Goal: Task Accomplishment & Management: Manage account settings

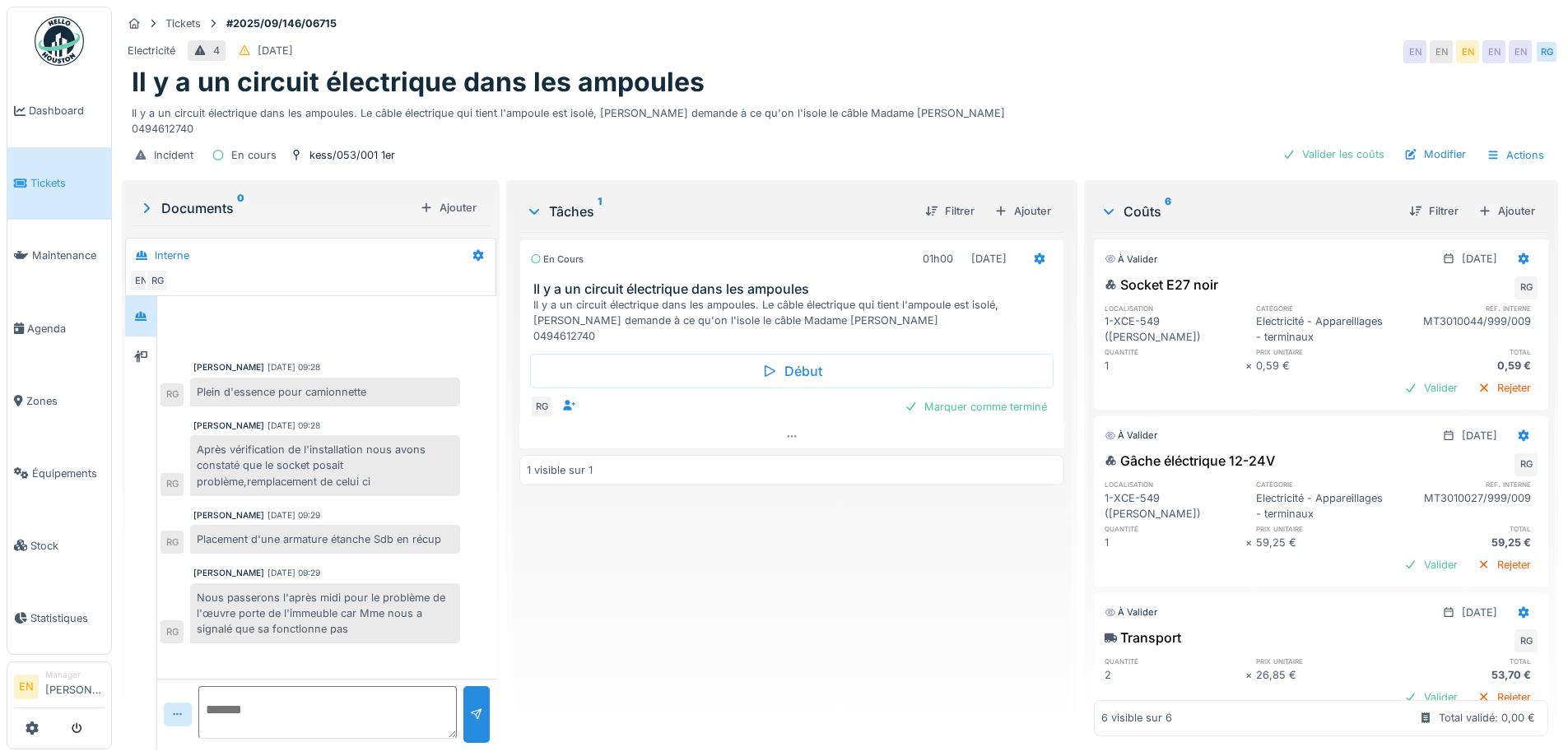
click at [599, 618] on div "En cours 01h00 [DATE] Il y a un circuit électrique dans les ampoules Il y a un …" at bounding box center [791, 485] width 544 height 505
click at [669, 661] on div "En cours 01h00 [DATE] Il y a un circuit électrique dans les ampoules Il y a un …" at bounding box center [791, 485] width 544 height 505
click at [668, 607] on div "En cours 01h00 02/09/2025 Il y a un circuit électrique dans les ampoules Il y a…" at bounding box center [791, 485] width 544 height 505
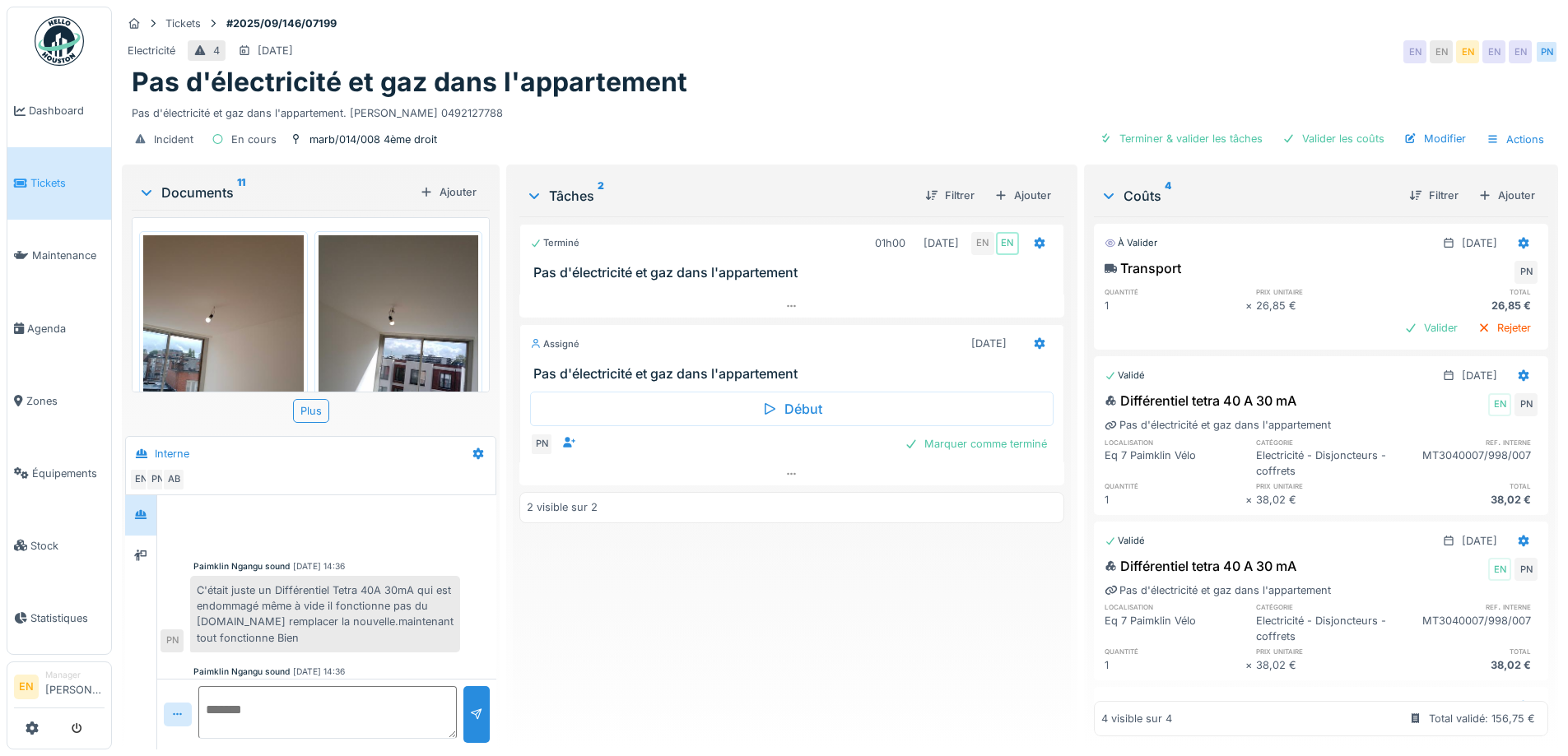
scroll to position [96, 0]
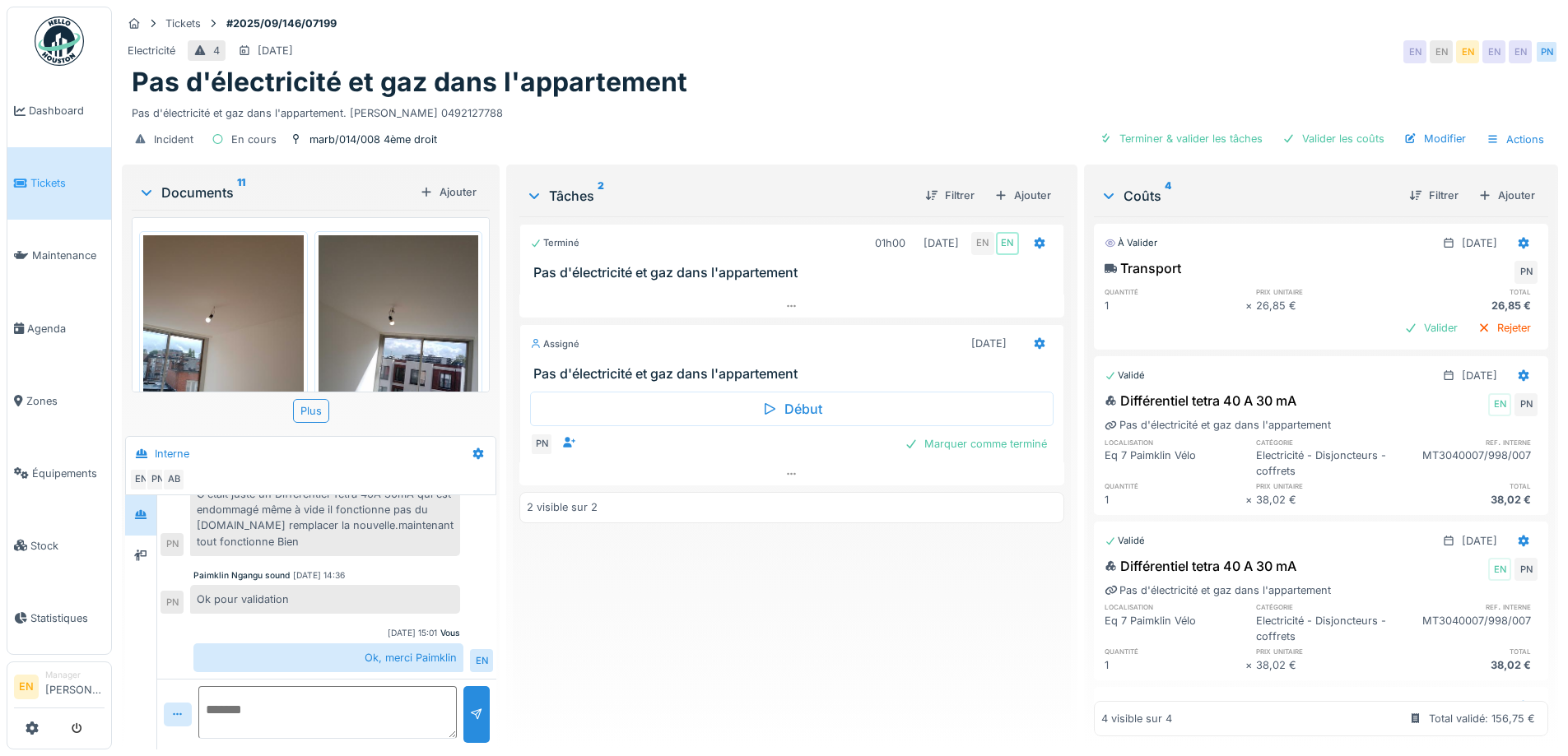
click at [638, 654] on div "Terminé 01h00 12/09/2025 EN EN Pas d'électricité et gaz dans l'appartement Assi…" at bounding box center [791, 476] width 544 height 520
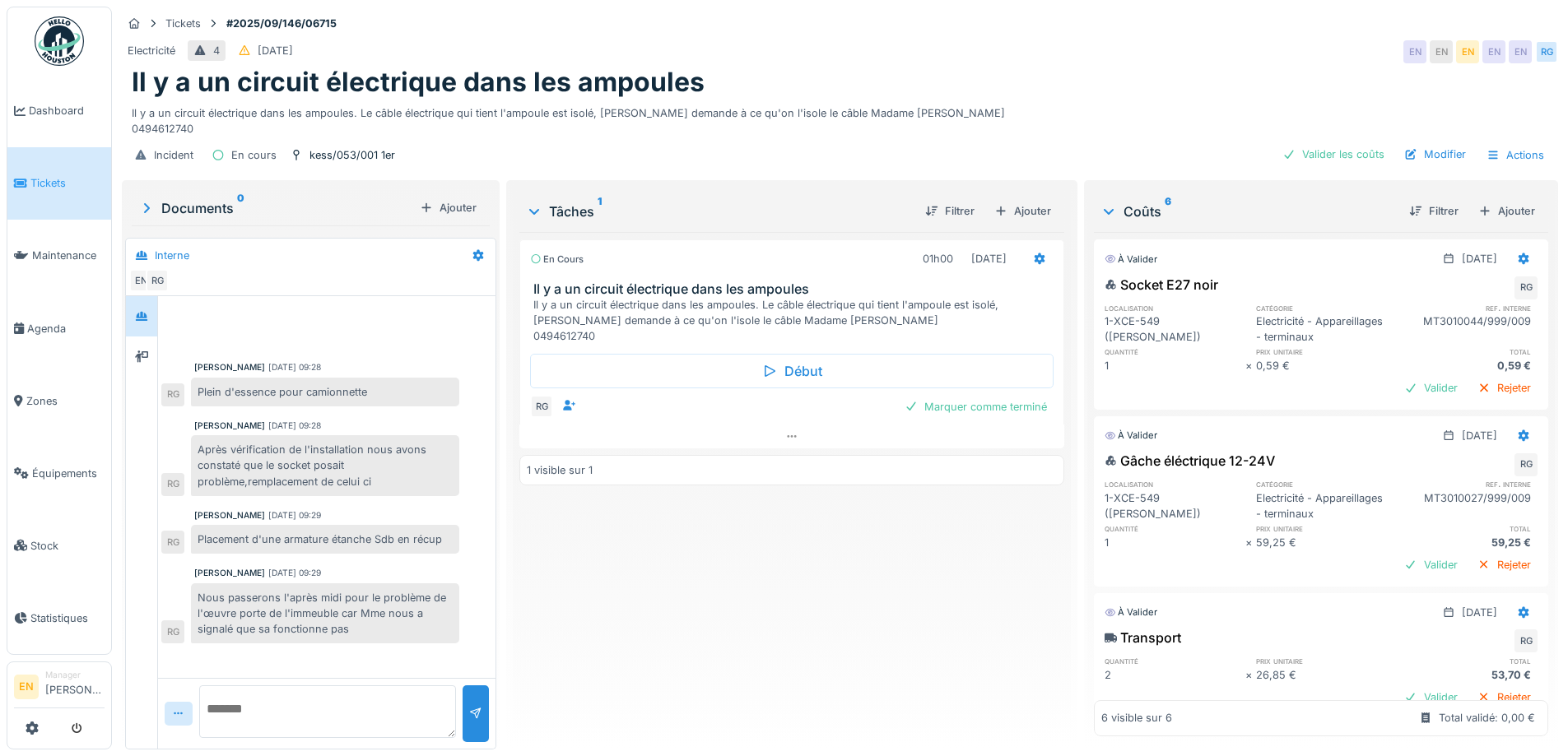
click at [683, 568] on div "En cours 01h00 02/09/2025 Il y a un circuit électrique dans les ampoules Il y a…" at bounding box center [791, 485] width 544 height 505
click at [710, 573] on div "En cours 01h00 02/09/2025 Il y a un circuit électrique dans les ampoules Il y a…" at bounding box center [791, 485] width 544 height 505
drag, startPoint x: 906, startPoint y: 112, endPoint x: 976, endPoint y: 115, distance: 70.1
click at [976, 115] on div "Il y a un circuit électrique dans les ampoules. Le câble électrique qui tient l…" at bounding box center [840, 117] width 1417 height 38
copy div "TSHIBUABUA"
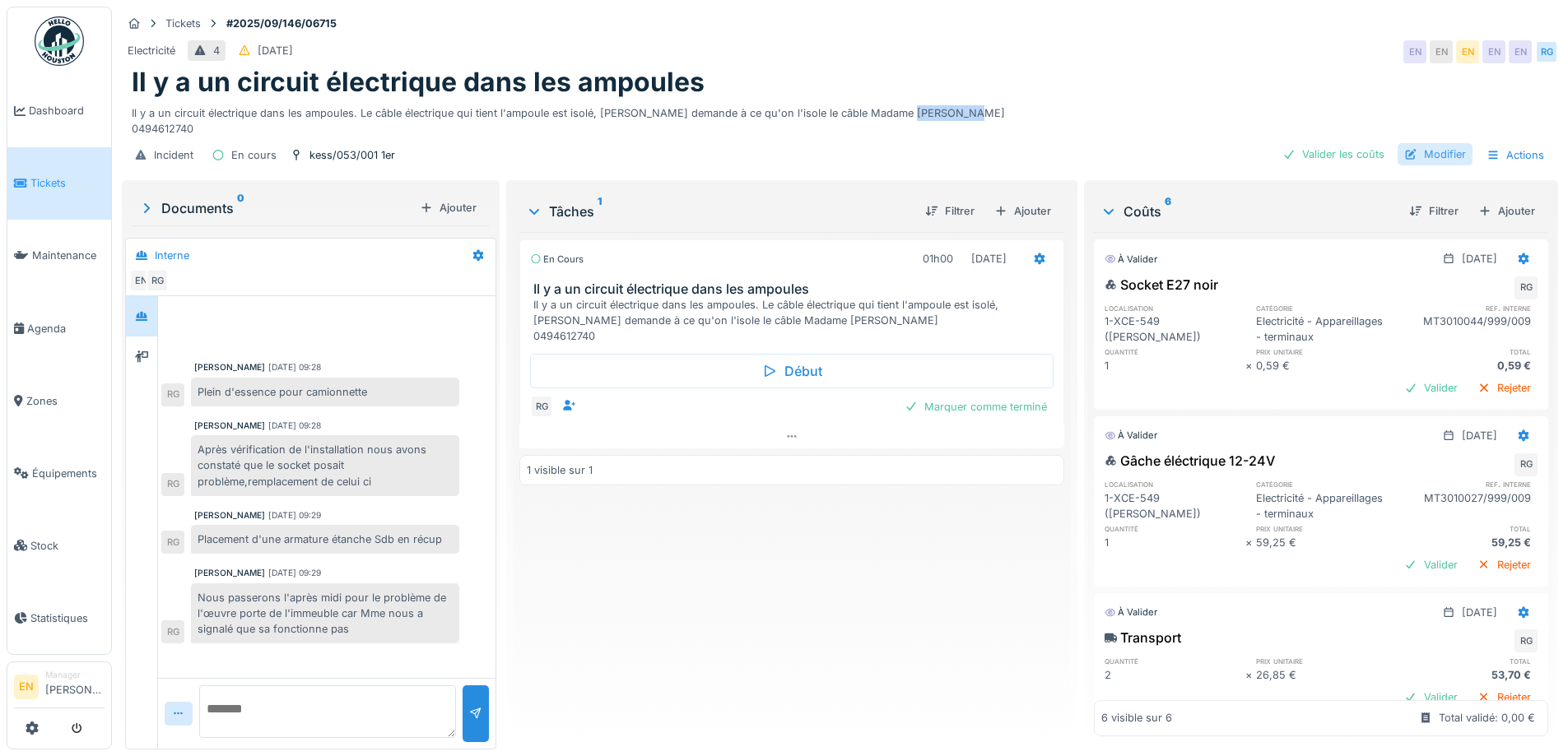
click at [1442, 154] on div "Modifier" at bounding box center [1435, 154] width 75 height 23
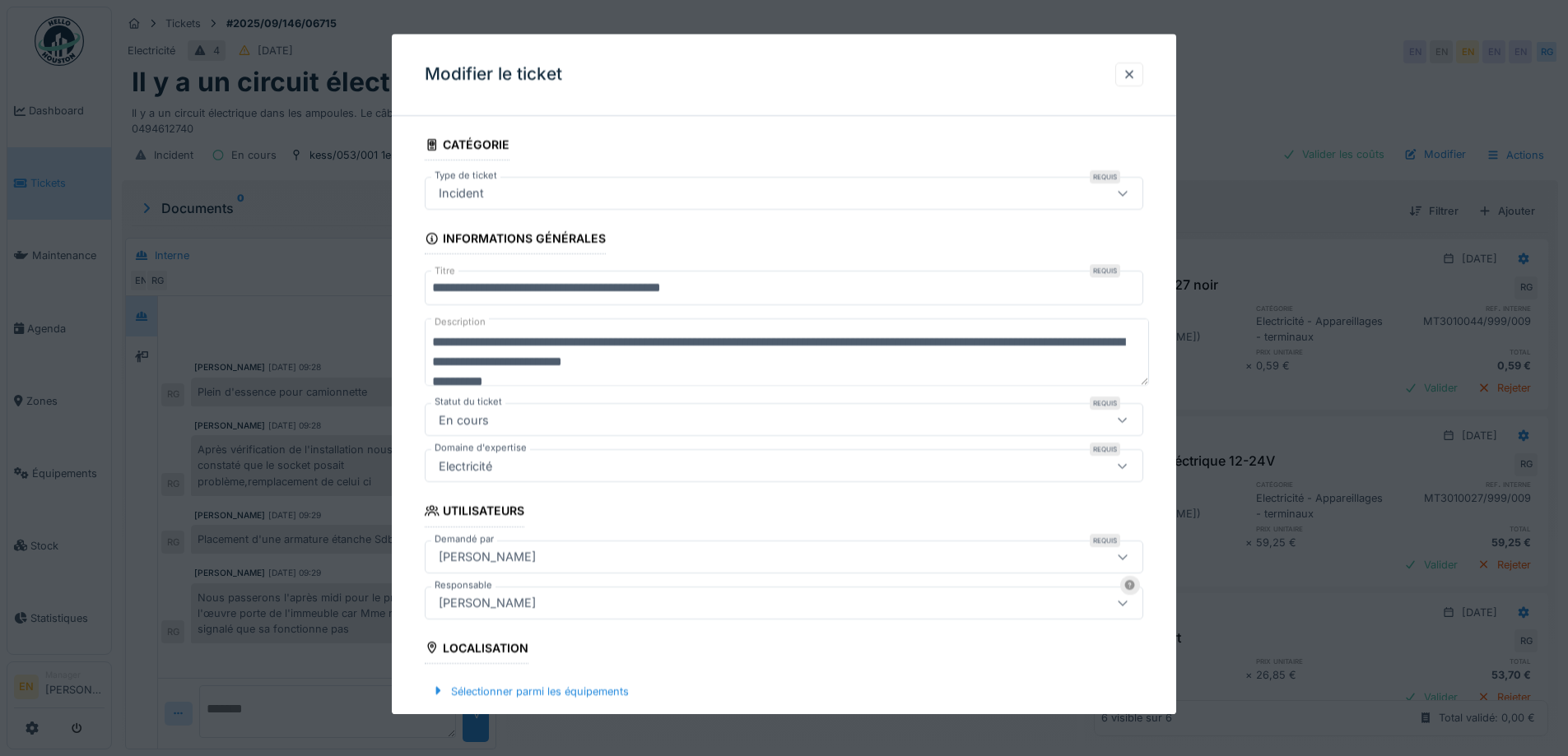
click at [542, 559] on div "[PERSON_NAME]" at bounding box center [487, 557] width 110 height 18
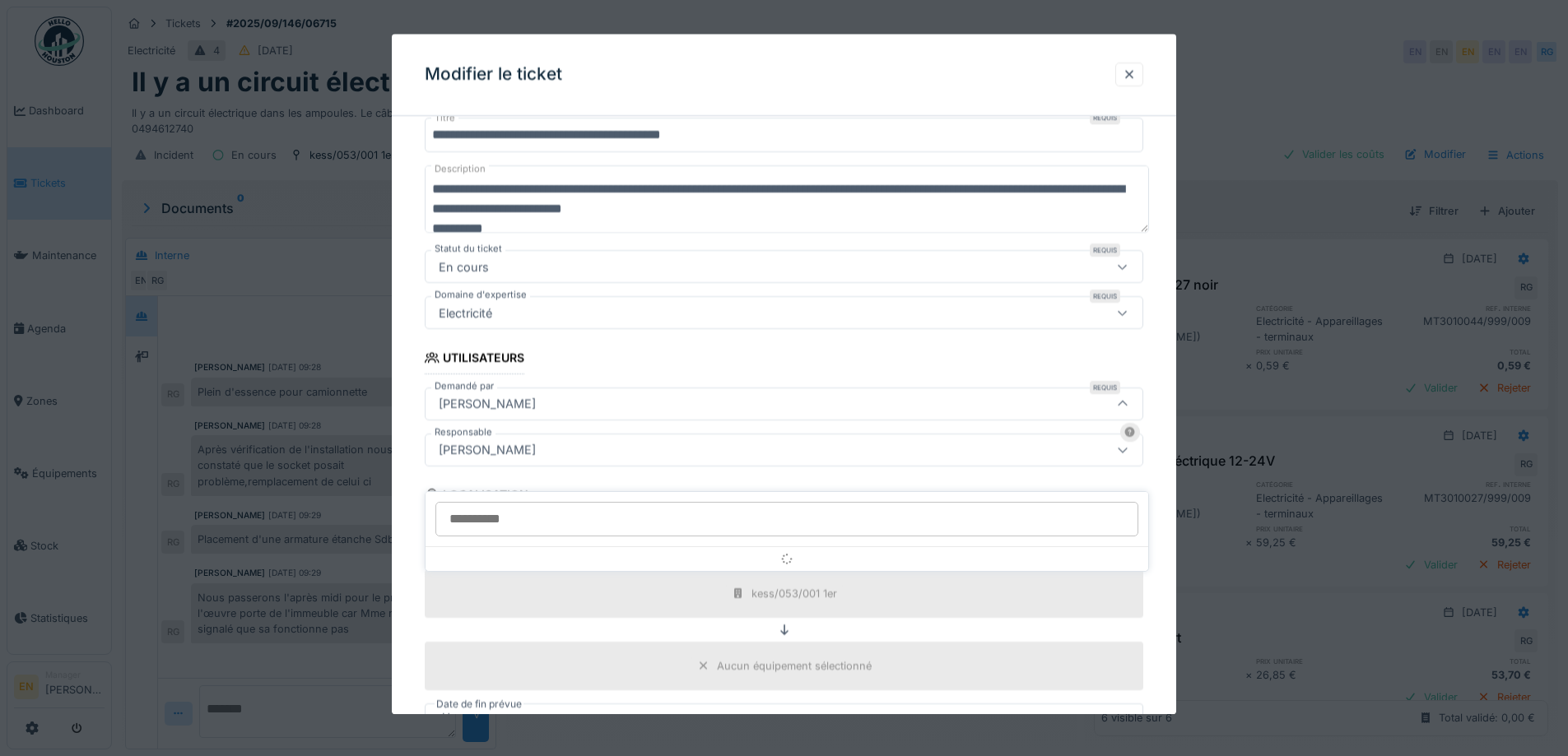
scroll to position [183, 0]
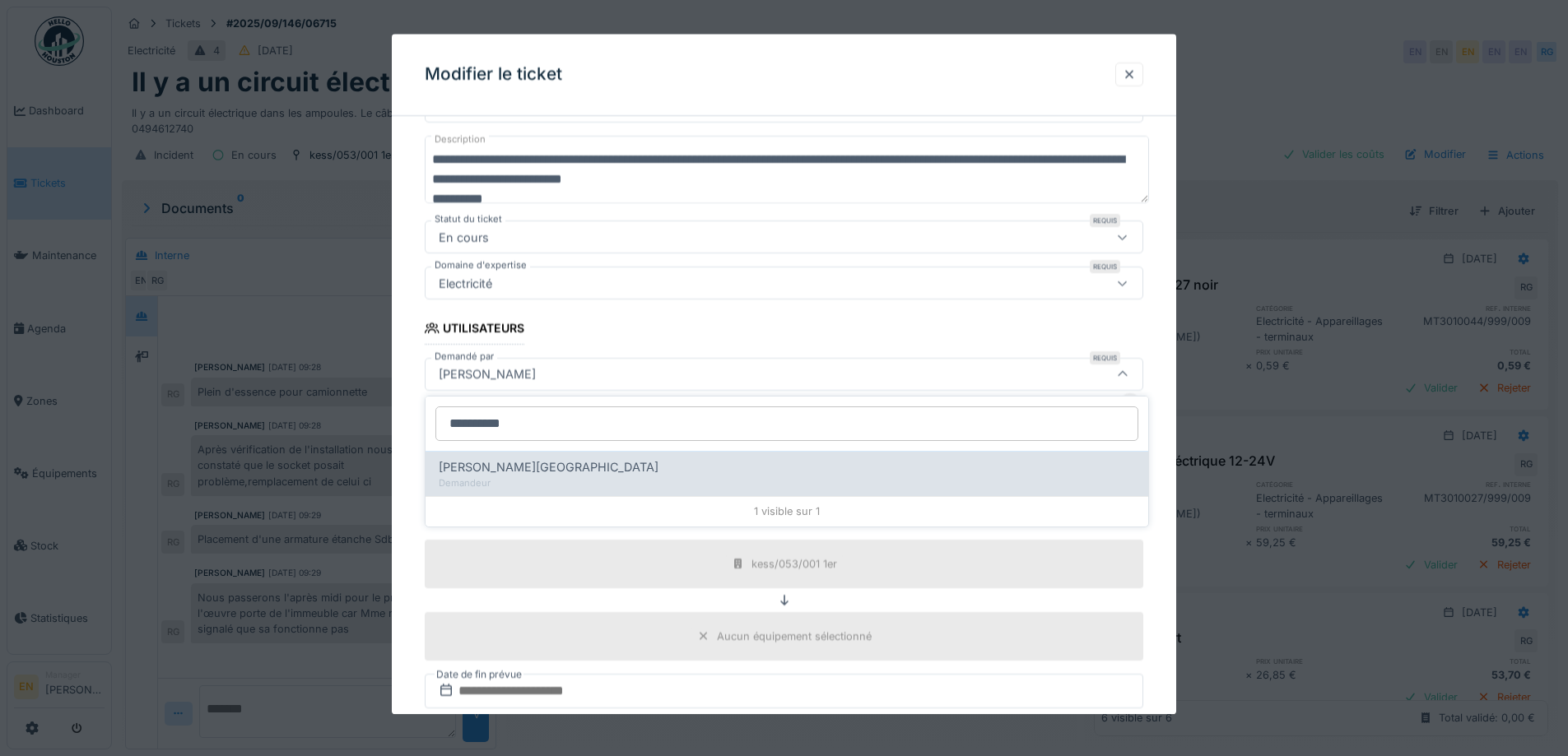
type input "**********"
click at [567, 473] on div "Regine Tshibuabua" at bounding box center [787, 468] width 696 height 18
type input "****"
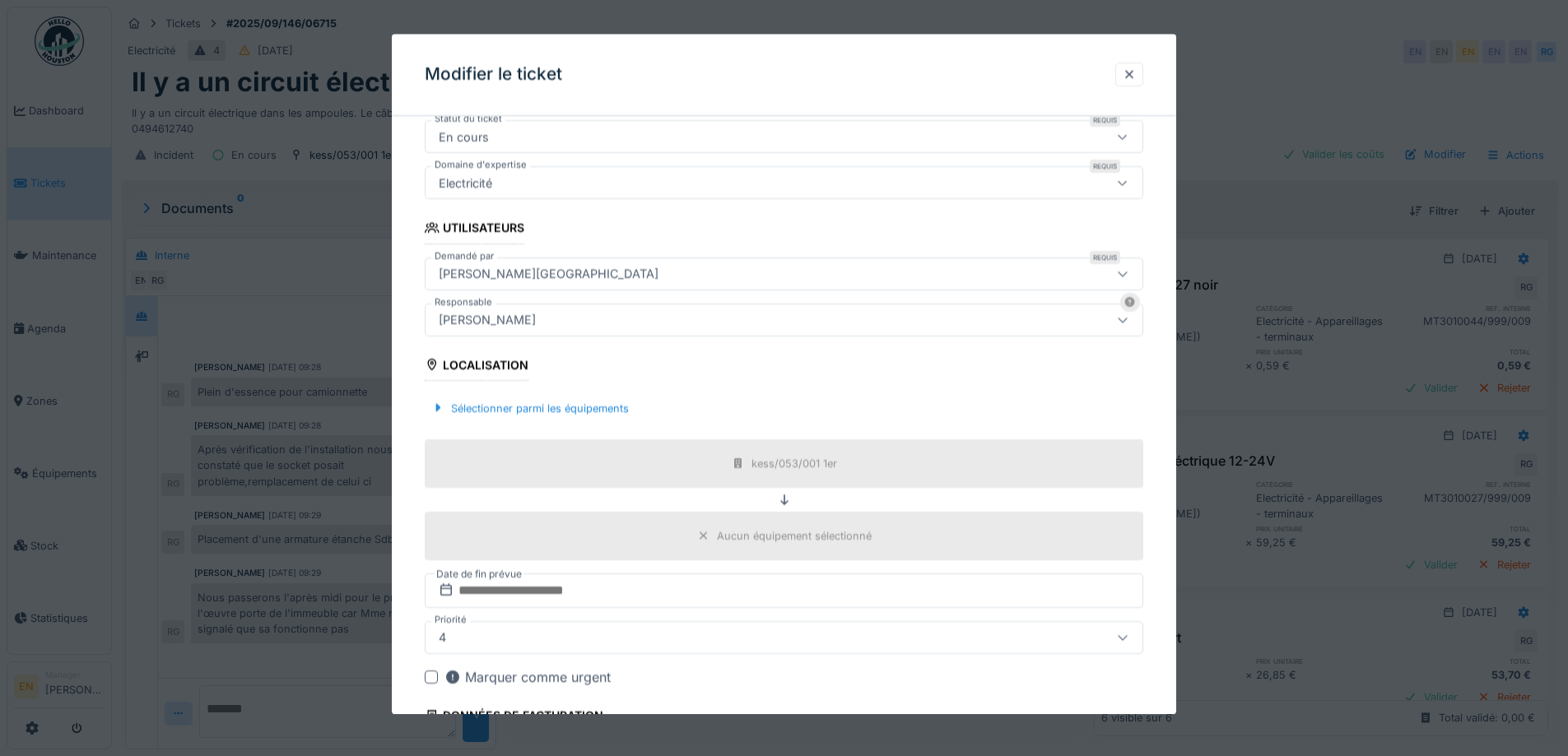
scroll to position [444, 0]
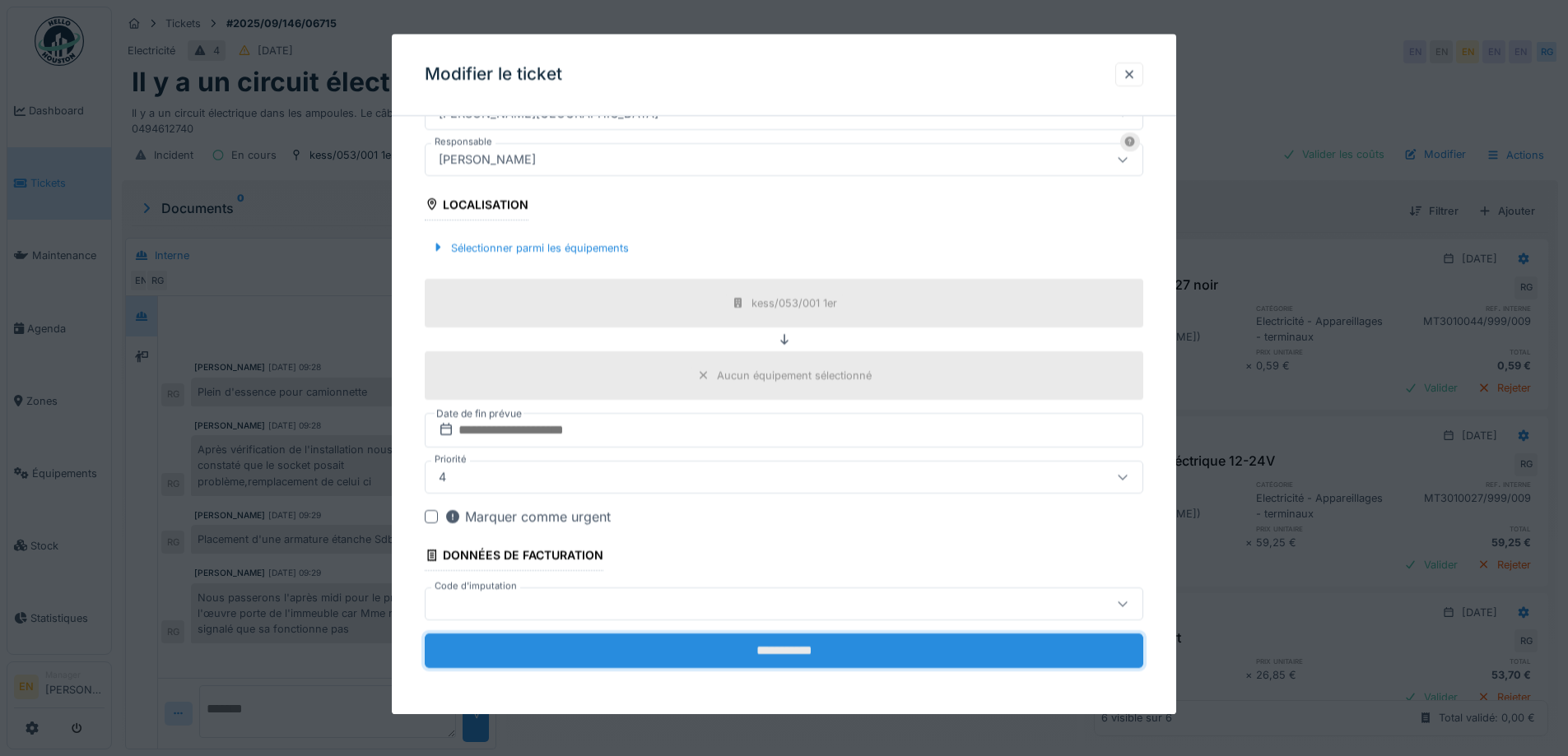
click at [782, 654] on input "**********" at bounding box center [784, 650] width 719 height 34
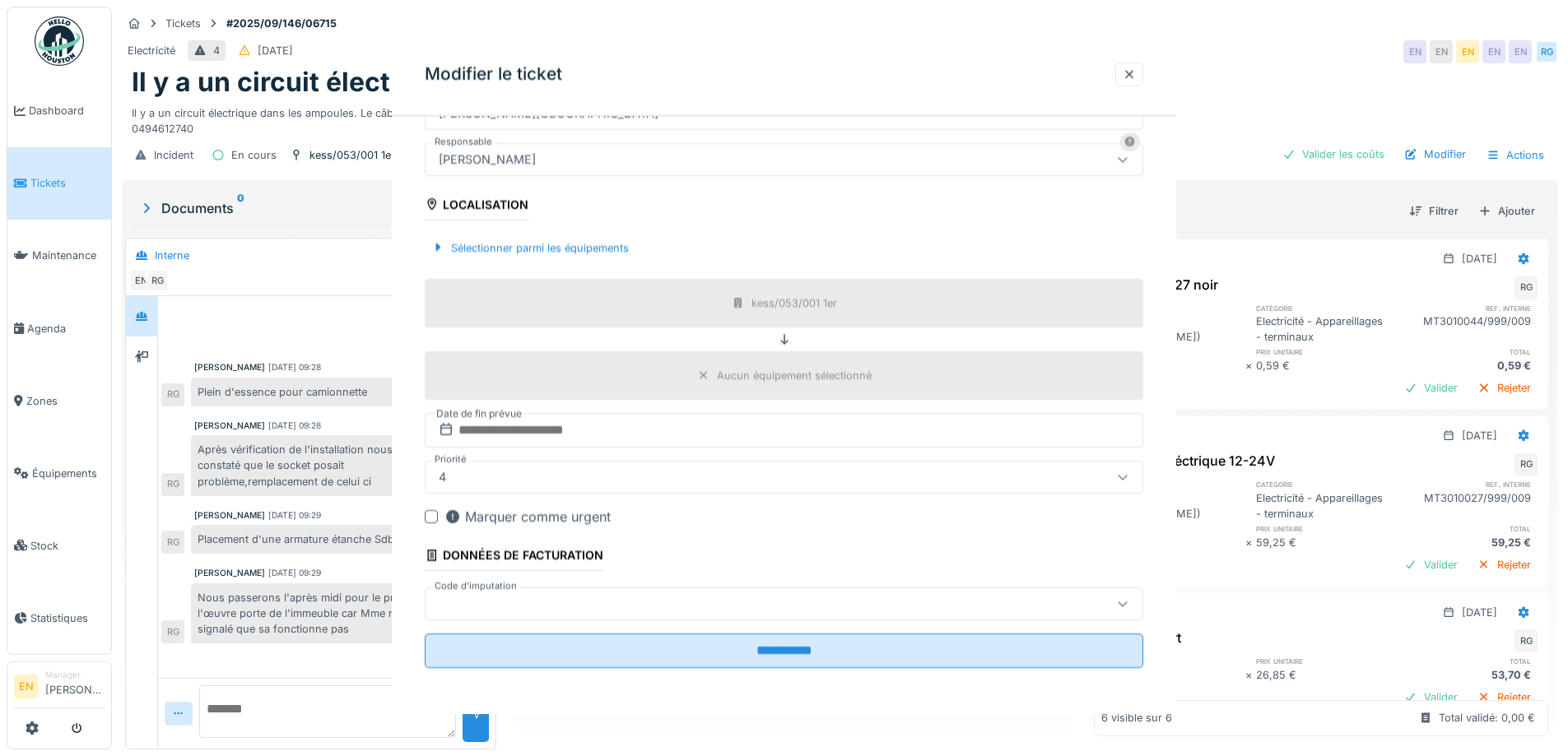
scroll to position [0, 0]
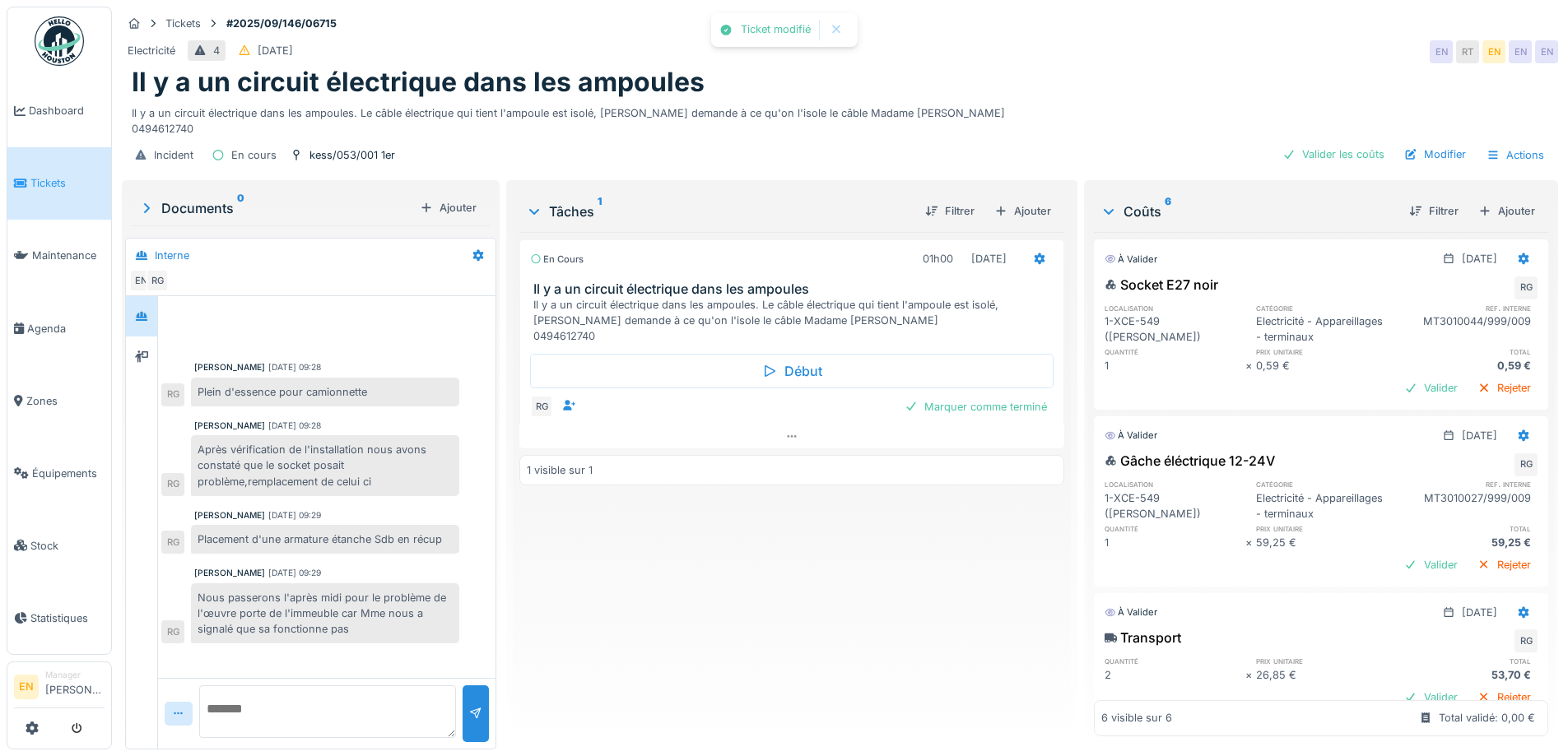
click at [775, 627] on div "En cours 01h00 02/09/2025 Il y a un circuit électrique dans les ampoules Il y a…" at bounding box center [791, 485] width 544 height 505
click at [985, 402] on div "Marquer comme terminé" at bounding box center [976, 407] width 155 height 23
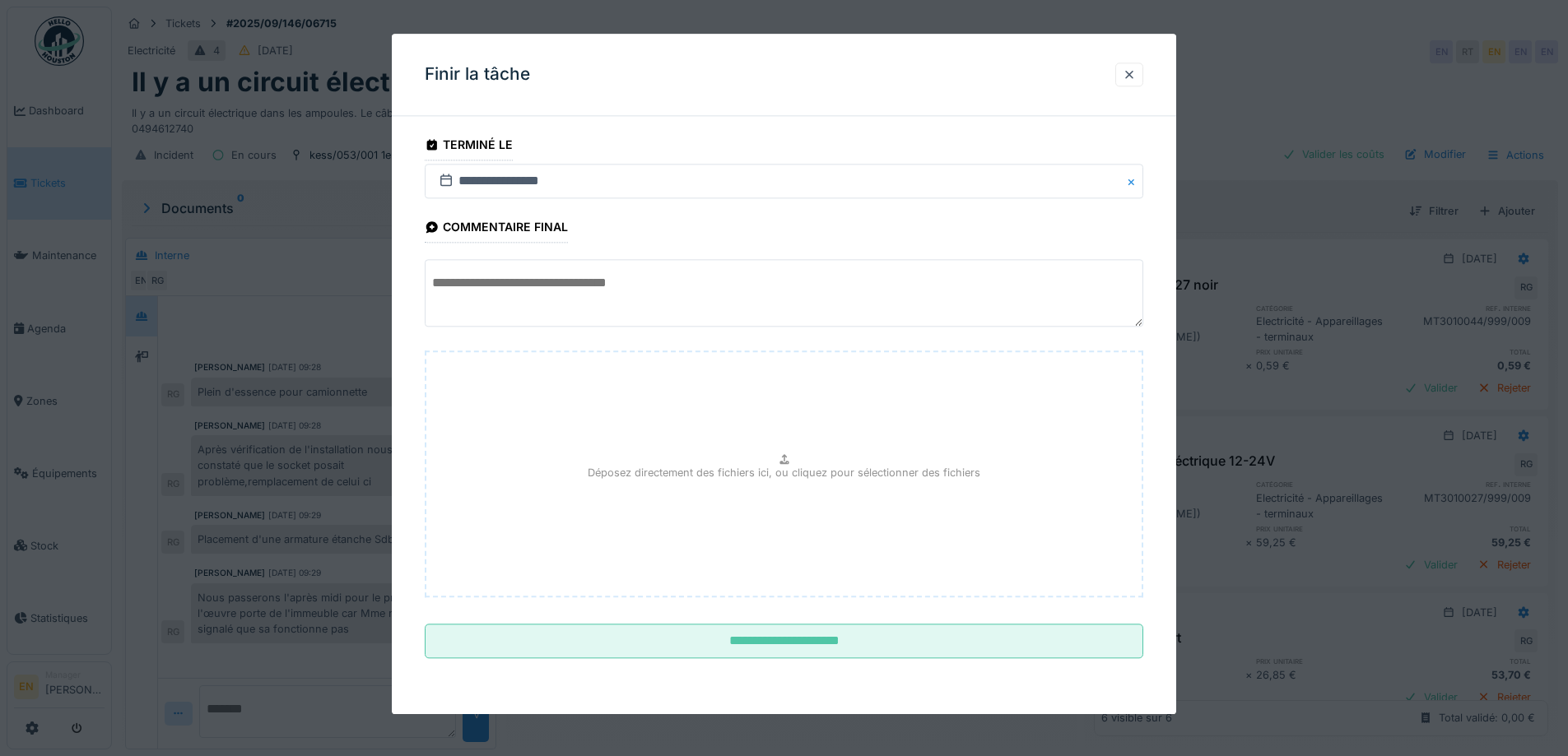
scroll to position [13, 0]
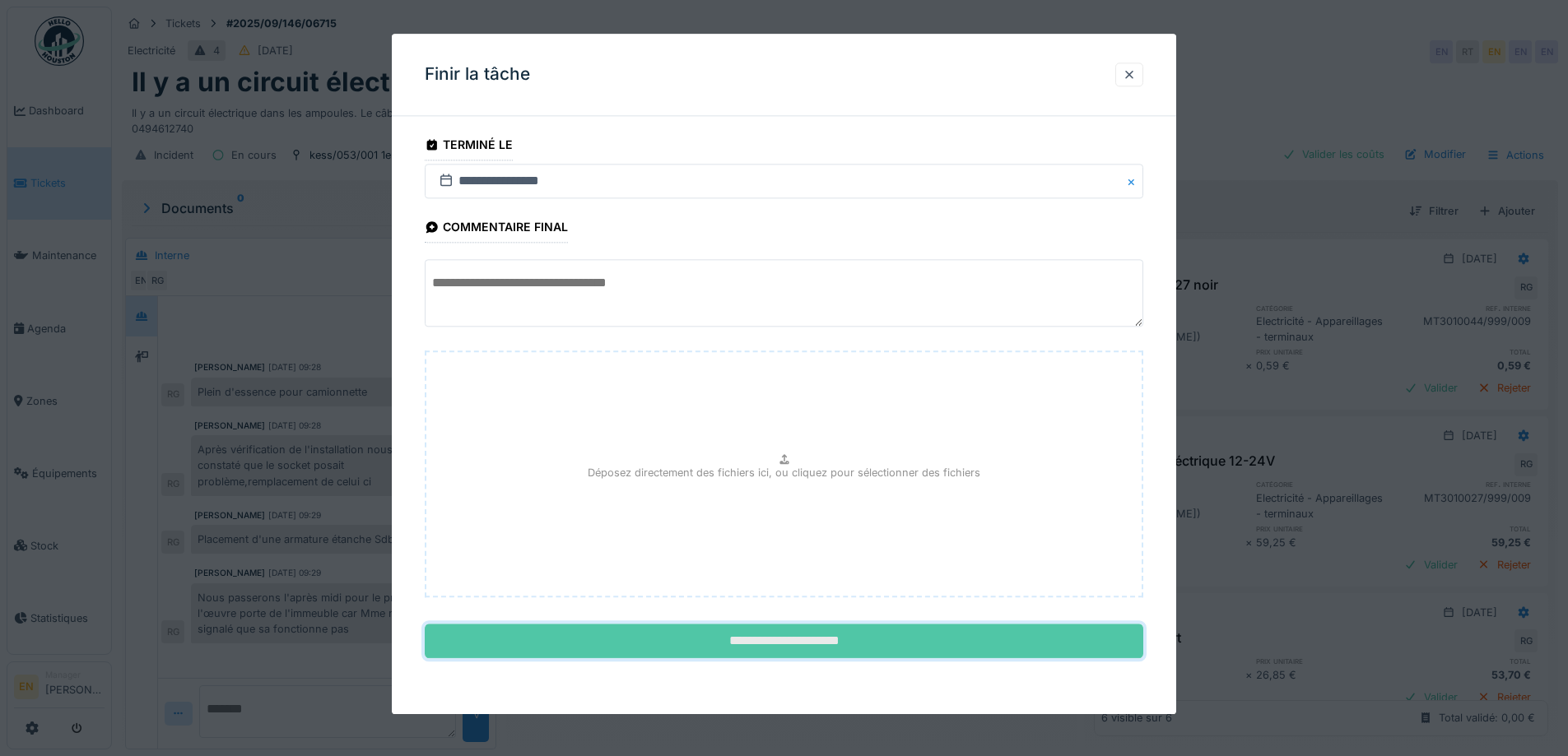
click at [809, 645] on input "**********" at bounding box center [784, 642] width 719 height 34
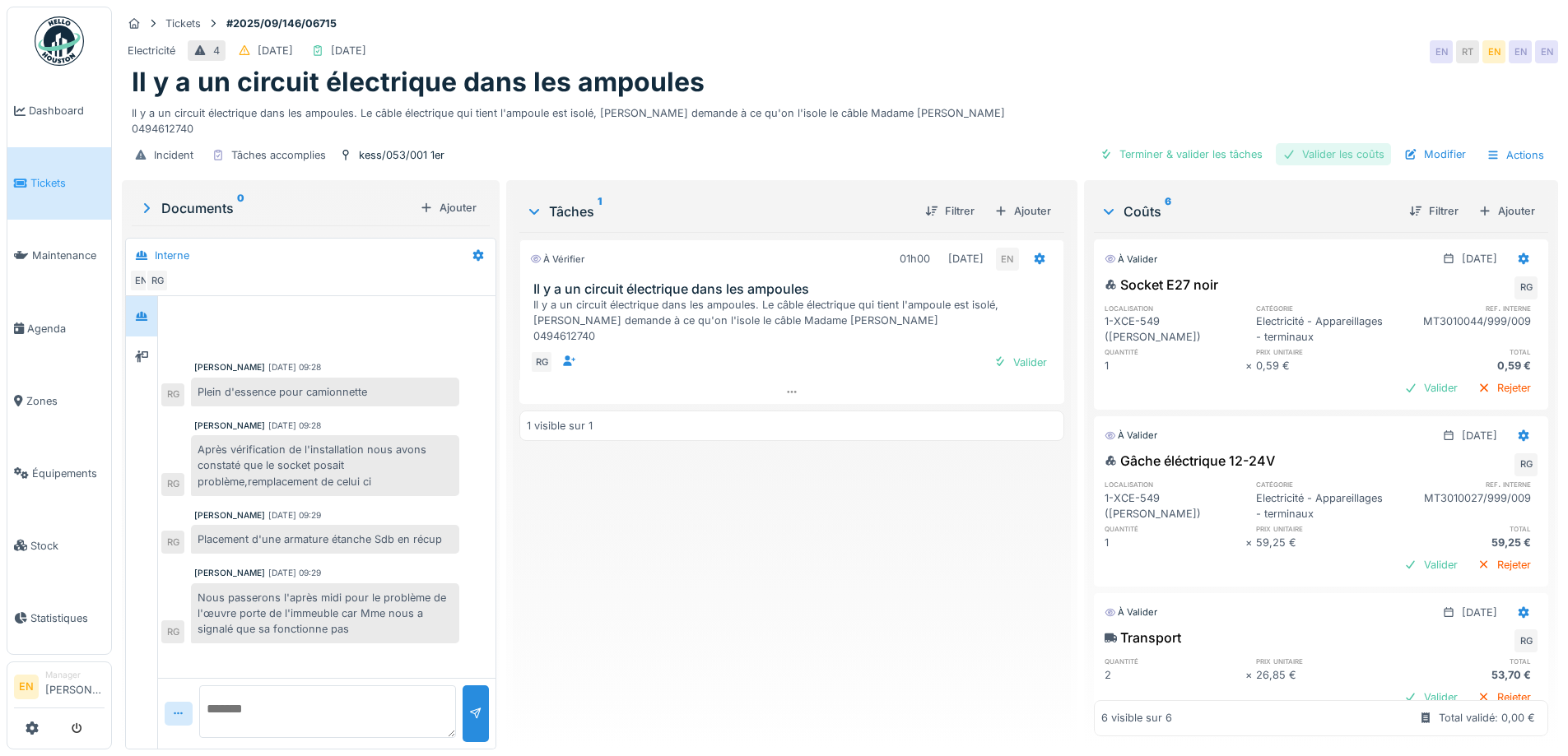
click at [1336, 145] on div "Valider les coûts" at bounding box center [1334, 154] width 115 height 23
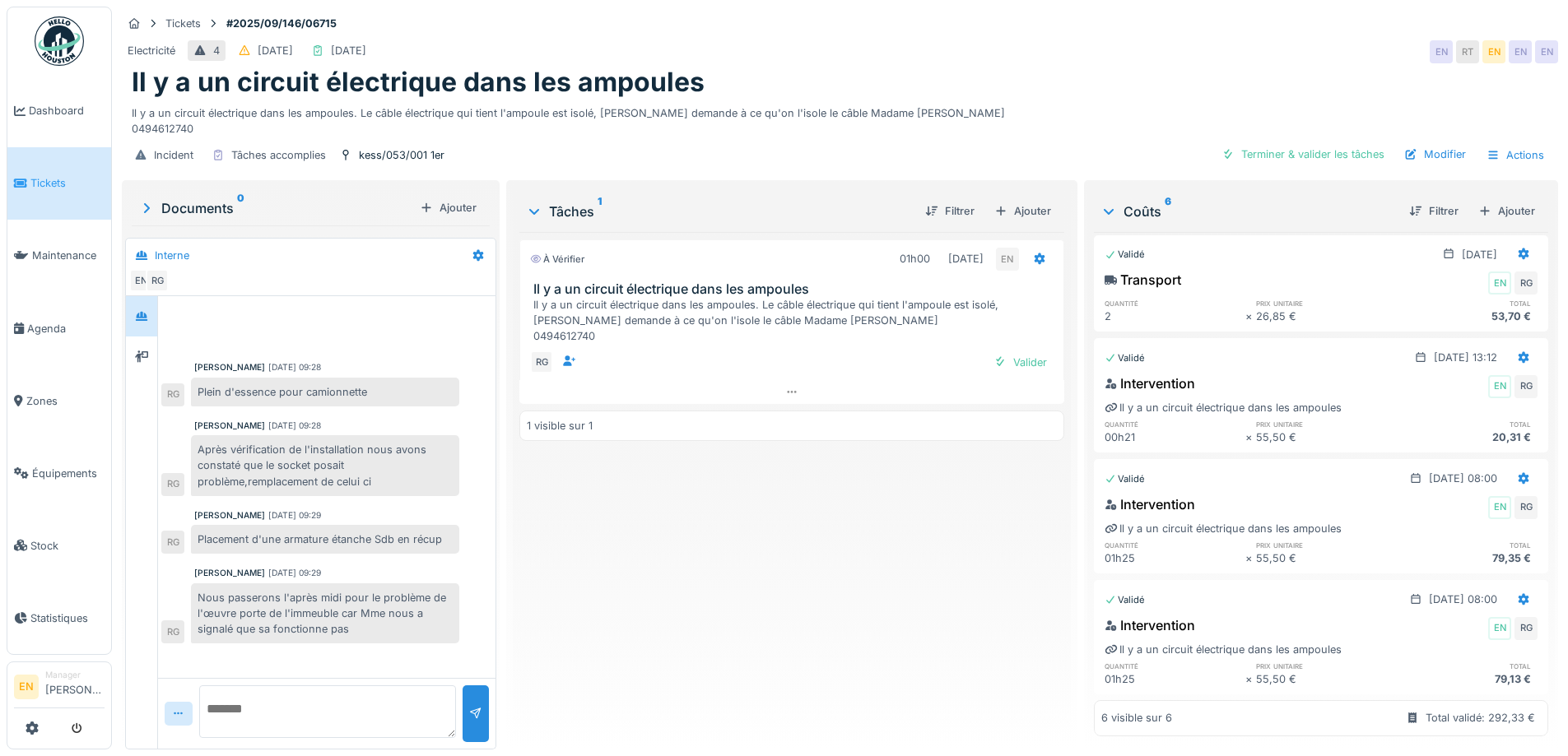
scroll to position [357, 0]
click at [1519, 473] on icon at bounding box center [1524, 479] width 11 height 12
click at [1447, 480] on div "Rouvrir" at bounding box center [1443, 490] width 80 height 25
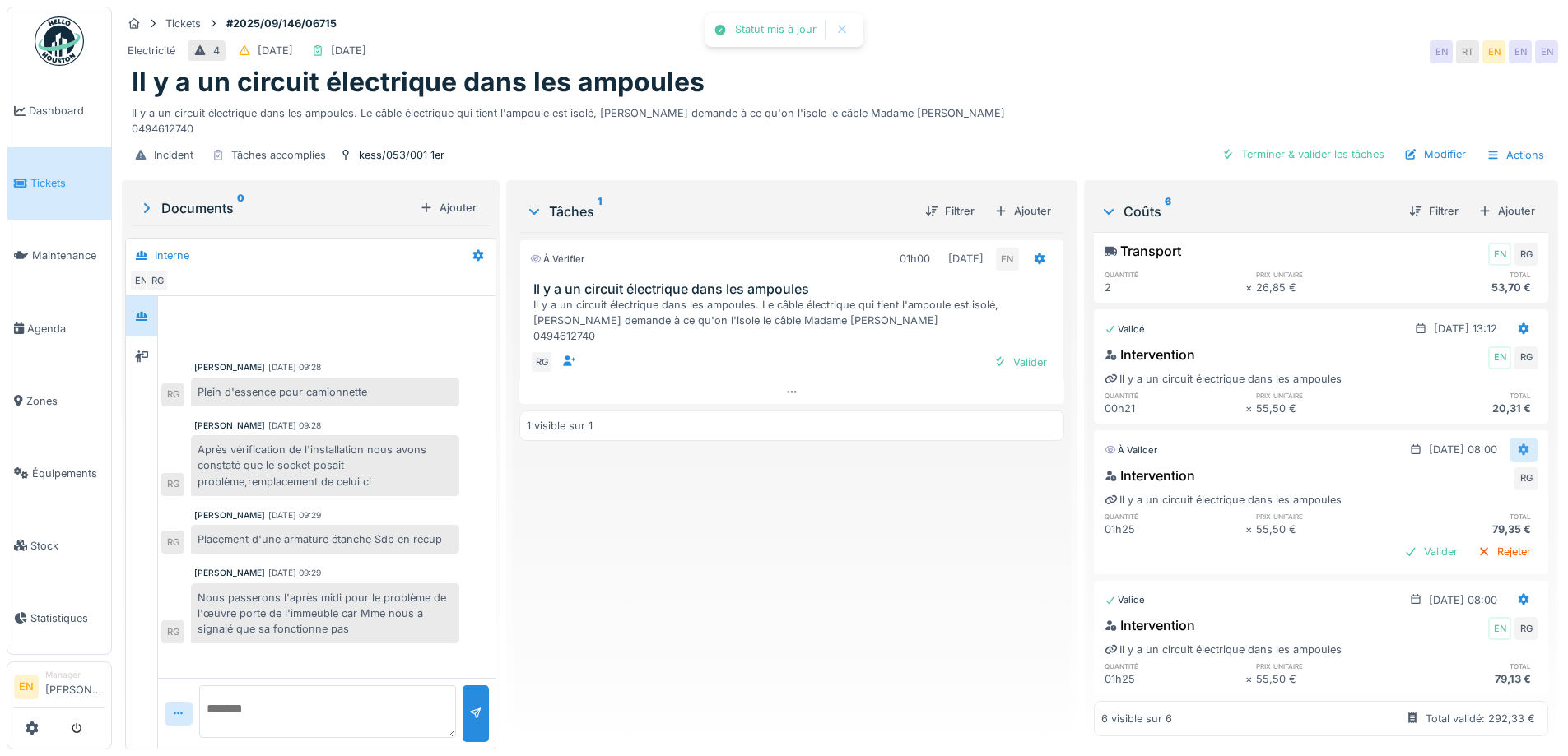
click at [1517, 447] on div at bounding box center [1524, 449] width 13 height 16
click at [1453, 484] on div "Modifier" at bounding box center [1443, 490] width 80 height 25
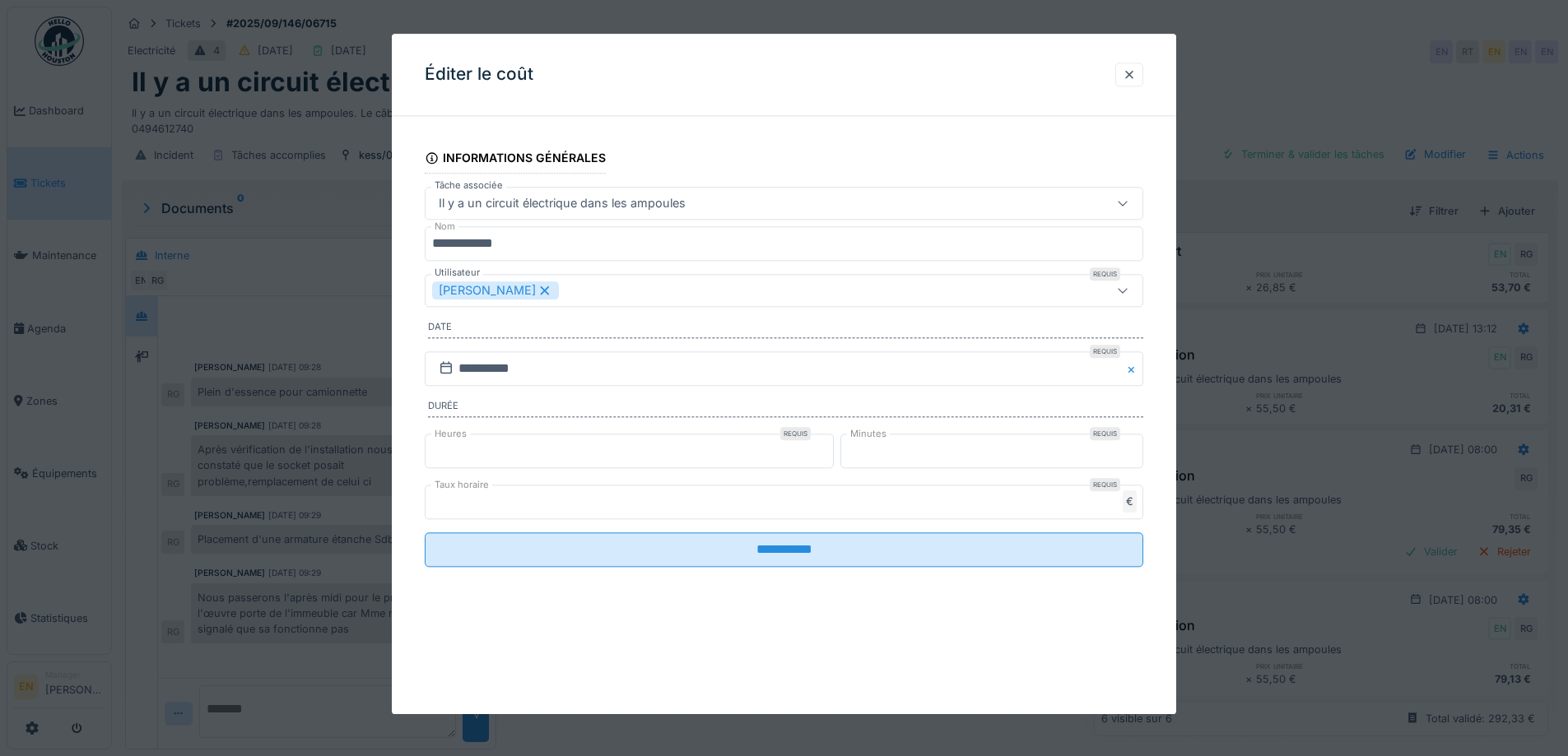
click at [537, 292] on icon at bounding box center [545, 291] width 15 height 12
click at [537, 291] on div "Utilisateurs" at bounding box center [742, 291] width 620 height 18
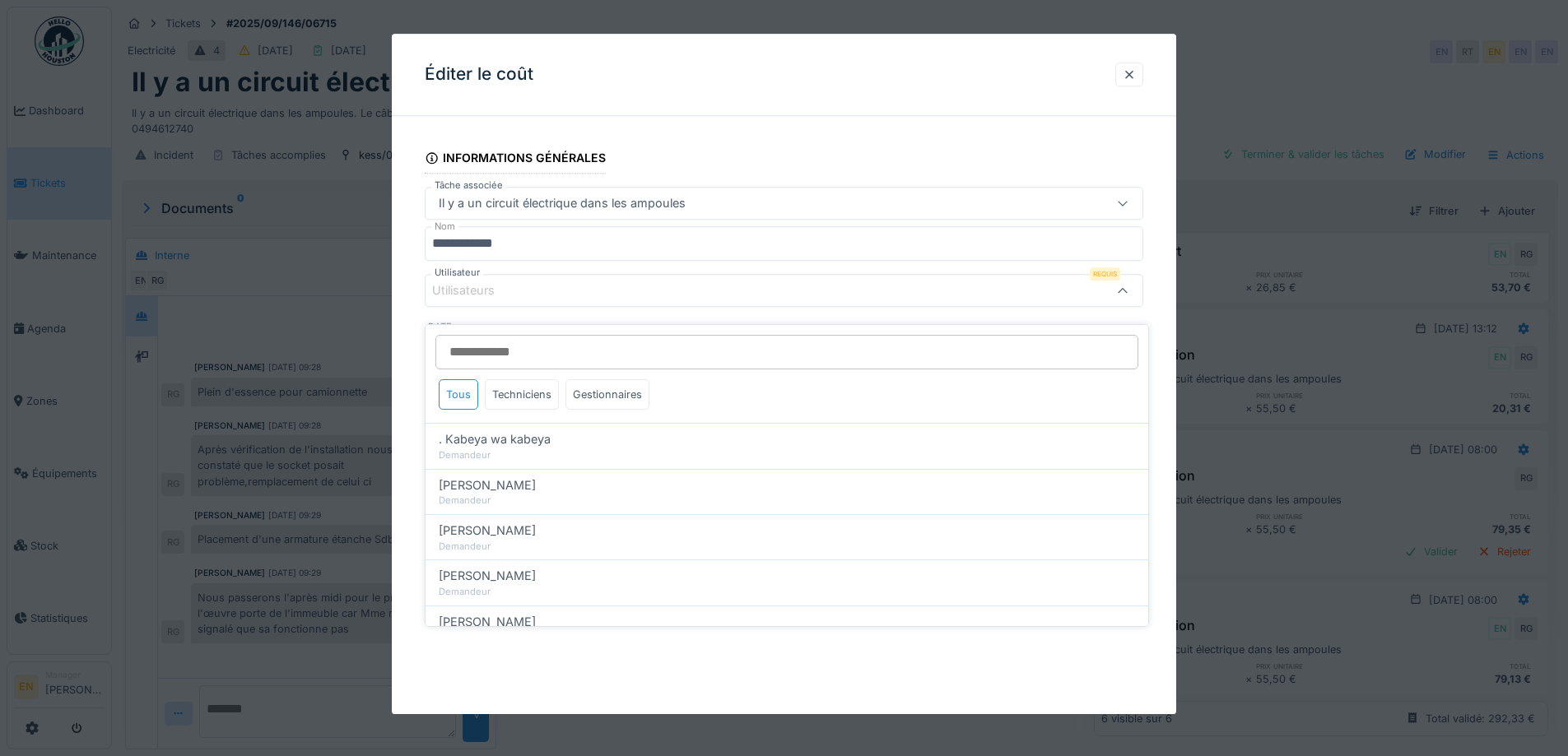
type input "*"
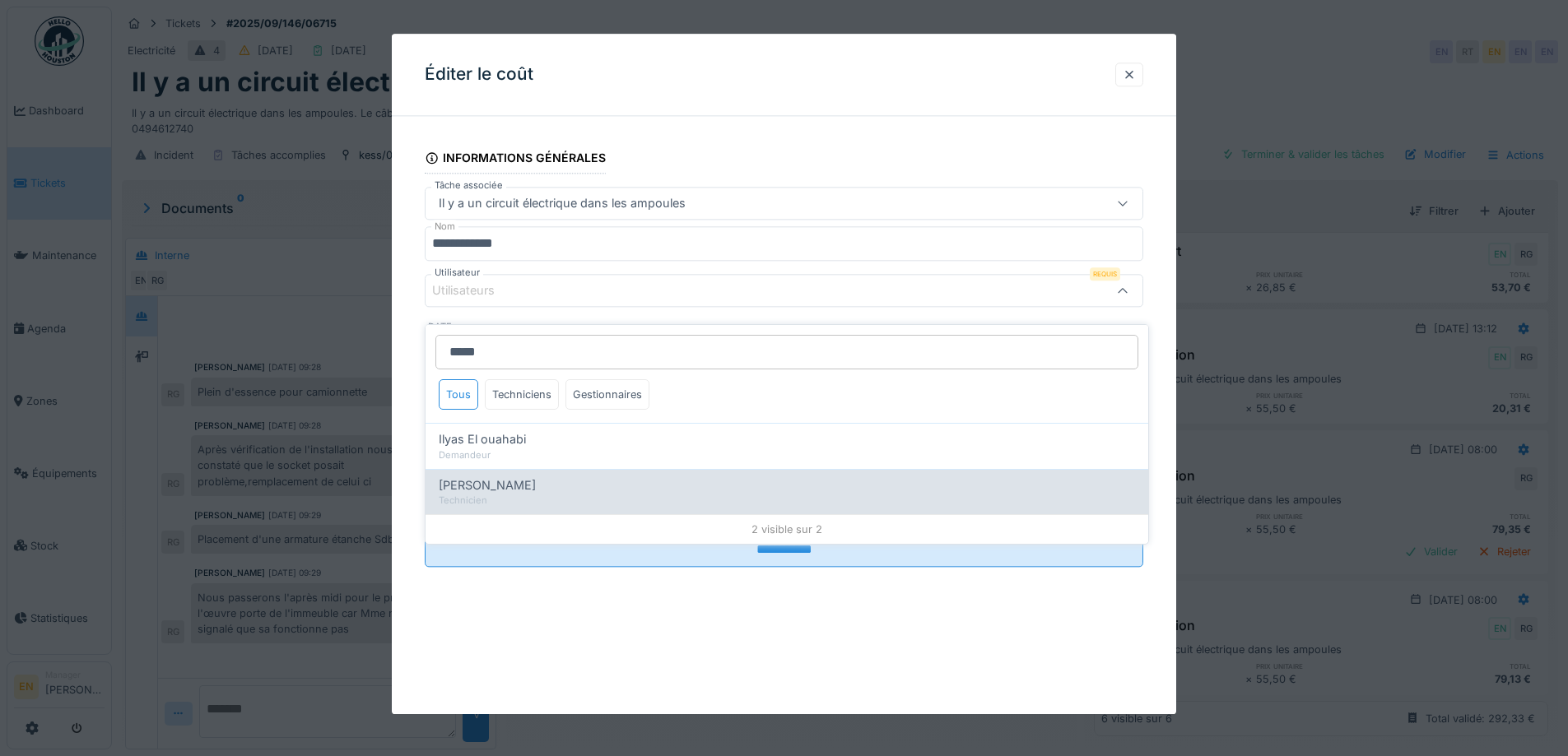
type input "*****"
click at [536, 479] on div "Ilyas Allam hanin" at bounding box center [787, 485] width 696 height 18
type input "*****"
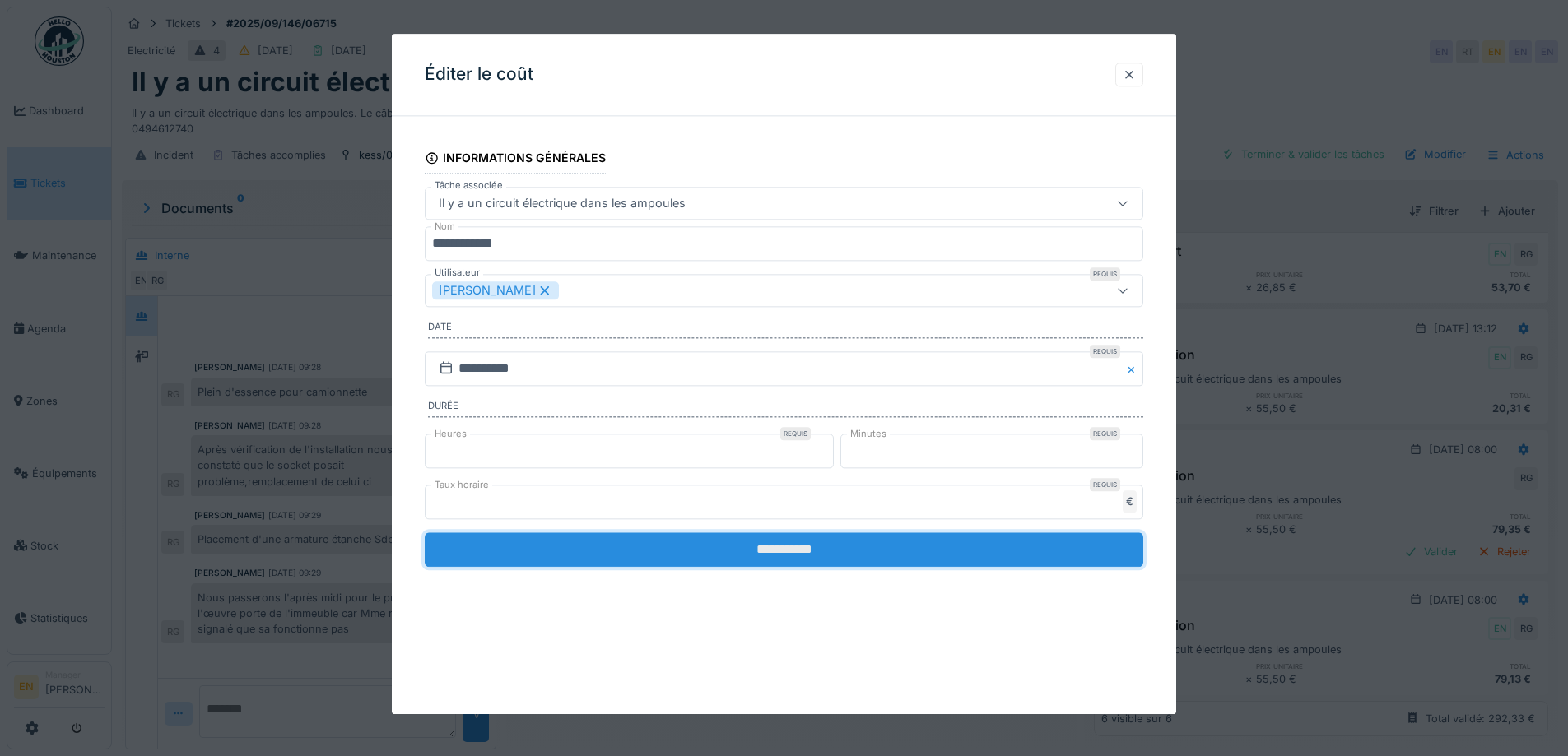
click at [839, 560] on input "**********" at bounding box center [784, 549] width 719 height 34
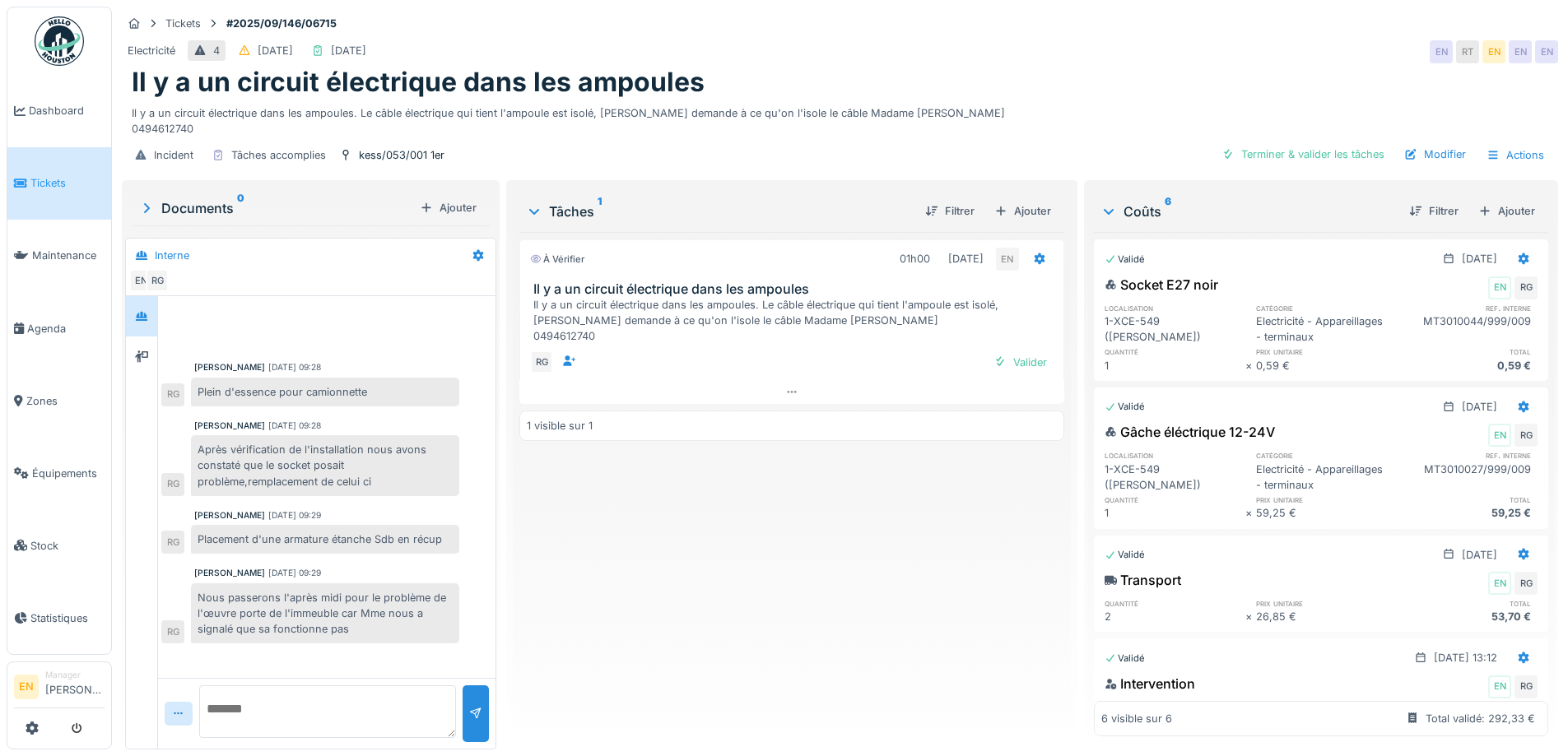
scroll to position [0, 0]
click at [1303, 160] on div "Terminer & valider les tâches" at bounding box center [1303, 154] width 176 height 23
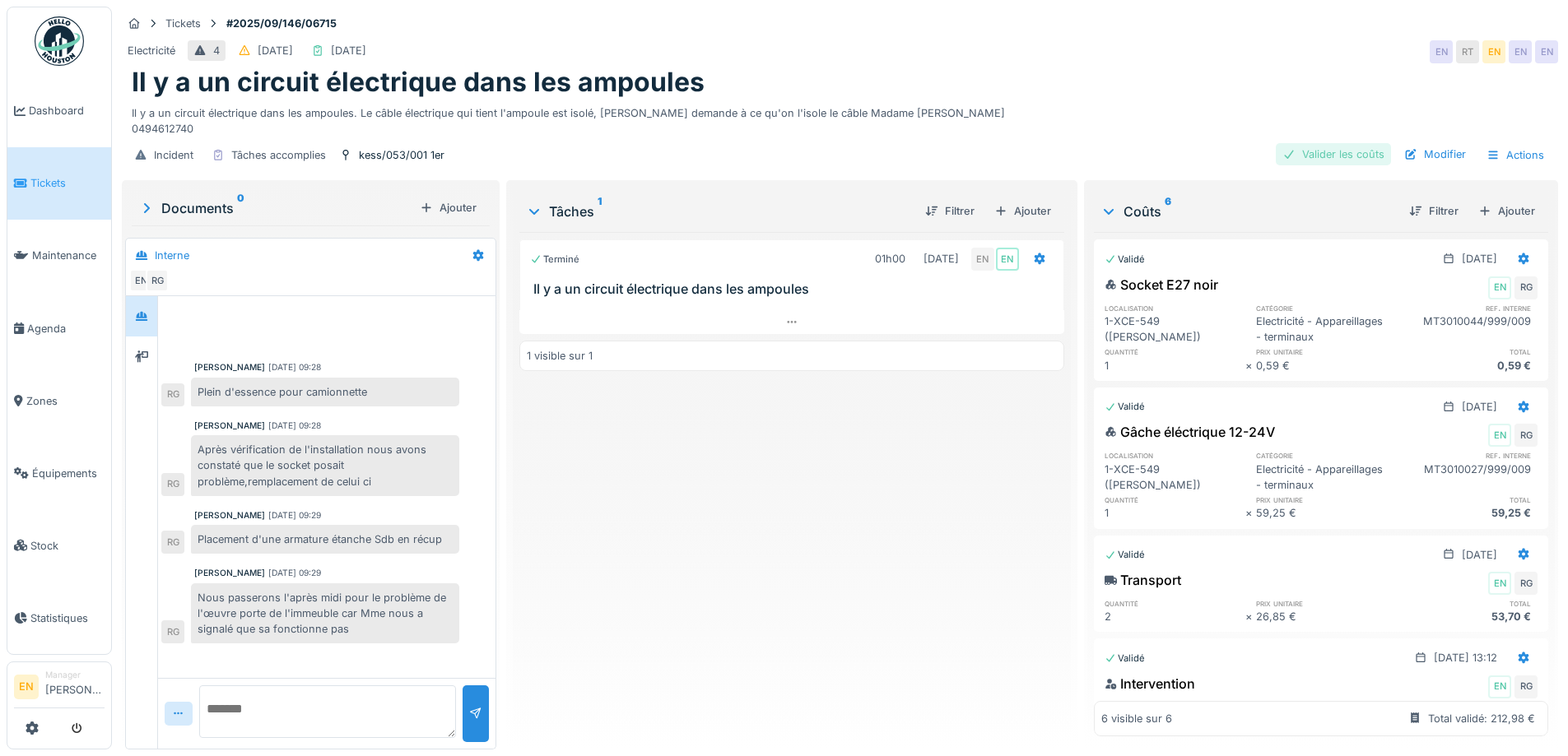
click at [1343, 153] on div "Valider les coûts" at bounding box center [1334, 154] width 115 height 23
click at [1148, 153] on div "Envoyer pour approbation" at bounding box center [1120, 154] width 165 height 23
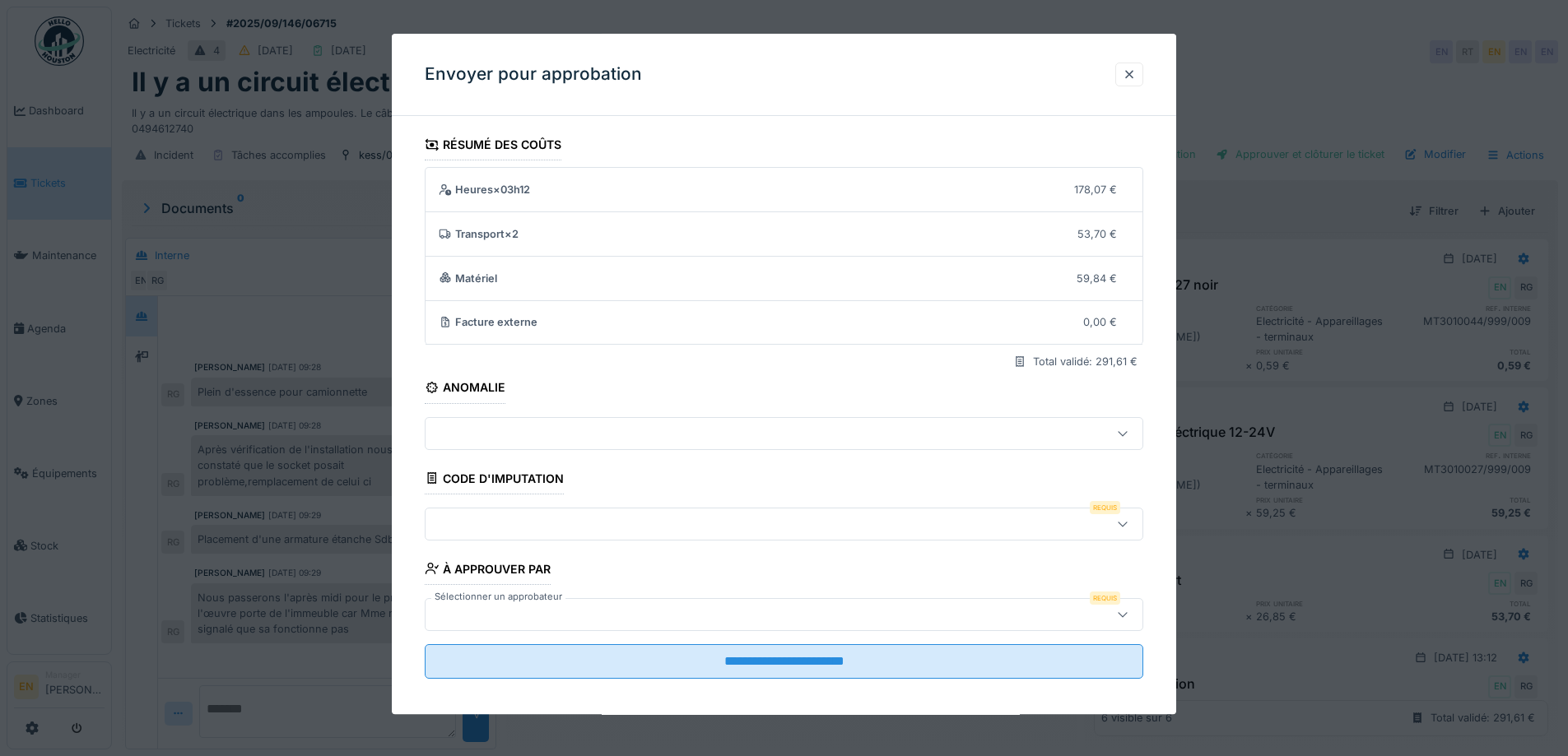
drag, startPoint x: 1375, startPoint y: 93, endPoint x: 1164, endPoint y: 86, distance: 211.1
click at [1358, 89] on div at bounding box center [784, 378] width 1568 height 756
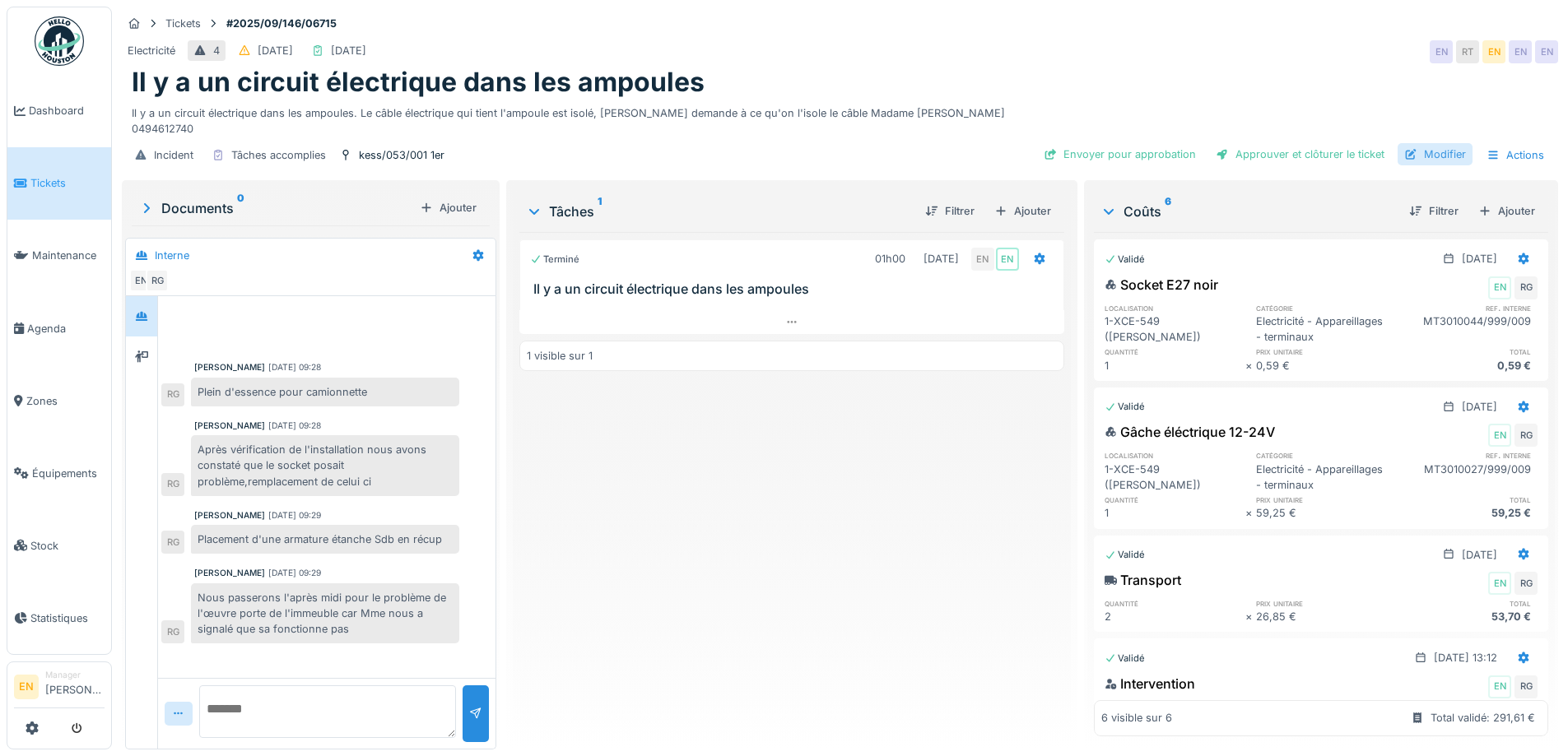
click at [1423, 157] on div "Modifier" at bounding box center [1435, 154] width 75 height 23
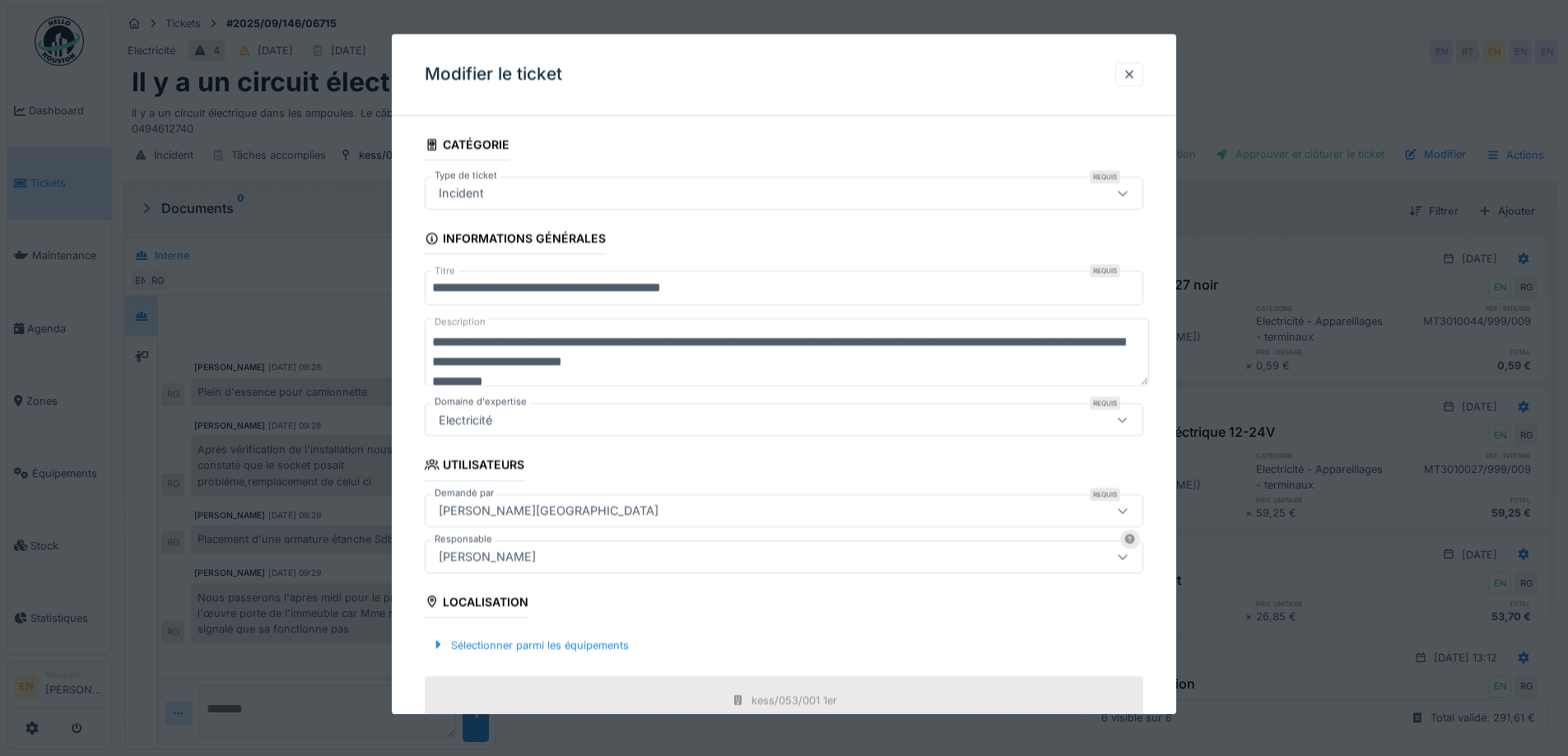
click at [542, 551] on div "[PERSON_NAME]" at bounding box center [487, 557] width 110 height 18
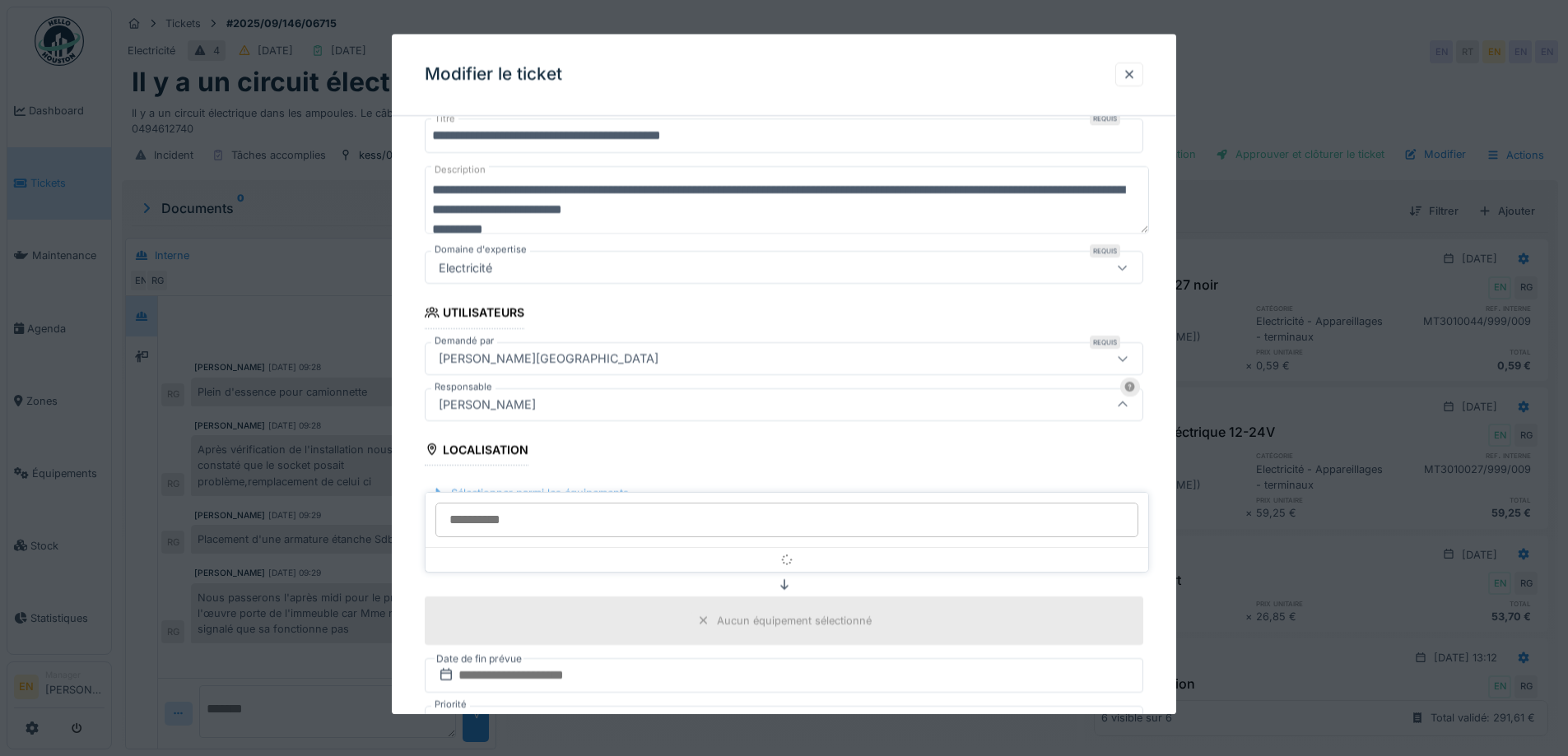
scroll to position [183, 0]
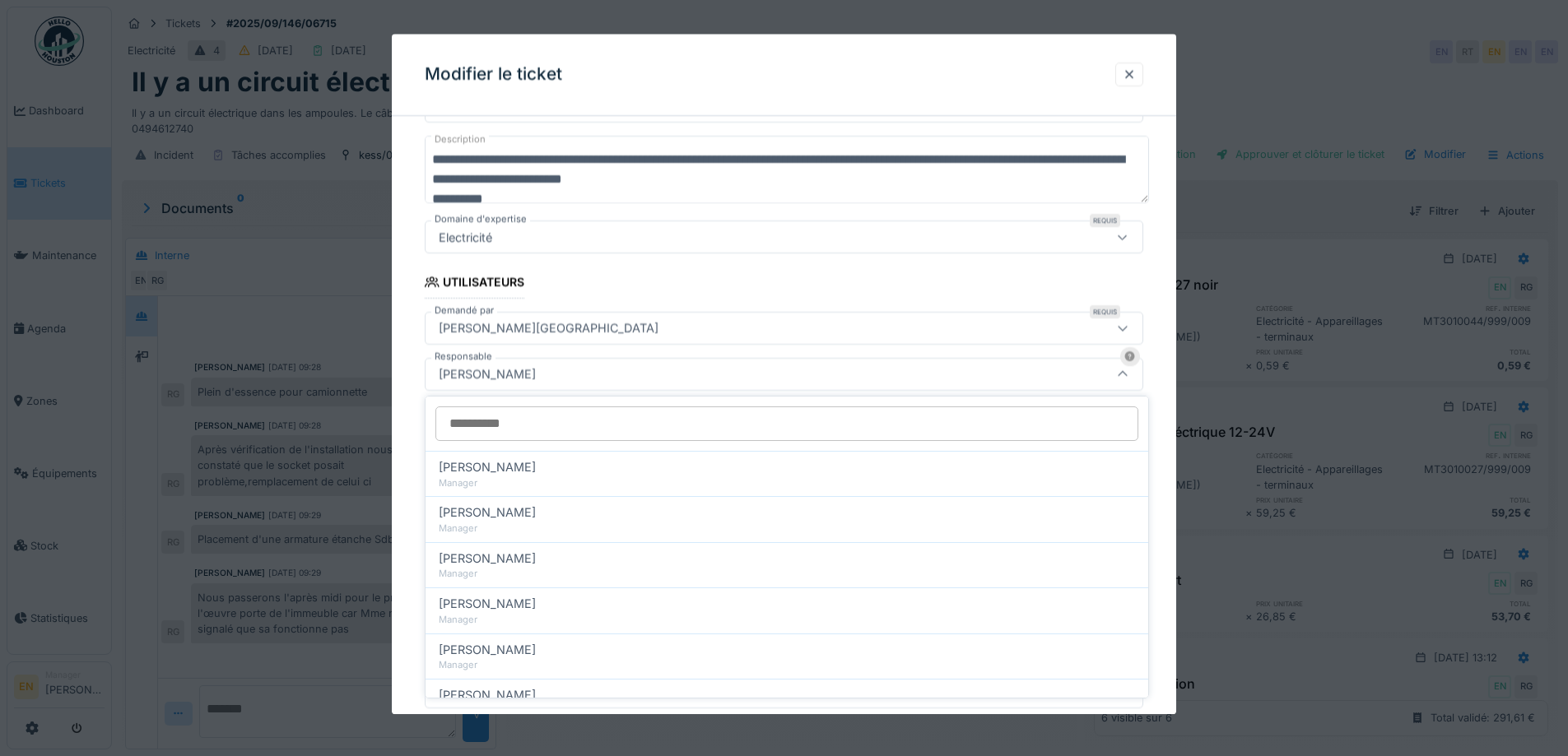
click at [550, 422] on input "Responsable" at bounding box center [787, 424] width 703 height 34
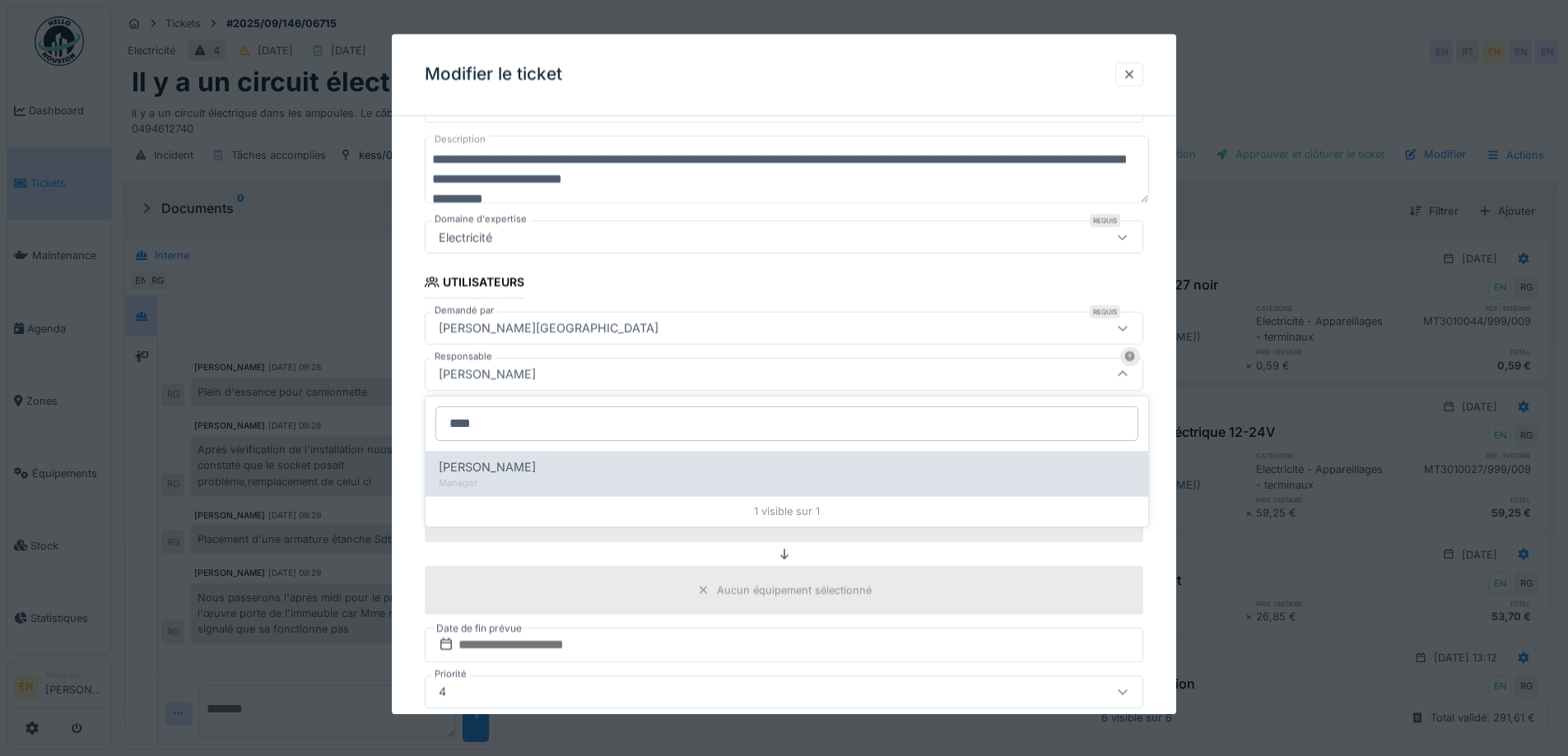
type input "****"
click at [515, 469] on span "Christian Bassette" at bounding box center [487, 468] width 97 height 18
type input "****"
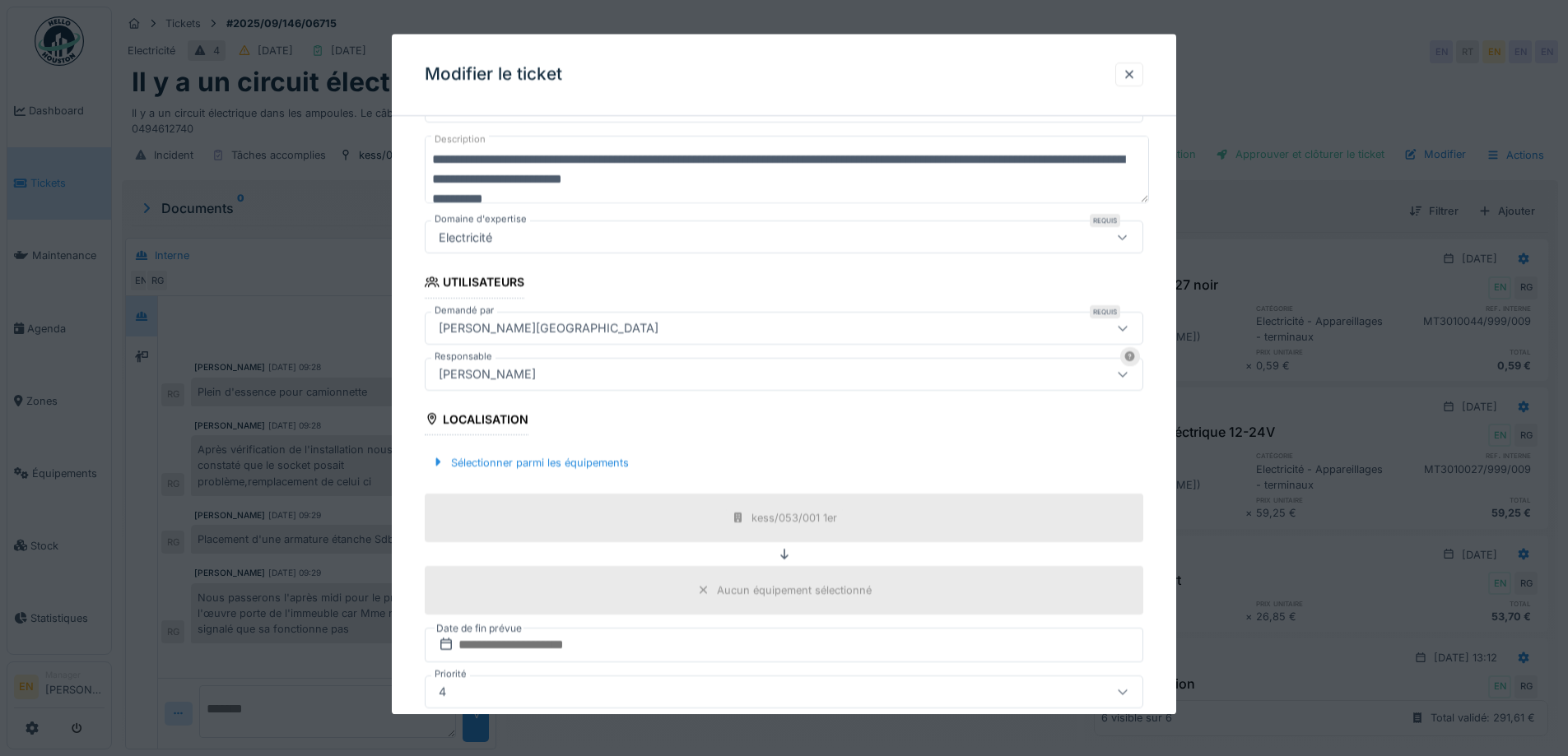
click at [1164, 589] on div "**********" at bounding box center [784, 438] width 785 height 982
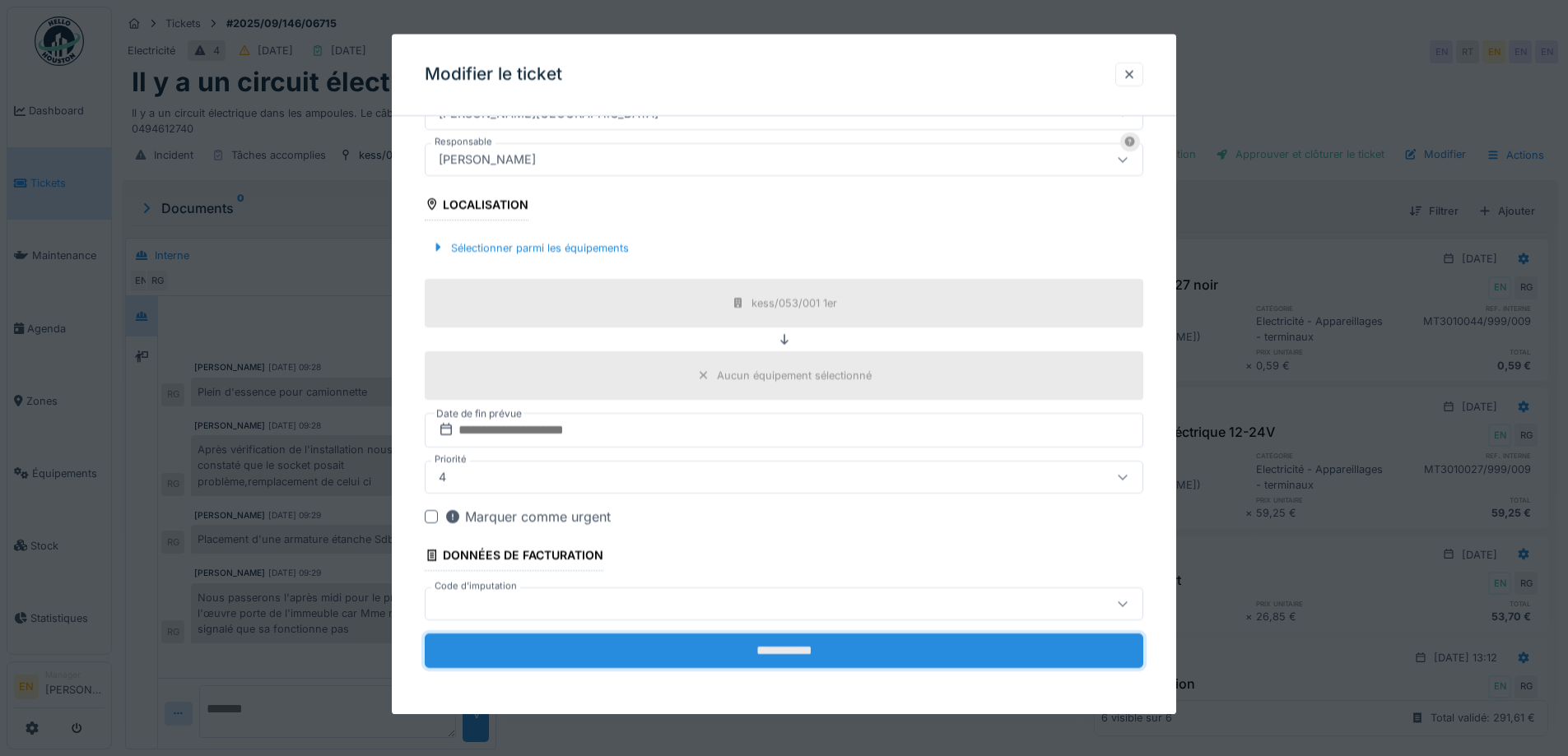
click at [802, 652] on input "**********" at bounding box center [784, 650] width 719 height 34
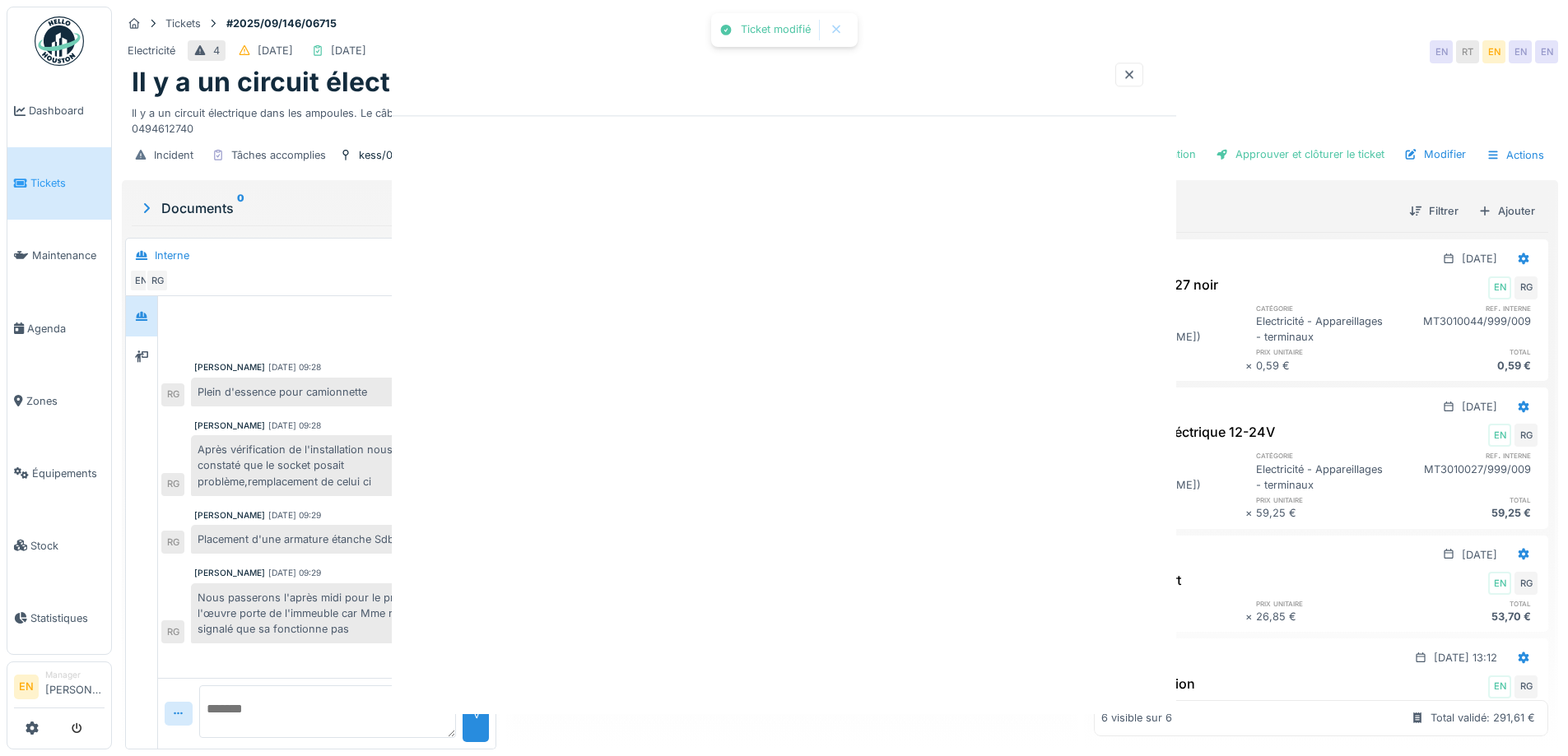
scroll to position [0, 0]
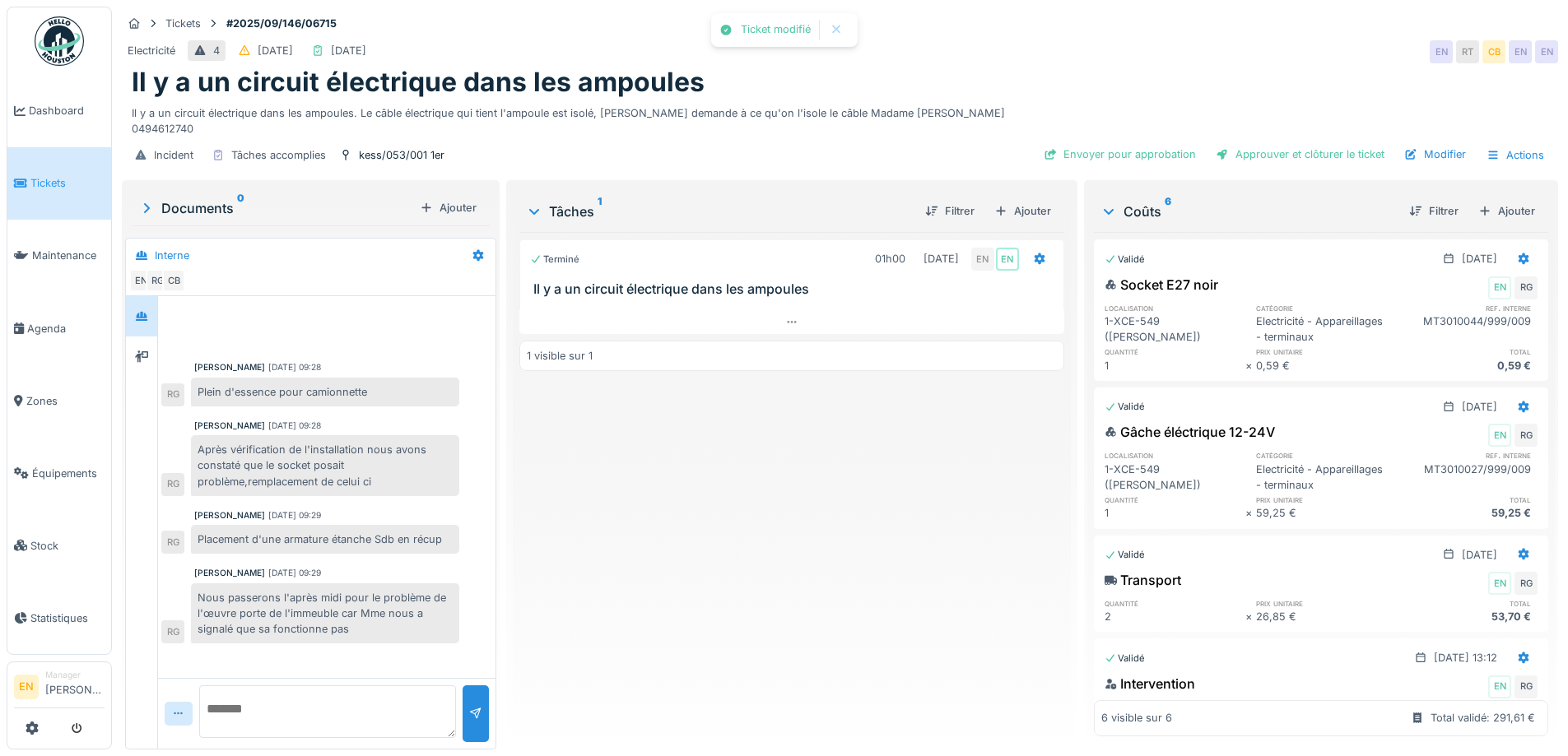
click at [858, 601] on div "Terminé 01h00 02/09/2025 EN EN Il y a un circuit électrique dans les ampoules 1…" at bounding box center [791, 485] width 544 height 505
click at [858, 582] on div "Terminé 01h00 02/09/2025 EN EN Il y a un circuit électrique dans les ampoules 1…" at bounding box center [791, 485] width 544 height 505
click at [1088, 97] on div "Il y a un circuit électrique dans les ampoules" at bounding box center [840, 82] width 1417 height 31
click at [1133, 149] on div "Envoyer pour approbation" at bounding box center [1120, 154] width 165 height 23
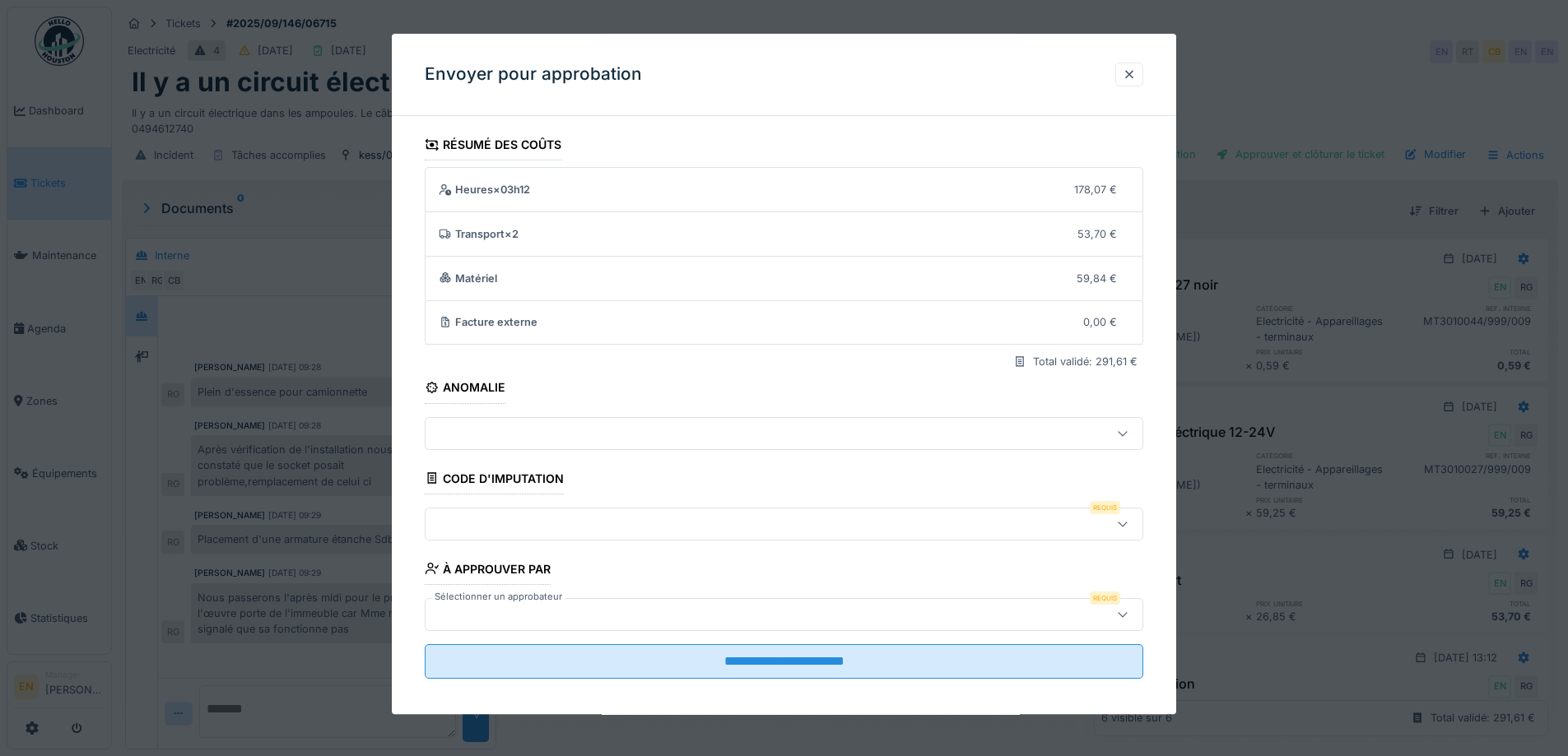
scroll to position [11, 0]
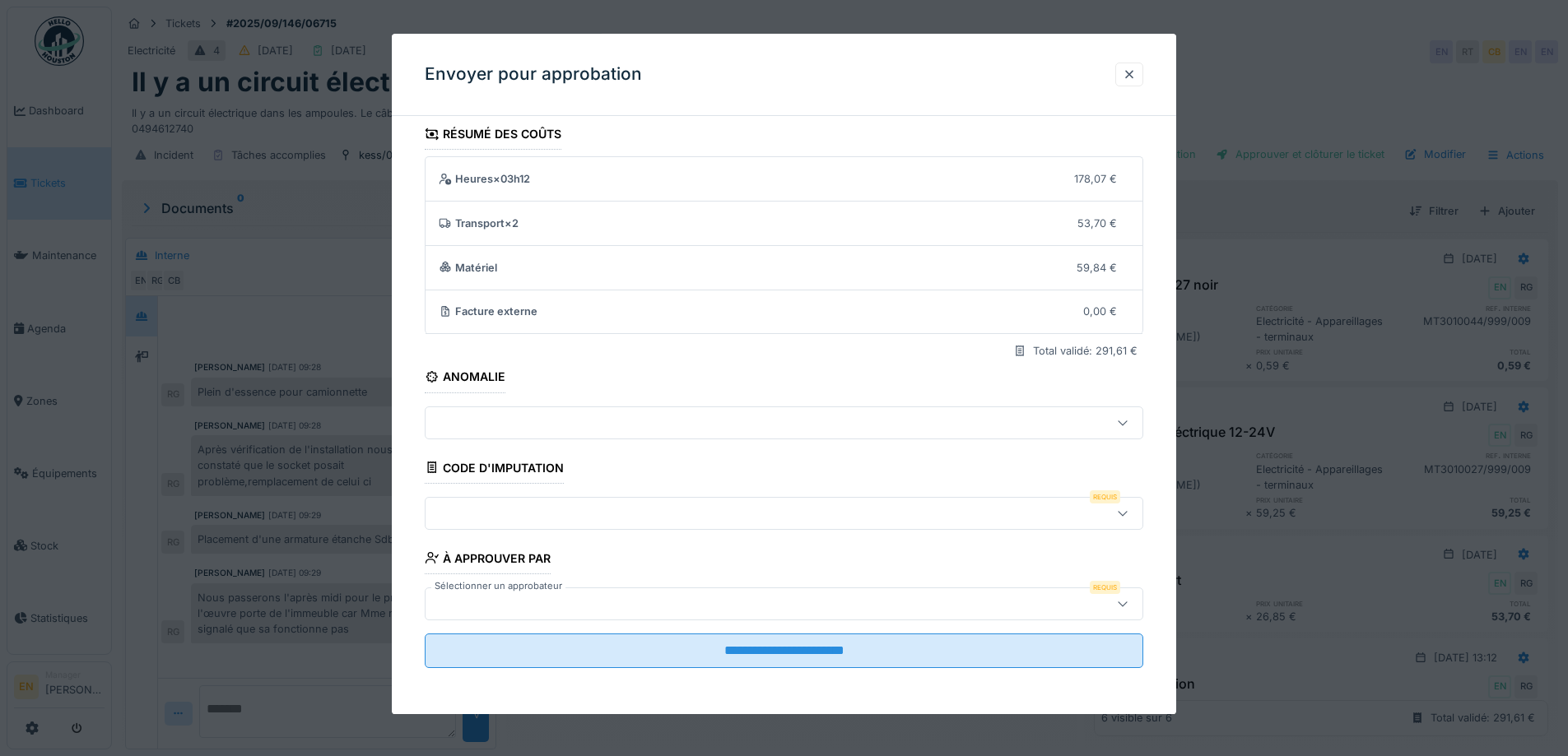
click at [1125, 507] on div at bounding box center [1123, 513] width 13 height 16
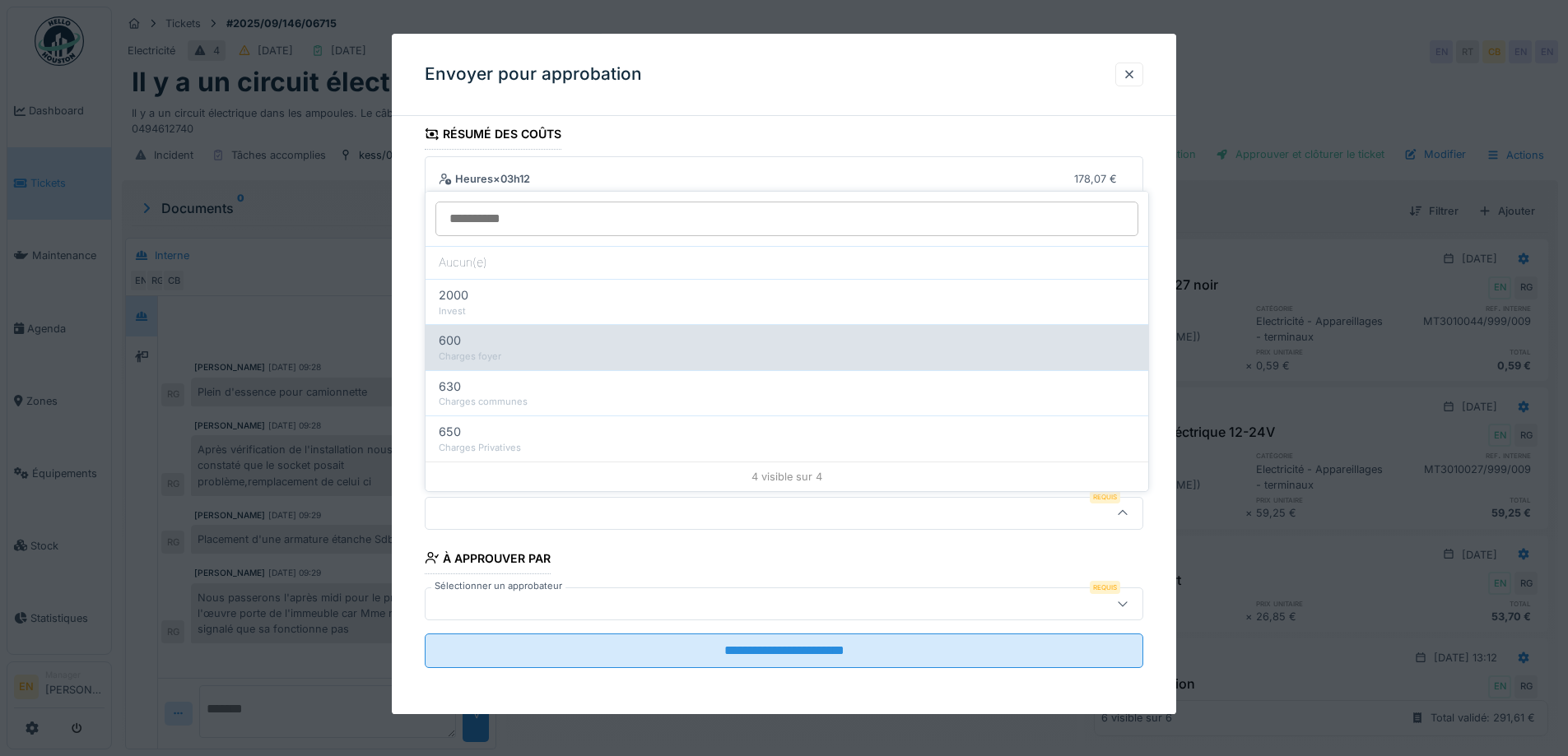
click at [516, 342] on div "600" at bounding box center [787, 341] width 696 height 18
type input "***"
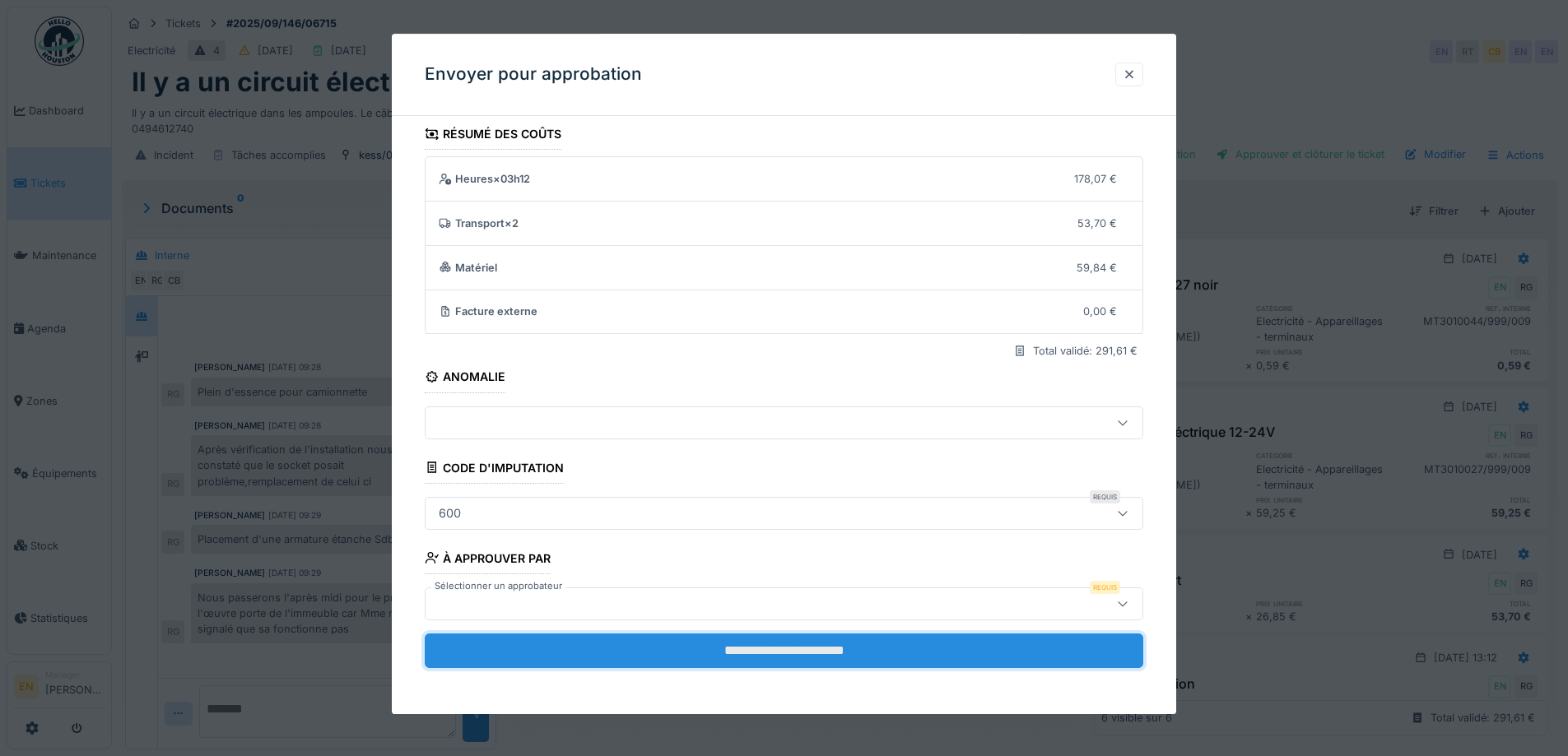
click at [823, 649] on input "**********" at bounding box center [784, 650] width 719 height 34
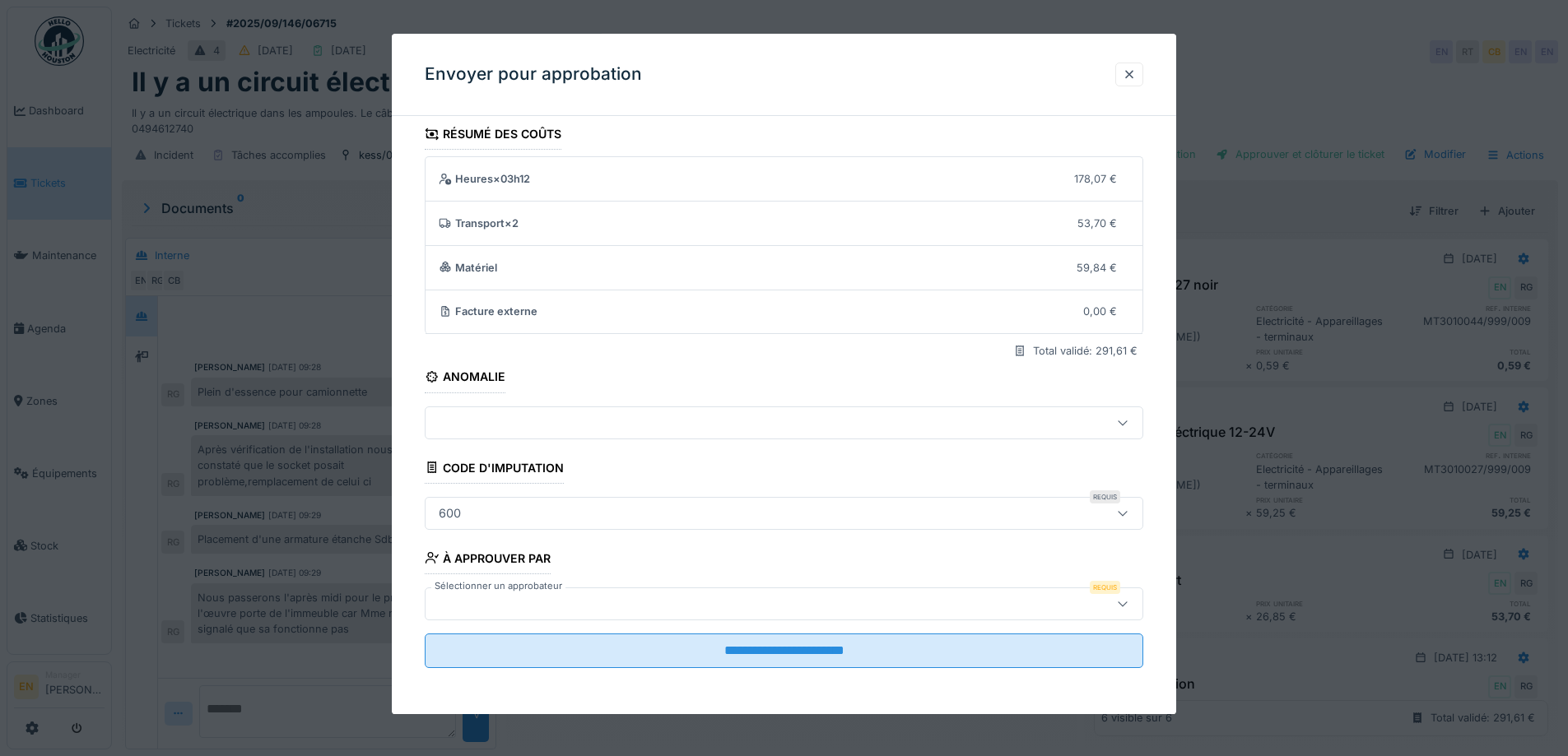
click at [1129, 609] on icon at bounding box center [1123, 603] width 13 height 11
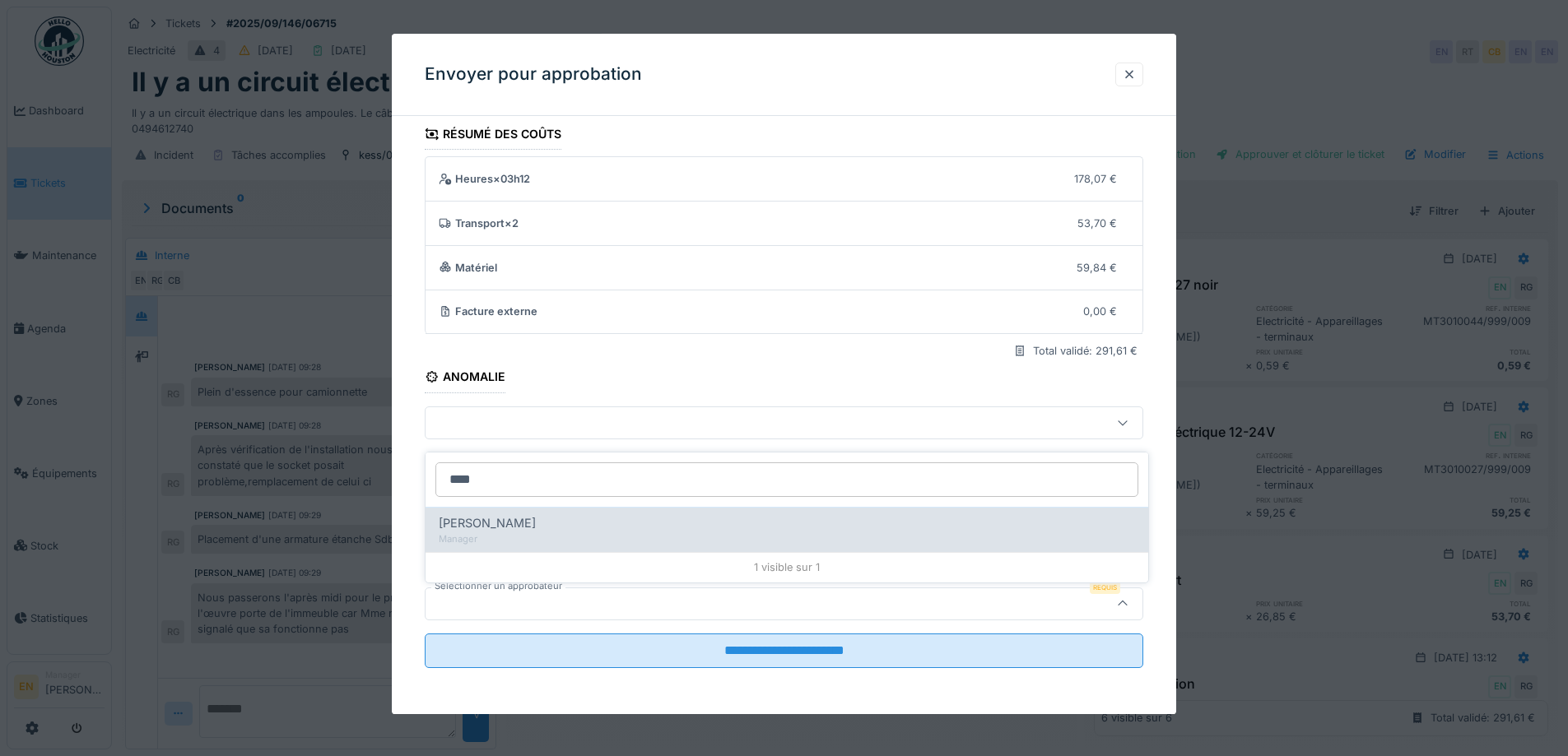
type input "****"
click at [563, 532] on div "Manager" at bounding box center [787, 539] width 696 height 14
type input "****"
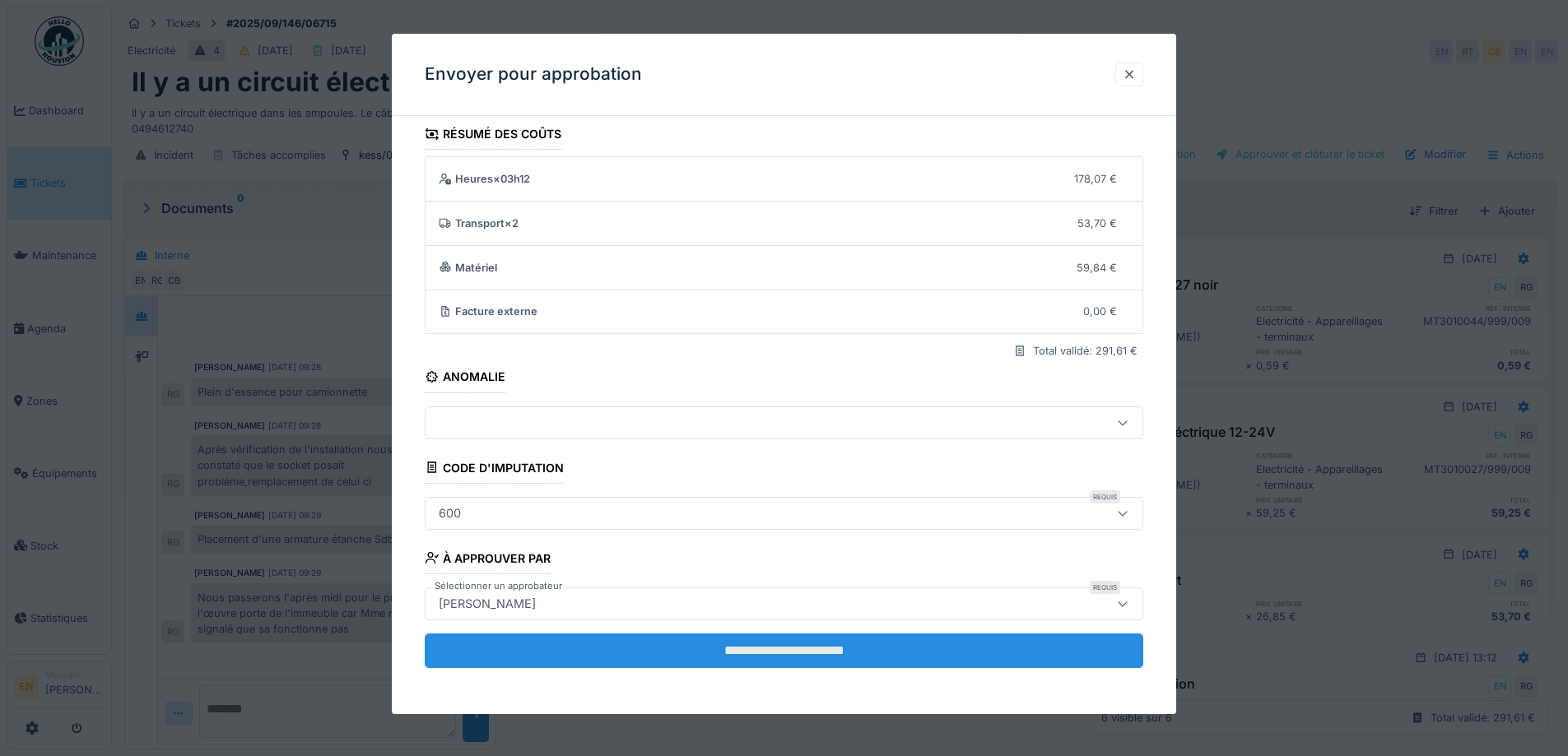
click at [807, 648] on input "**********" at bounding box center [784, 650] width 719 height 34
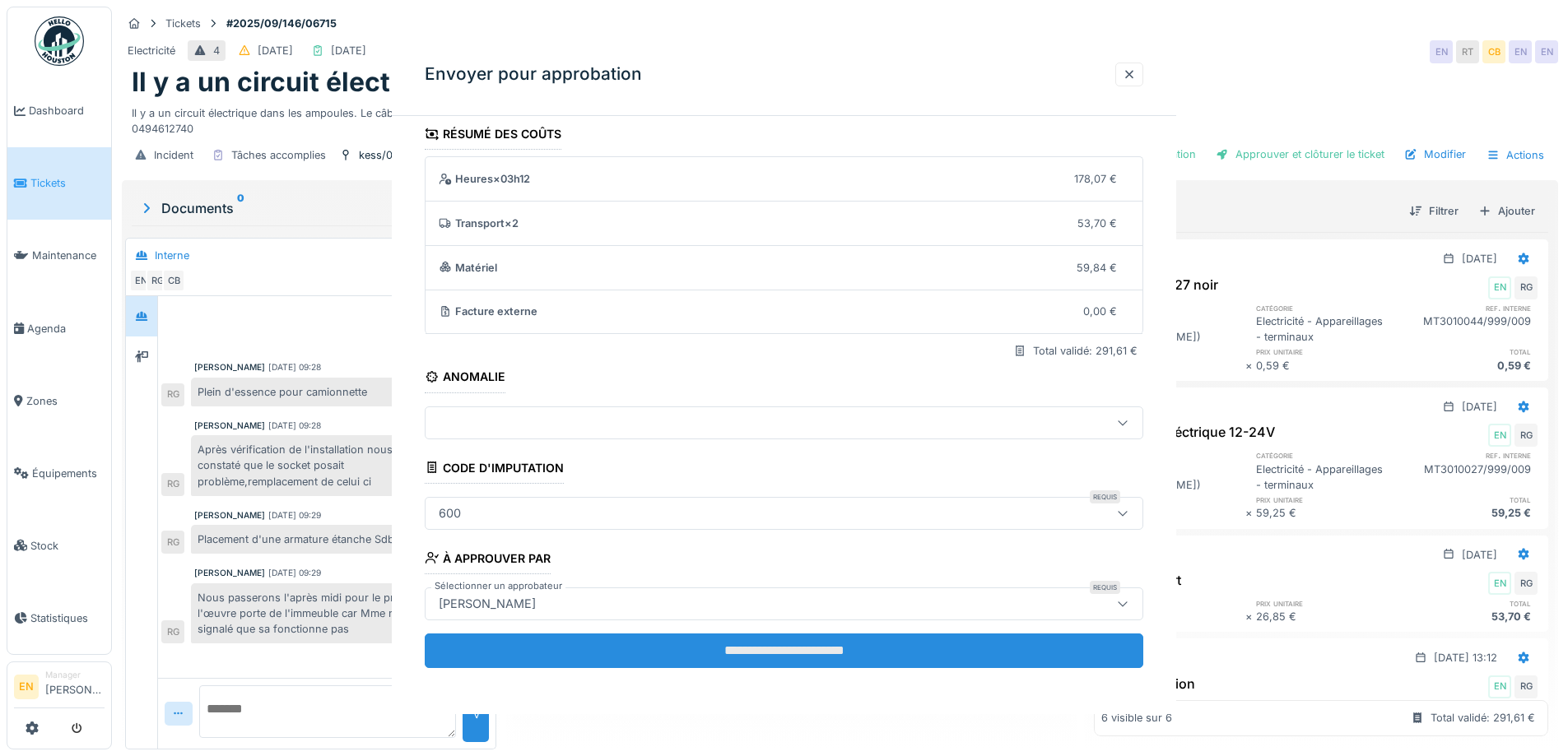
scroll to position [0, 0]
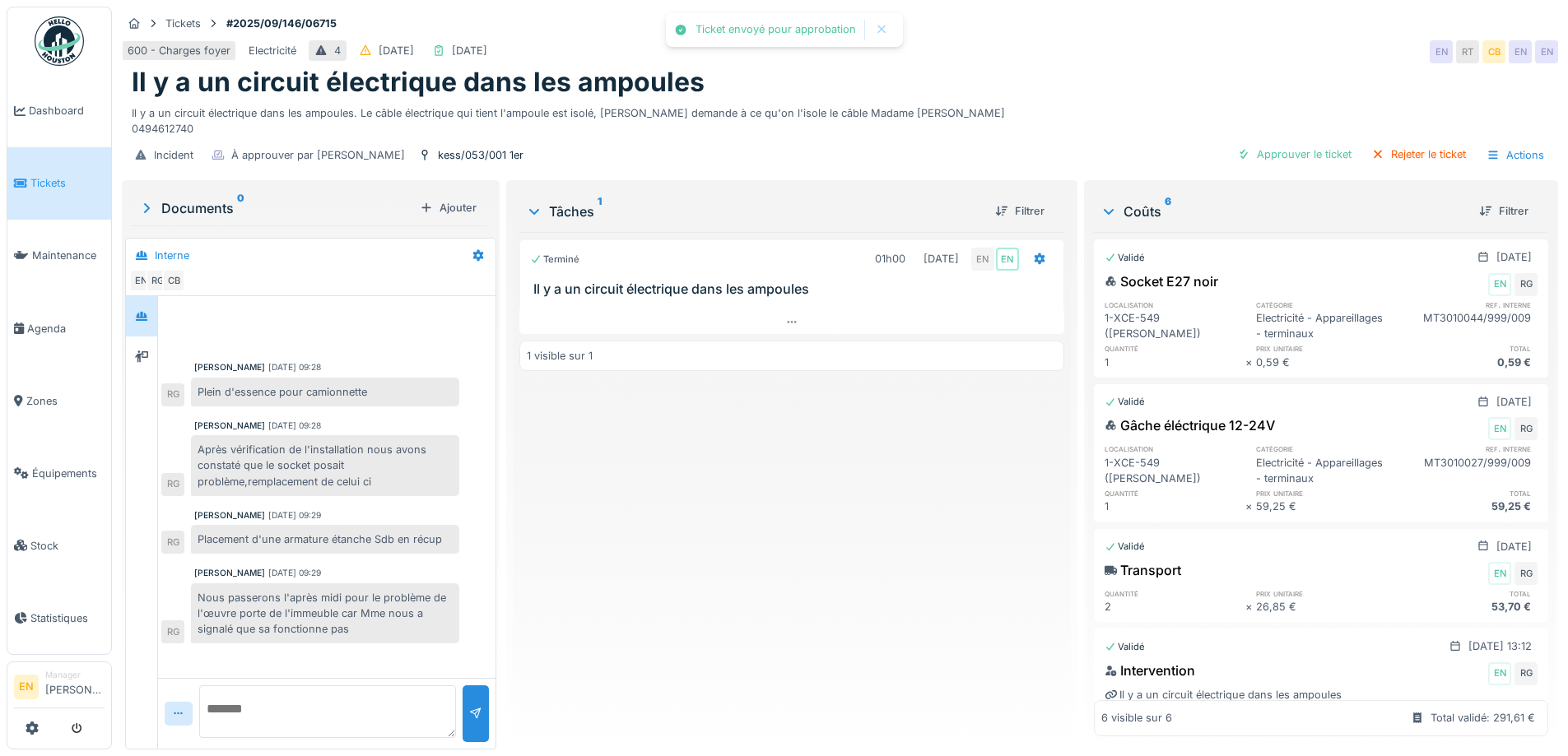
click at [756, 651] on div "Terminé 01h00 02/09/2025 EN EN Il y a un circuit électrique dans les ampoules 1…" at bounding box center [791, 485] width 544 height 505
click at [827, 540] on div "Terminé 01h00 02/09/2025 EN EN Il y a un circuit électrique dans les ampoules 1…" at bounding box center [791, 485] width 544 height 505
click at [1127, 81] on div "Il y a un circuit électrique dans les ampoules" at bounding box center [840, 82] width 1417 height 31
click at [1038, 82] on div "Il y a un circuit électrique dans les ampoules" at bounding box center [840, 82] width 1417 height 31
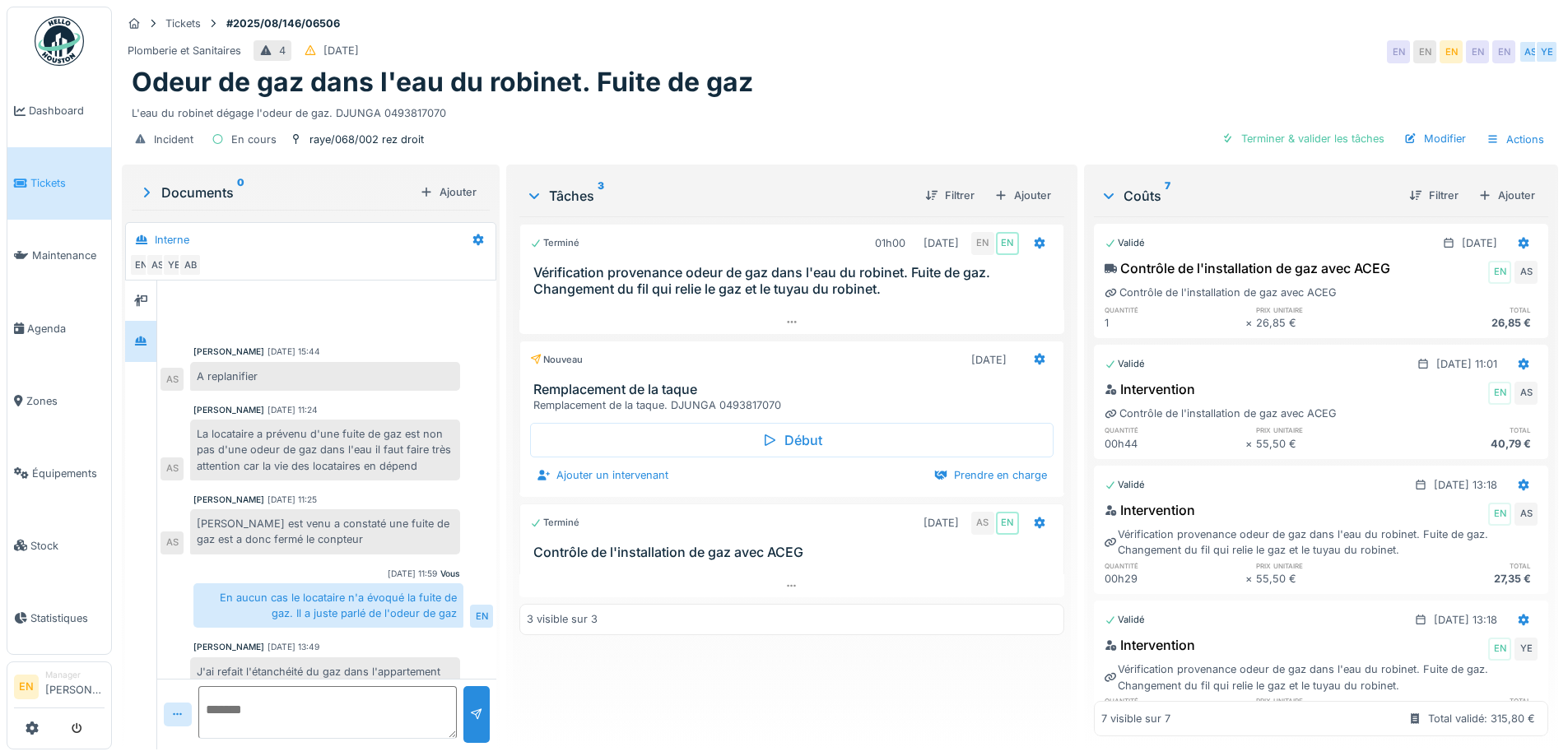
scroll to position [378, 0]
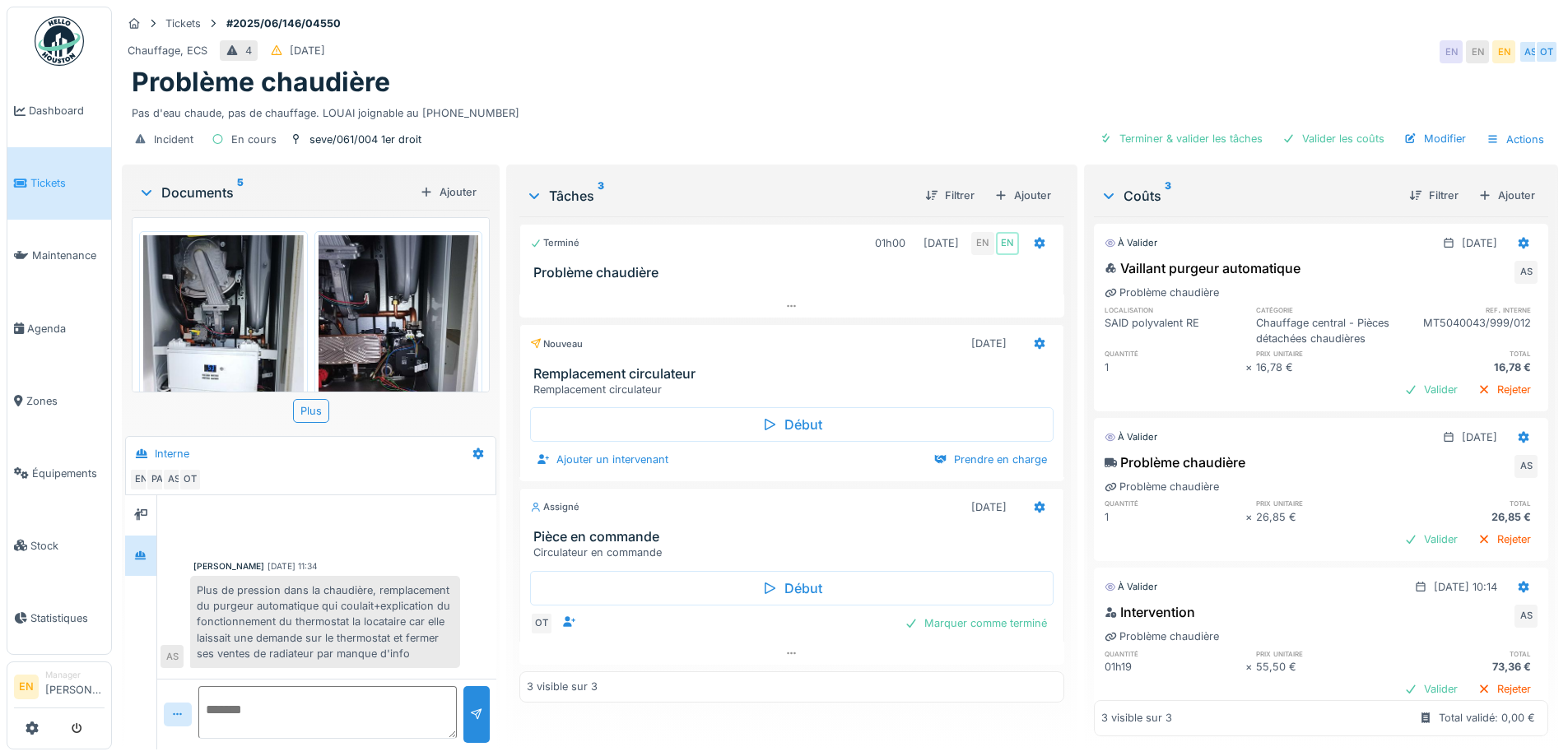
scroll to position [218, 0]
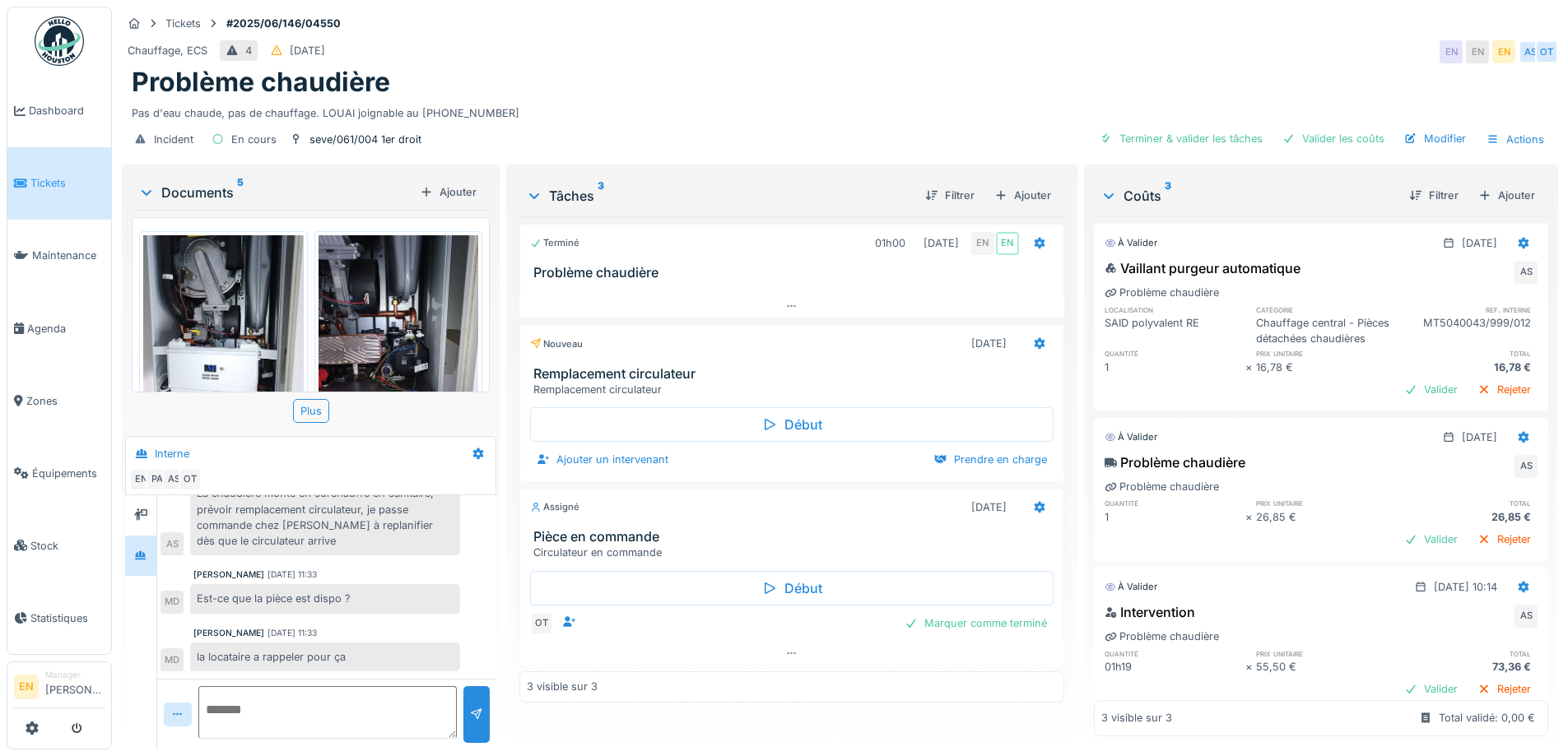
click at [612, 104] on div "Pas d'eau chaude, pas de chauffage. LOUAI joignable au [PHONE_NUMBER]" at bounding box center [840, 109] width 1417 height 23
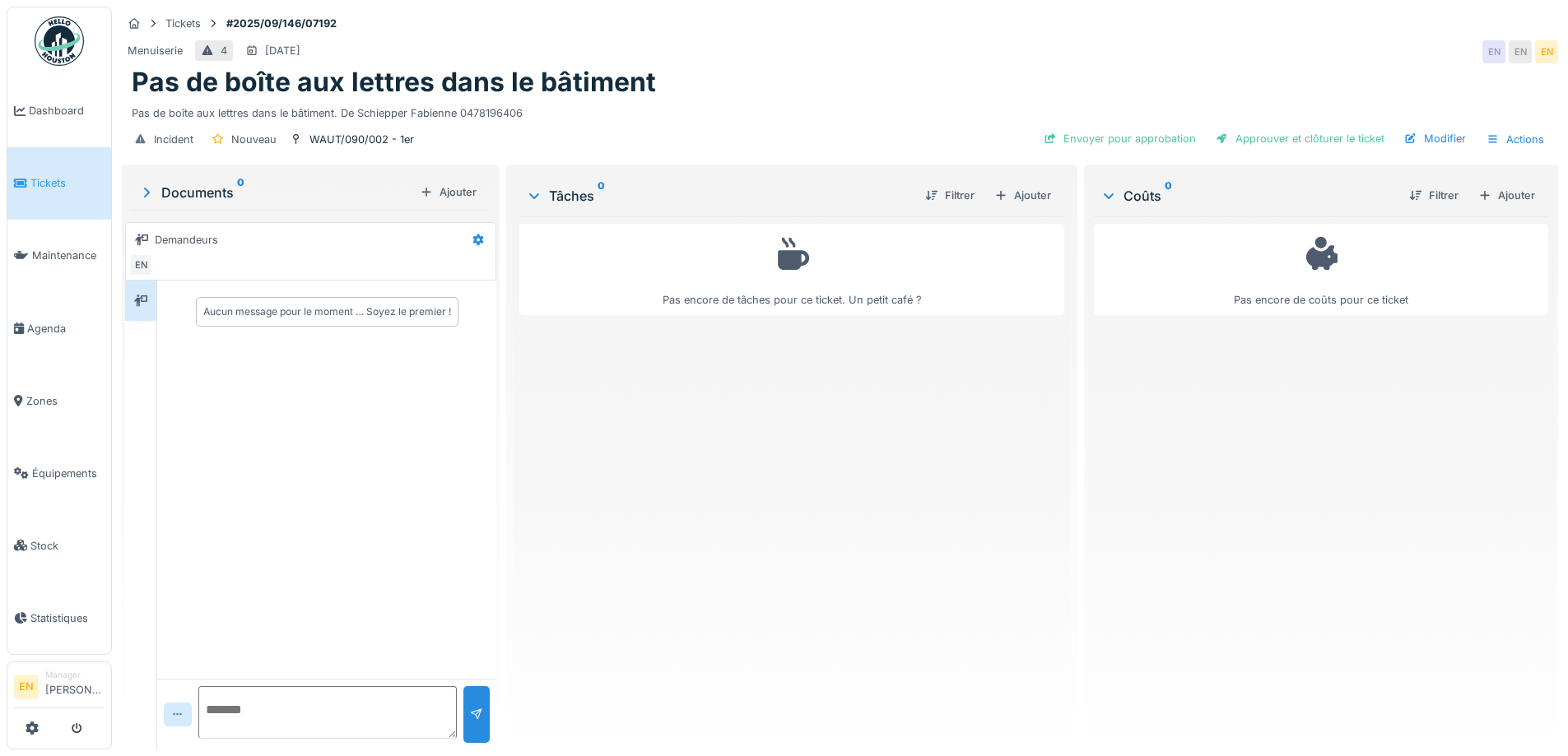
click at [438, 479] on div "Aucun message pour le moment … Soyez le premier !" at bounding box center [327, 479] width 339 height 398
click at [354, 133] on div "WAUT/090/002 - 1er" at bounding box center [361, 140] width 104 height 16
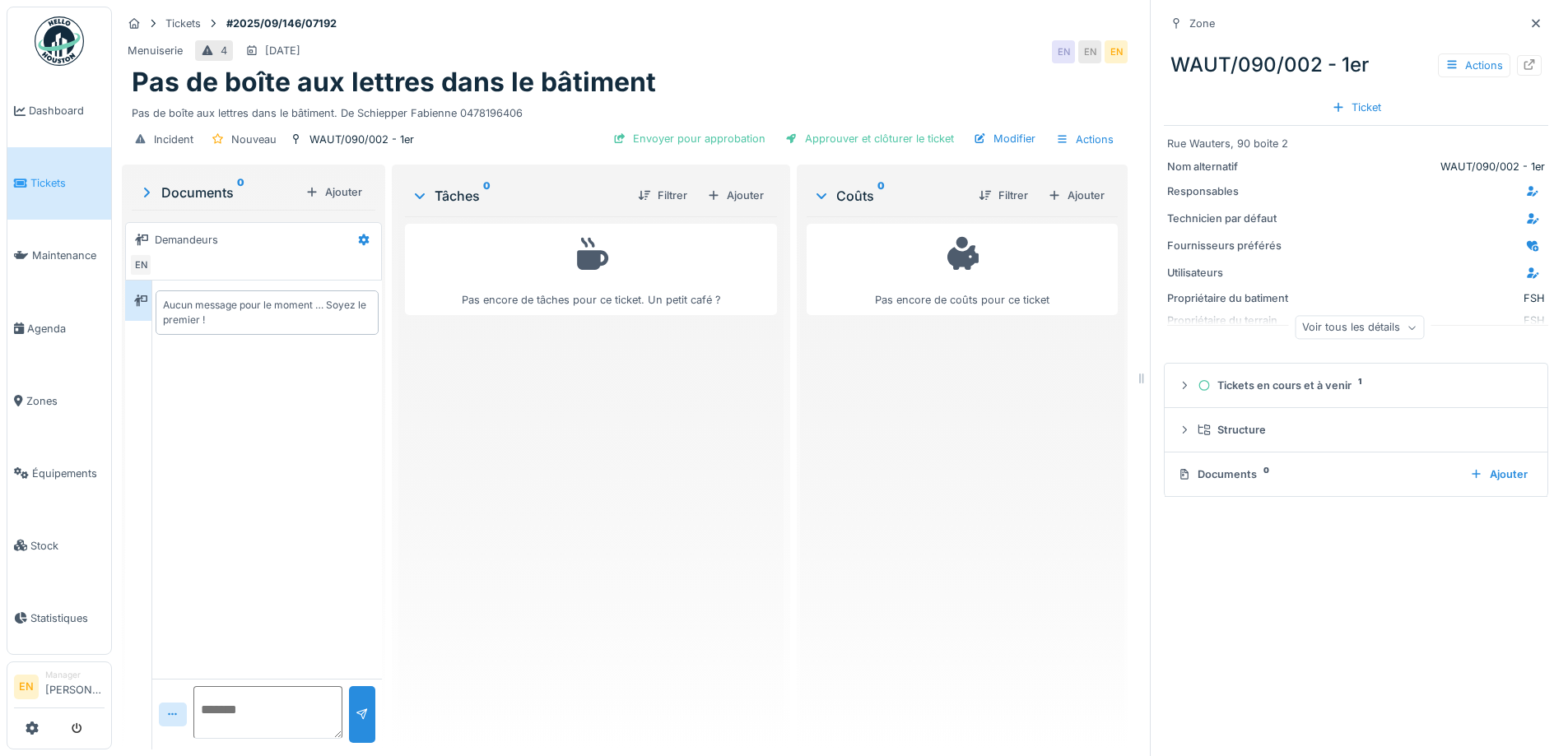
click at [909, 68] on div "Pas de boîte aux lettres dans le bâtiment" at bounding box center [625, 82] width 986 height 31
click at [909, 68] on div "Pas de boîte aux lettres dans le bâtiment" at bounding box center [625, 82] width 986 height 31
click at [909, 69] on div "Pas de boîte aux lettres dans le bâtiment" at bounding box center [625, 82] width 986 height 31
click at [944, 50] on div "Menuiserie 4 17/09/2025 EN EN EN" at bounding box center [625, 51] width 1006 height 29
click at [949, 56] on div "Menuiserie 4 17/09/2025 EN EN EN" at bounding box center [625, 51] width 1006 height 29
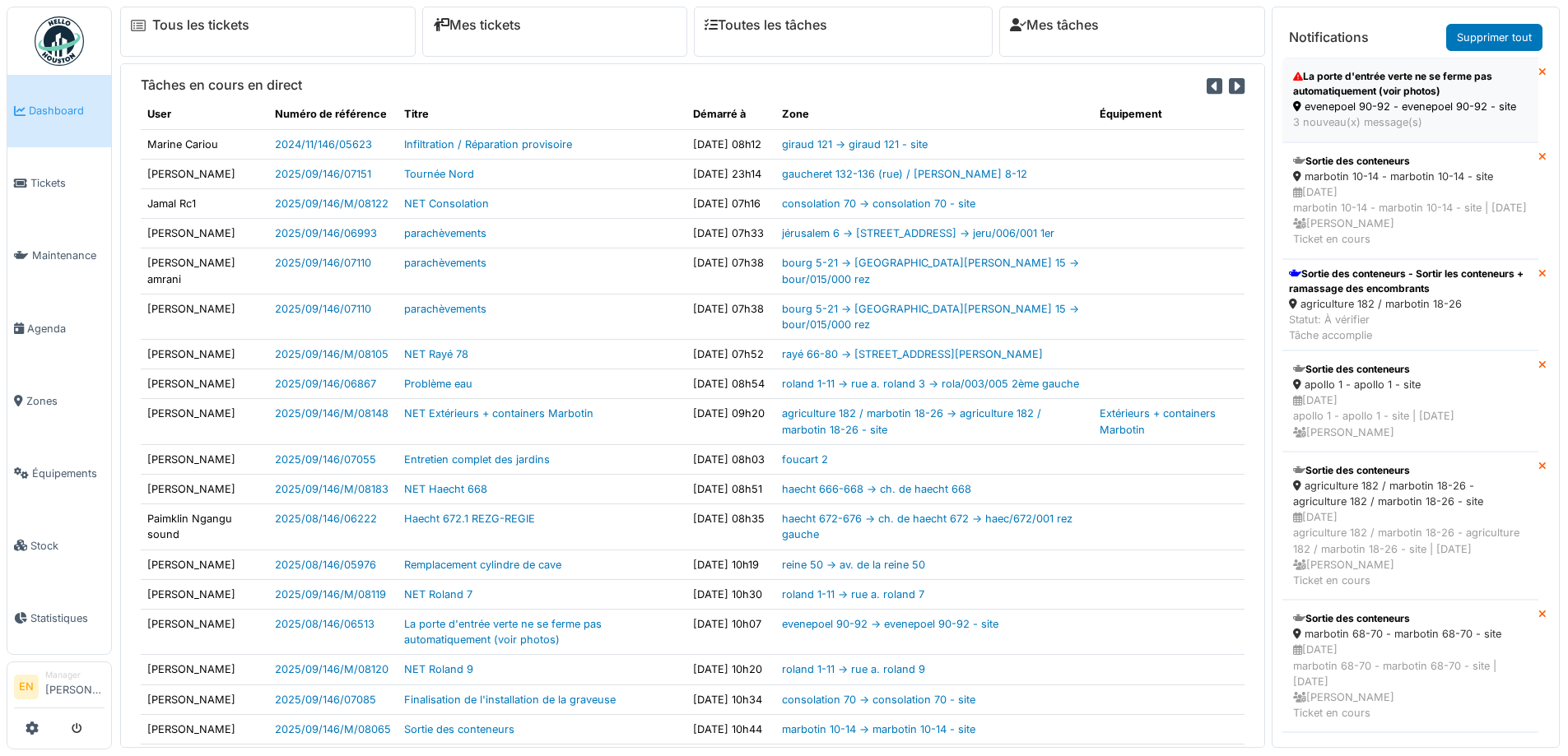
click at [1365, 99] on div "evenepoel 90-92 - evenepoel 90-92 - site" at bounding box center [1410, 106] width 235 height 16
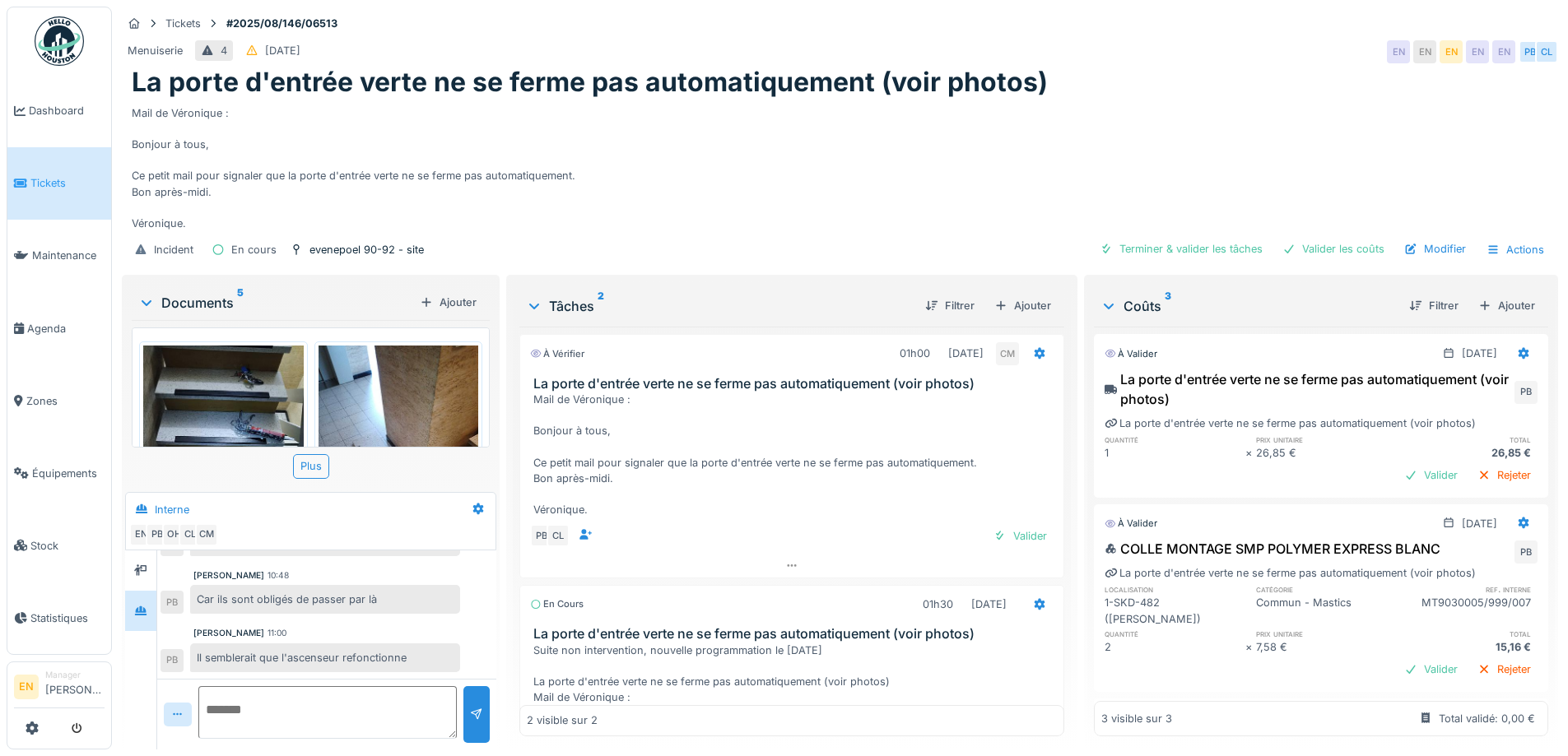
scroll to position [199, 0]
click at [381, 646] on div "Il semblerait que l'ascenseur refonctionne" at bounding box center [325, 657] width 270 height 28
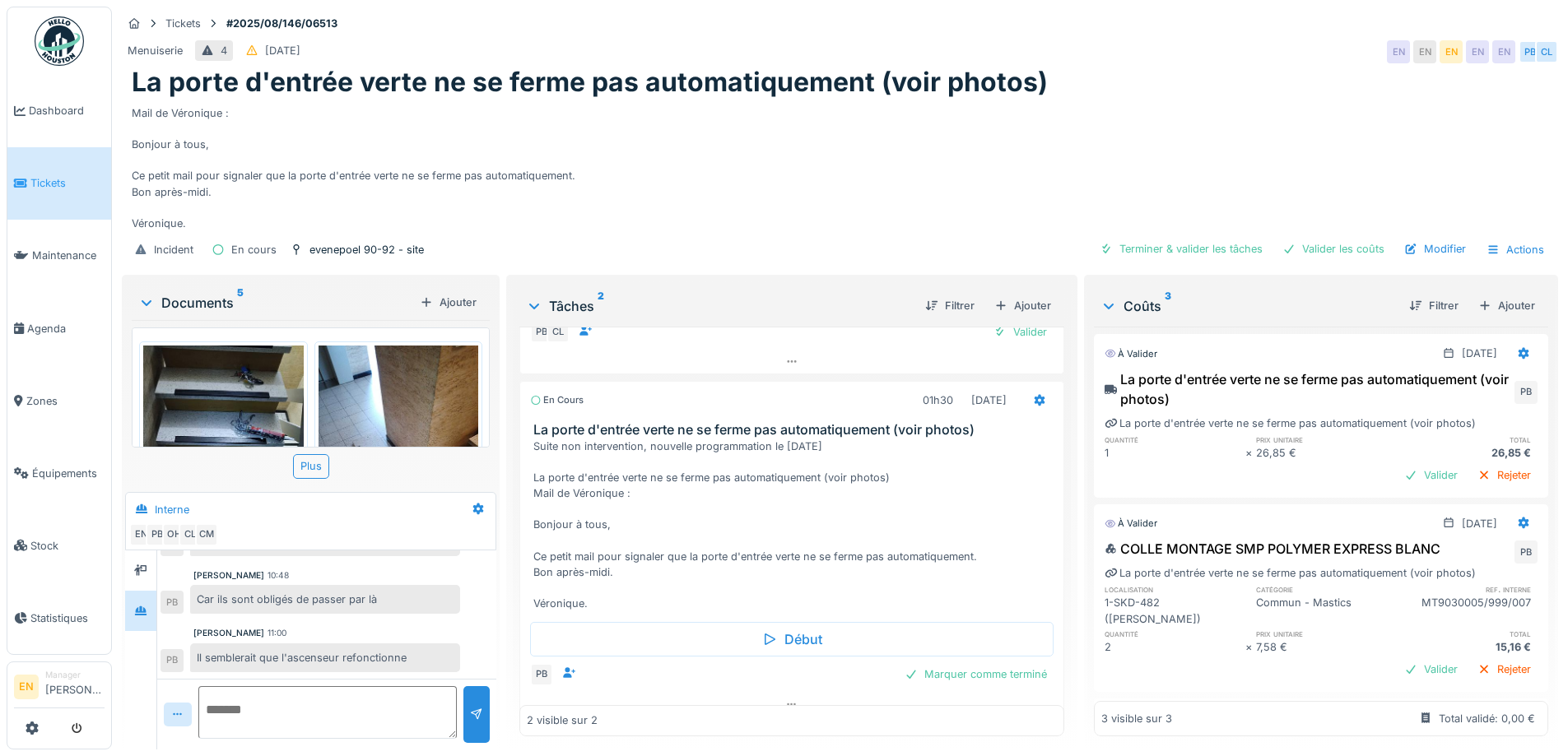
scroll to position [221, 0]
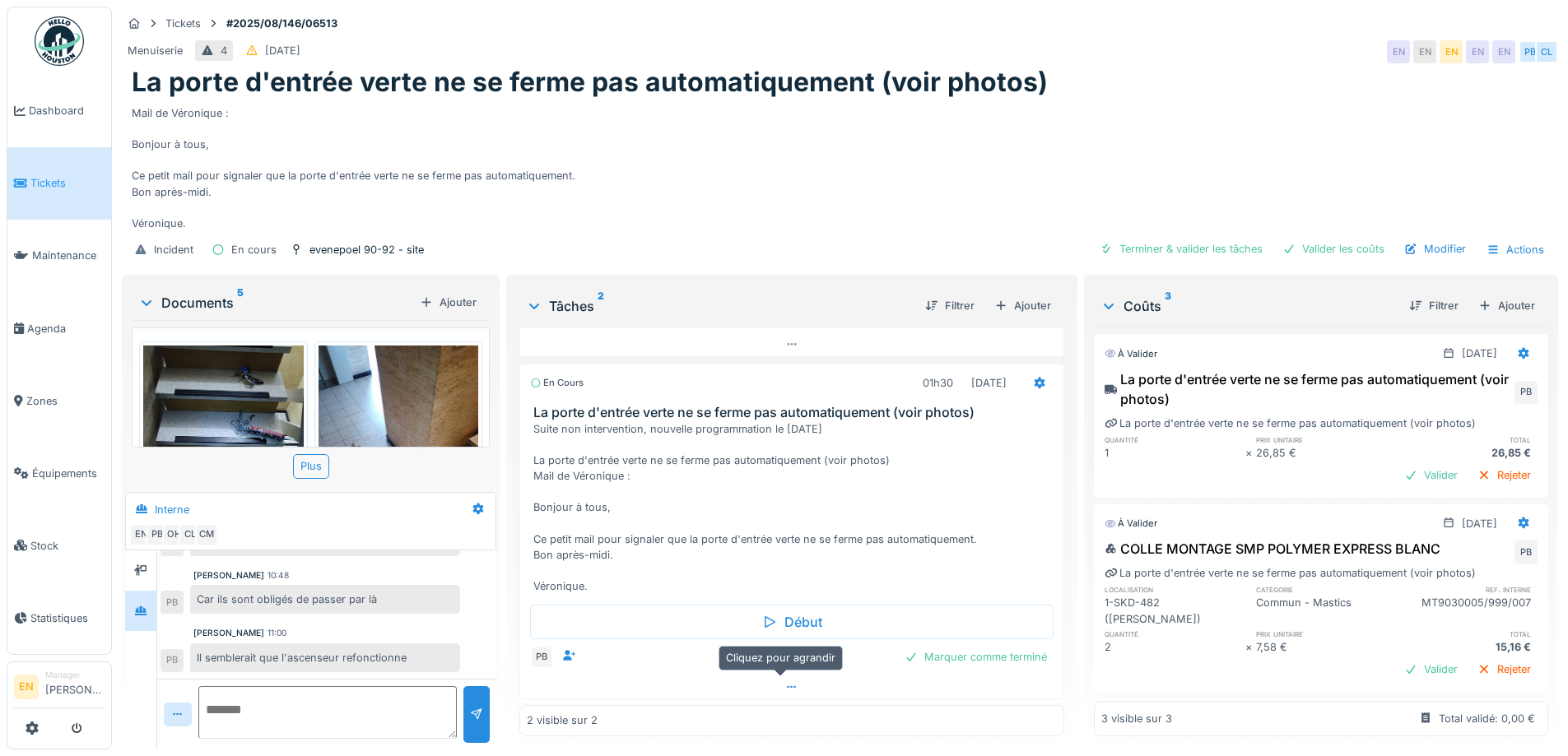
click at [786, 690] on icon at bounding box center [792, 688] width 13 height 11
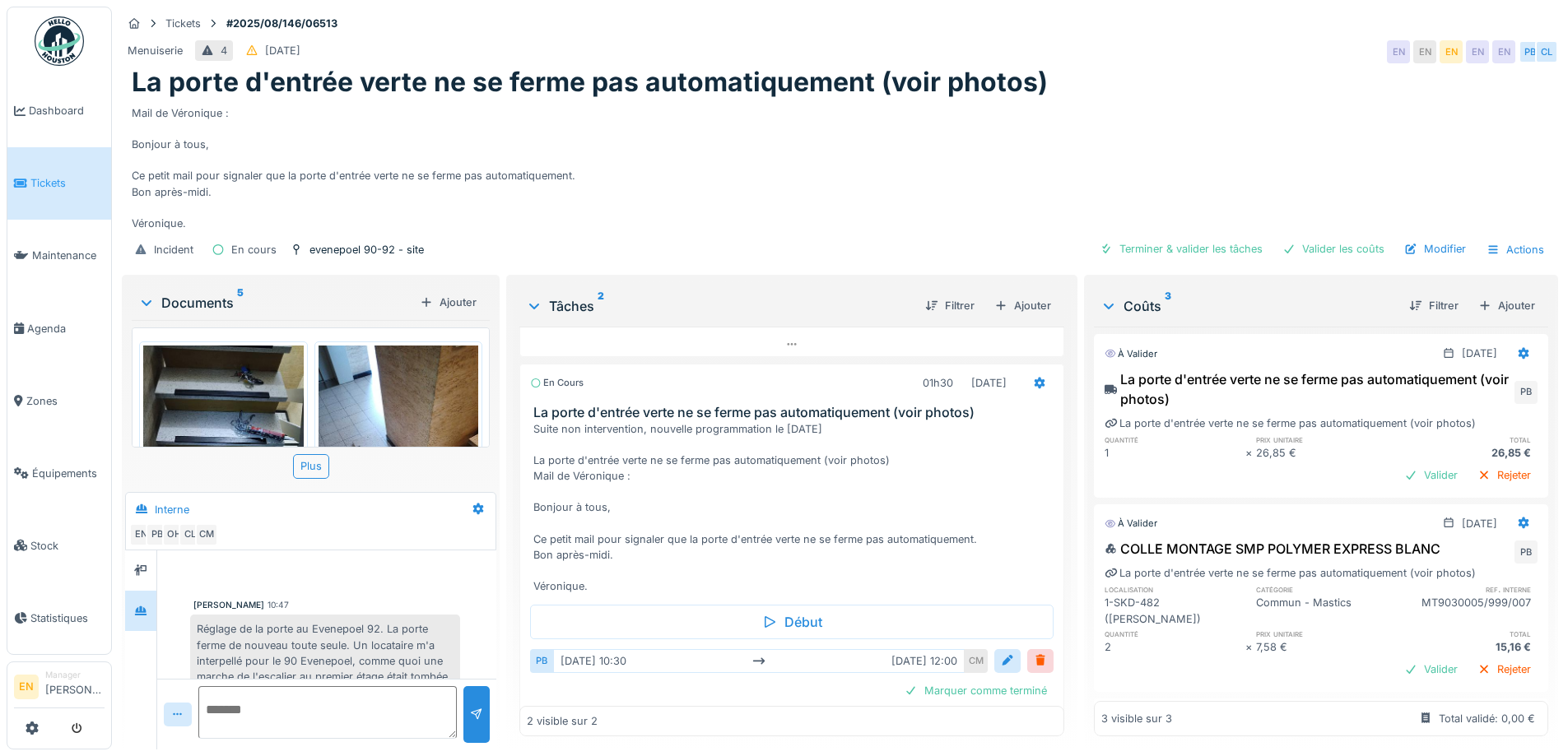
scroll to position [0, 0]
click at [303, 454] on div "Plus" at bounding box center [311, 466] width 36 height 24
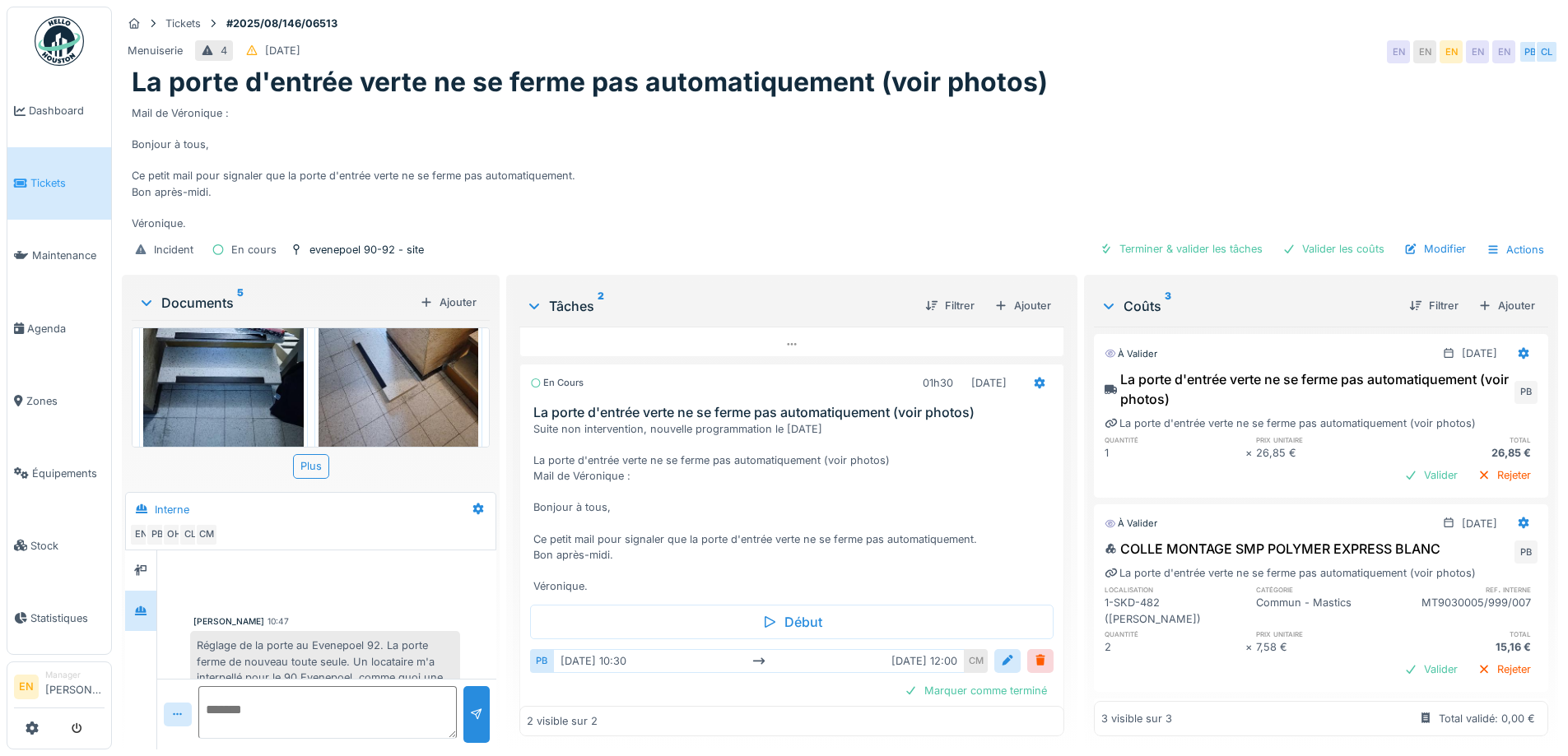
click at [254, 390] on img at bounding box center [223, 348] width 160 height 213
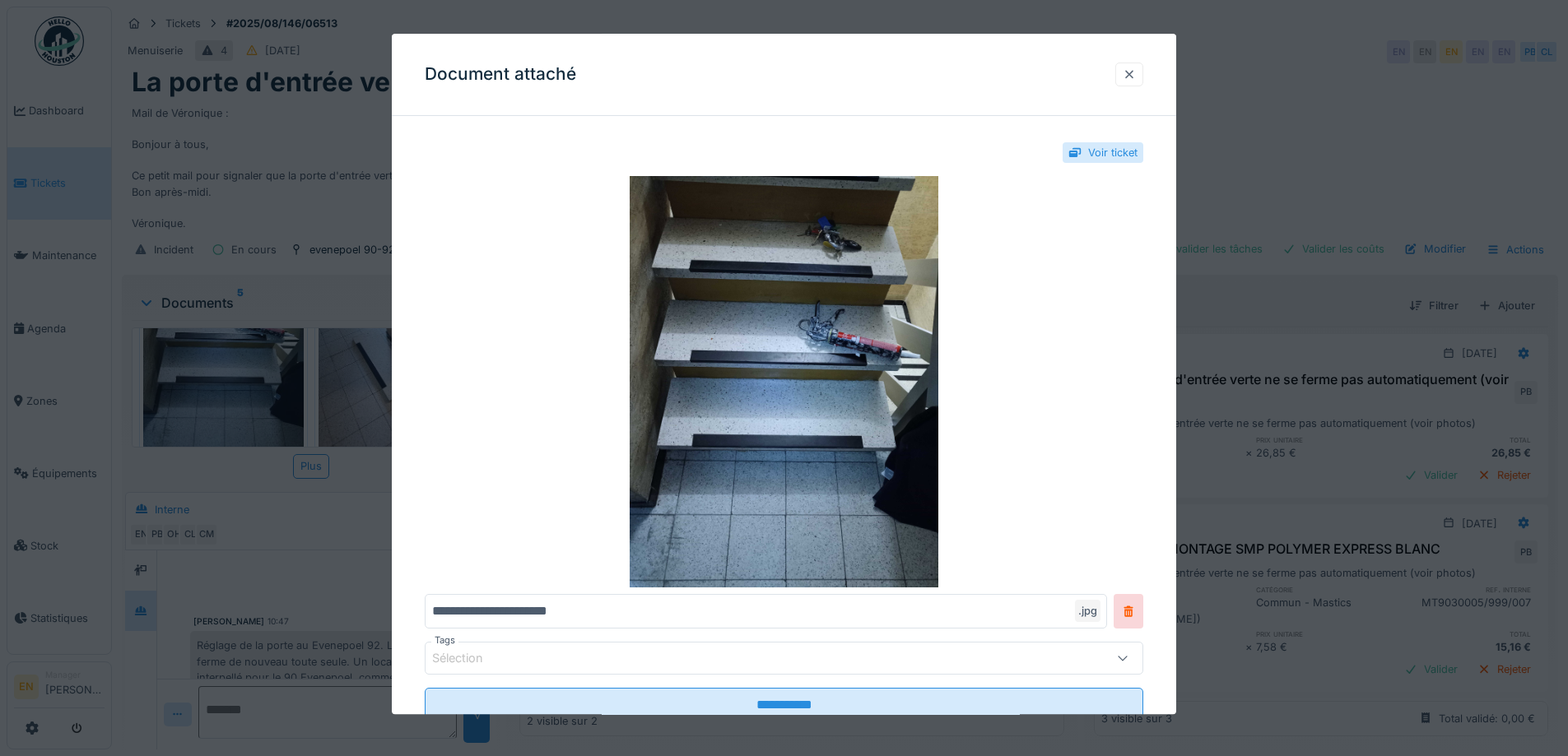
click at [1134, 79] on div at bounding box center [1129, 74] width 13 height 16
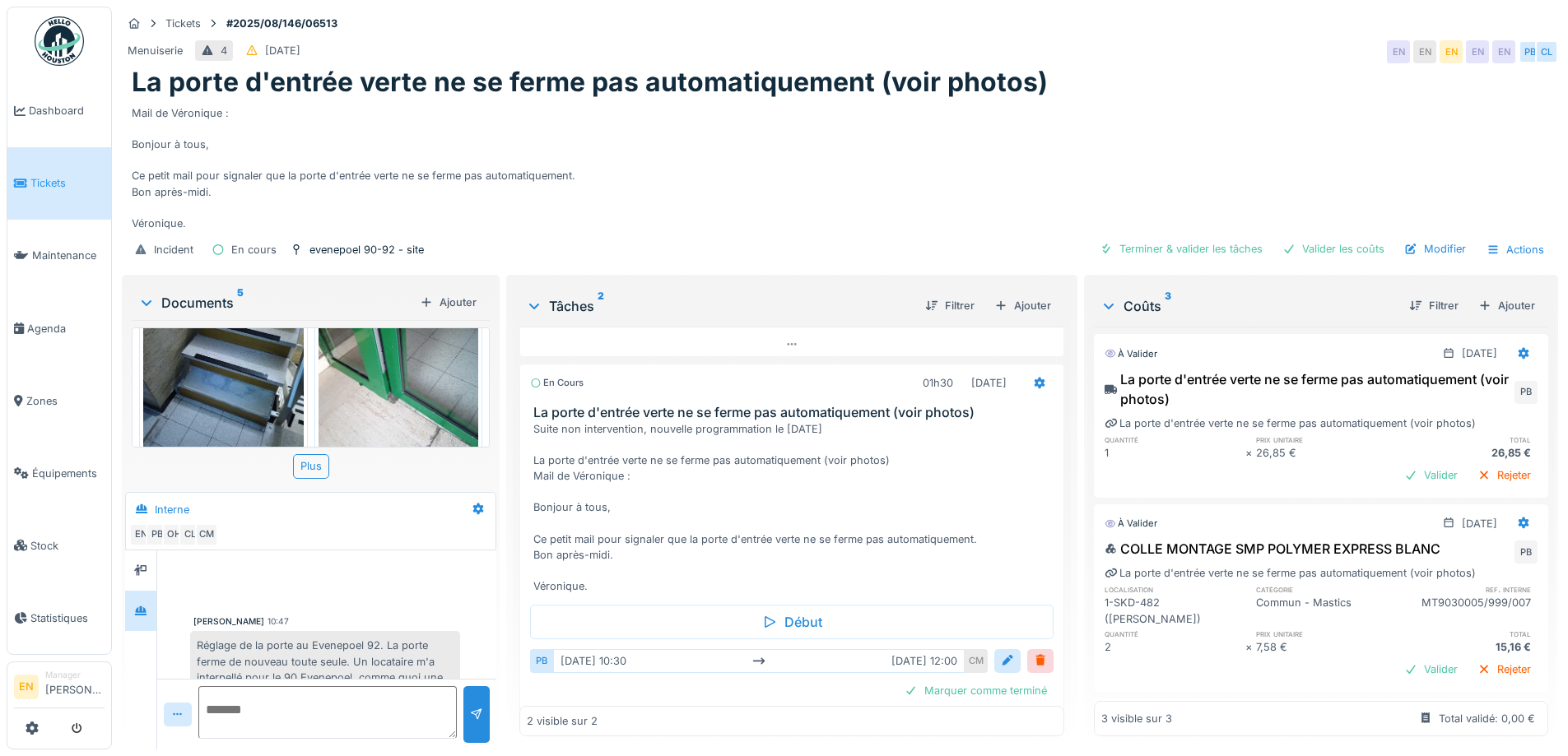
scroll to position [300, 0]
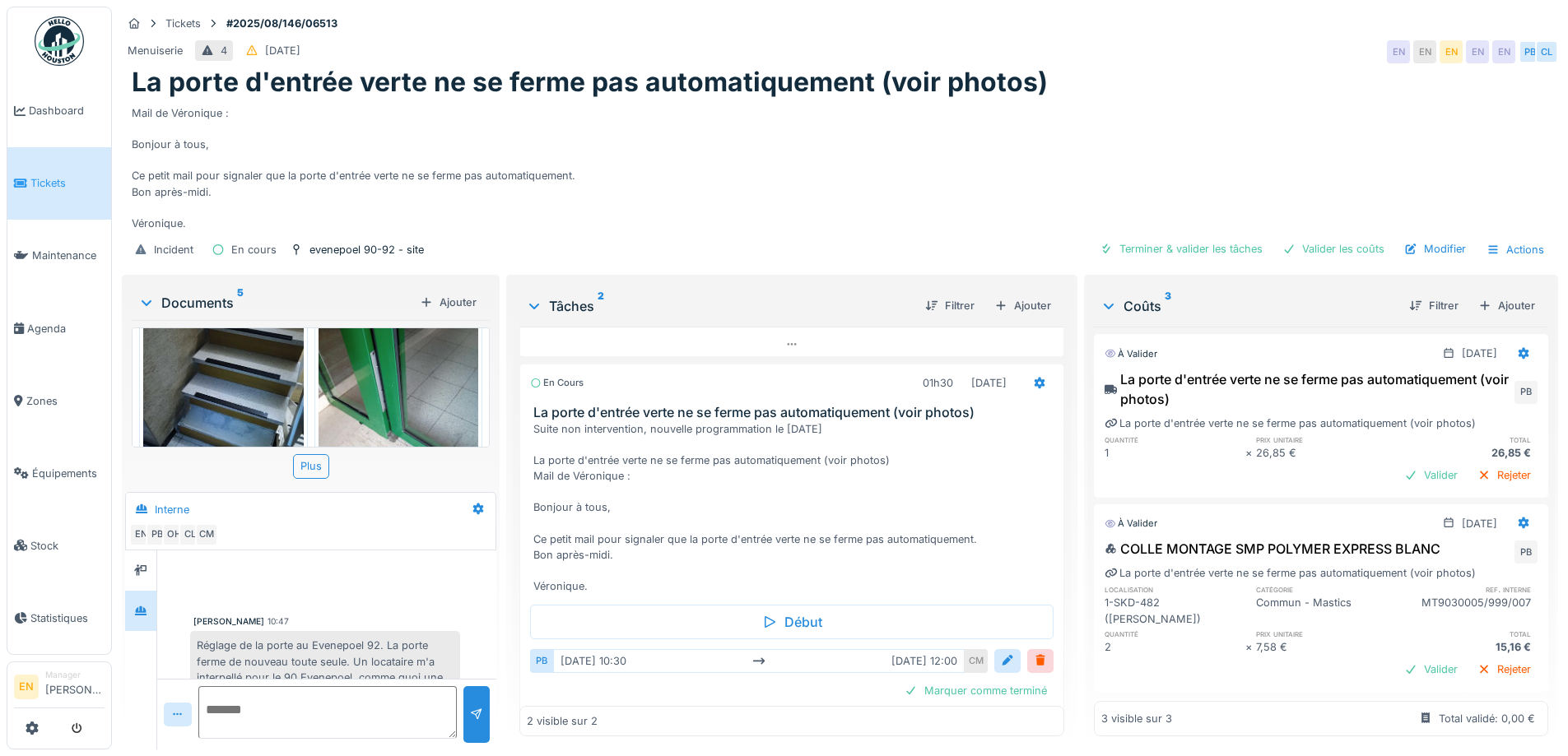
click at [213, 405] on img at bounding box center [223, 409] width 160 height 213
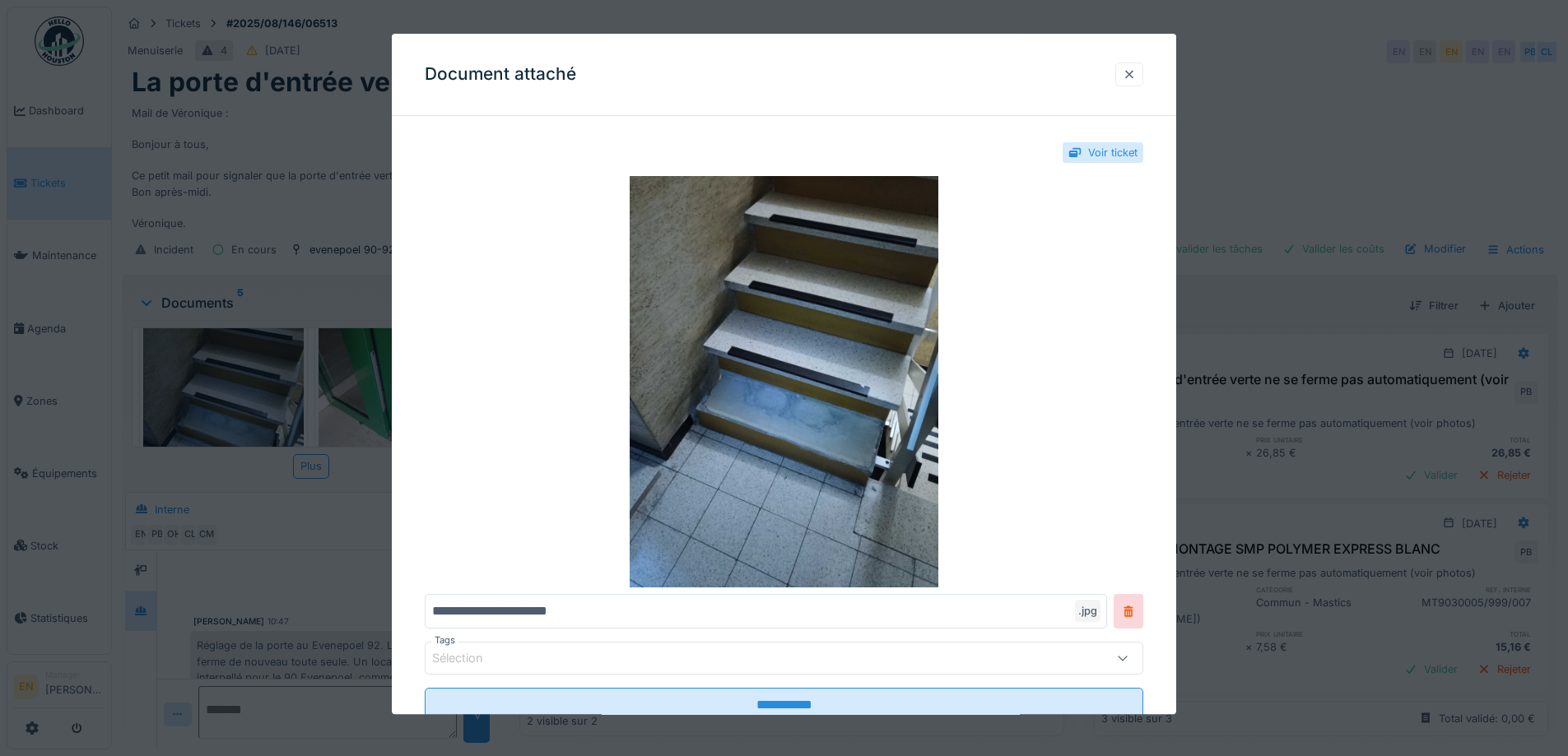
click at [1136, 74] on div at bounding box center [1129, 74] width 13 height 16
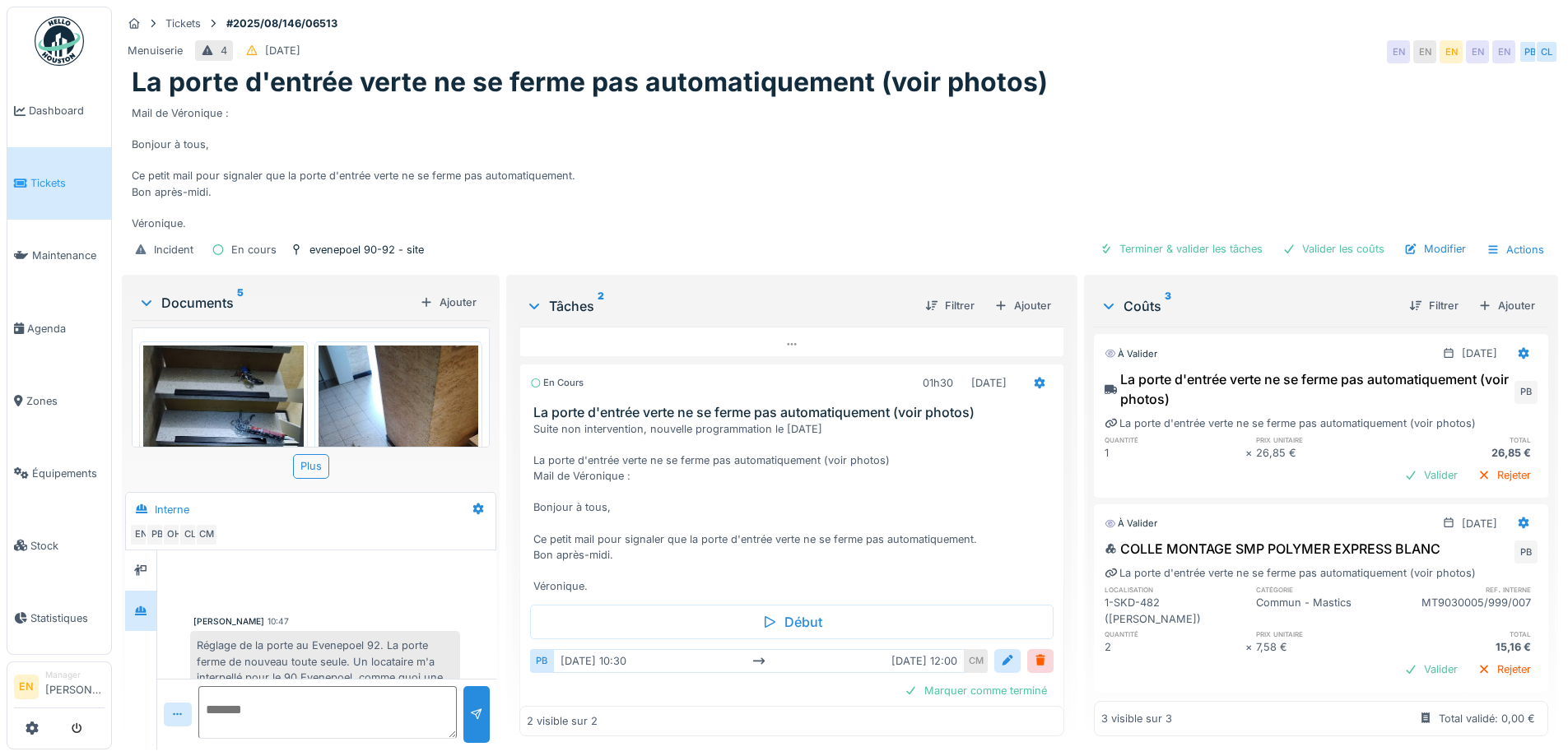
scroll to position [82, 0]
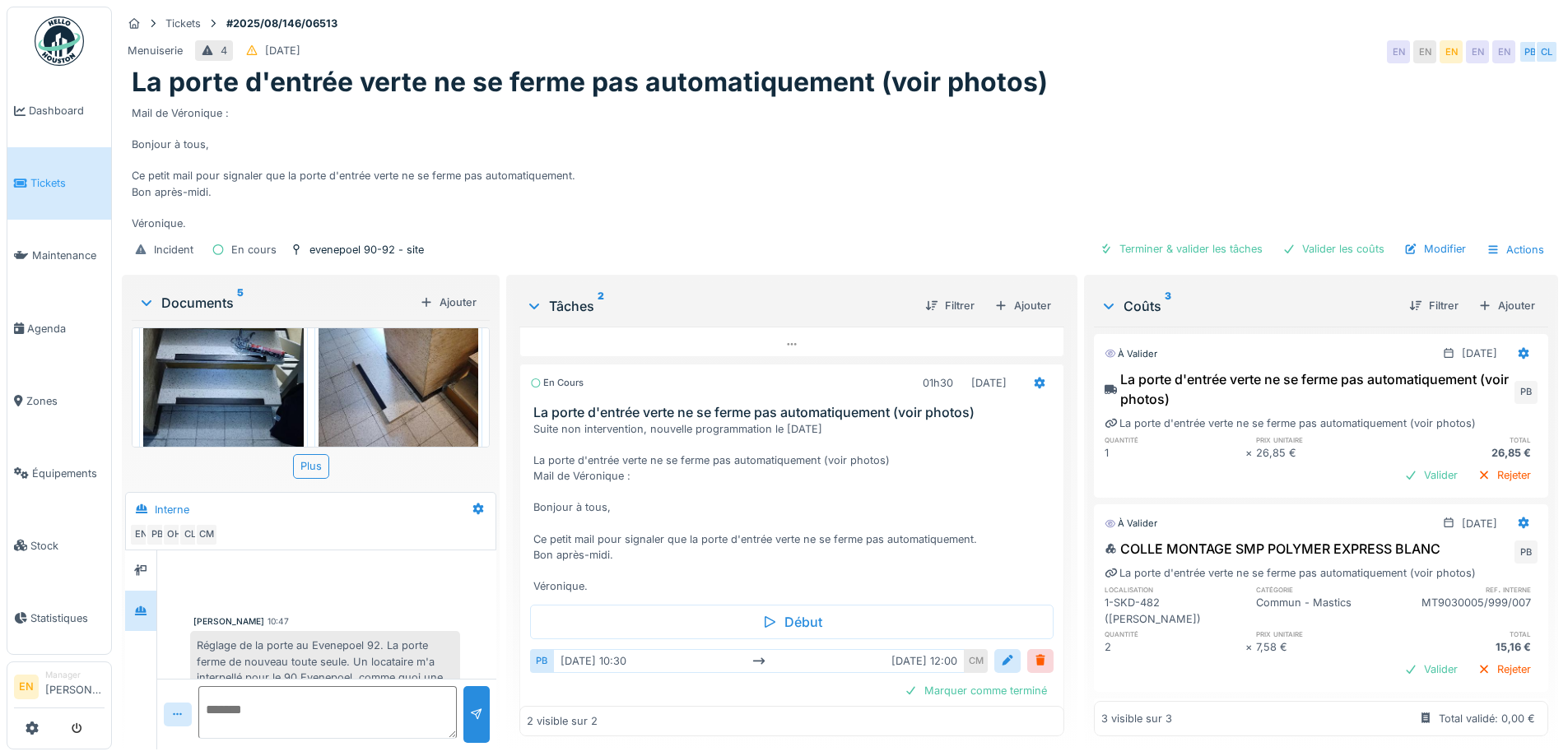
click at [389, 397] on img at bounding box center [399, 369] width 160 height 213
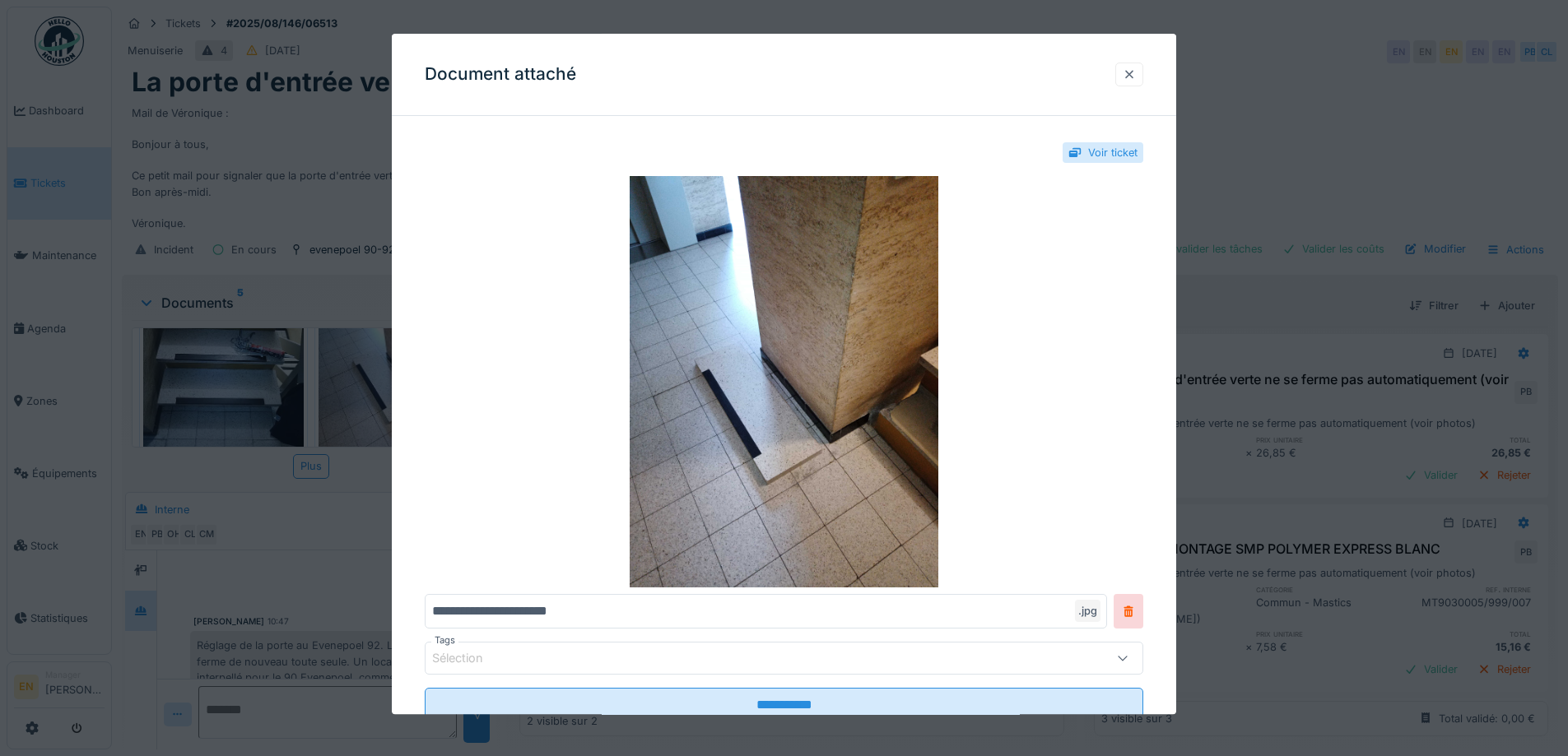
click at [1136, 77] on div at bounding box center [1129, 74] width 13 height 16
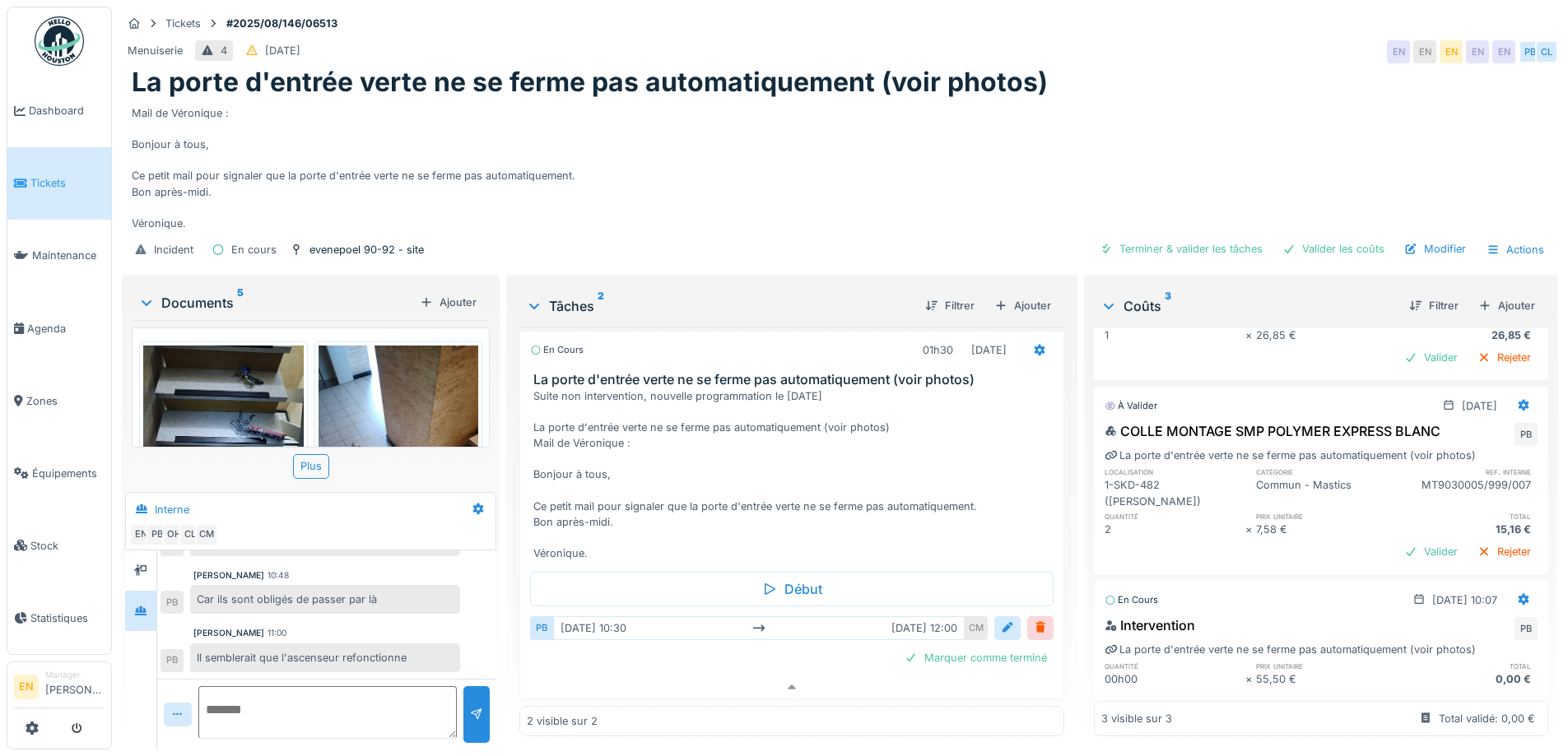
scroll to position [13, 0]
click at [967, 134] on div "Mail de Véronique : Bonjour à tous, Ce petit mail pour signaler que la porte d'…" at bounding box center [840, 165] width 1417 height 134
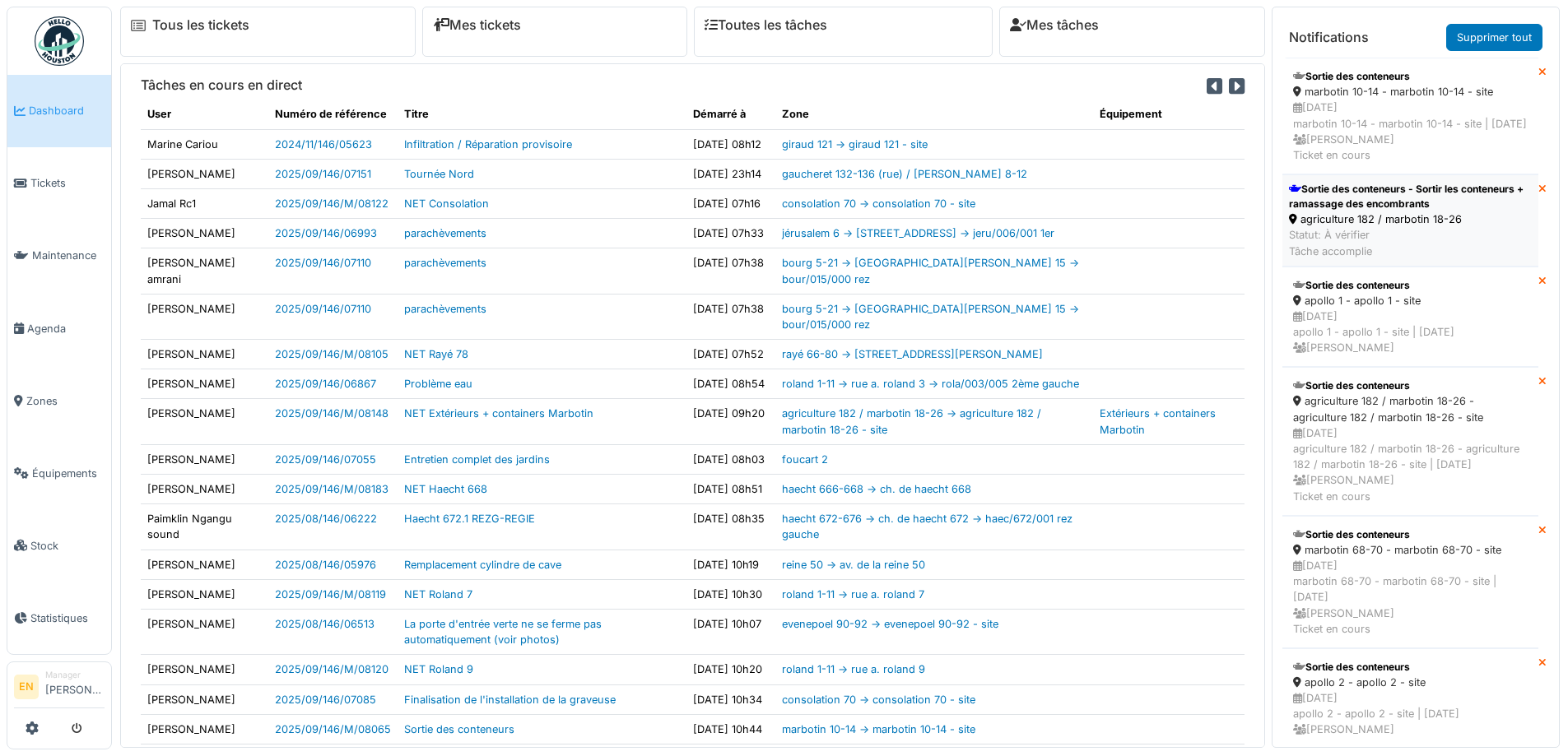
drag, startPoint x: 0, startPoint y: 0, endPoint x: 1363, endPoint y: 222, distance: 1381.0
click at [1363, 211] on div "Sortie des conteneurs - Sortir les conteneurs + ramassage des encombrants" at bounding box center [1410, 196] width 243 height 29
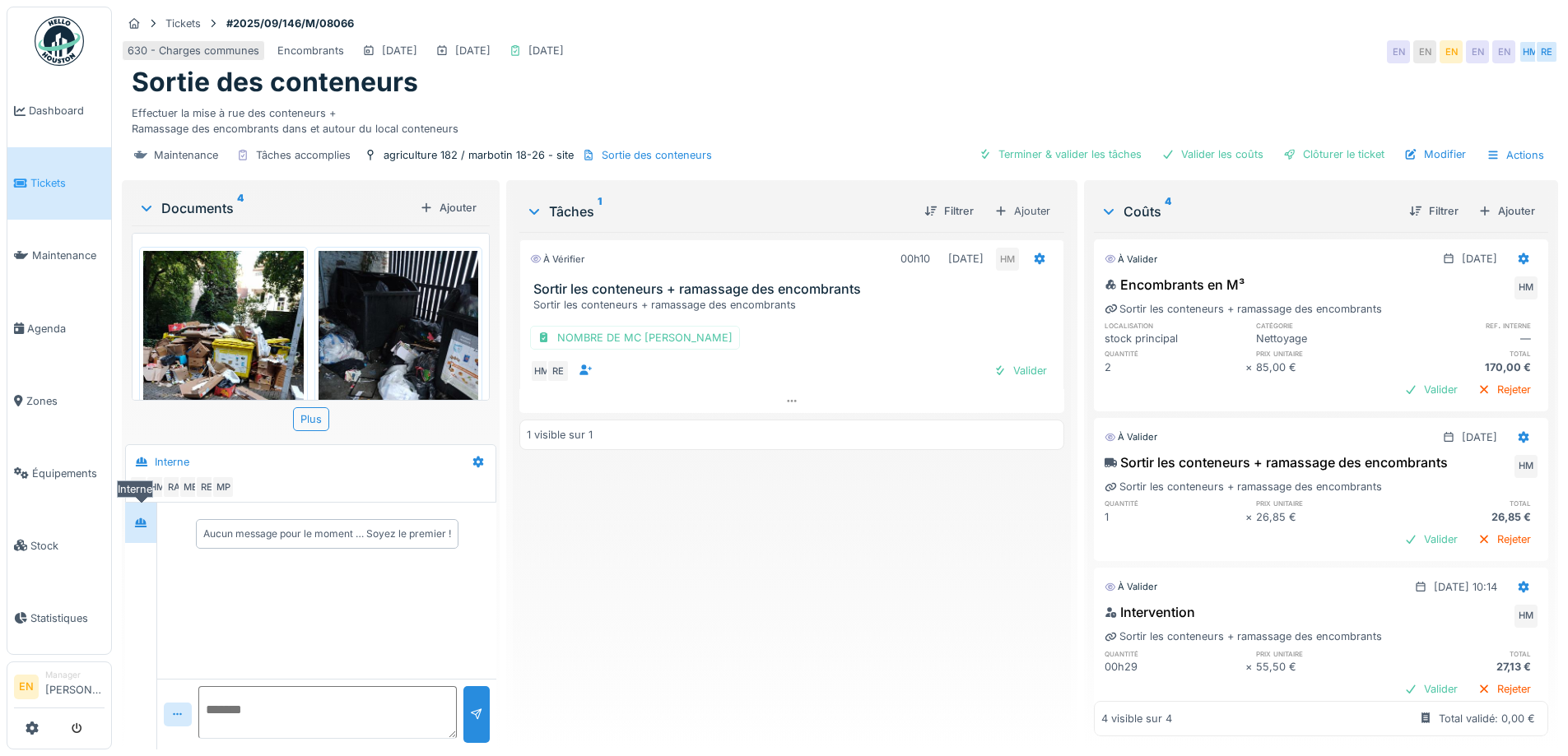
click at [144, 529] on div at bounding box center [141, 523] width 13 height 16
click at [786, 577] on div "À vérifier 00h10 [DATE] HM Sortir les conteneurs + ramassage des encombrants So…" at bounding box center [791, 485] width 544 height 505
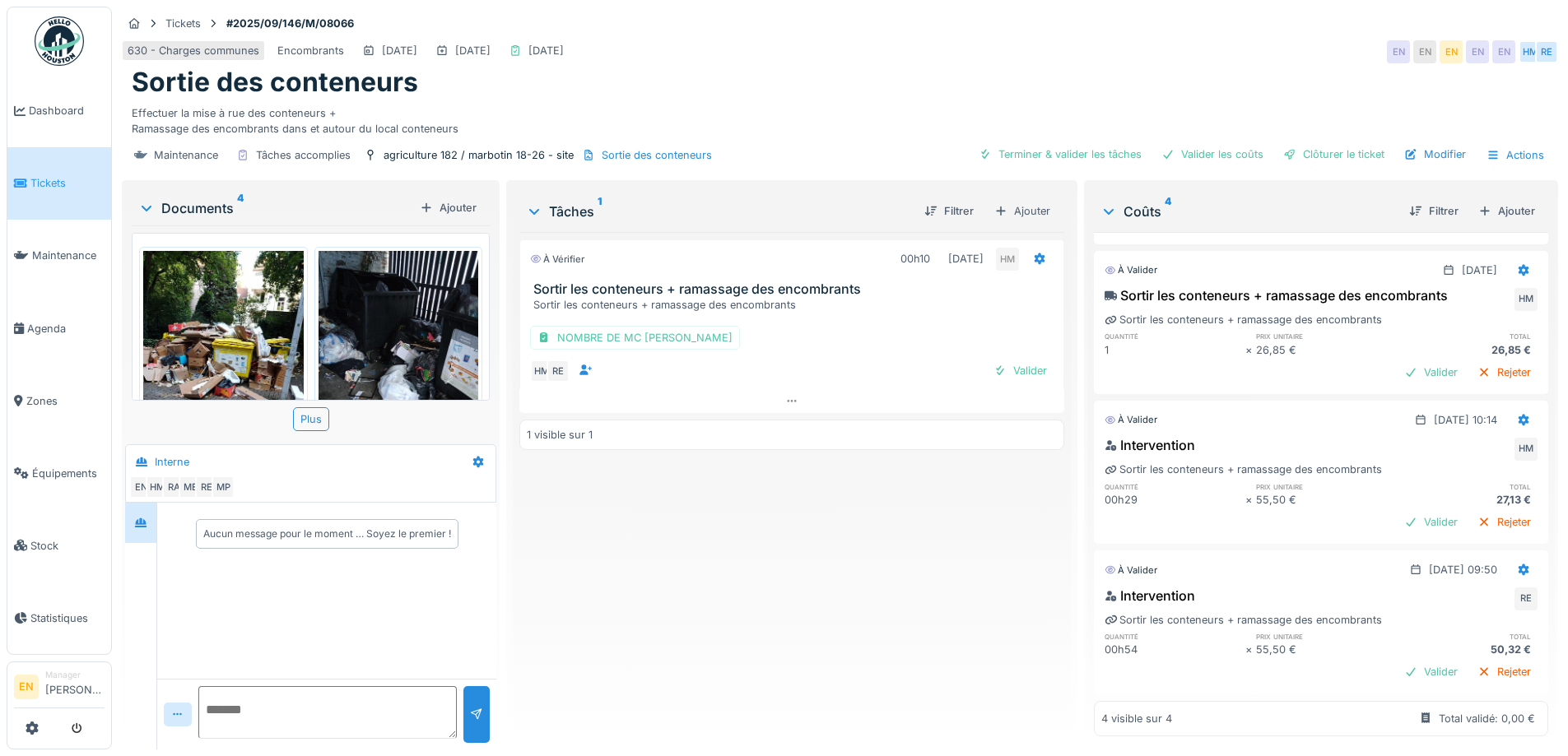
scroll to position [13, 0]
click at [743, 542] on div "À vérifier 00h10 [DATE] HM Sortir les conteneurs + ramassage des encombrants So…" at bounding box center [791, 485] width 544 height 505
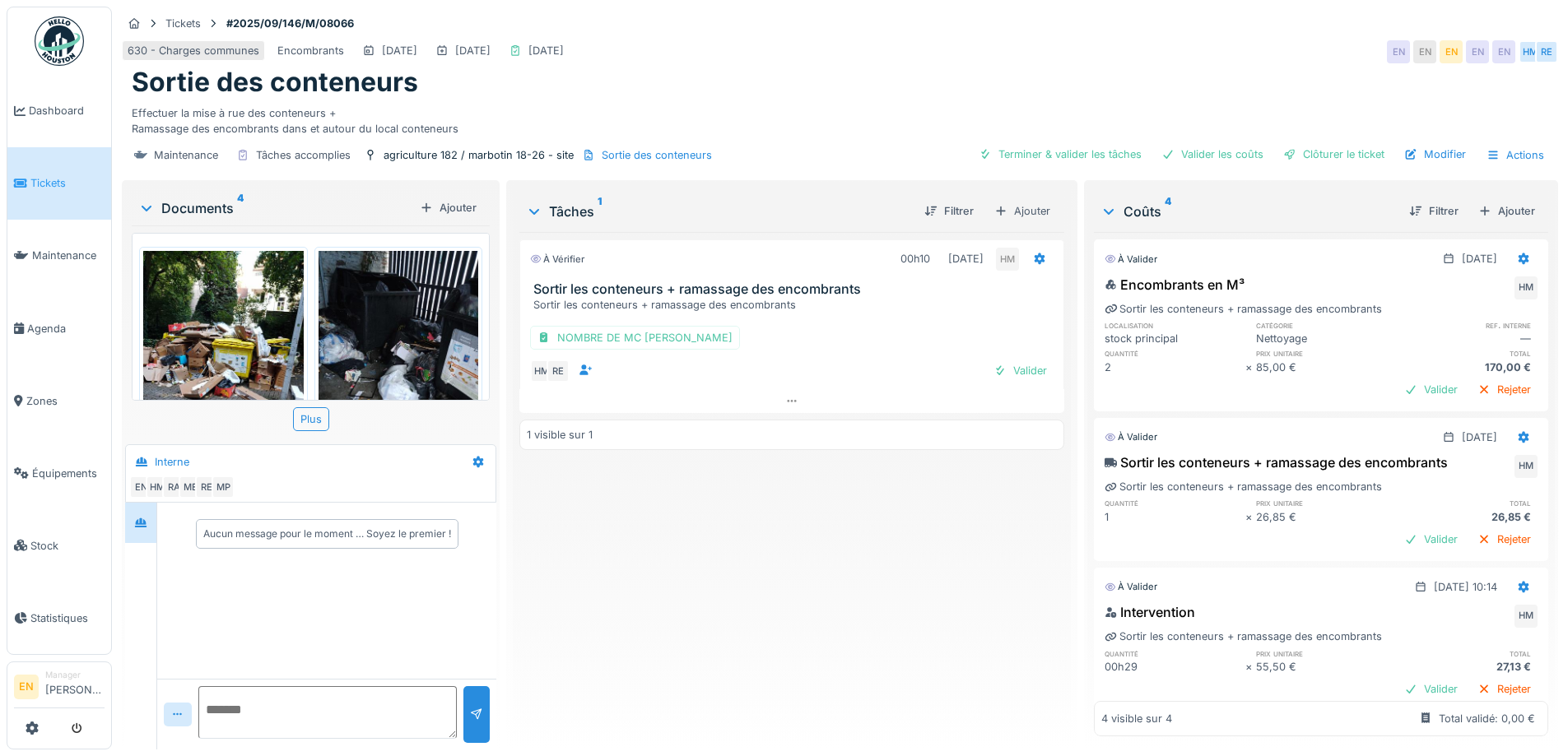
scroll to position [0, 0]
click at [1341, 156] on div "Clôturer le ticket" at bounding box center [1334, 154] width 115 height 23
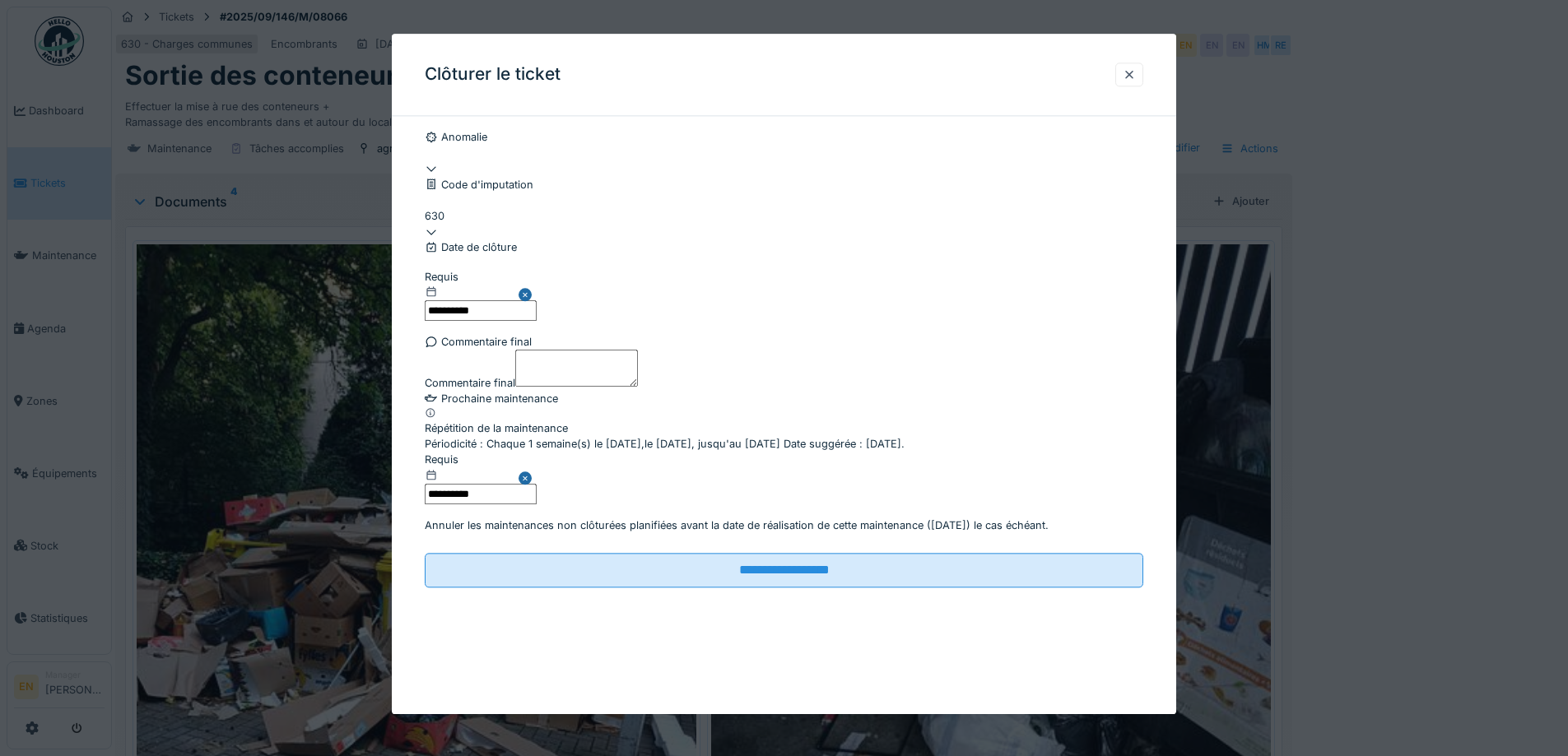
scroll to position [111, 0]
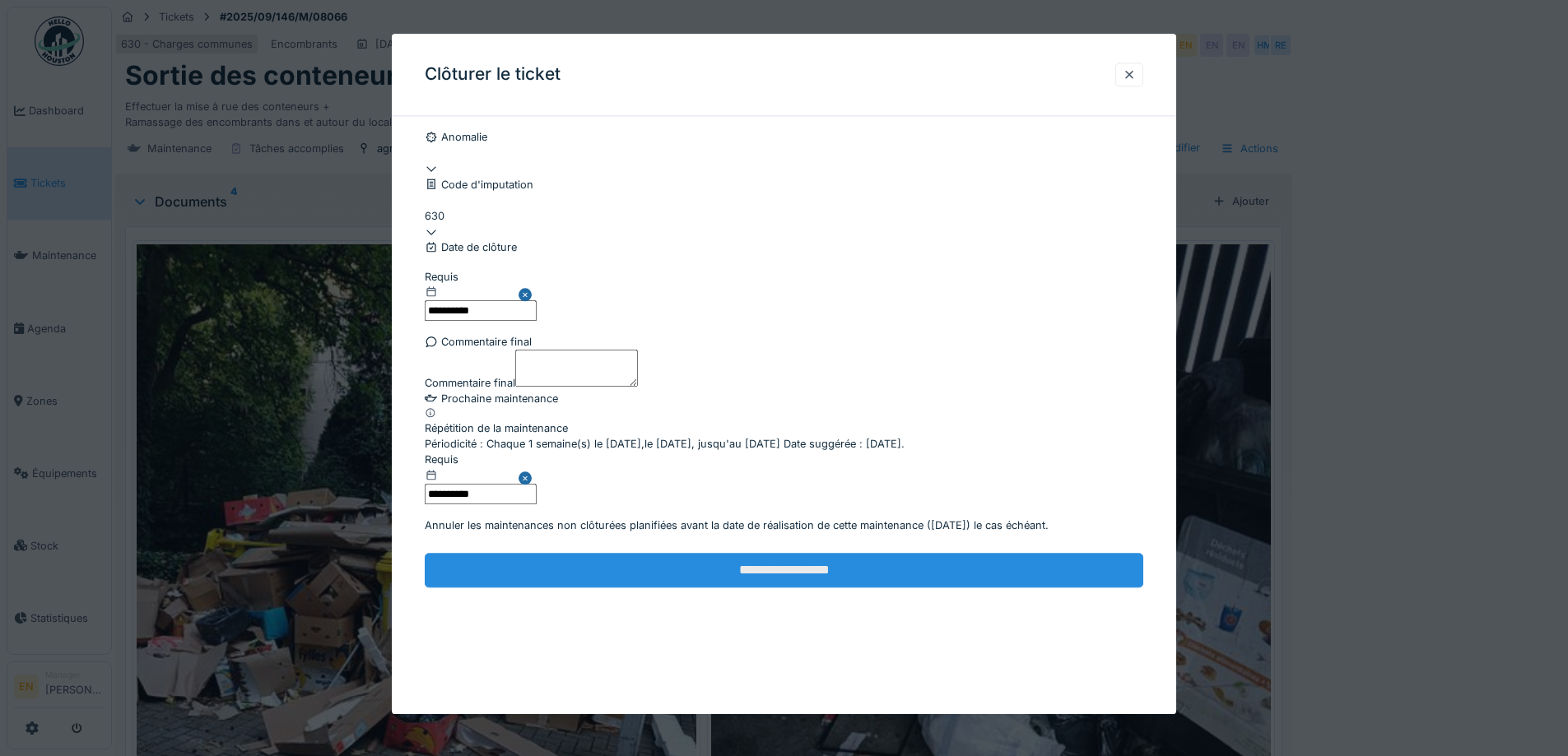
click at [777, 587] on input "**********" at bounding box center [784, 570] width 719 height 34
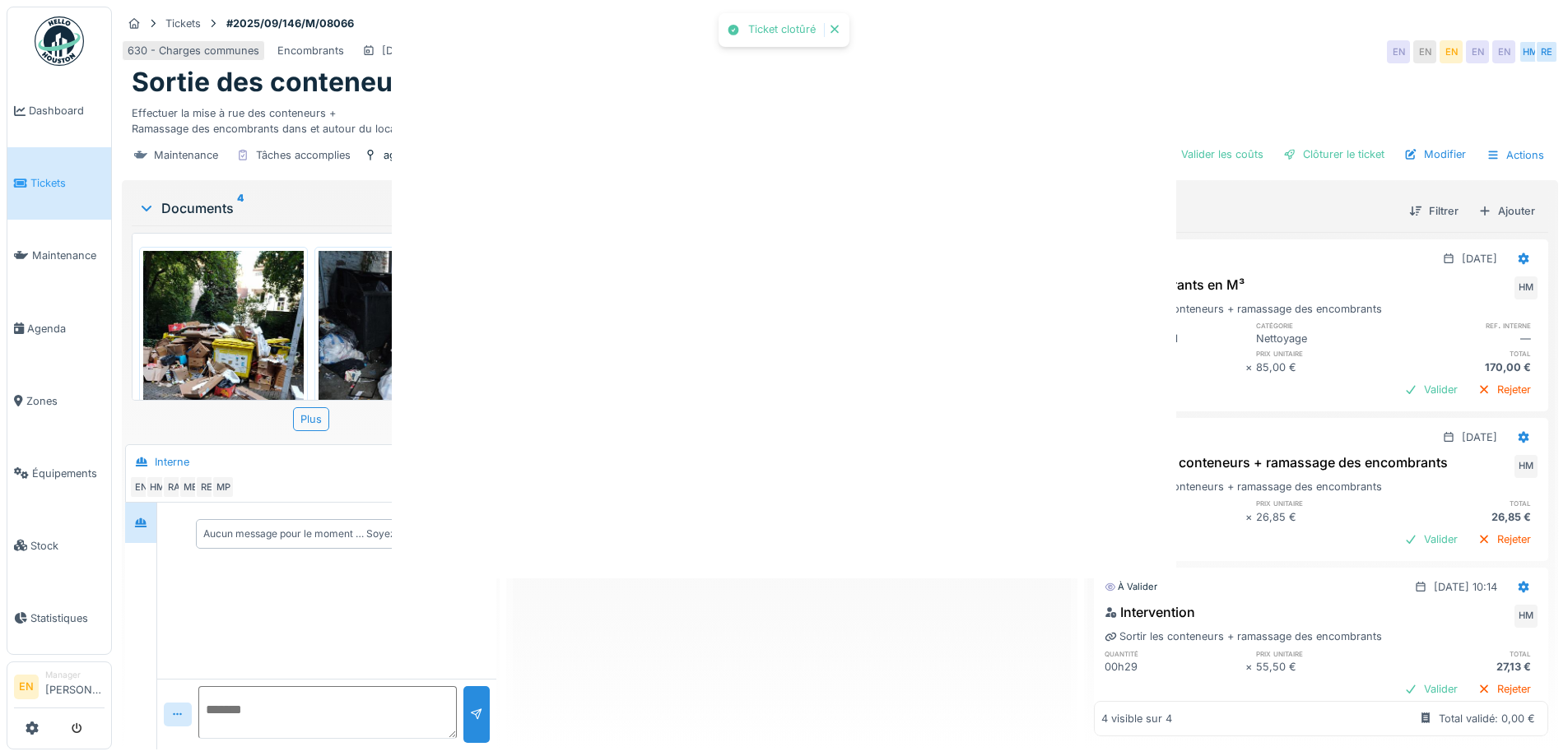
scroll to position [0, 0]
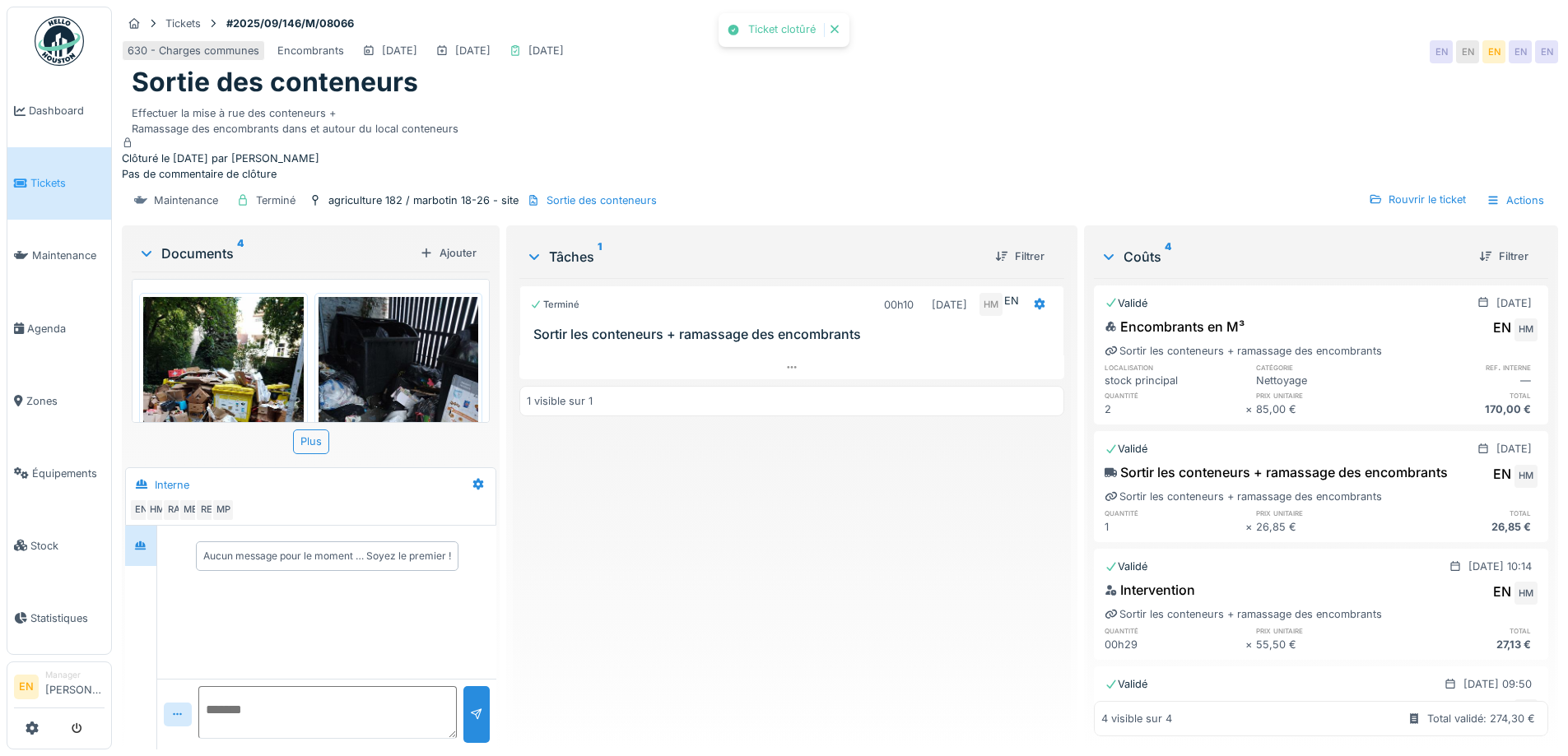
click at [792, 645] on div "Terminé 00h10 16/09/2025 HM EN Sortir les conteneurs + ramassage des encombrant…" at bounding box center [791, 508] width 544 height 459
click at [913, 53] on div "630 - Charges communes Encombrants 16/09/2025 16/09/2025 16/09/2025 EN EN EN EN…" at bounding box center [840, 51] width 1437 height 29
click at [789, 581] on div "Terminé 00h10 16/09/2025 HM EN Sortir les conteneurs + ramassage des encombrant…" at bounding box center [791, 508] width 544 height 459
drag, startPoint x: 654, startPoint y: 645, endPoint x: 843, endPoint y: 406, distance: 304.7
click at [655, 642] on div "Terminé 00h10 16/09/2025 HM EN Sortir les conteneurs + ramassage des encombrant…" at bounding box center [791, 508] width 544 height 459
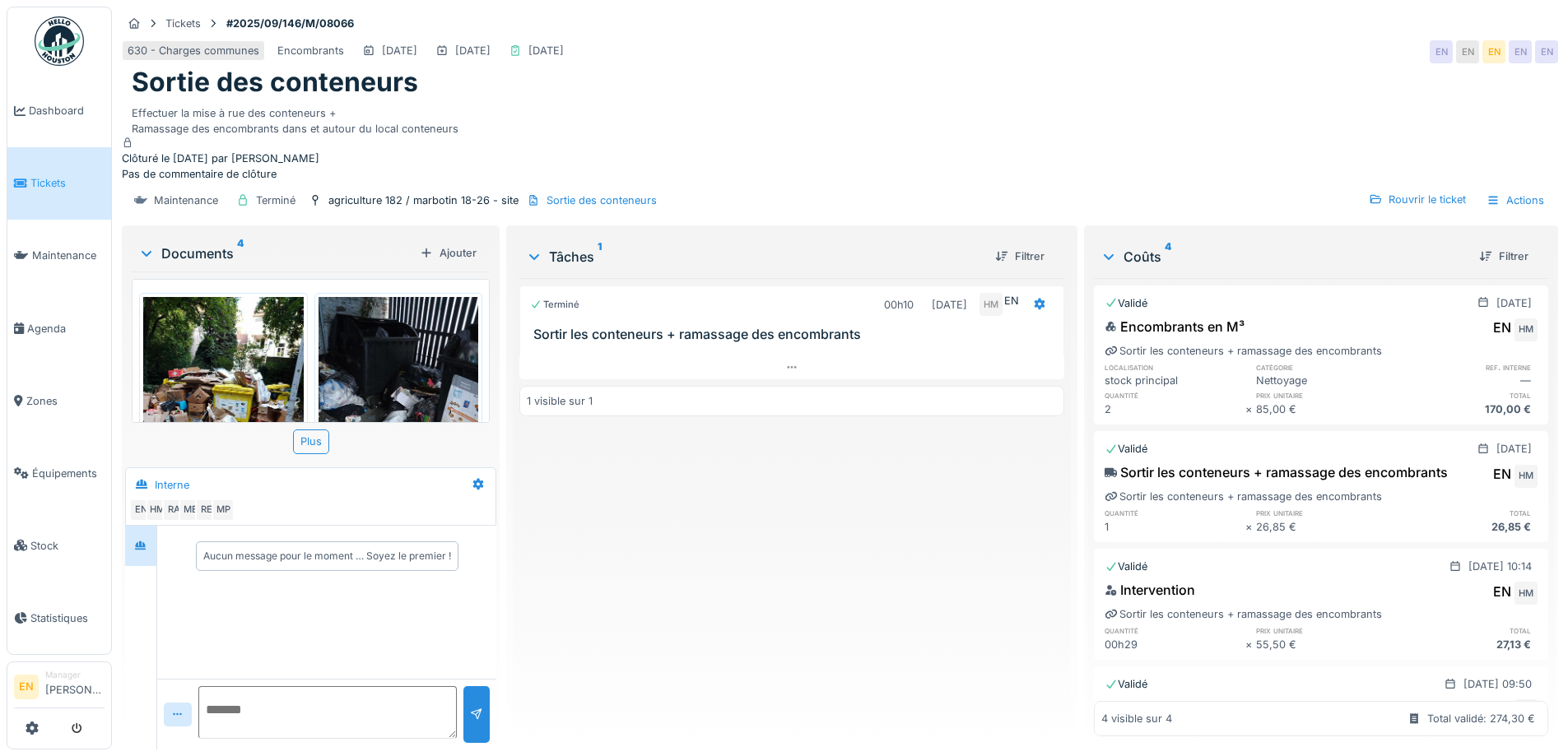
click at [69, 48] on img at bounding box center [59, 41] width 49 height 49
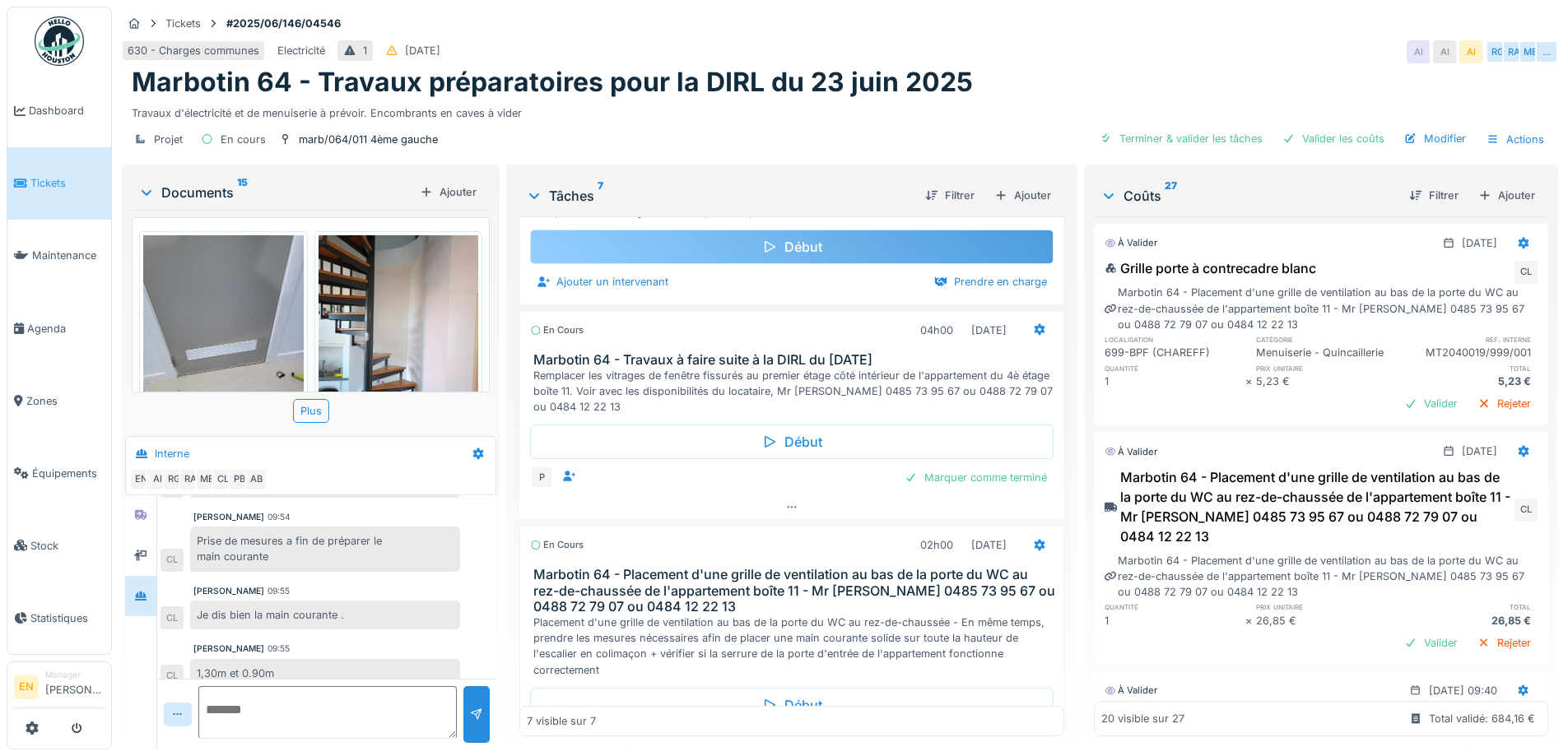
scroll to position [576, 0]
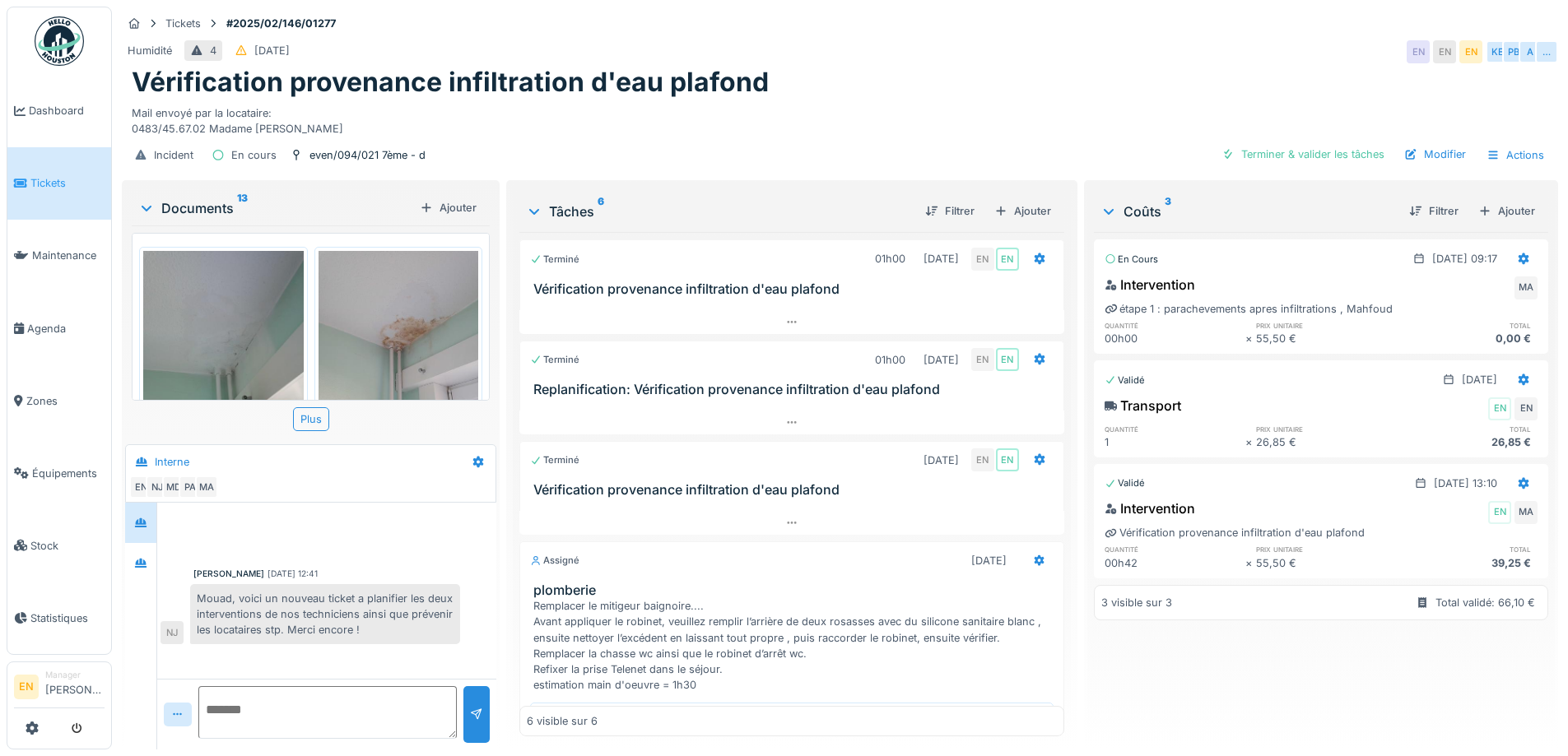
scroll to position [311, 0]
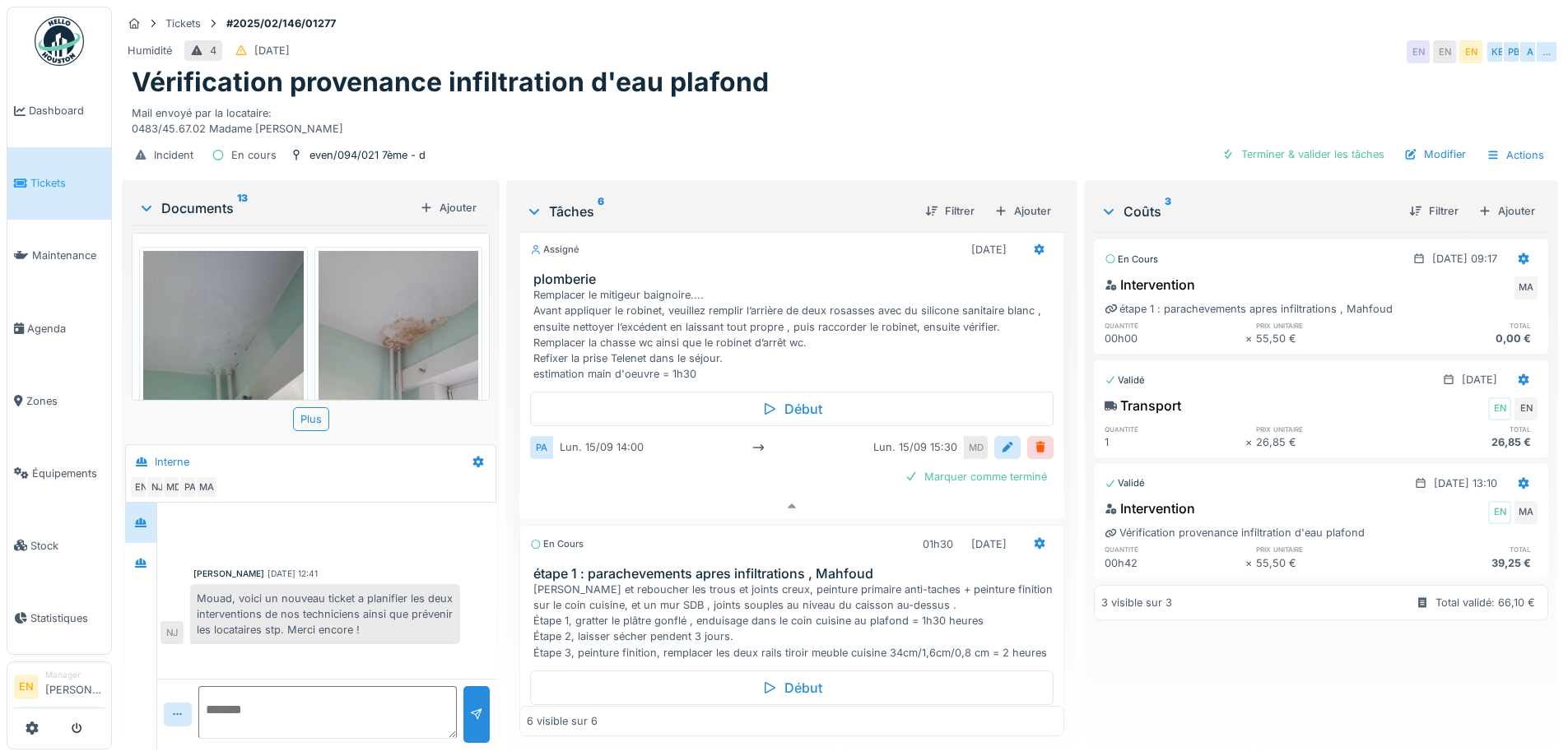
click at [861, 123] on div "Mail envoyé par la locataire: 0483/45.67.02 Madame [PERSON_NAME]" at bounding box center [840, 117] width 1417 height 38
click at [830, 124] on div "Mail envoyé par la locataire: 0483/45.67.02 Madame [PERSON_NAME]" at bounding box center [840, 117] width 1417 height 38
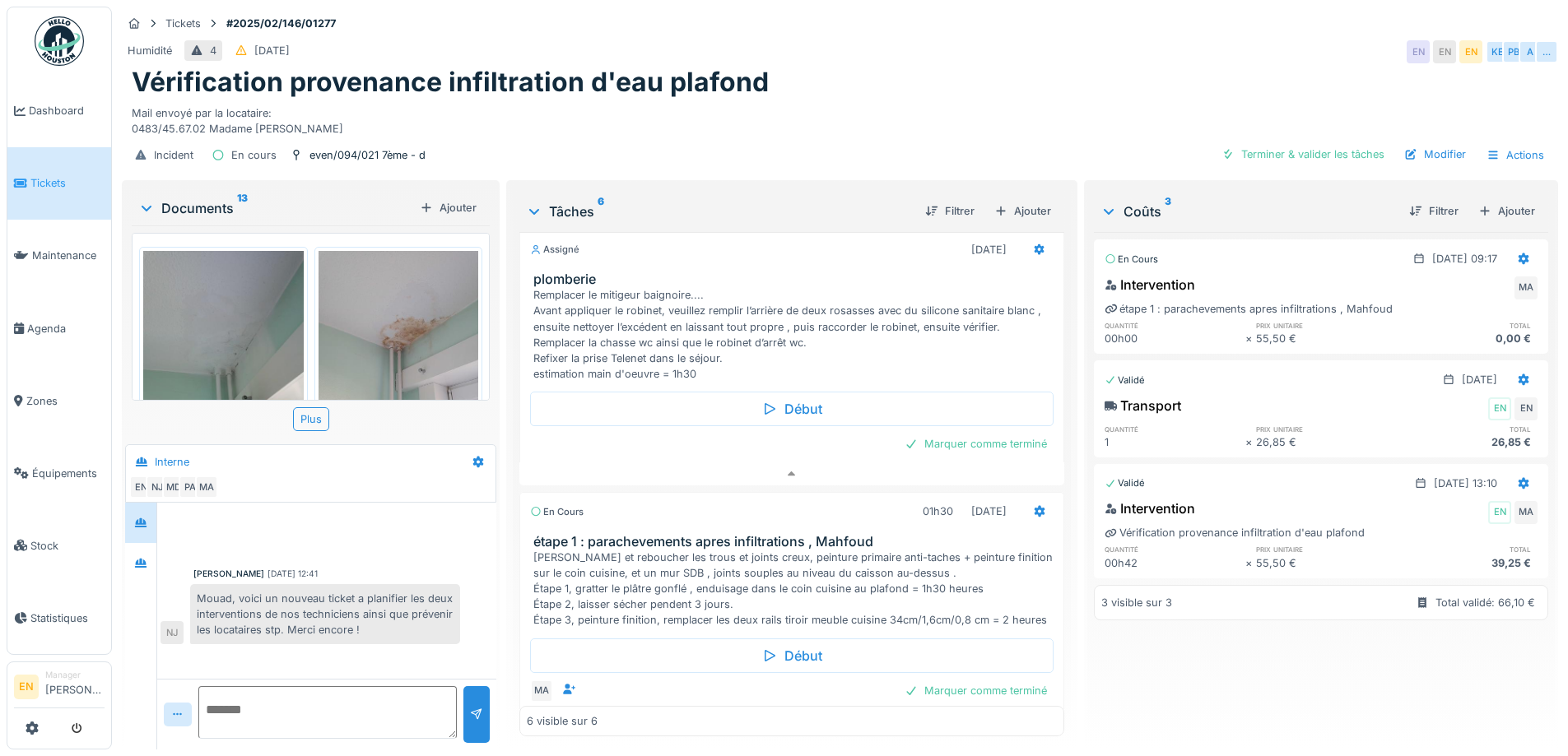
click at [1101, 49] on div "Humidité 4 [DATE] EN EN EN KE [GEOGRAPHIC_DATA] A …" at bounding box center [840, 51] width 1437 height 29
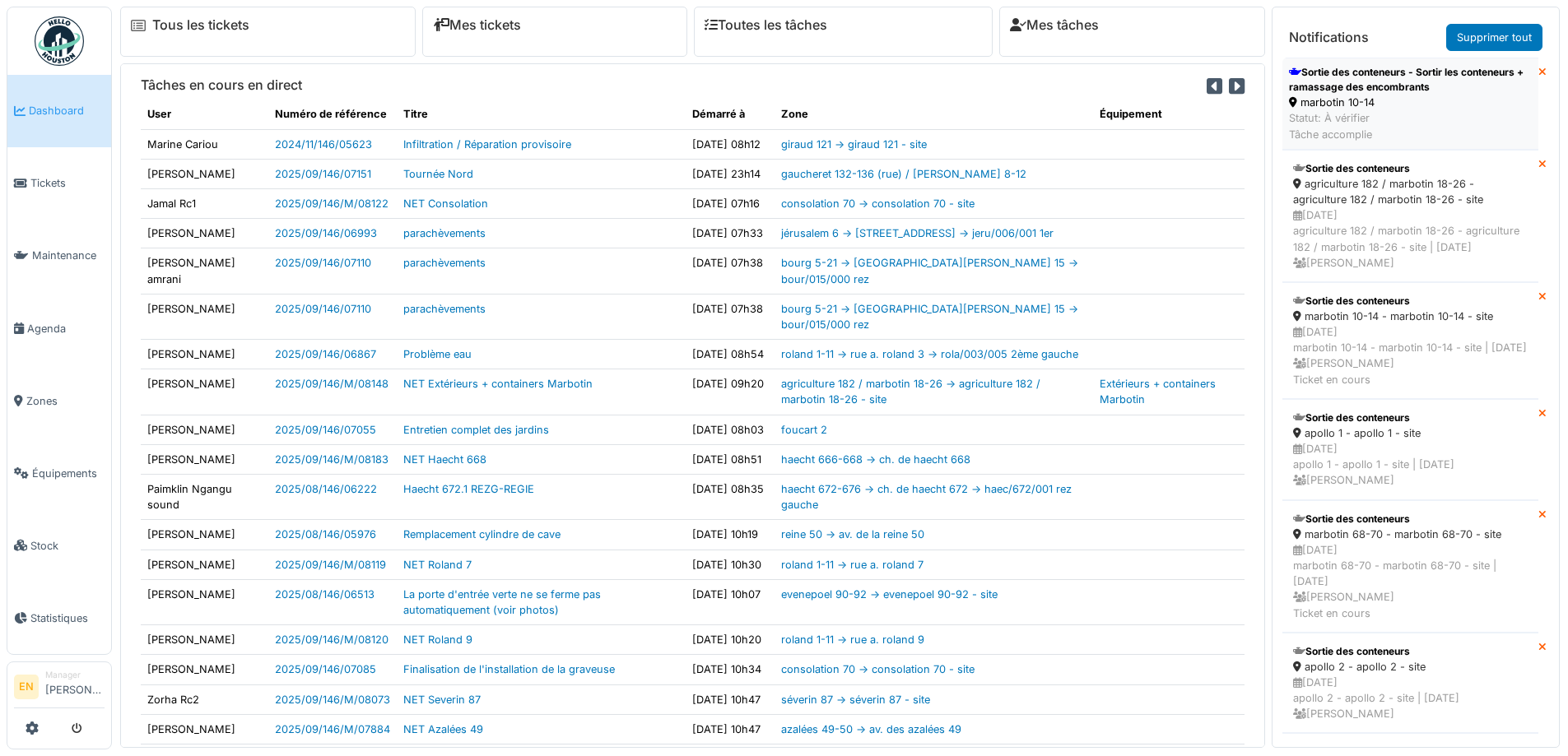
click at [1327, 89] on div "Sortie des conteneurs - Sortir les conteneurs + ramassage des encombrants" at bounding box center [1410, 79] width 243 height 29
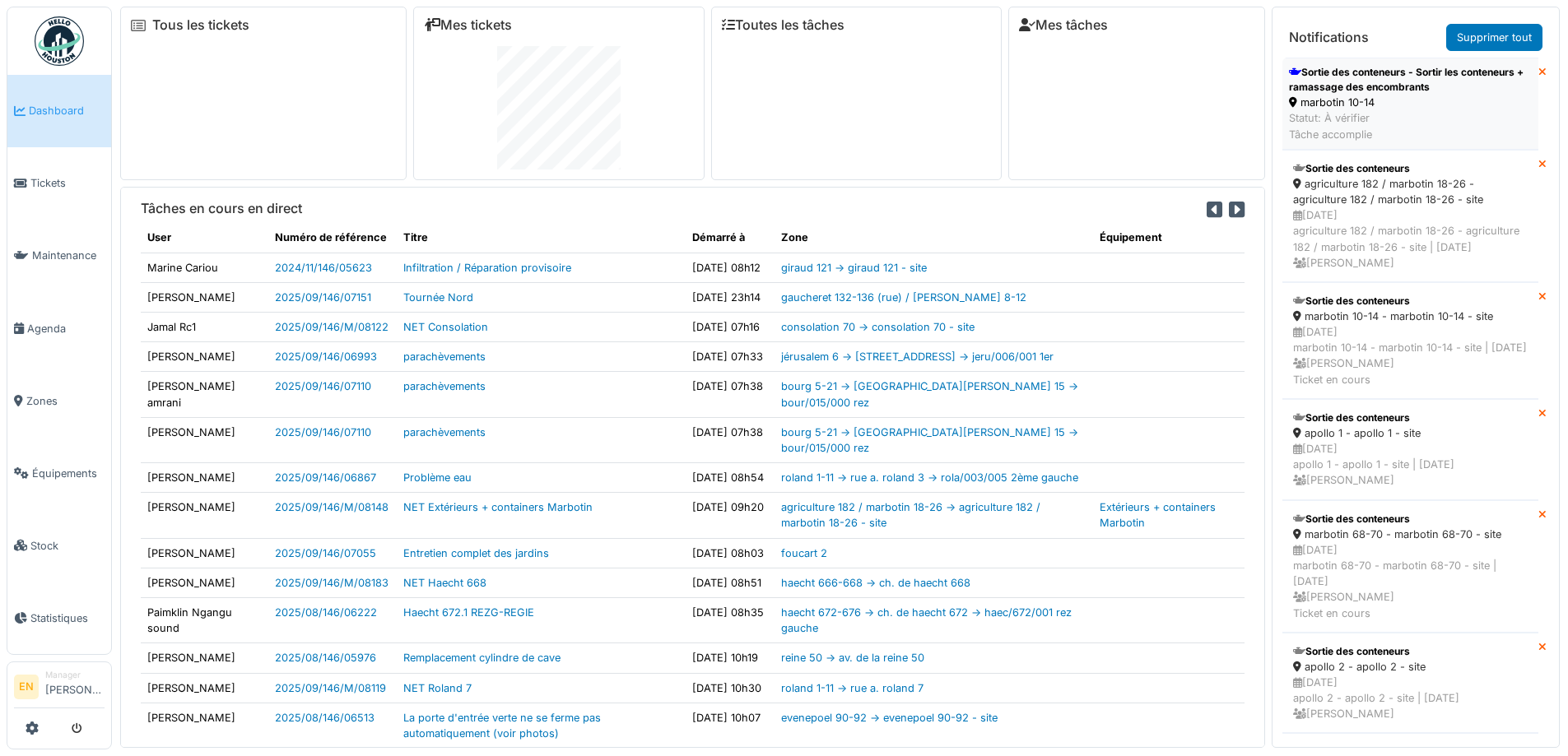
click at [1411, 94] on div "Sortie des conteneurs - Sortir les conteneurs + ramassage des encombrants" at bounding box center [1410, 79] width 243 height 29
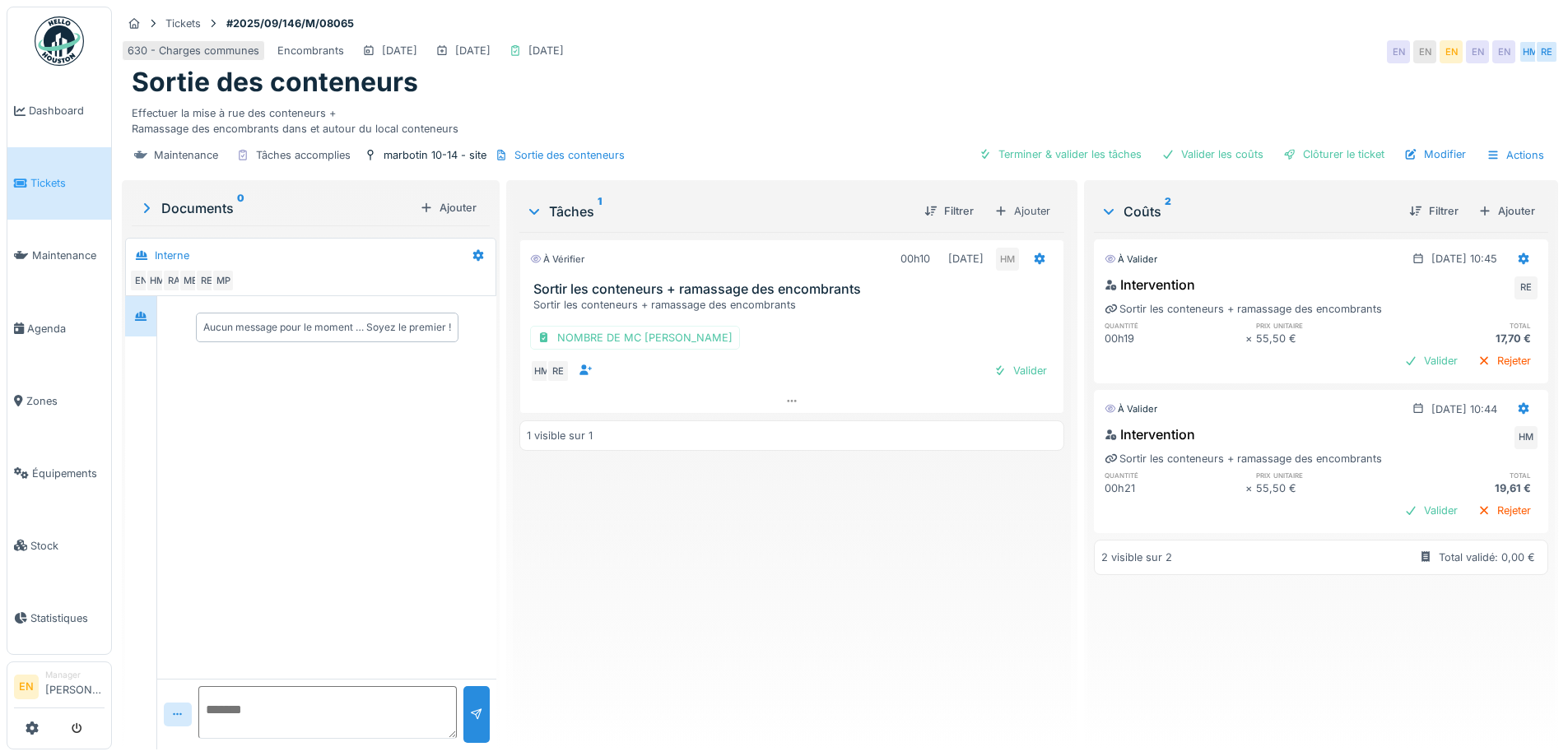
click at [812, 566] on div "À vérifier 00h10 [DATE] HM Sortir les conteneurs + ramassage des encombrants So…" at bounding box center [791, 485] width 544 height 505
click at [800, 571] on div "À vérifier 00h10 [DATE] HM Sortir les conteneurs + ramassage des encombrants So…" at bounding box center [791, 485] width 544 height 505
drag, startPoint x: 1133, startPoint y: 614, endPoint x: 1135, endPoint y: 624, distance: 10.2
click at [1133, 615] on div "À valider [DATE] 10:45 Intervention RE Sortir les conteneurs + ramassage des en…" at bounding box center [1321, 485] width 455 height 505
click at [1491, 220] on div "Ajouter" at bounding box center [1507, 211] width 70 height 23
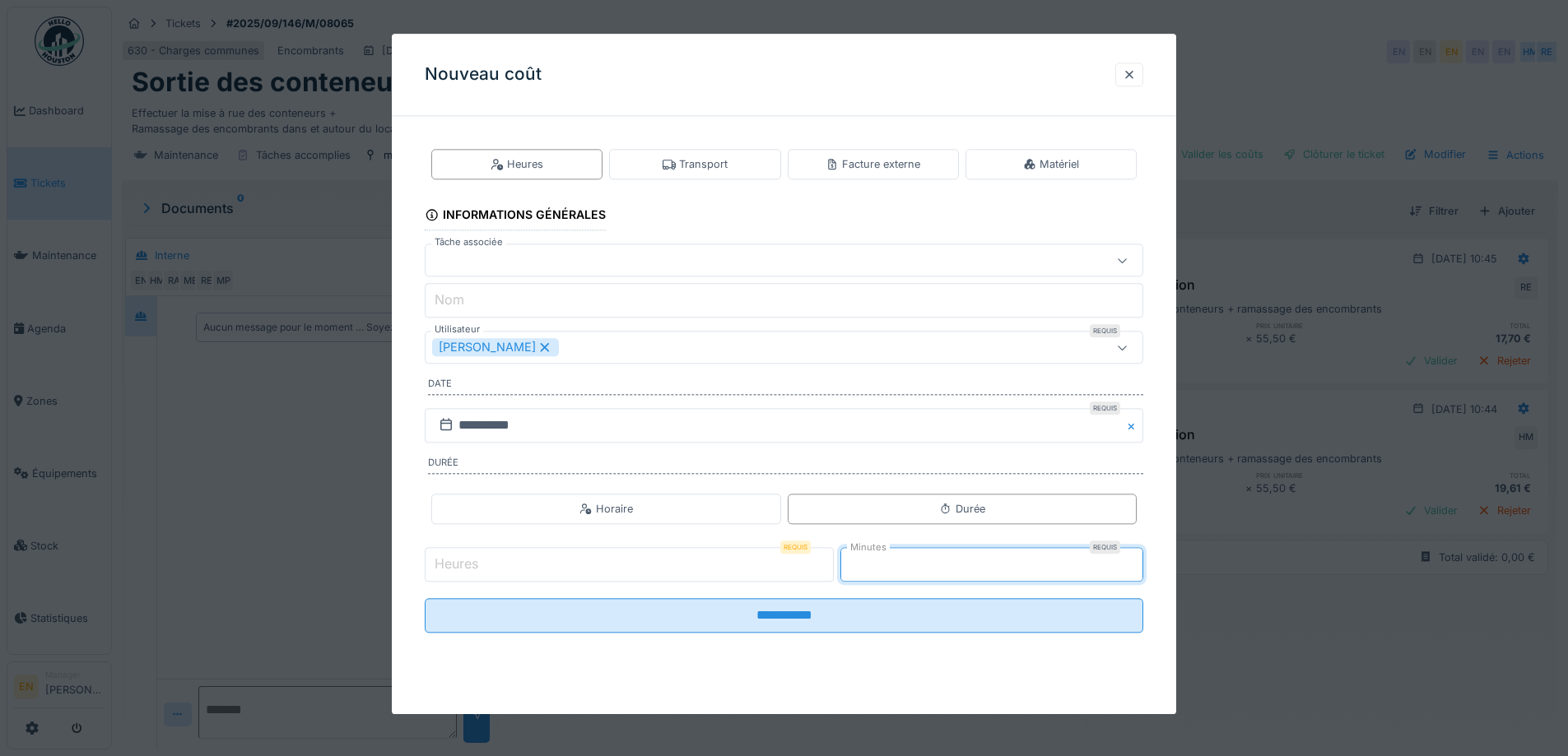
type input "*"
click at [1136, 556] on input "*" at bounding box center [992, 564] width 303 height 34
click at [550, 348] on icon at bounding box center [545, 348] width 9 height 9
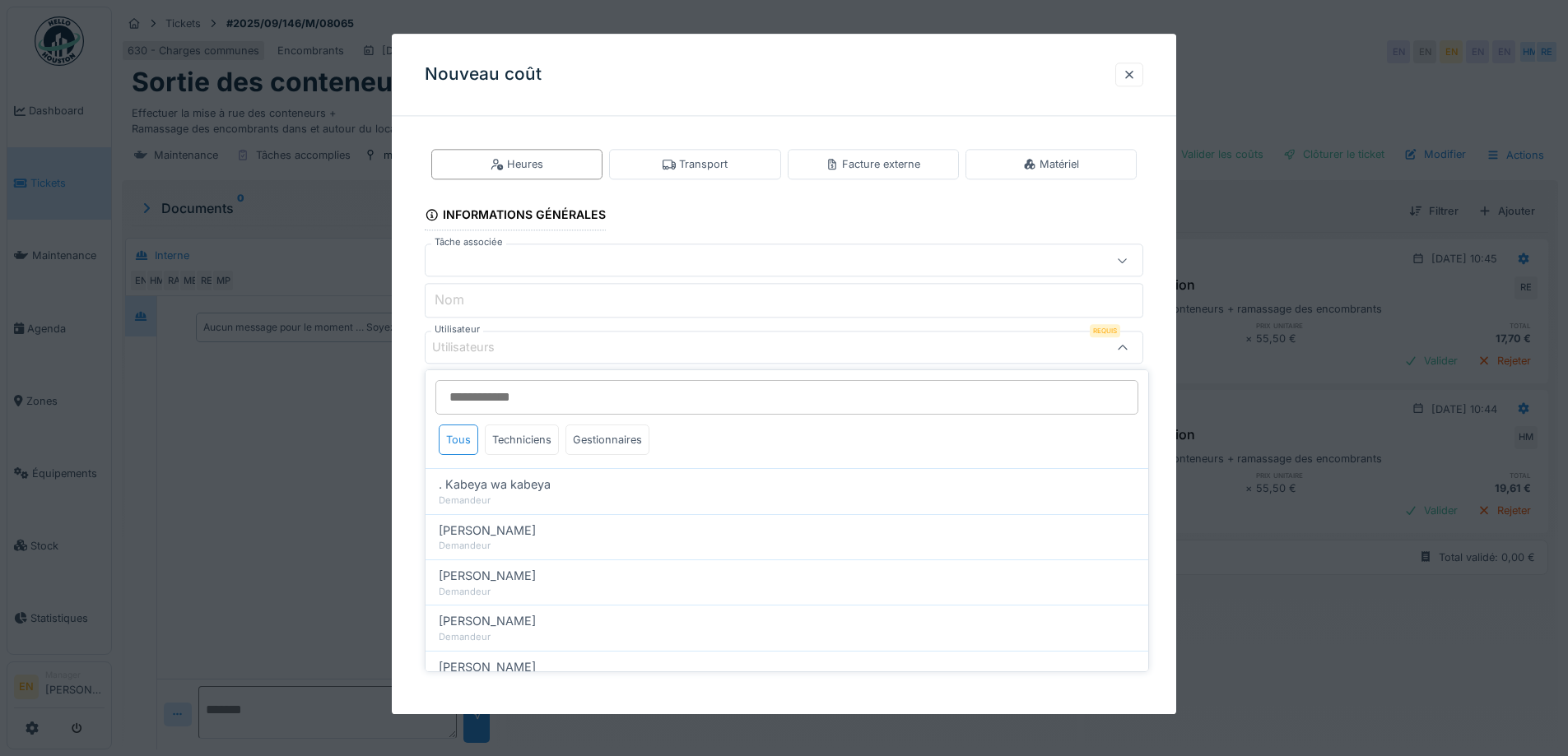
click at [597, 346] on div "Utilisateurs" at bounding box center [742, 348] width 620 height 18
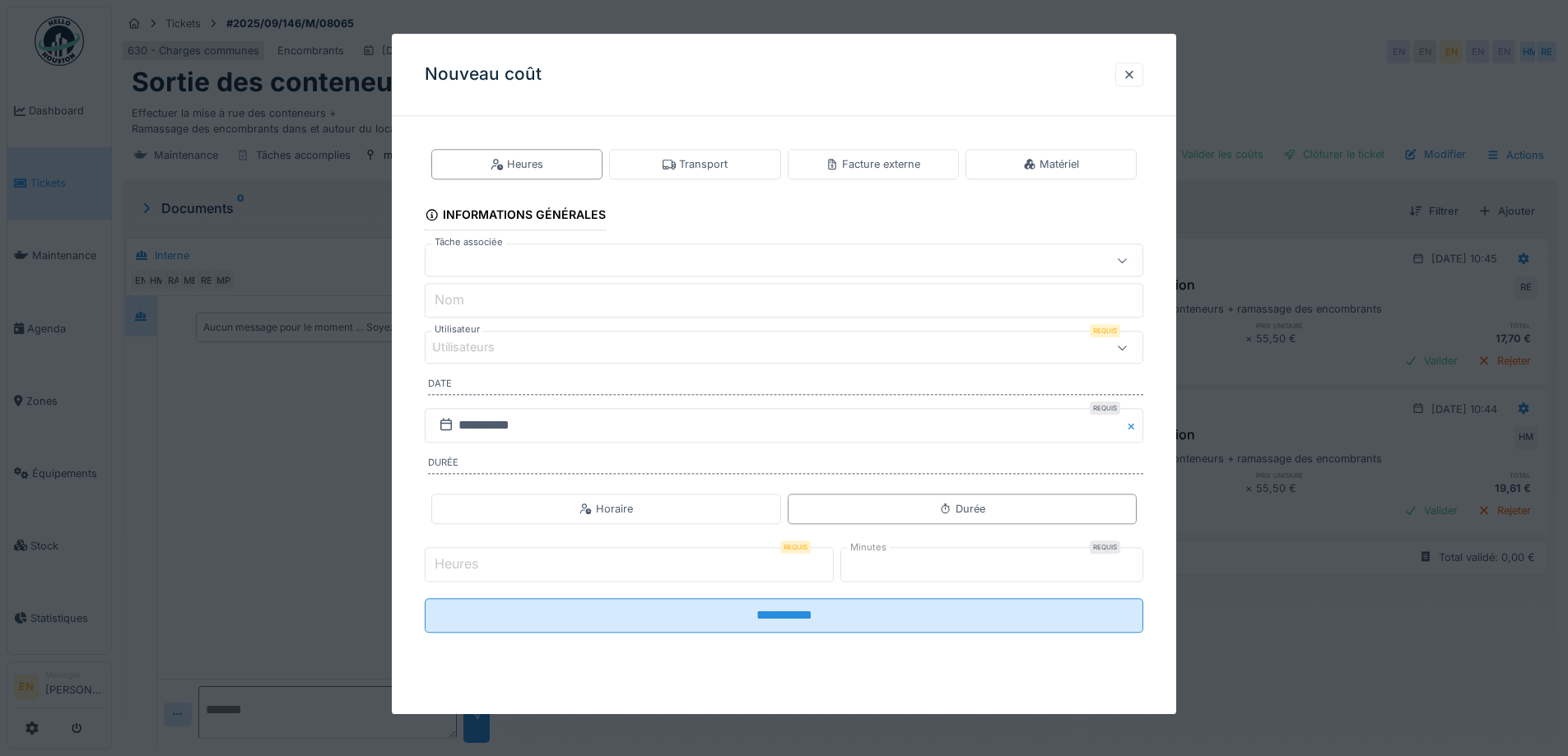
click at [597, 346] on div "Utilisateurs" at bounding box center [742, 348] width 620 height 18
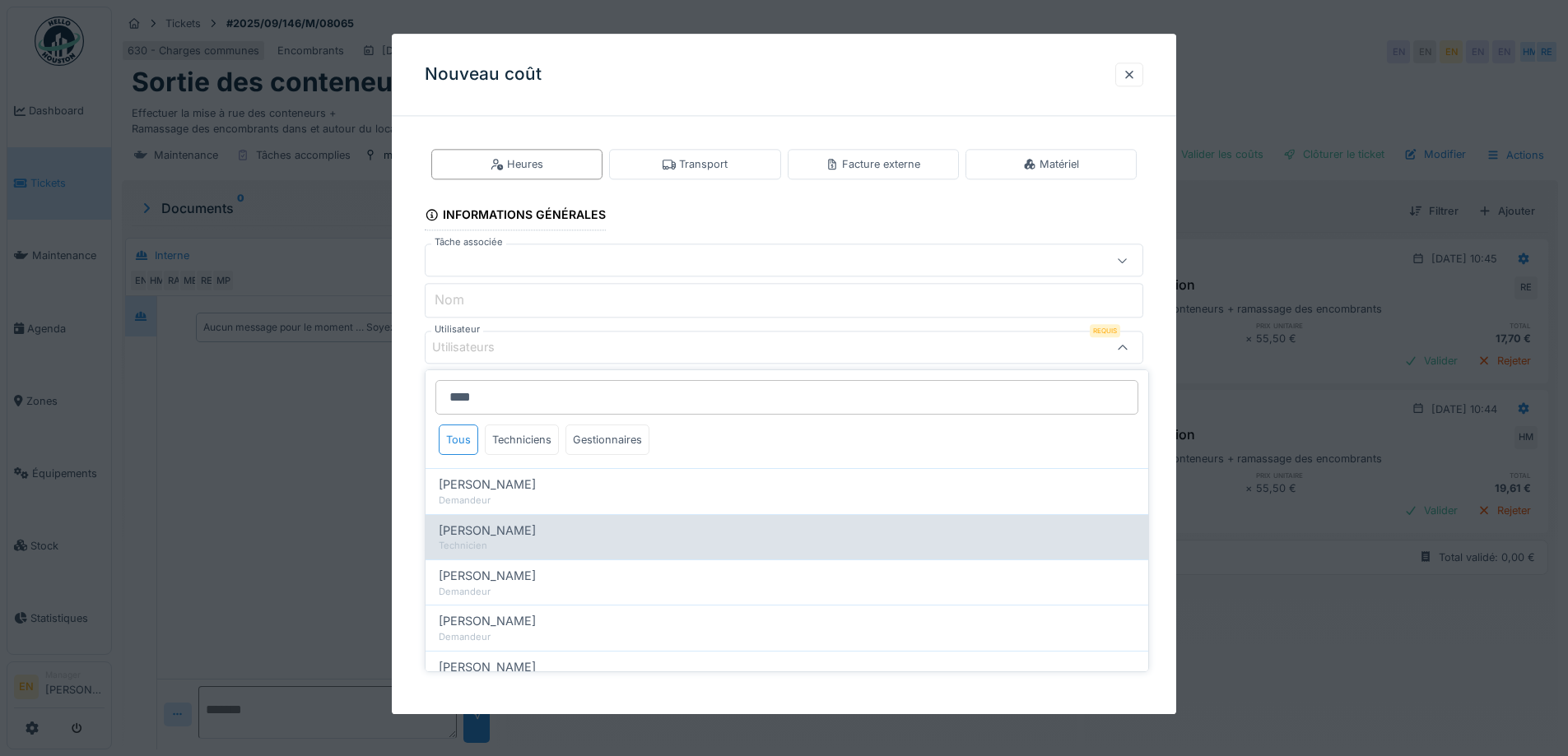
type input "****"
click at [519, 532] on span "Hassan Messari" at bounding box center [487, 530] width 97 height 18
type input "****"
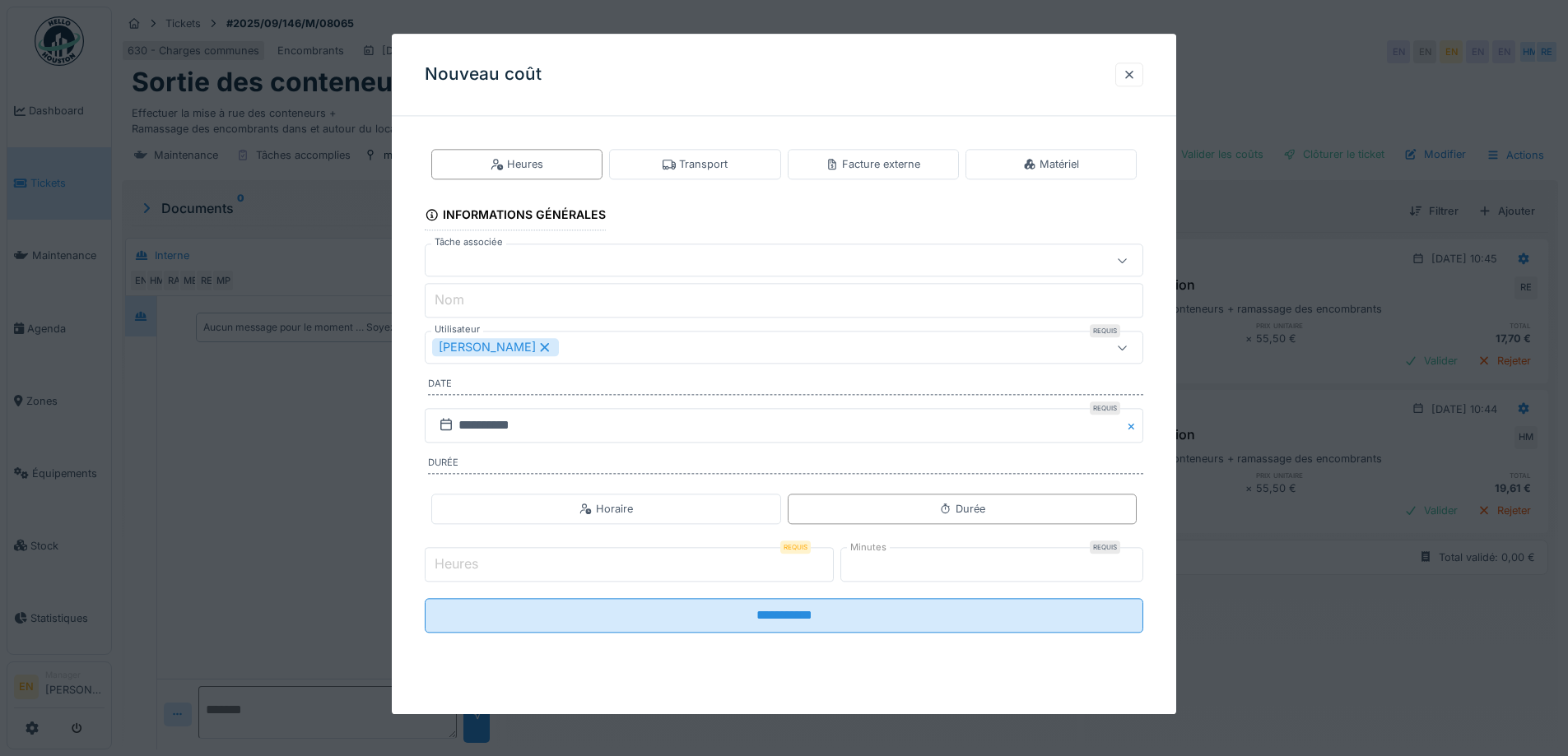
click at [1167, 592] on div "**********" at bounding box center [784, 404] width 785 height 550
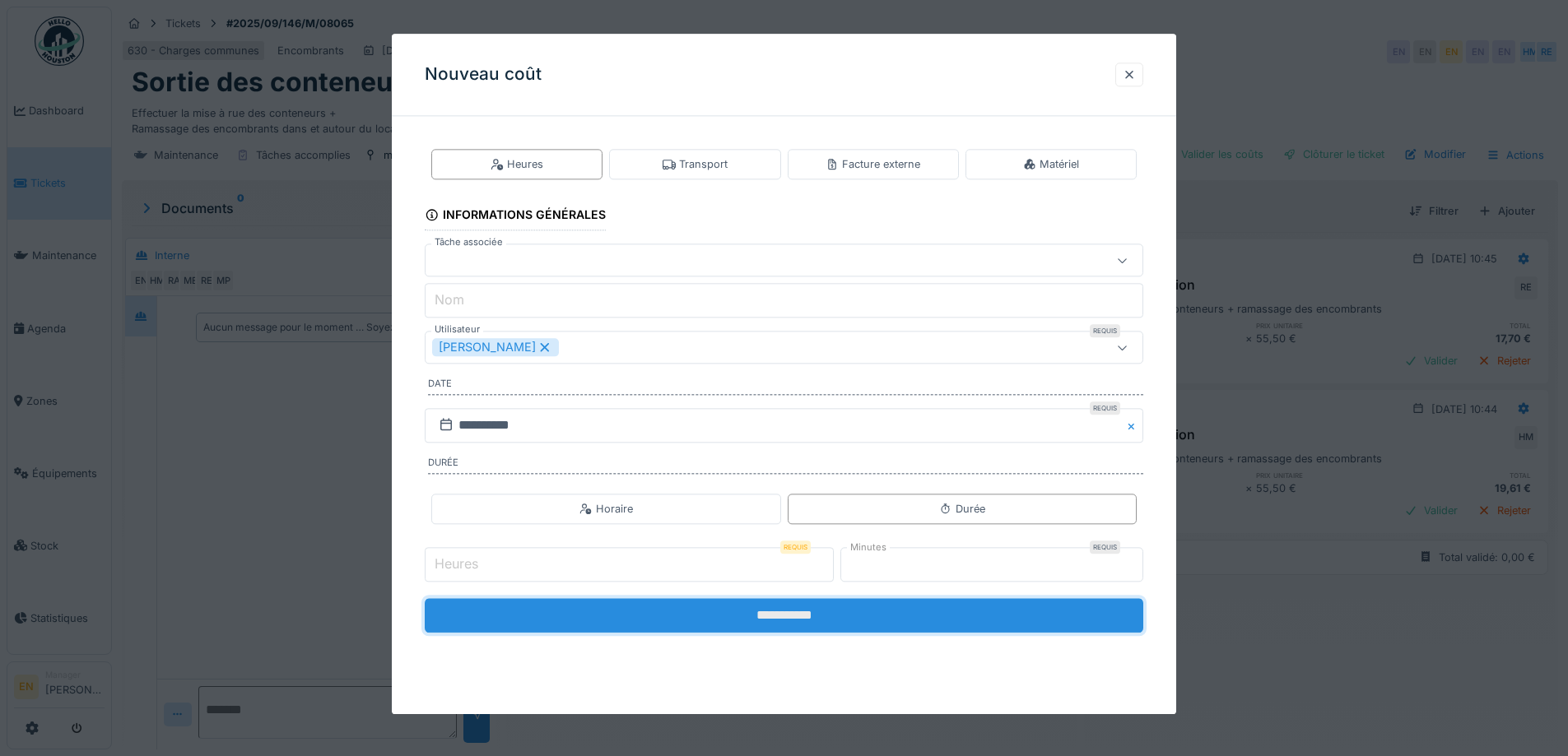
click at [787, 617] on input "**********" at bounding box center [784, 615] width 719 height 34
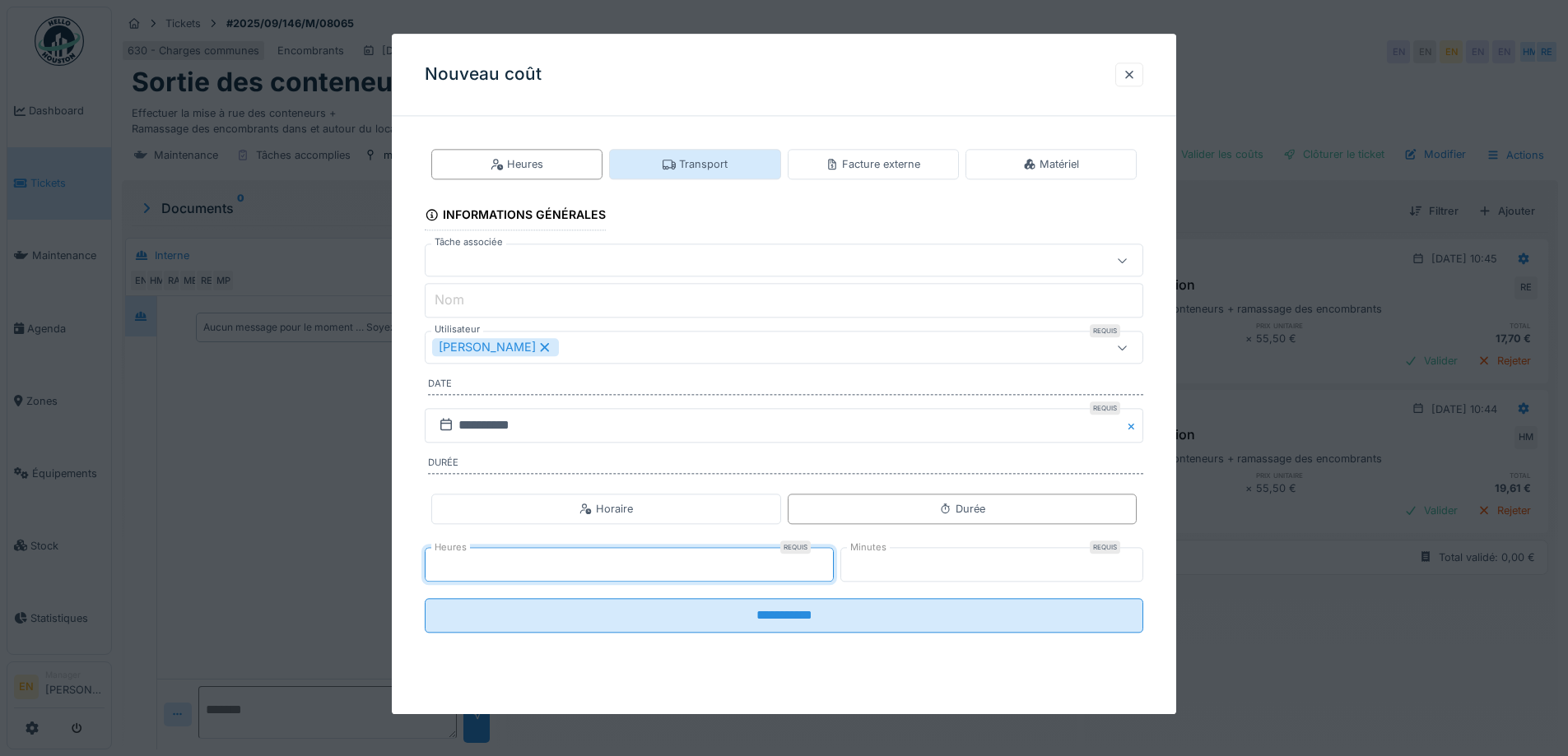
type input "*"
click at [720, 155] on div "Transport" at bounding box center [695, 164] width 171 height 30
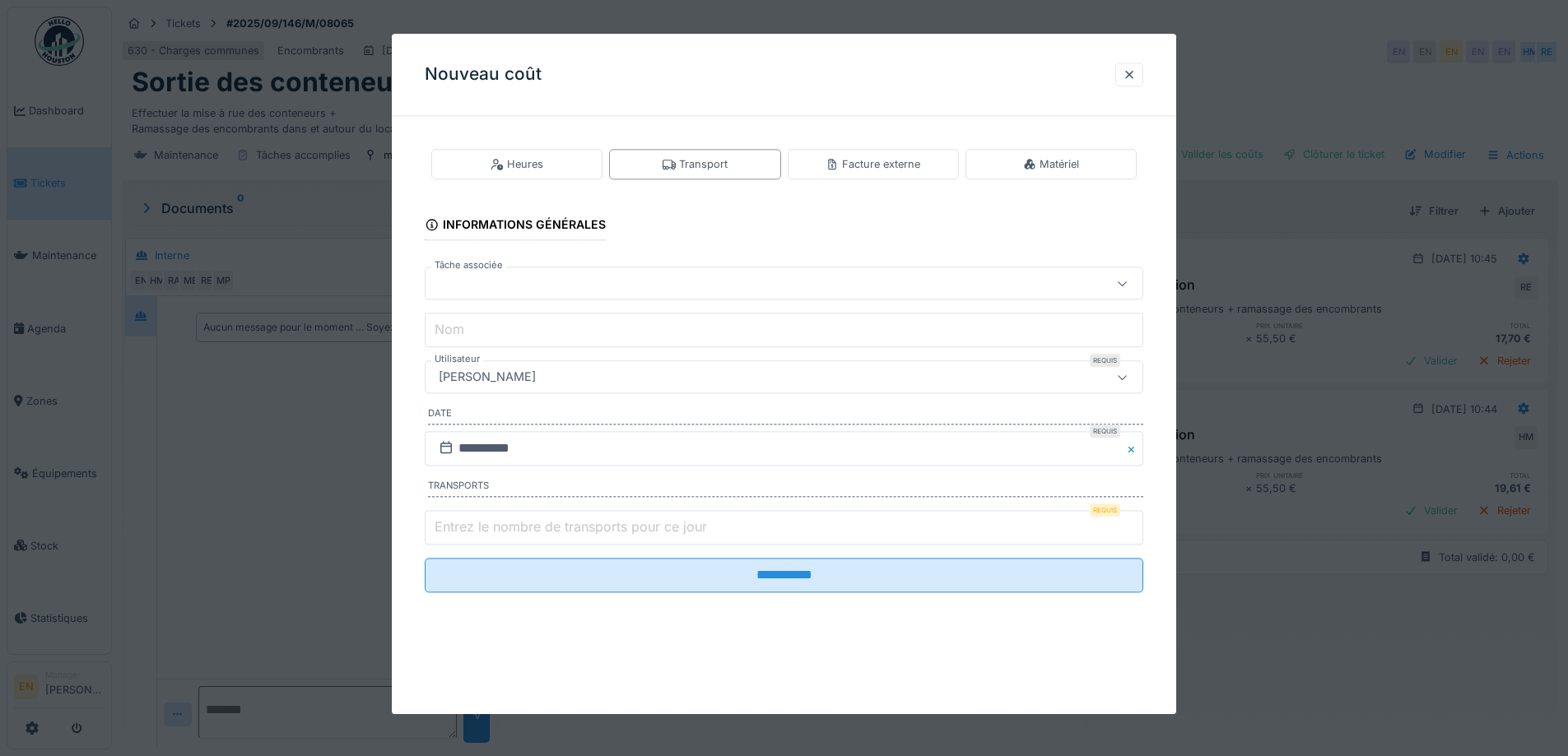
type input "*"
click at [1141, 518] on input "*" at bounding box center [784, 527] width 719 height 34
click at [667, 380] on div "[PERSON_NAME]" at bounding box center [742, 378] width 620 height 18
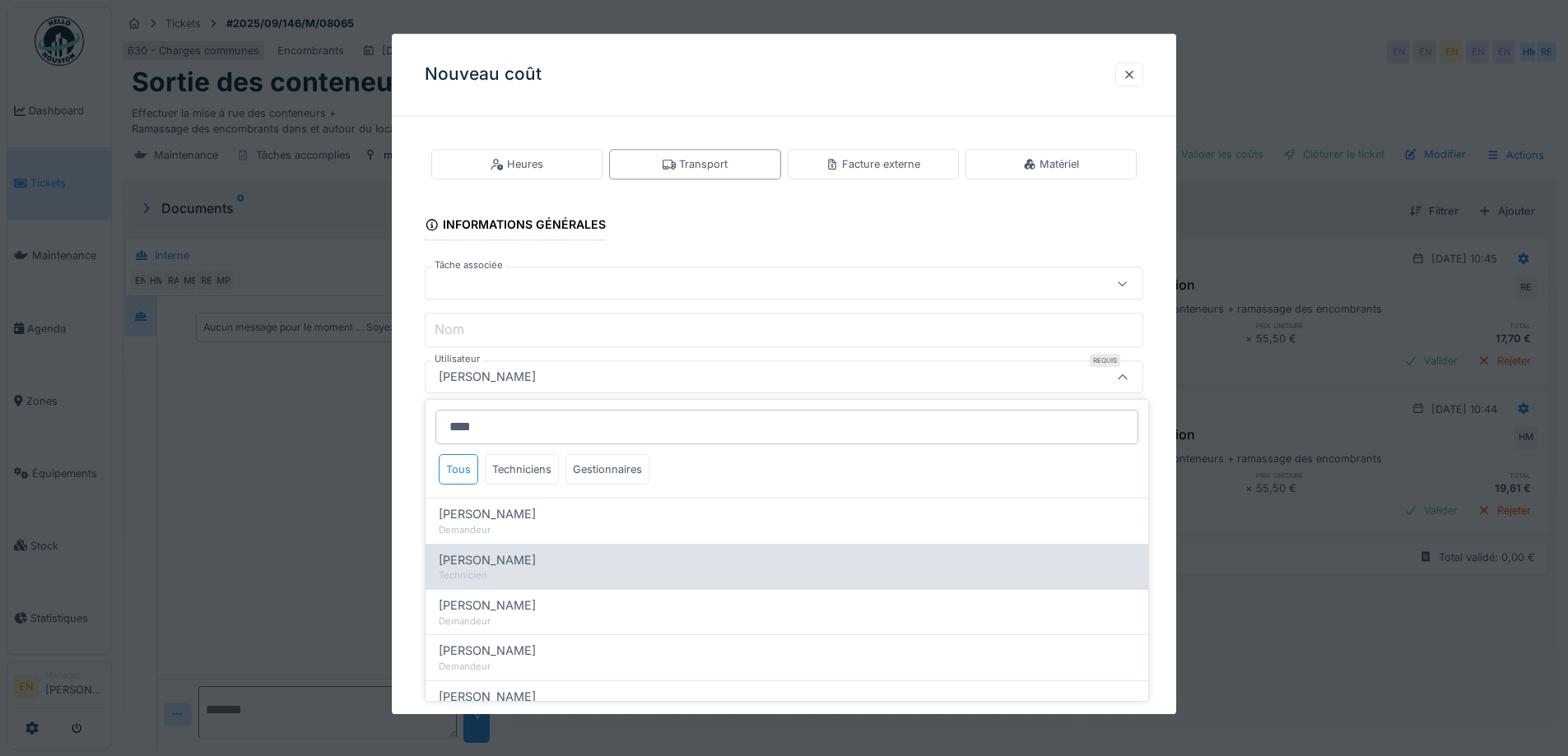
type input "****"
click at [515, 566] on span "Hassan Messari" at bounding box center [487, 561] width 97 height 18
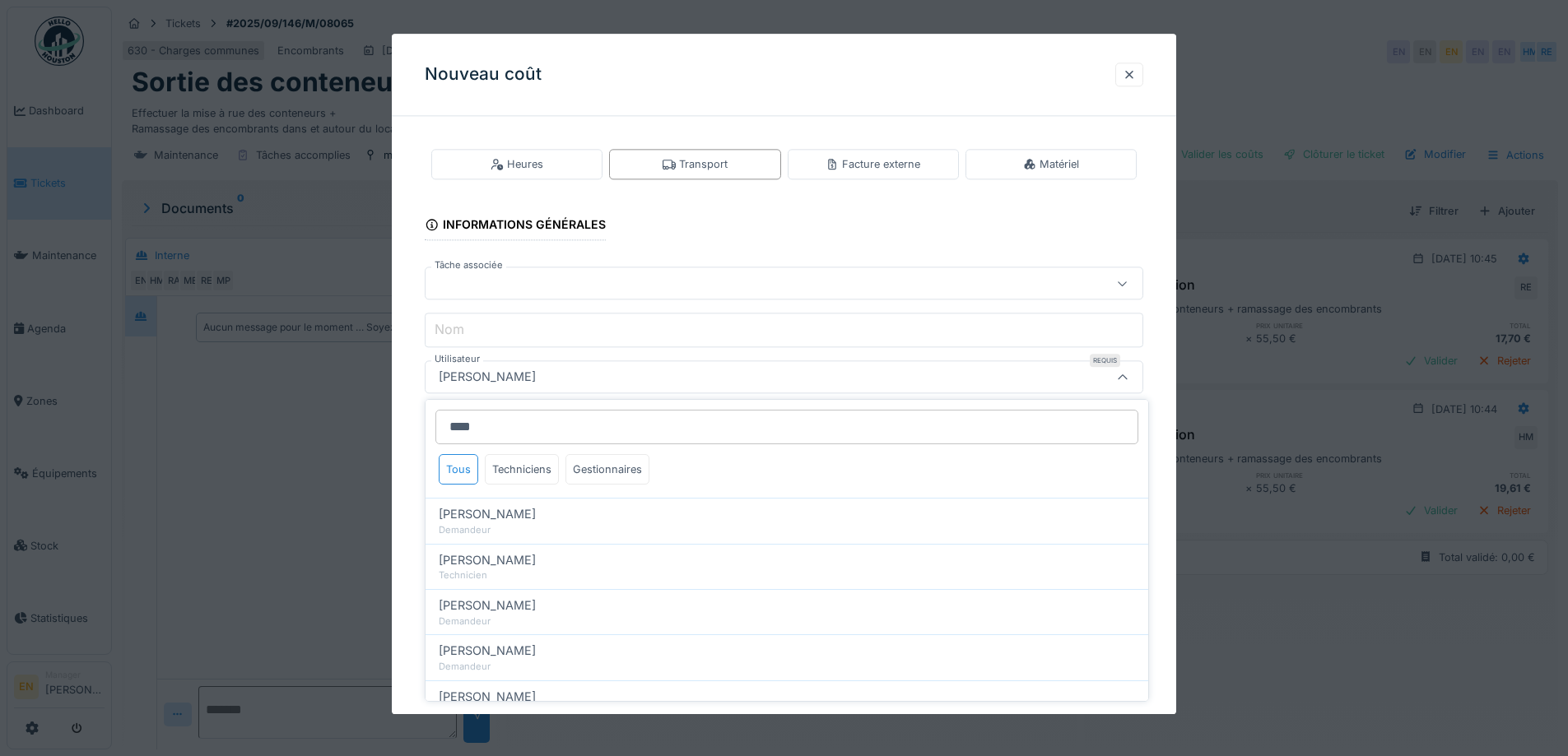
type input "****"
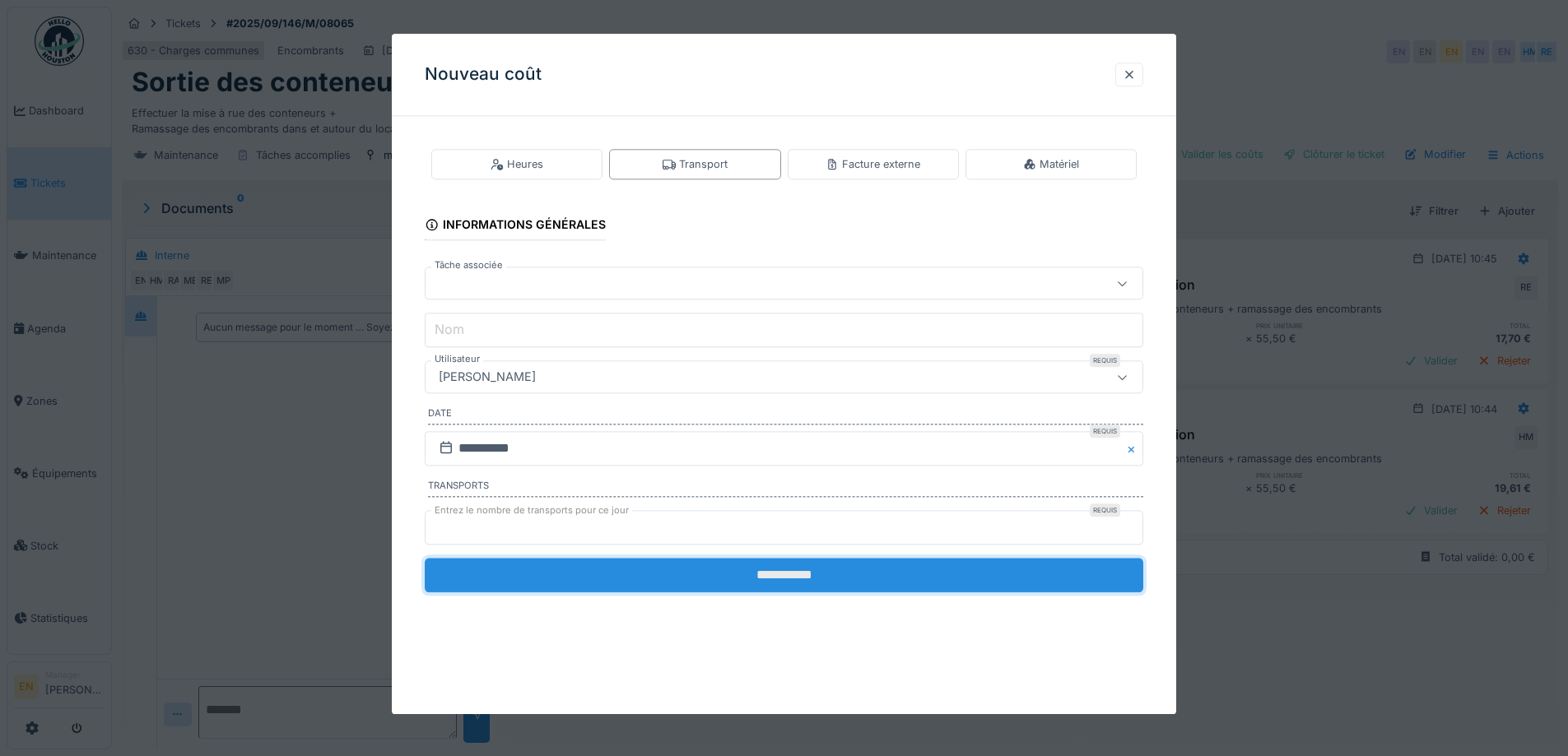
click at [831, 575] on input "**********" at bounding box center [784, 575] width 719 height 34
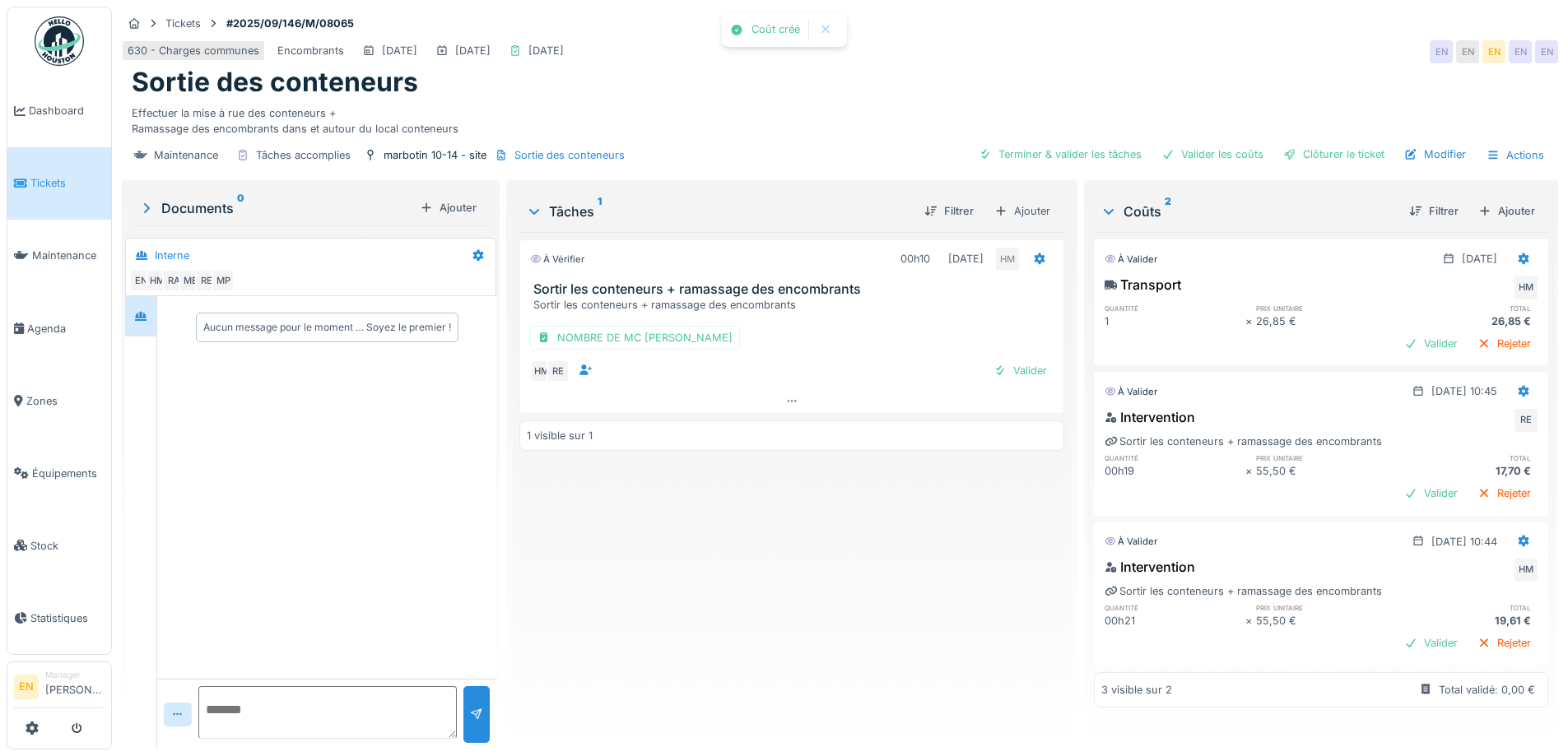
click at [768, 620] on div "À vérifier 00h10 16/09/2025 HM Sortir les conteneurs + ramassage des encombrant…" at bounding box center [791, 485] width 544 height 505
click at [756, 99] on div "Effectuer la mise à rue des conteneurs + Ramassage des encombrants dans et auto…" at bounding box center [840, 117] width 1417 height 38
click at [1008, 91] on div "Sortie des conteneurs" at bounding box center [840, 82] width 1417 height 31
click at [902, 114] on div "Effectuer la mise à rue des conteneurs + Ramassage des encombrants dans et auto…" at bounding box center [840, 117] width 1417 height 38
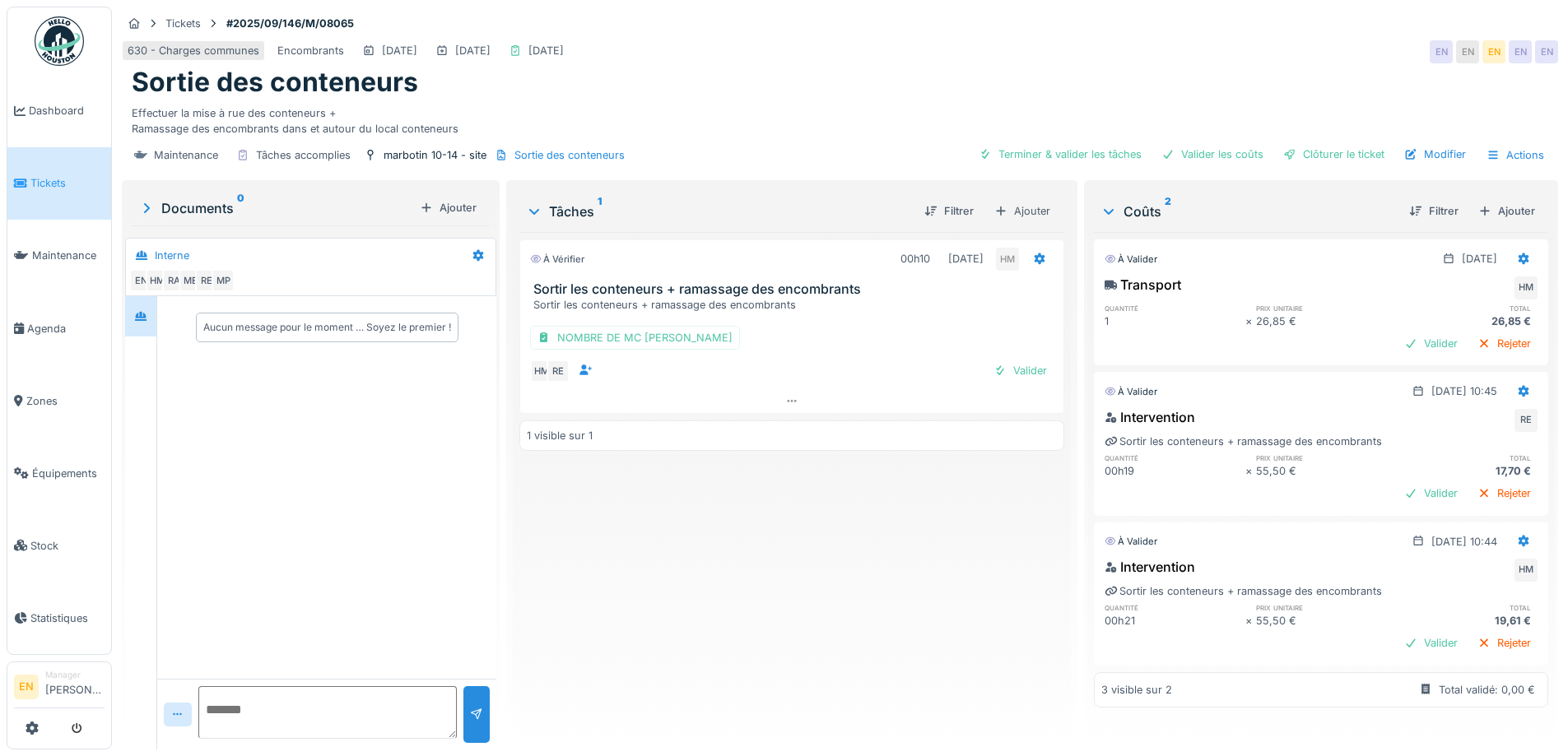
click at [993, 79] on div "Sortie des conteneurs" at bounding box center [840, 82] width 1417 height 31
click at [1087, 49] on div "630 - Charges communes Encombrants 16/09/2025 16/09/2025 16/09/2025 EN EN EN EN…" at bounding box center [840, 51] width 1437 height 29
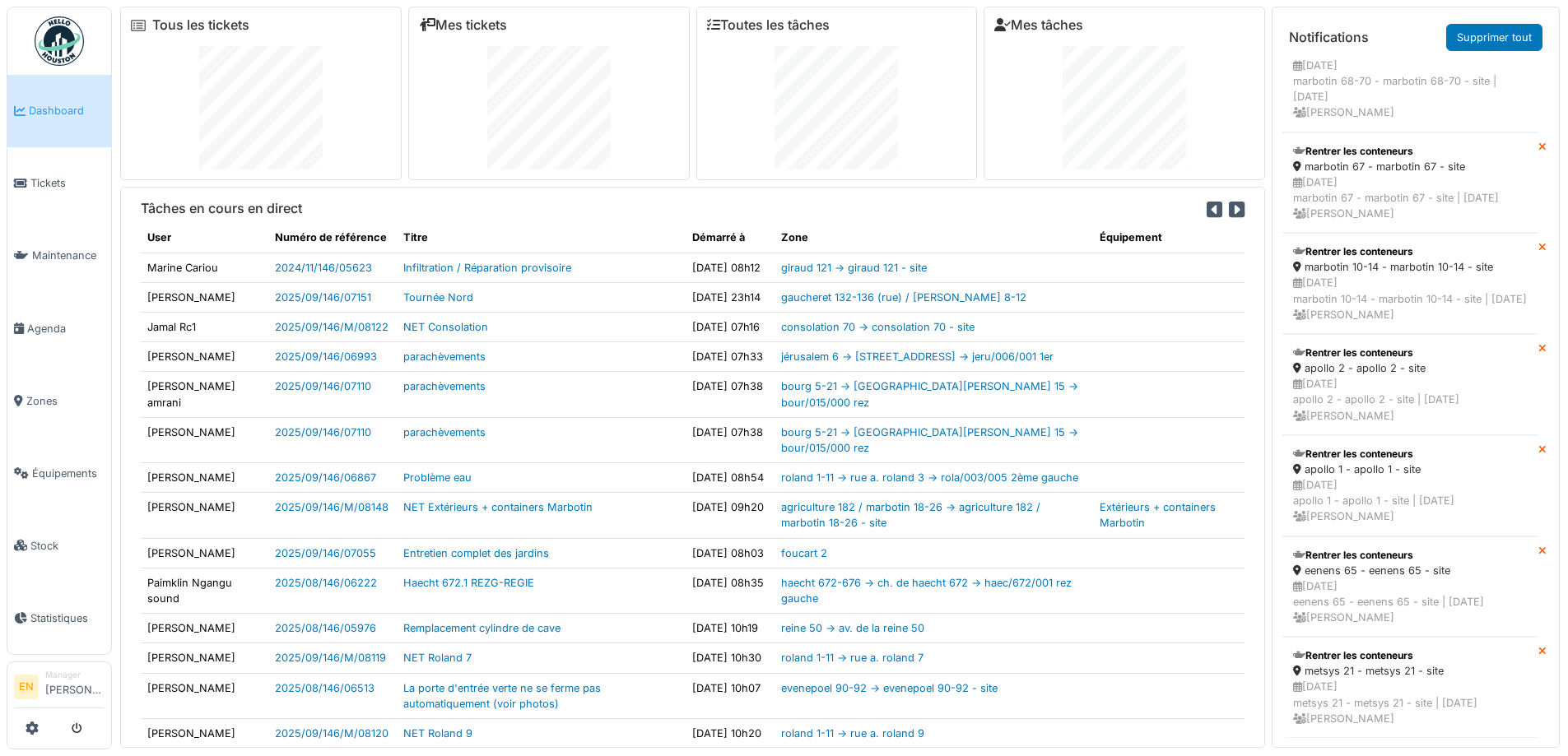
scroll to position [1332, 0]
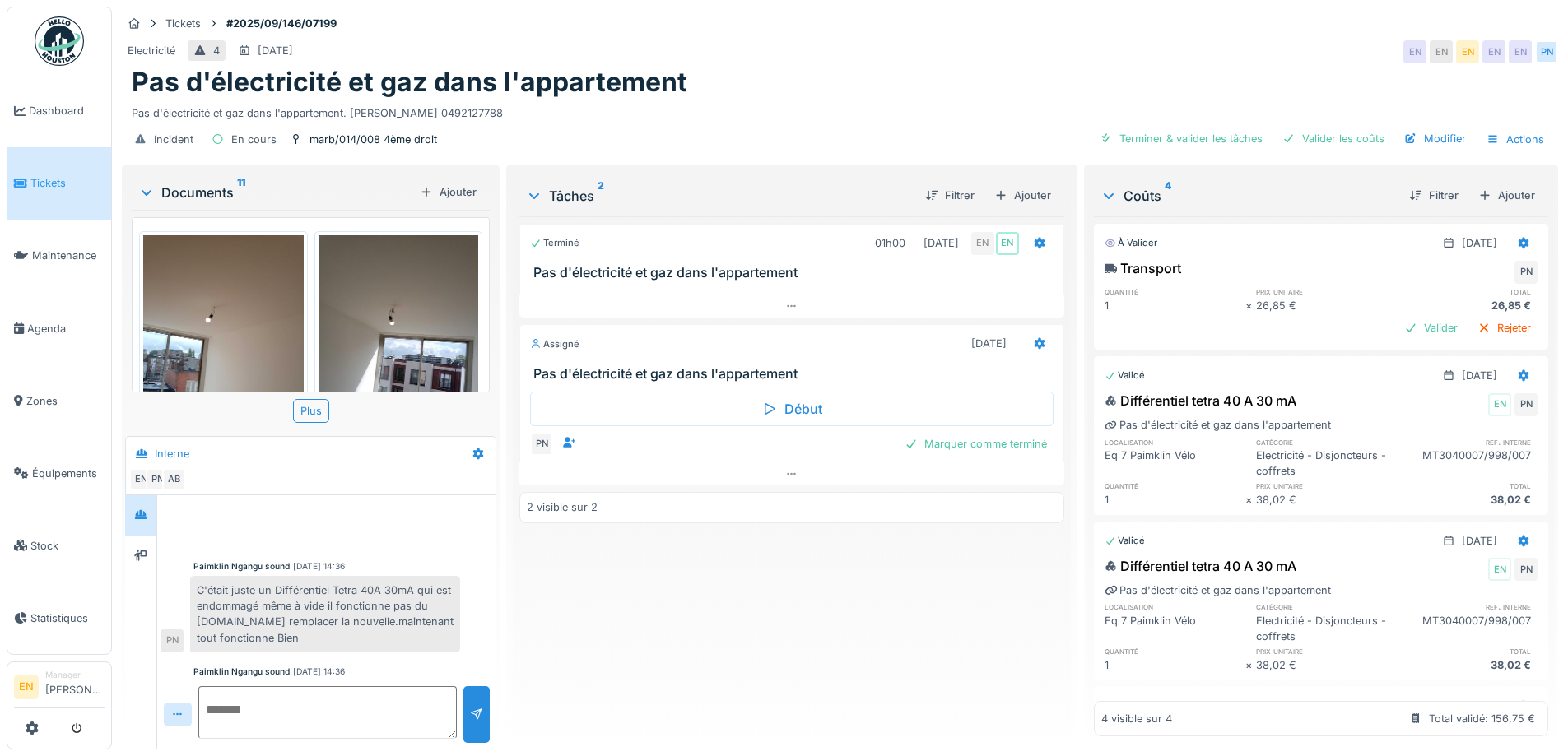
scroll to position [96, 0]
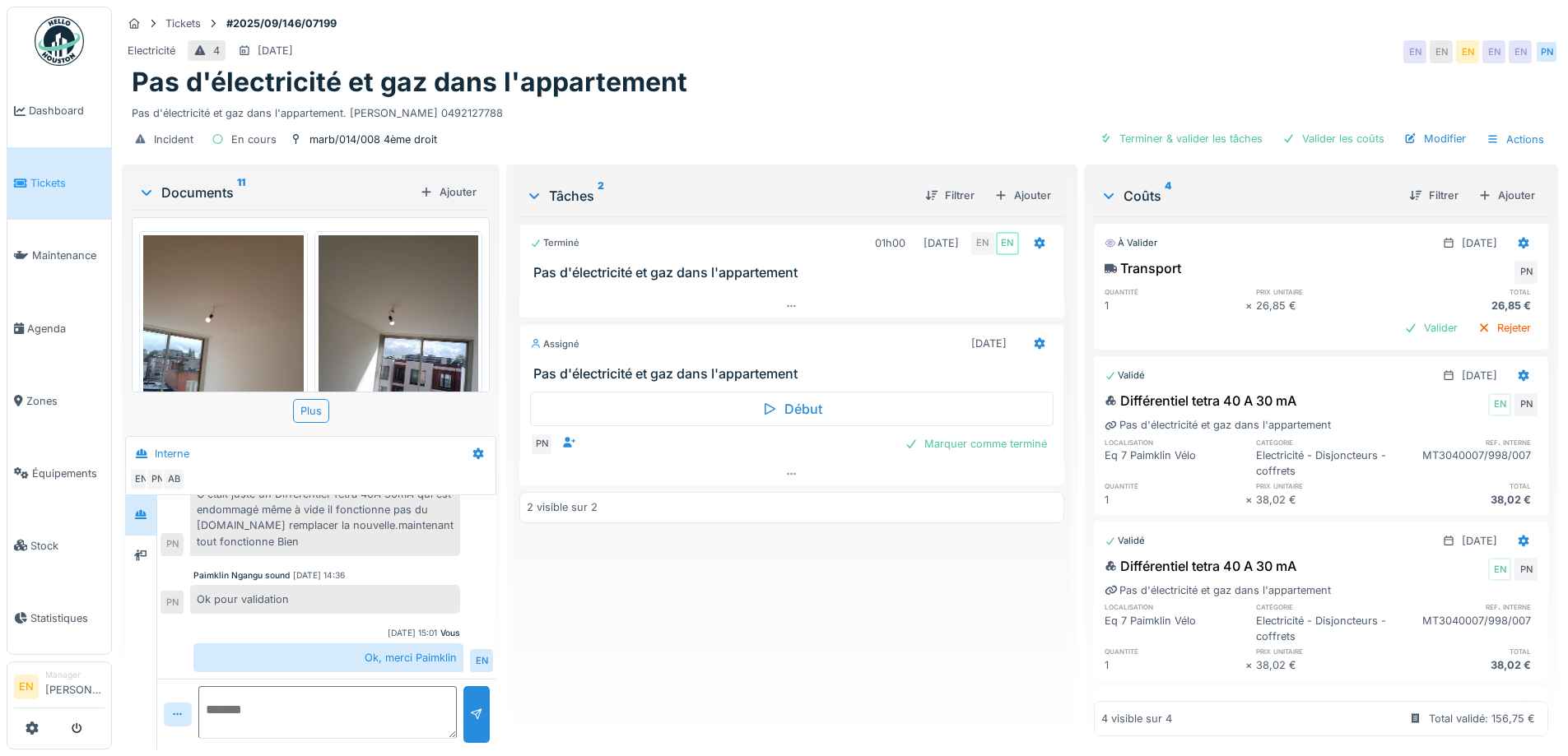
click at [722, 551] on div "Terminé 01h00 [DATE] EN EN Pas d'électricité et gaz dans l'appartement Assigné …" at bounding box center [791, 476] width 544 height 520
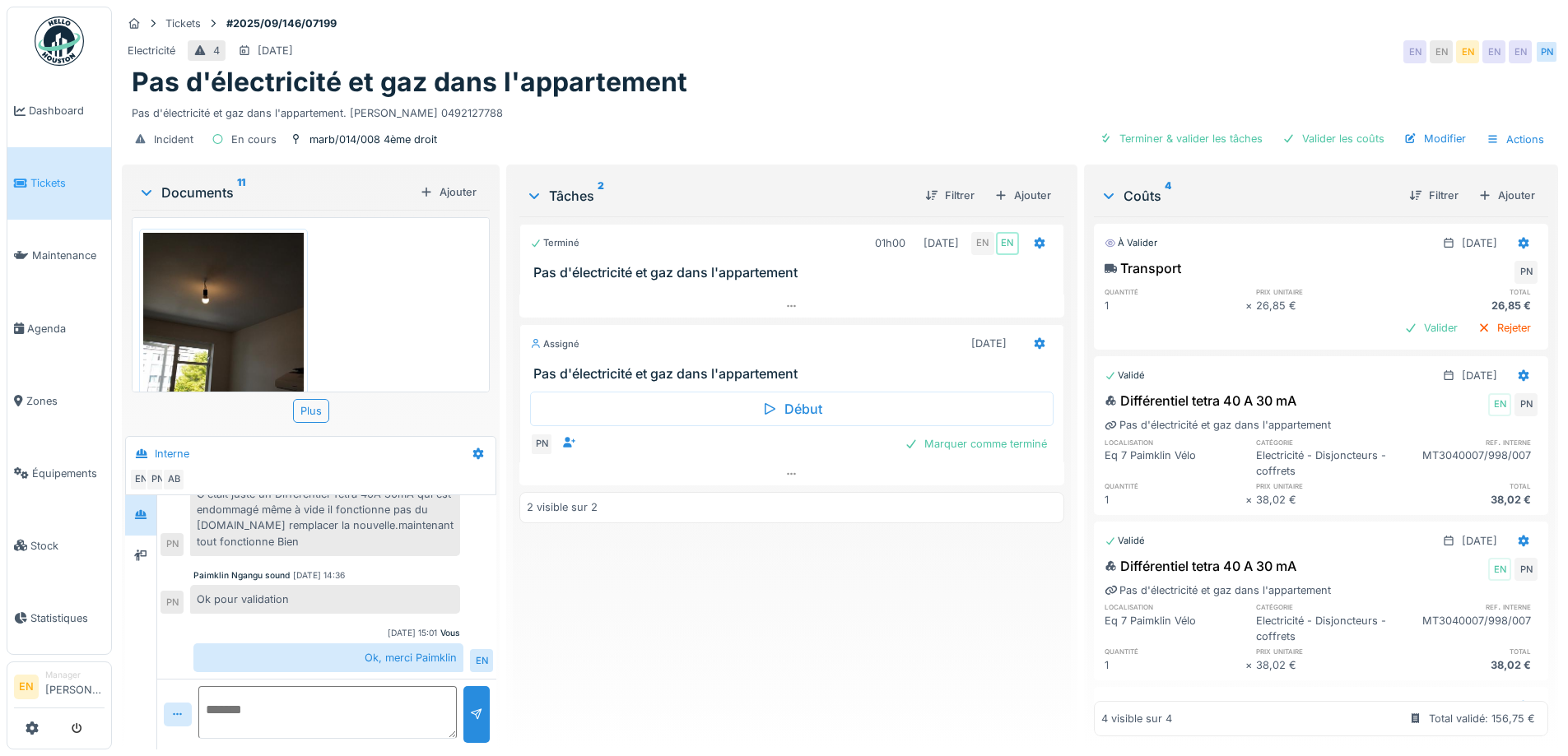
scroll to position [1314, 0]
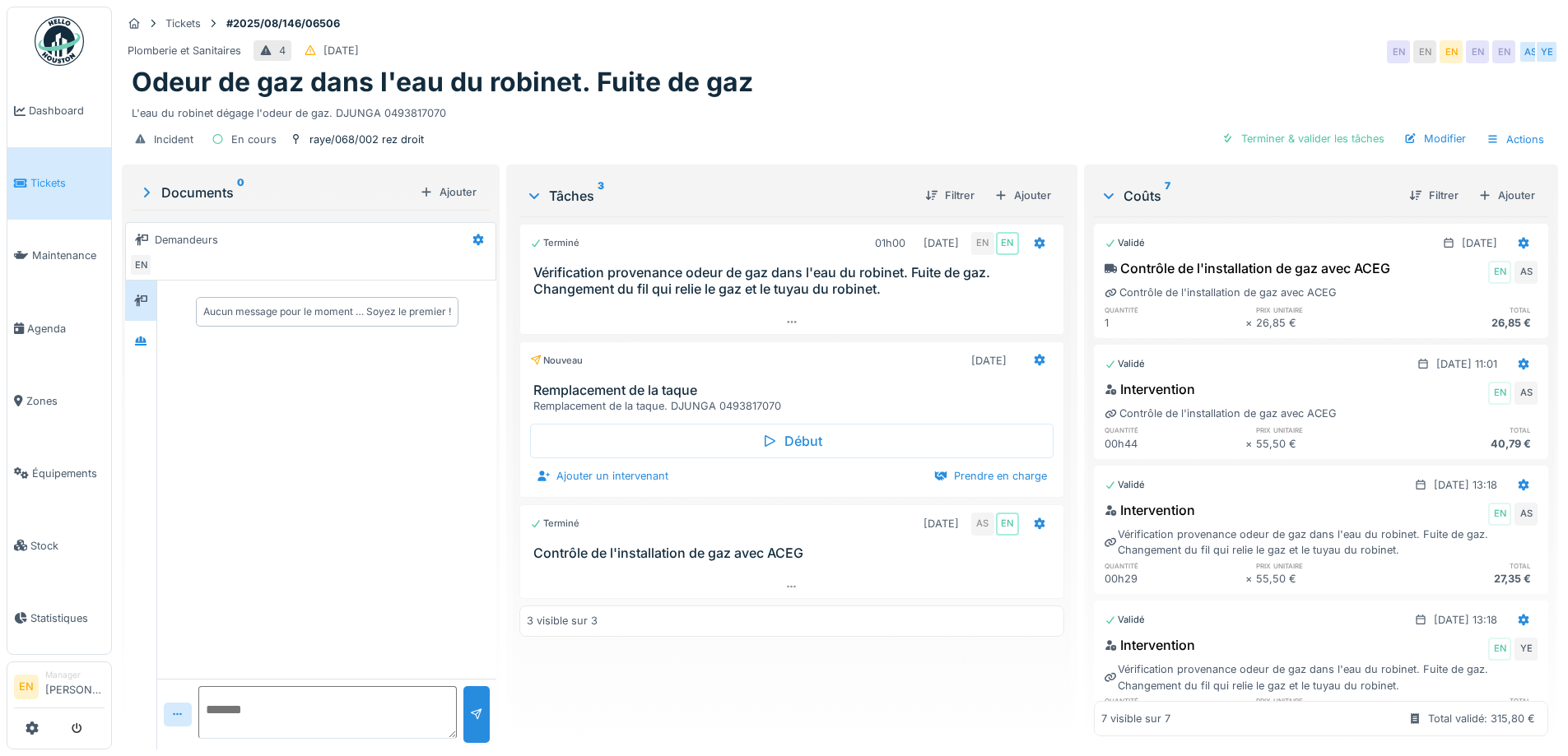
click at [360, 536] on div "Aucun message pour le moment … Soyez le premier !" at bounding box center [327, 479] width 339 height 398
click at [148, 342] on div at bounding box center [141, 341] width 25 height 21
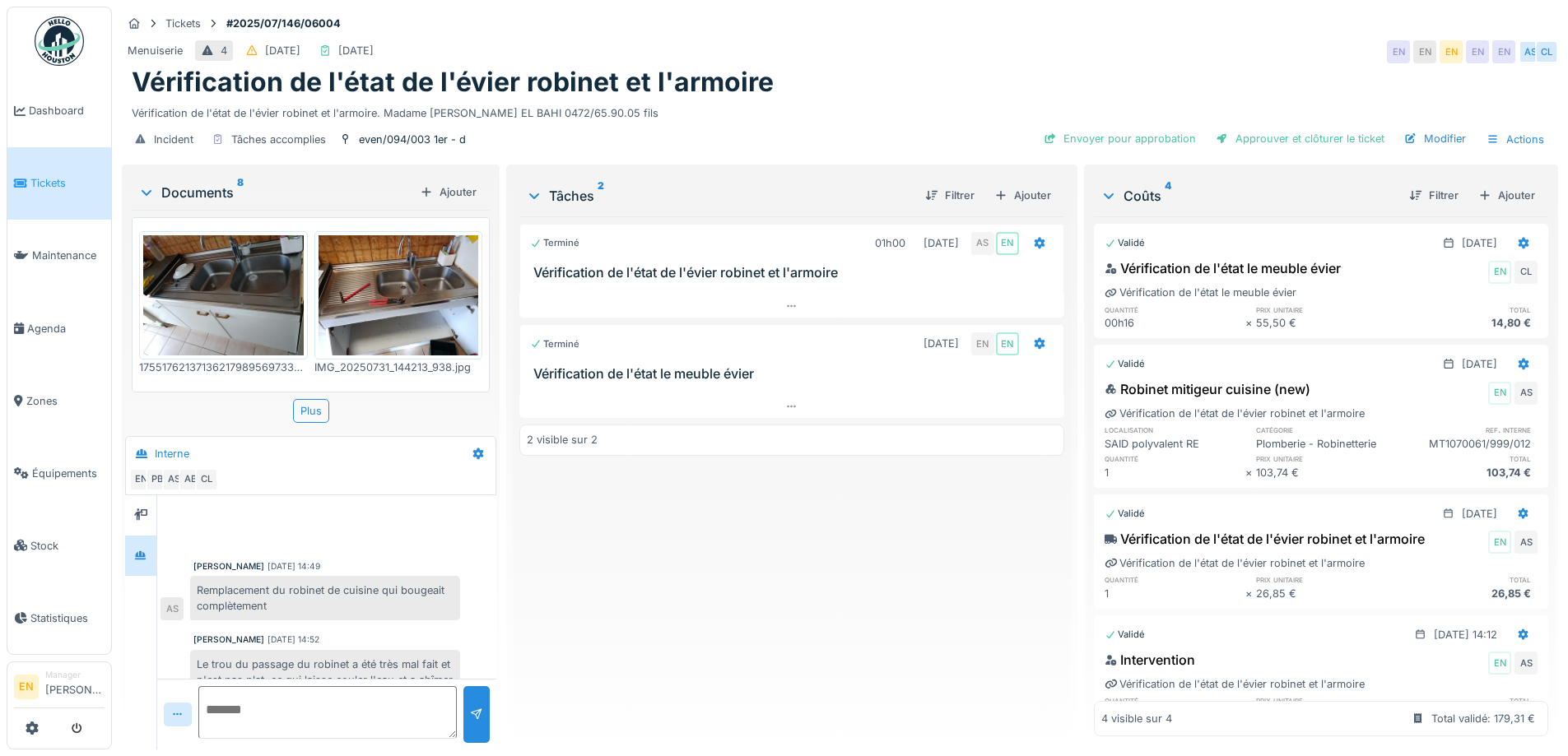
scroll to position [170, 0]
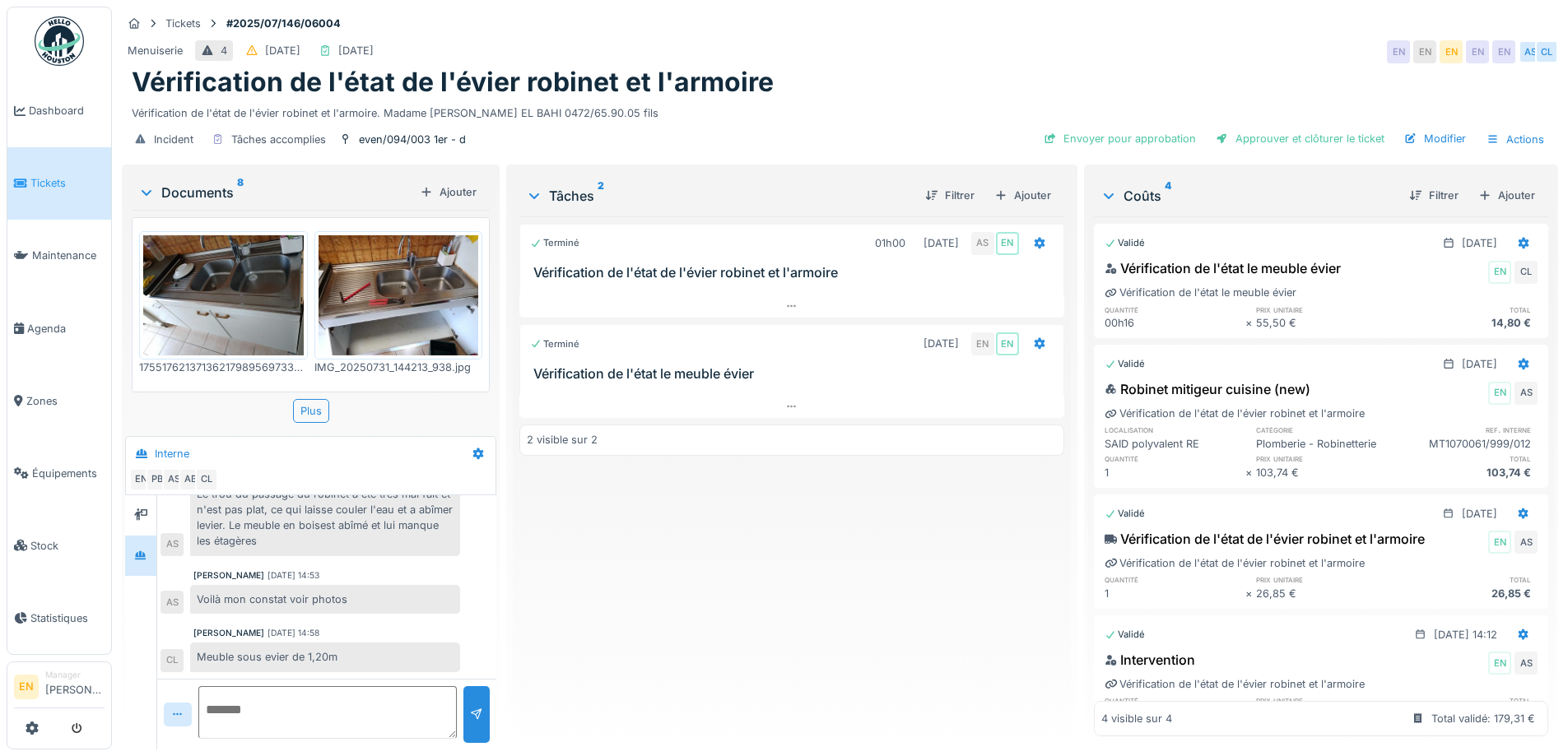
click at [827, 591] on div "Terminé 01h00 31/07/2025 AS EN Vérification de l'état de l'évier robinet et l'a…" at bounding box center [791, 476] width 544 height 520
click at [1175, 37] on div "Menuiserie 4 30/07/2025 25/08/2025 EN EN EN EN EN AS CL" at bounding box center [840, 51] width 1437 height 29
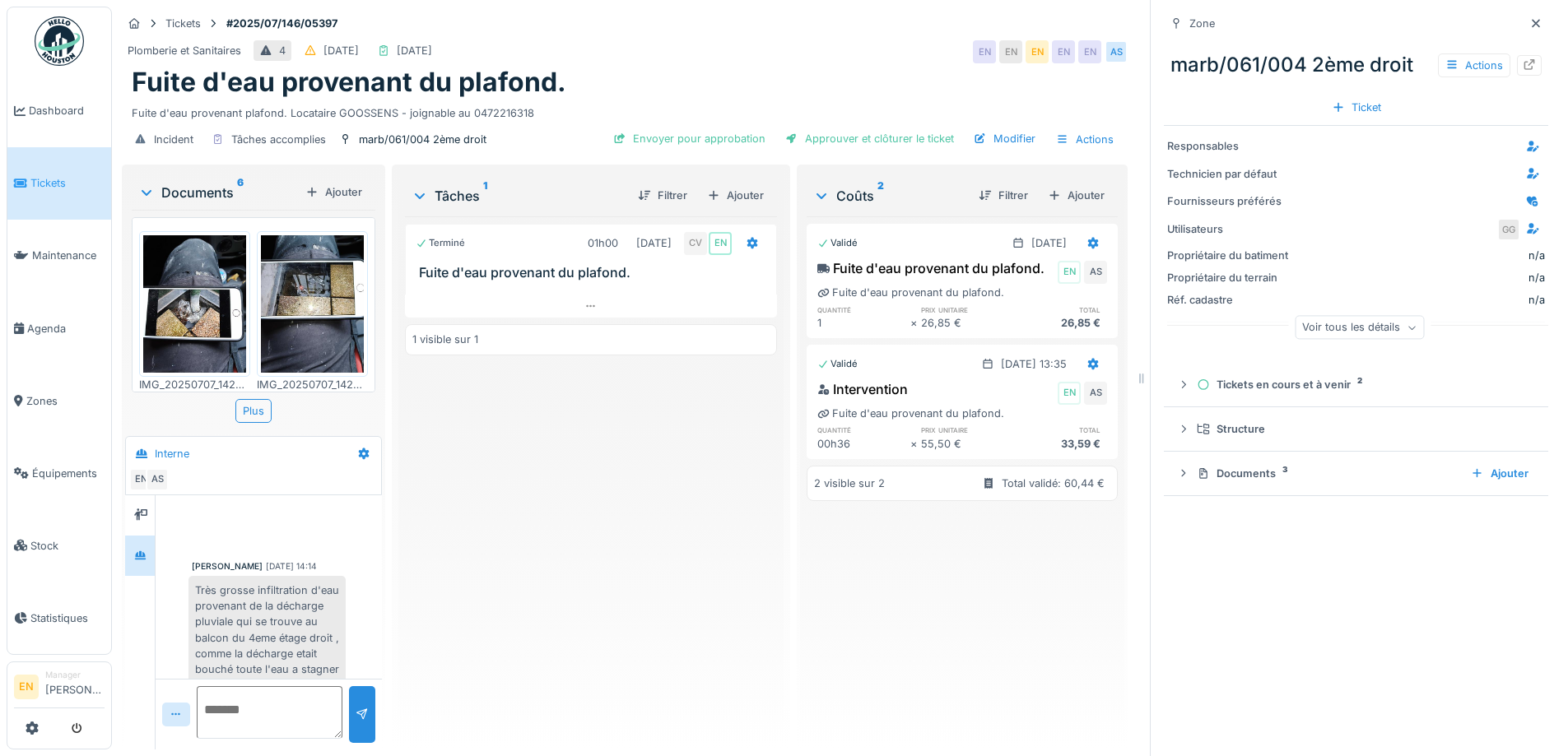
scroll to position [73, 0]
drag, startPoint x: 1521, startPoint y: 11, endPoint x: 1513, endPoint y: 13, distance: 8.2
click at [1524, 13] on div at bounding box center [1536, 23] width 25 height 21
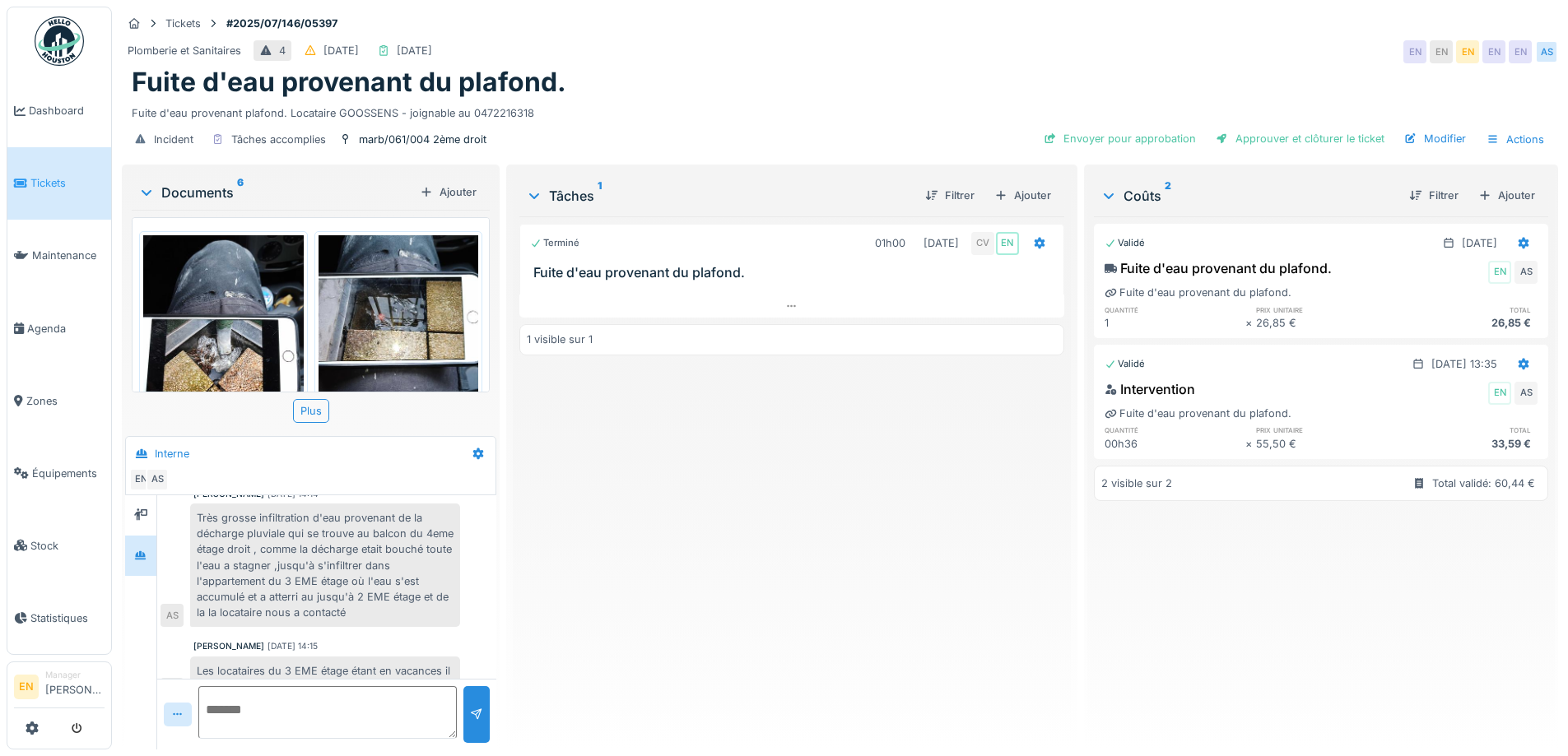
click at [748, 550] on div "Terminé 01h00 07/07/2025 CV EN Fuite d'eau provenant du plafond. 1 visible sur 1" at bounding box center [791, 476] width 544 height 520
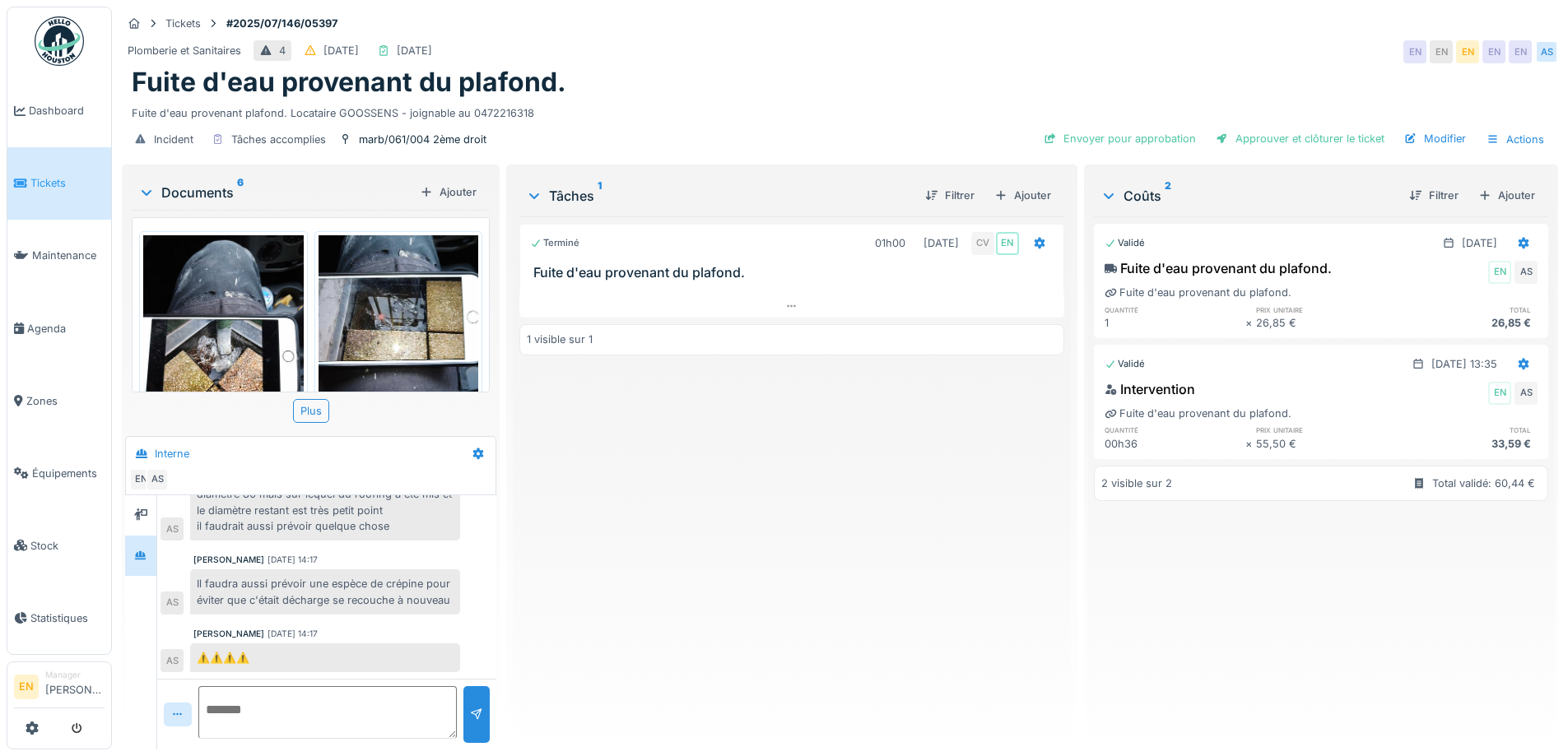
scroll to position [566, 0]
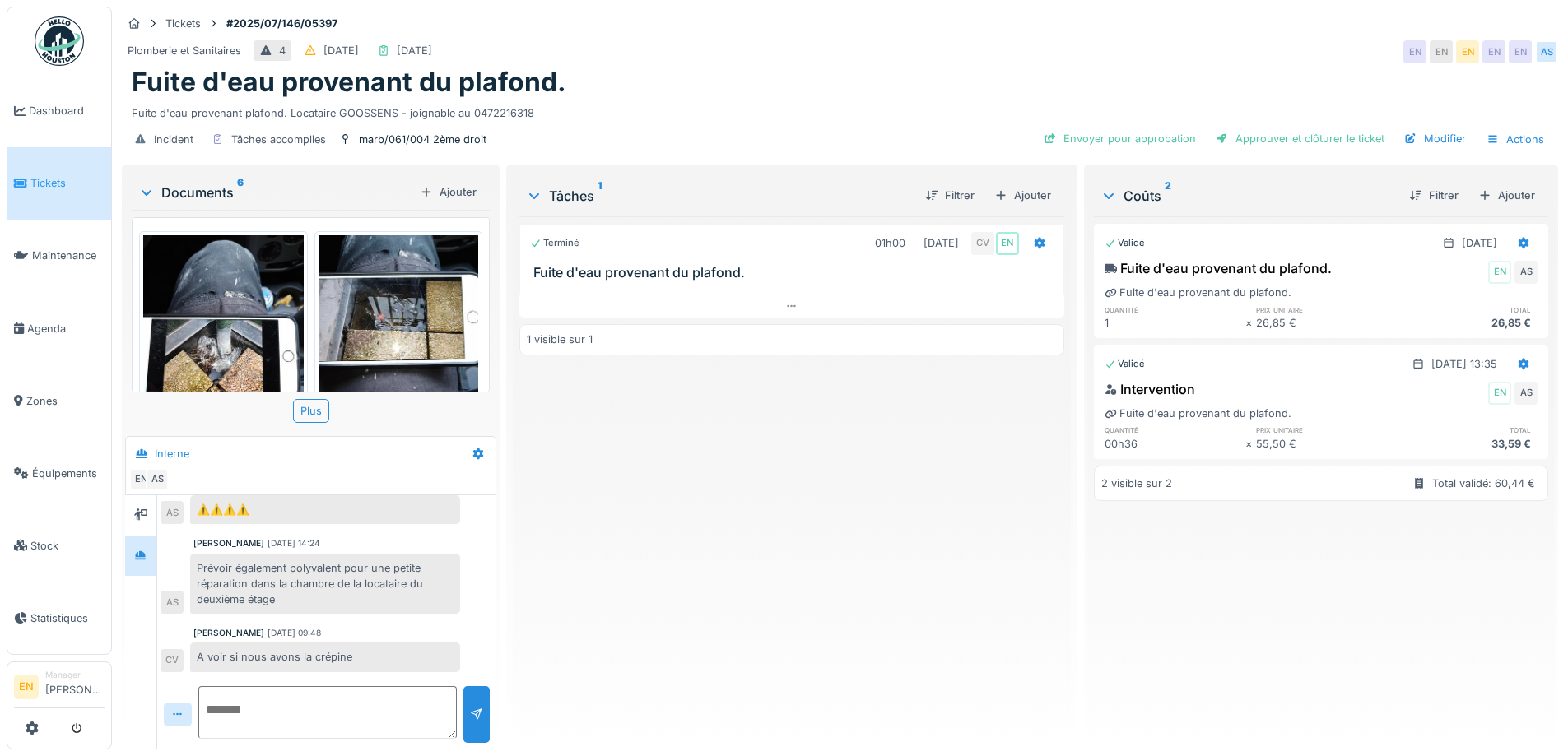
click at [619, 510] on div "Terminé 01h00 07/07/2025 CV EN Fuite d'eau provenant du plafond. 1 visible sur 1" at bounding box center [791, 476] width 544 height 520
click at [410, 292] on img at bounding box center [399, 342] width 160 height 213
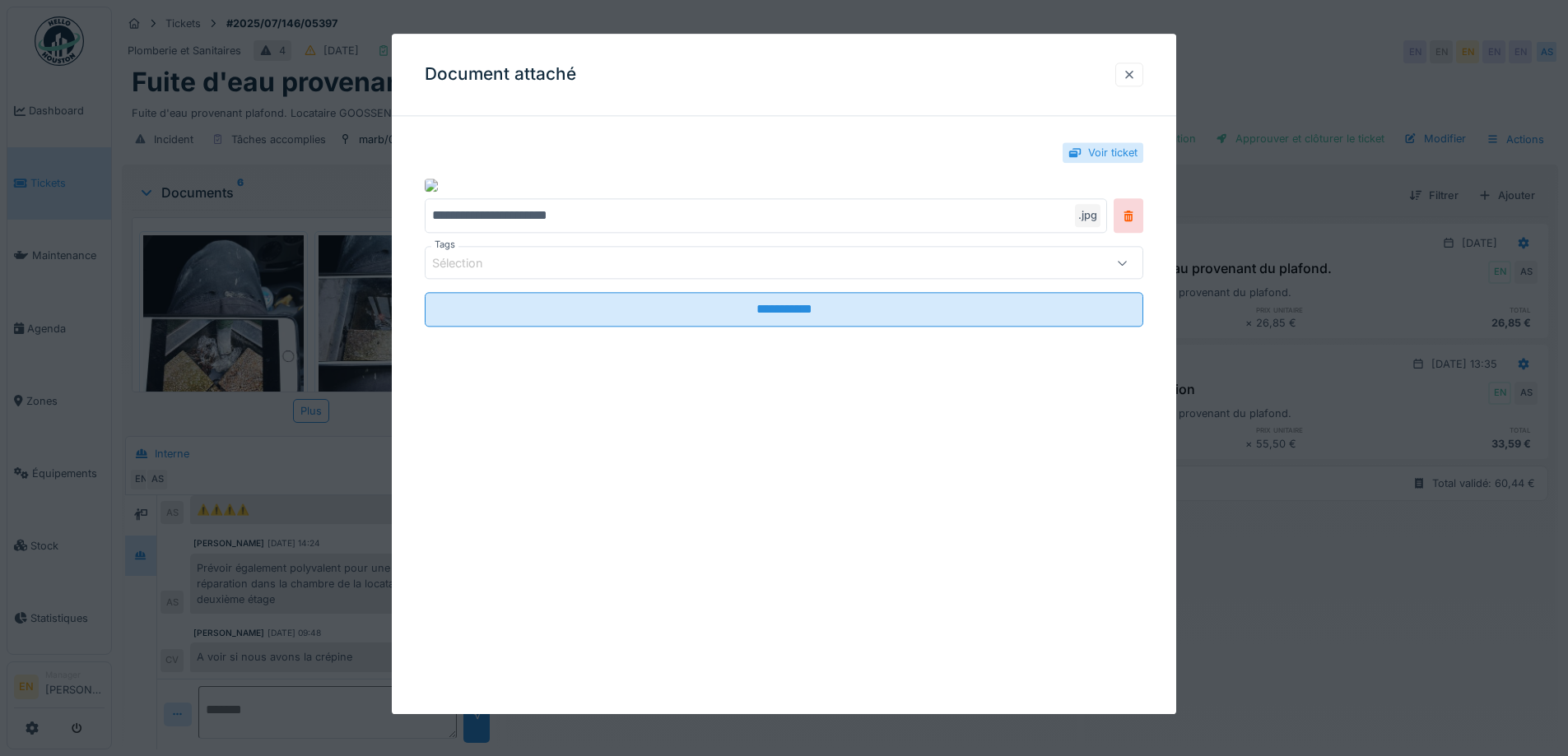
click at [1136, 80] on div at bounding box center [1129, 74] width 13 height 16
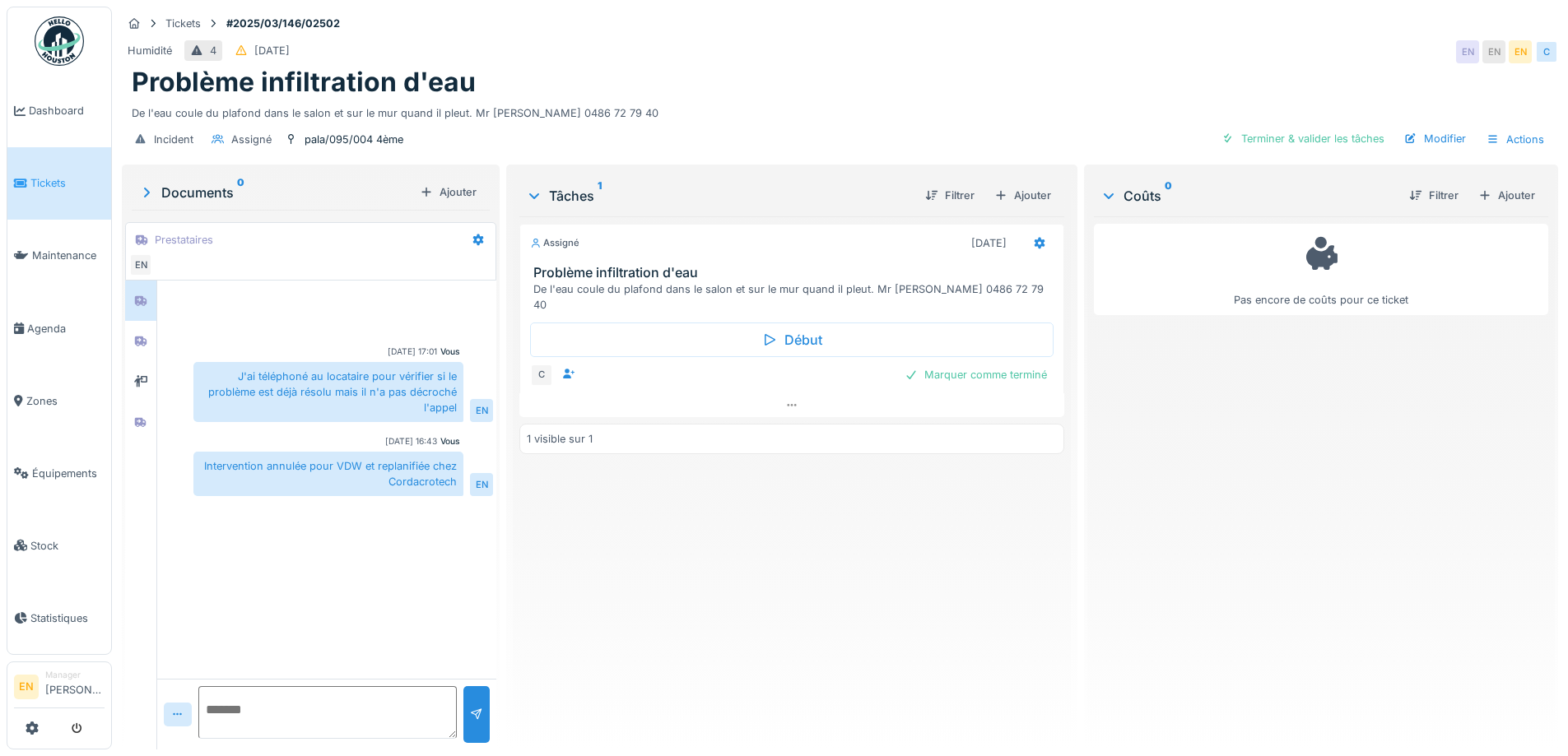
click at [658, 544] on div "Assigné [DATE] Problème infiltration d'eau De l'eau coule du plafond dans le sa…" at bounding box center [791, 476] width 544 height 520
click at [374, 531] on div "Vous [DATE] 17:01 J'ai téléphoné au locataire pour vérifier si le problème est …" at bounding box center [327, 479] width 339 height 398
click at [374, 521] on div "Vous [DATE] 17:01 J'ai téléphoné au locataire pour vérifier si le problème est …" at bounding box center [327, 479] width 339 height 398
click at [724, 511] on div "Assigné [DATE] Problème infiltration d'eau De l'eau coule du plafond dans le sa…" at bounding box center [791, 476] width 544 height 520
click at [374, 140] on div "pala/095/004 4ème" at bounding box center [354, 140] width 99 height 16
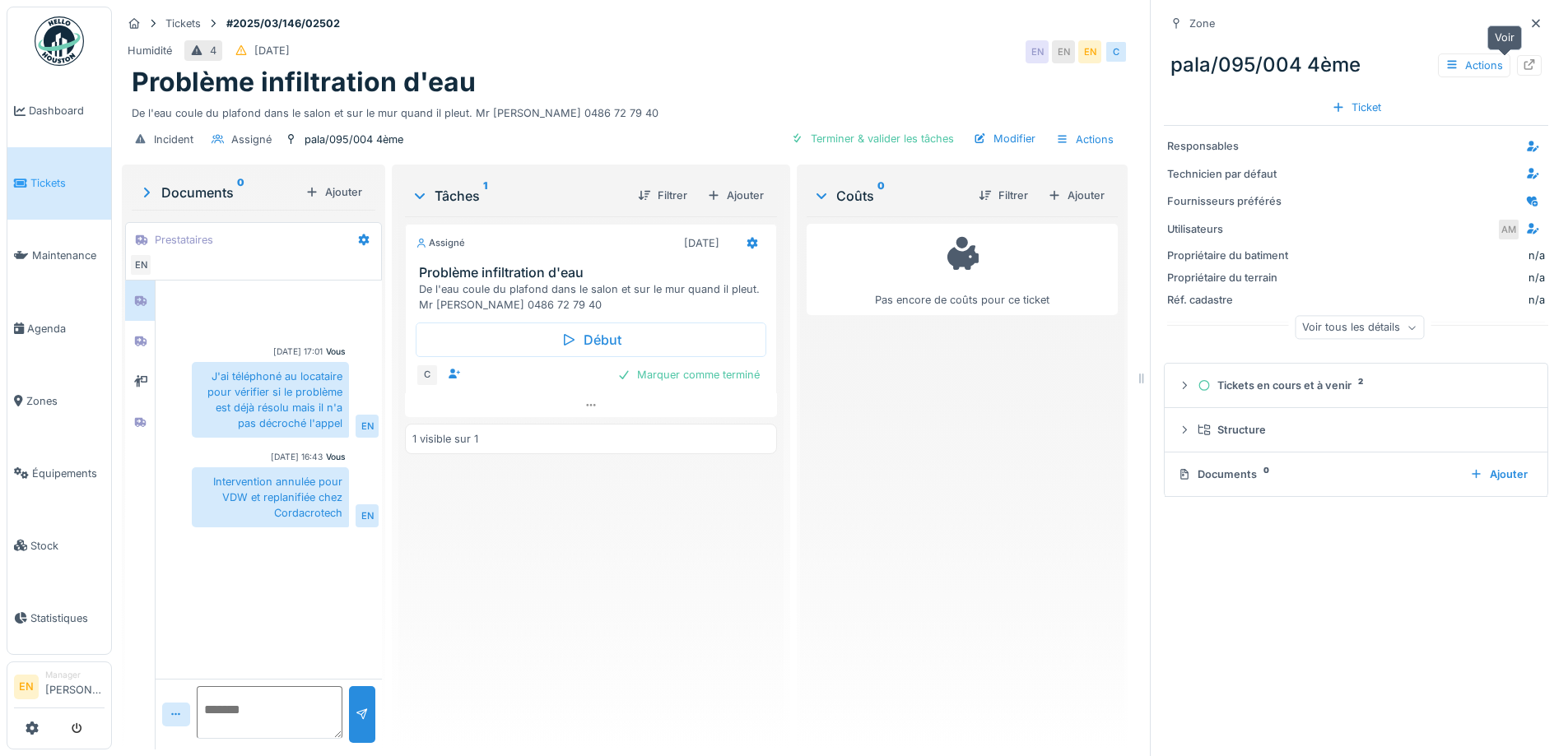
click at [1525, 62] on icon at bounding box center [1530, 64] width 11 height 11
click at [1524, 22] on div at bounding box center [1536, 23] width 25 height 21
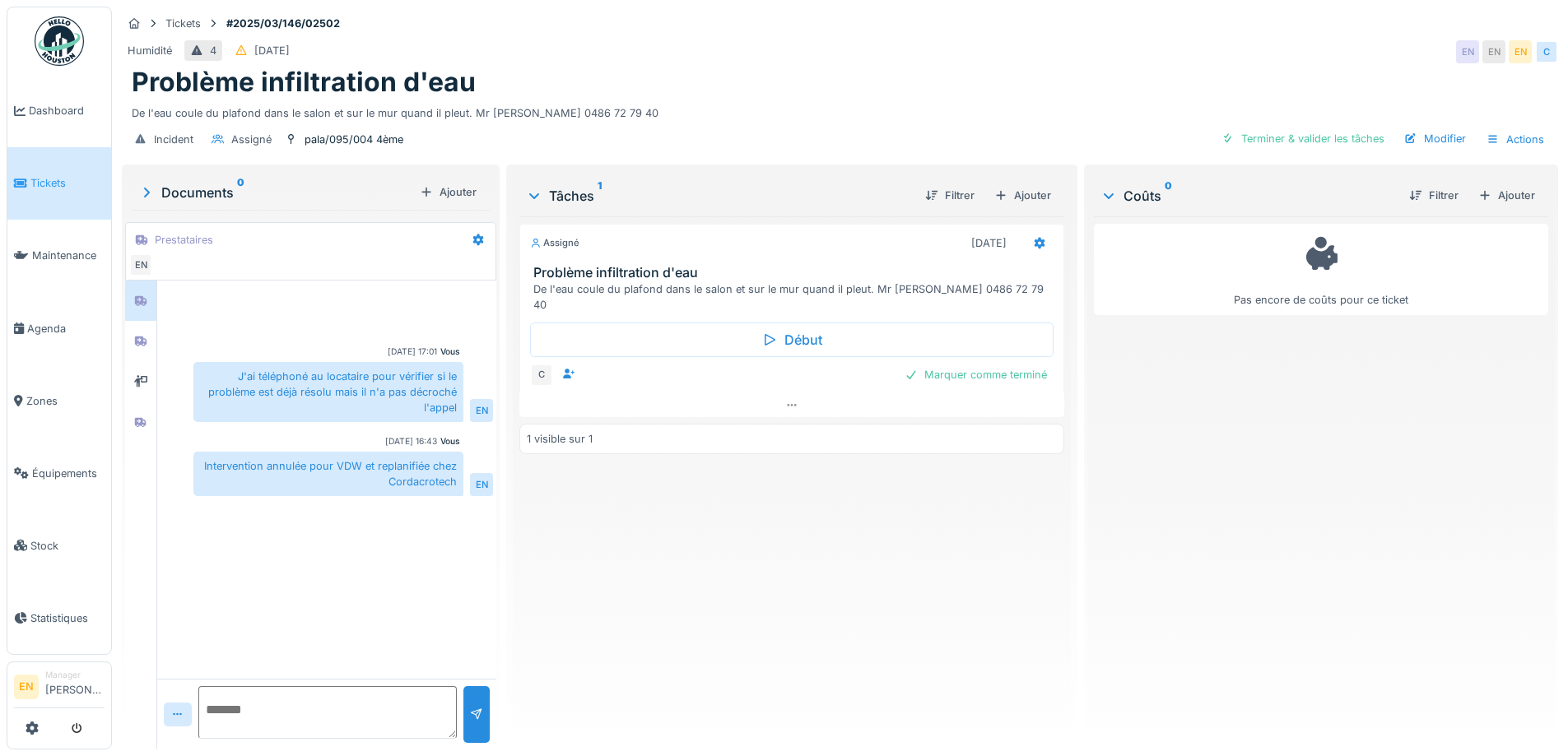
click at [774, 21] on div "Tickets #2025/03/146/02502" at bounding box center [840, 23] width 1437 height 21
click at [1061, 96] on div "Problème infiltration d'eau" at bounding box center [840, 82] width 1417 height 31
click at [1067, 84] on div "Problème infiltration d'eau" at bounding box center [840, 82] width 1417 height 31
click at [972, 74] on div "Problème infiltration d'eau" at bounding box center [840, 82] width 1417 height 31
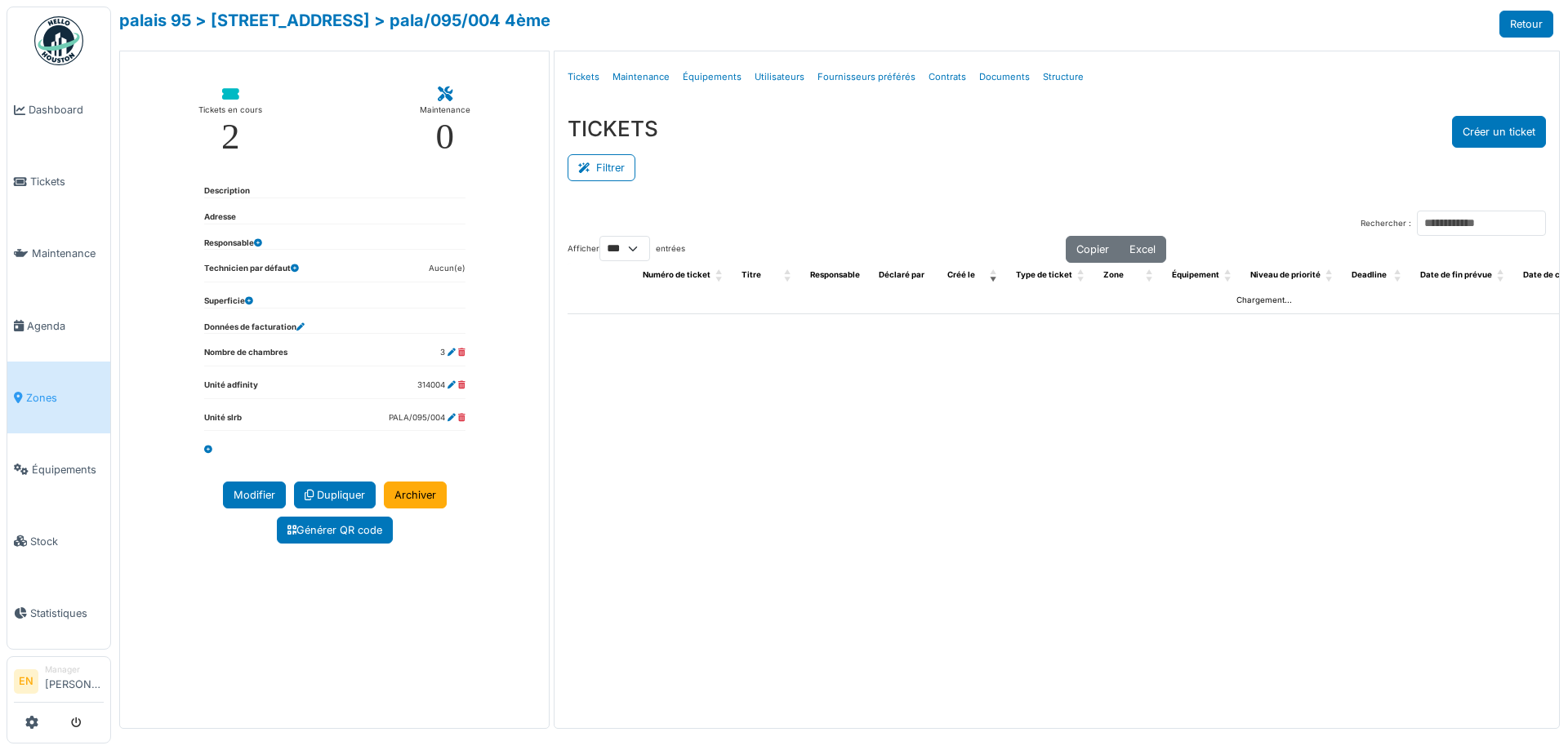
select select "***"
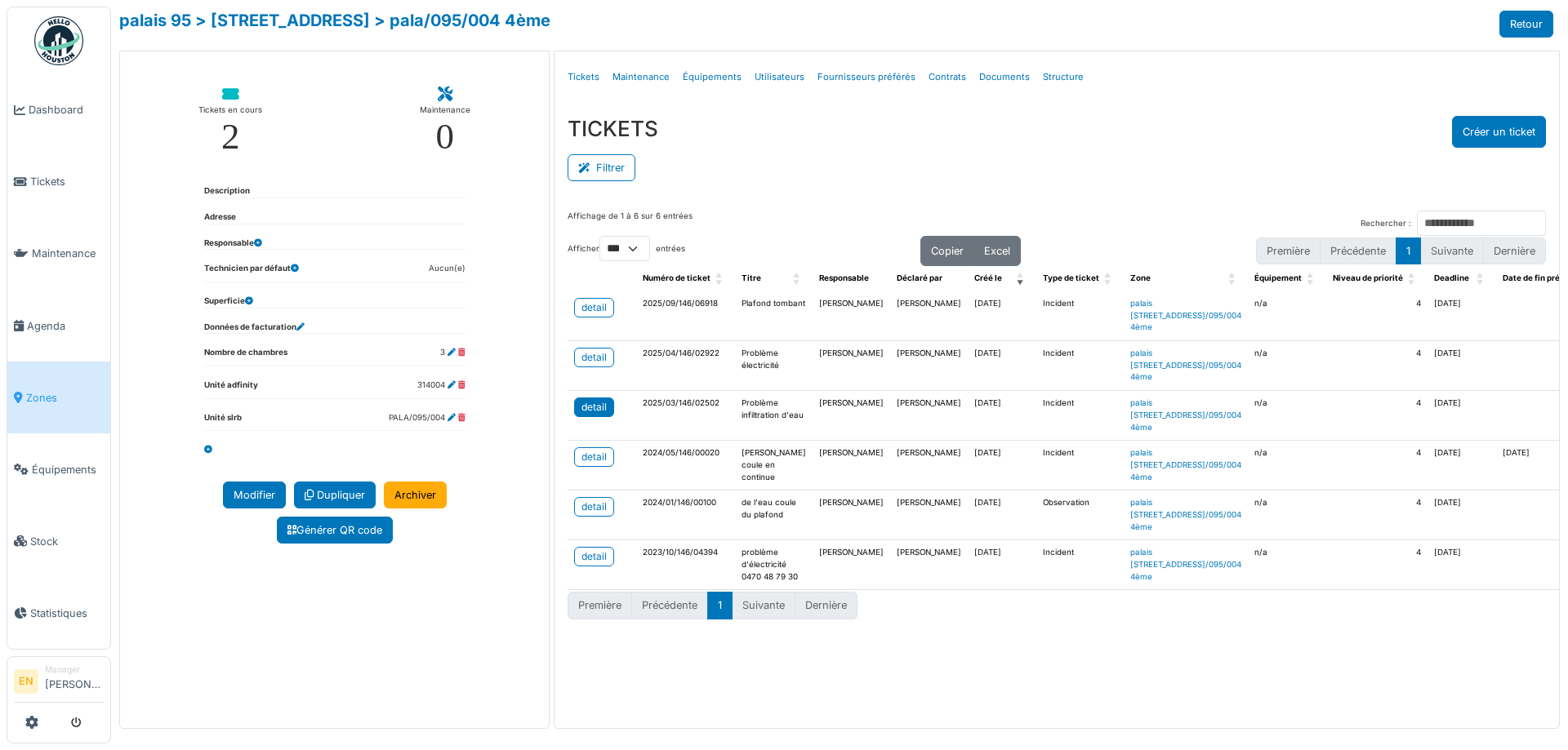
click at [583, 417] on link "detail" at bounding box center [594, 408] width 40 height 20
click at [854, 170] on div "Filtrer" at bounding box center [1057, 166] width 978 height 36
click at [939, 145] on div "TICKETS Créer un ticket" at bounding box center [1057, 132] width 978 height 31
click at [936, 130] on div "TICKETS Créer un ticket" at bounding box center [1057, 132] width 978 height 31
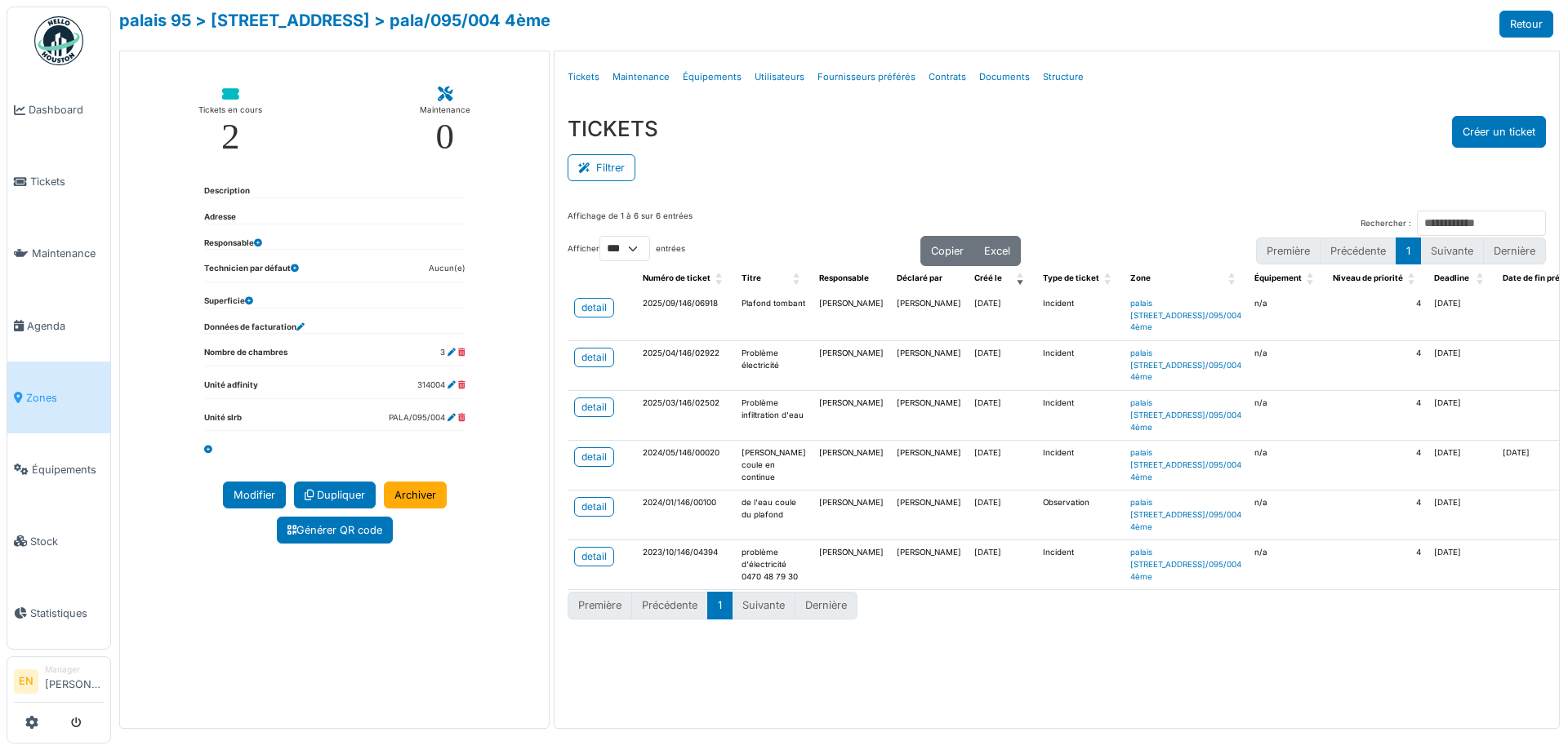
click at [1034, 176] on div "Filtrer" at bounding box center [1057, 166] width 978 height 36
click at [1056, 174] on div "Filtrer" at bounding box center [1057, 166] width 978 height 36
click at [1055, 178] on div "Filtrer" at bounding box center [1057, 166] width 978 height 36
click at [818, 206] on div "Affichage de 1 à 6 sur 6 entrées Rechercher : Afficher ** ** *** *** entrées Co…" at bounding box center [1056, 457] width 1004 height 521
click at [1292, 109] on div "TICKETS Créer un ticket Filtrer Responsable **** Tous Remove item Tous Ahmed Be…" at bounding box center [1056, 150] width 1004 height 94
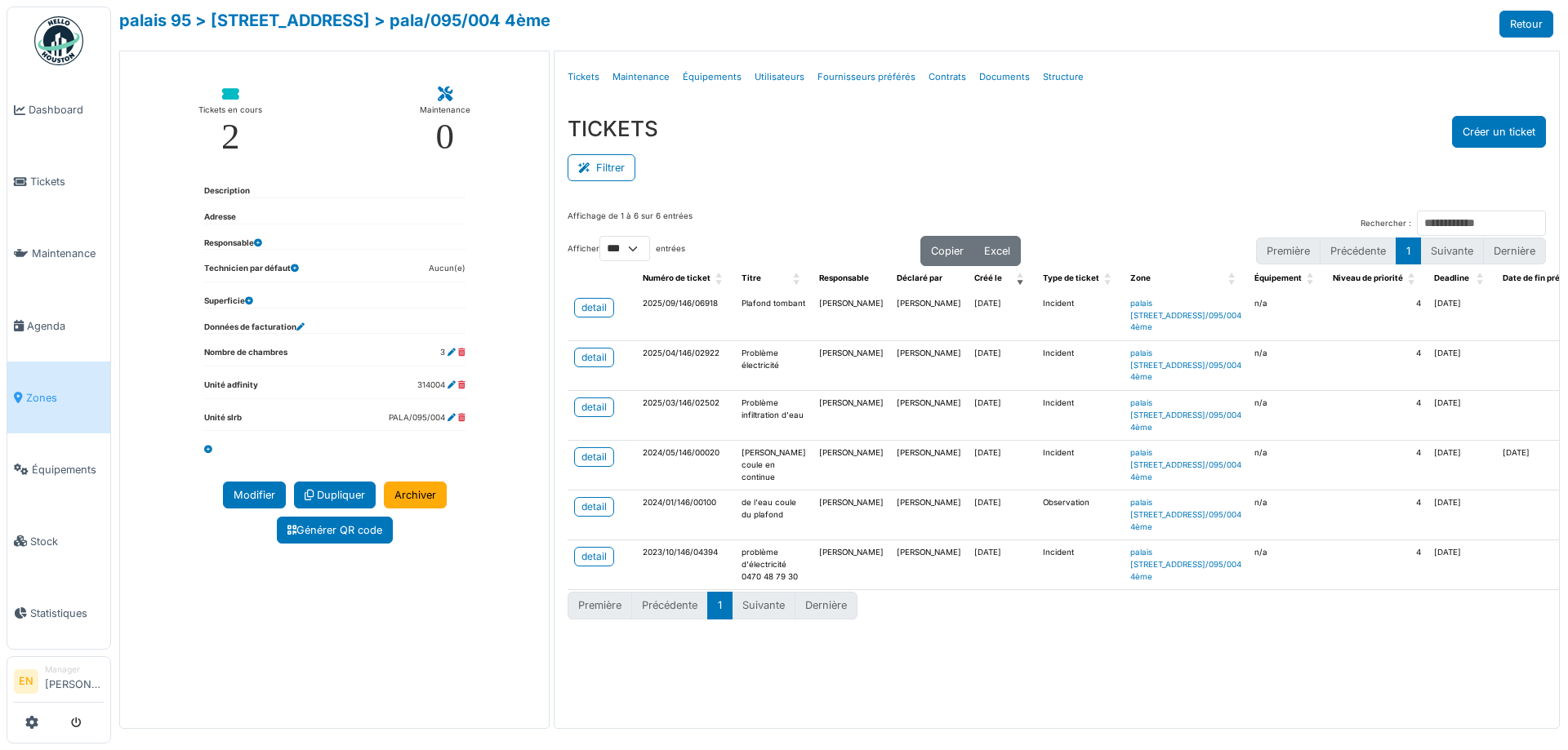
click at [45, 390] on span "Zones" at bounding box center [66, 398] width 78 height 16
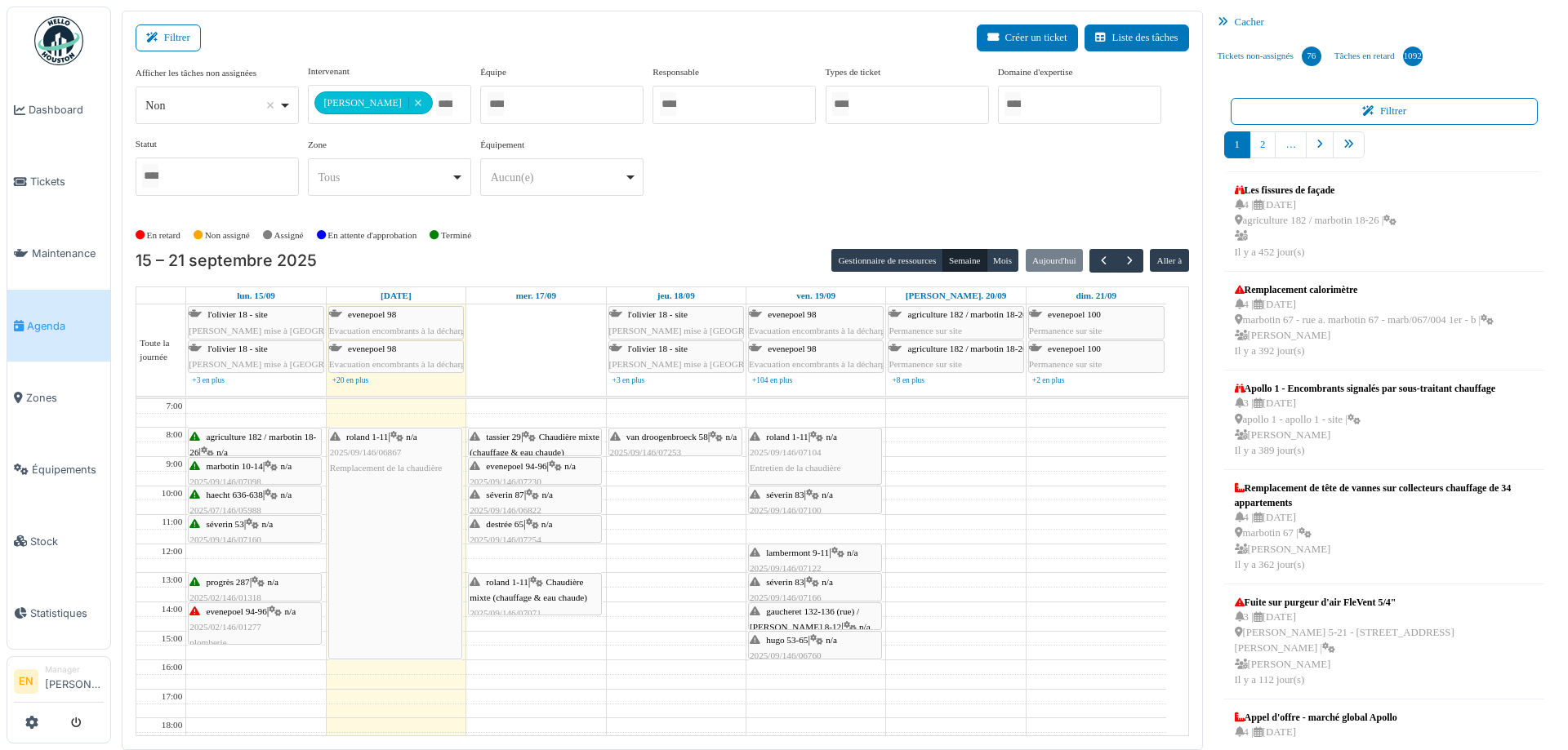
click at [714, 237] on div "En retard Non assigné [GEOGRAPHIC_DATA] En attente d'approbation Terminé" at bounding box center [662, 235] width 1054 height 27
click at [818, 197] on div "**********" at bounding box center [662, 137] width 1054 height 144
click at [802, 195] on div "**********" at bounding box center [662, 137] width 1054 height 144
click at [755, 225] on div "En retard Non assigné Assigné En attente d'approbation Terminé" at bounding box center [662, 235] width 1054 height 27
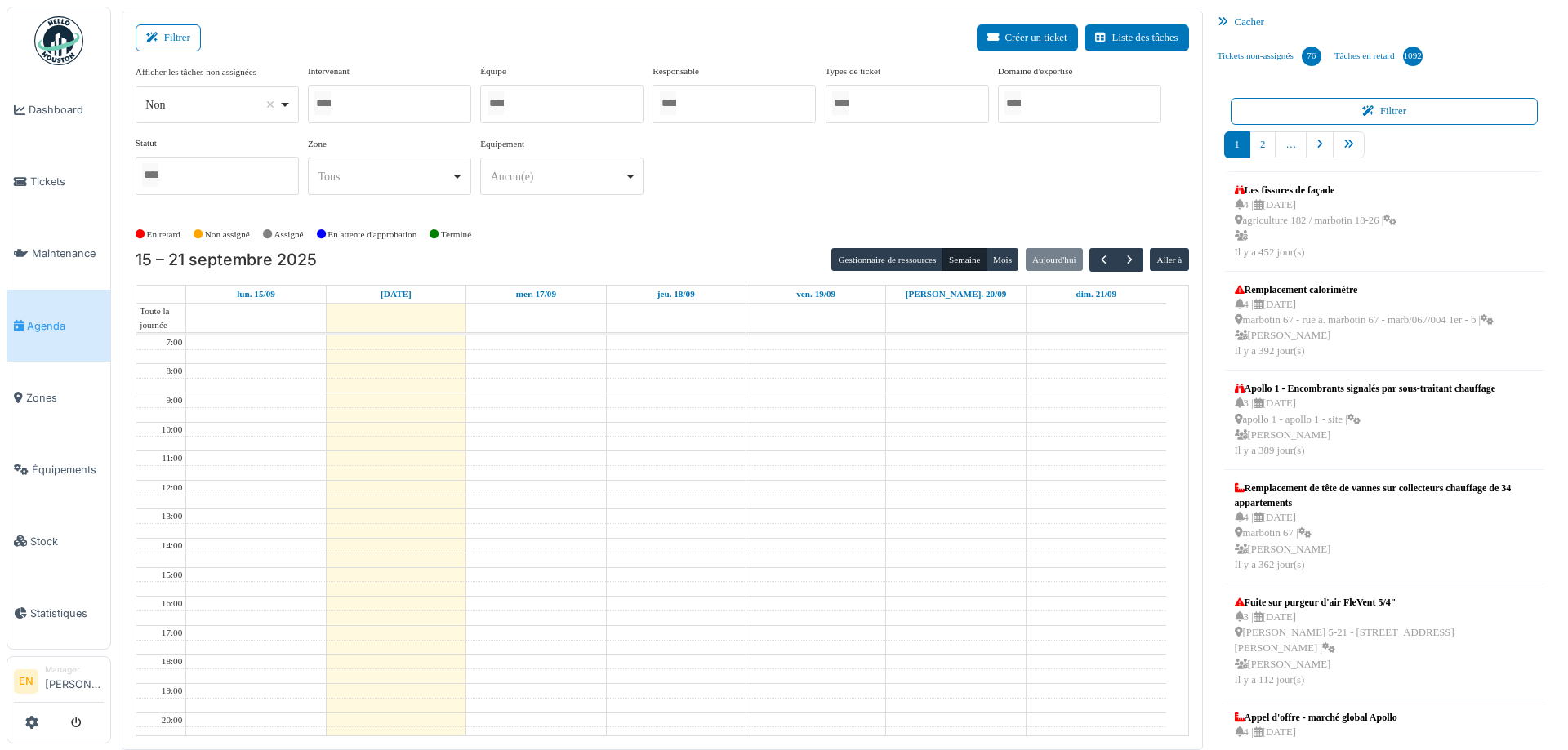
click at [397, 107] on div at bounding box center [389, 104] width 163 height 38
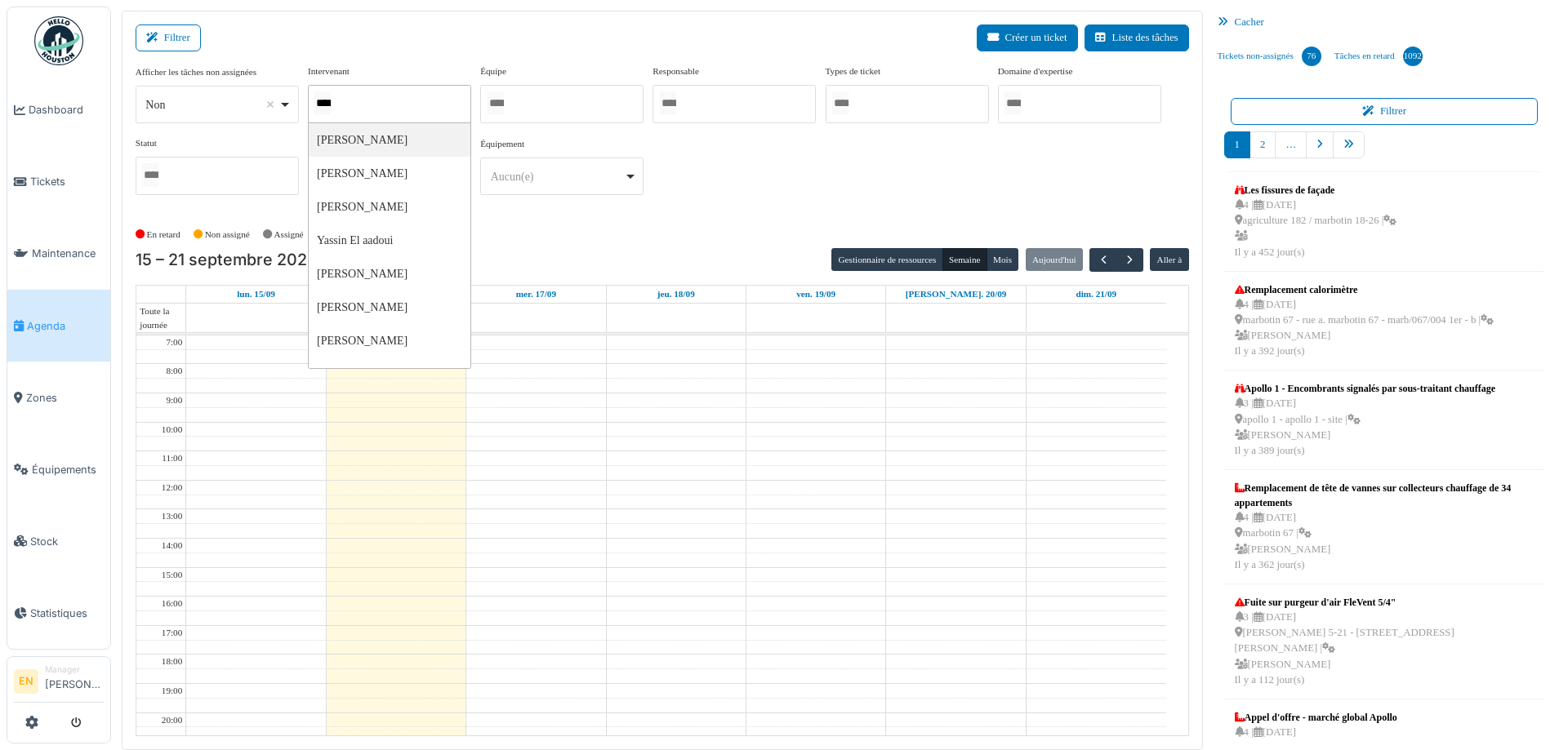
type input "*****"
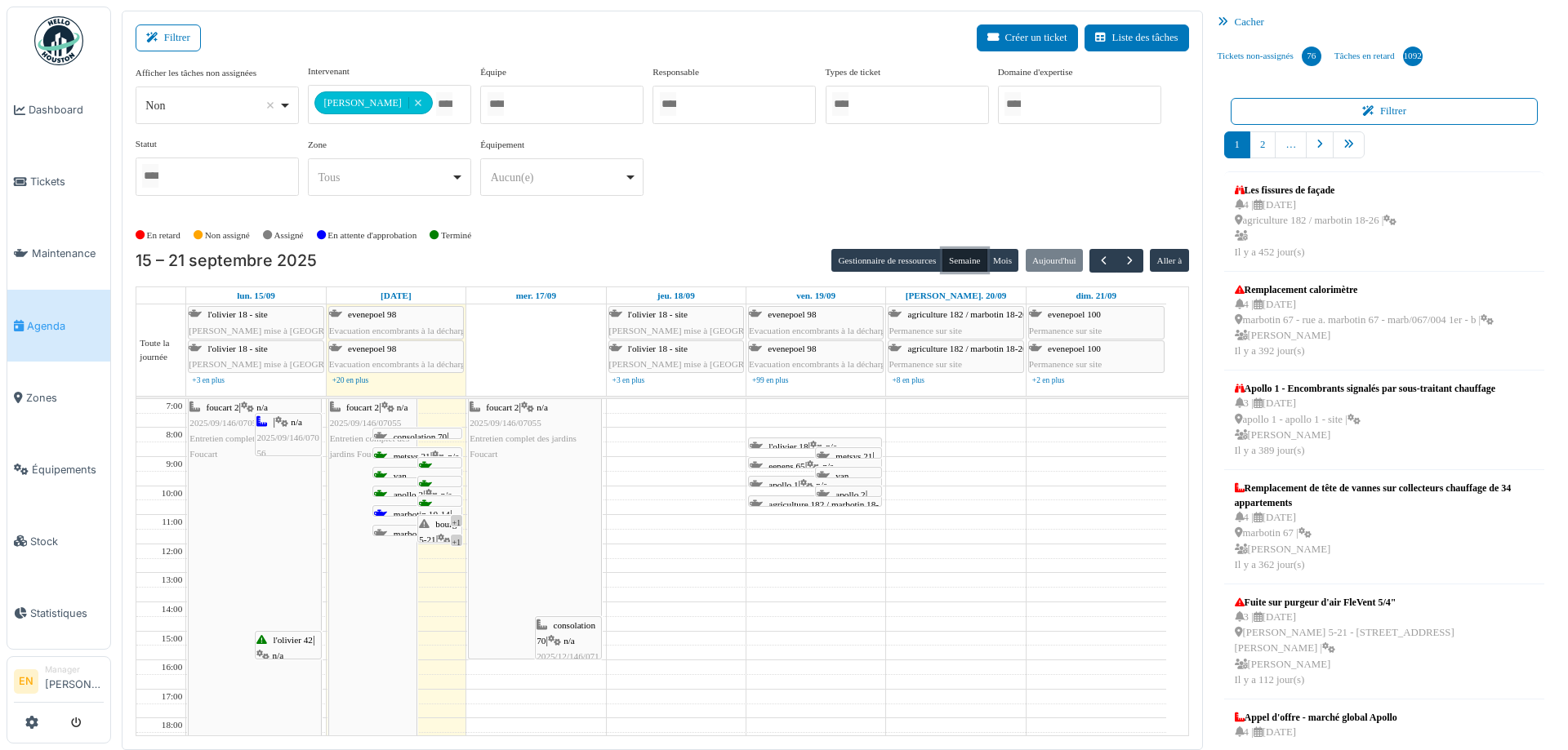
click at [954, 262] on button "Semaine" at bounding box center [965, 260] width 45 height 23
click at [439, 527] on span "bourg 5-21" at bounding box center [437, 531] width 37 height 26
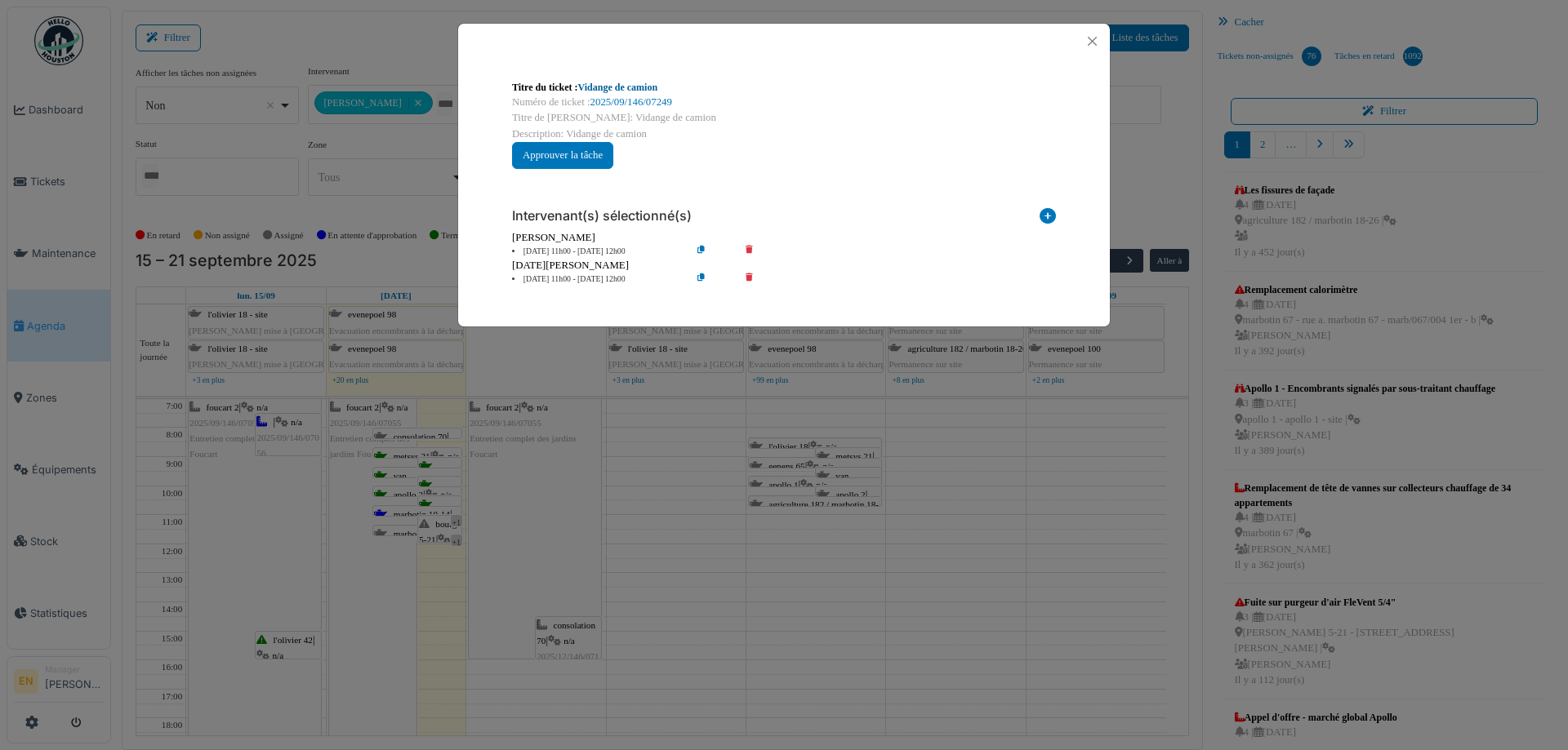
click at [648, 90] on link "Vidange de camion" at bounding box center [618, 87] width 80 height 12
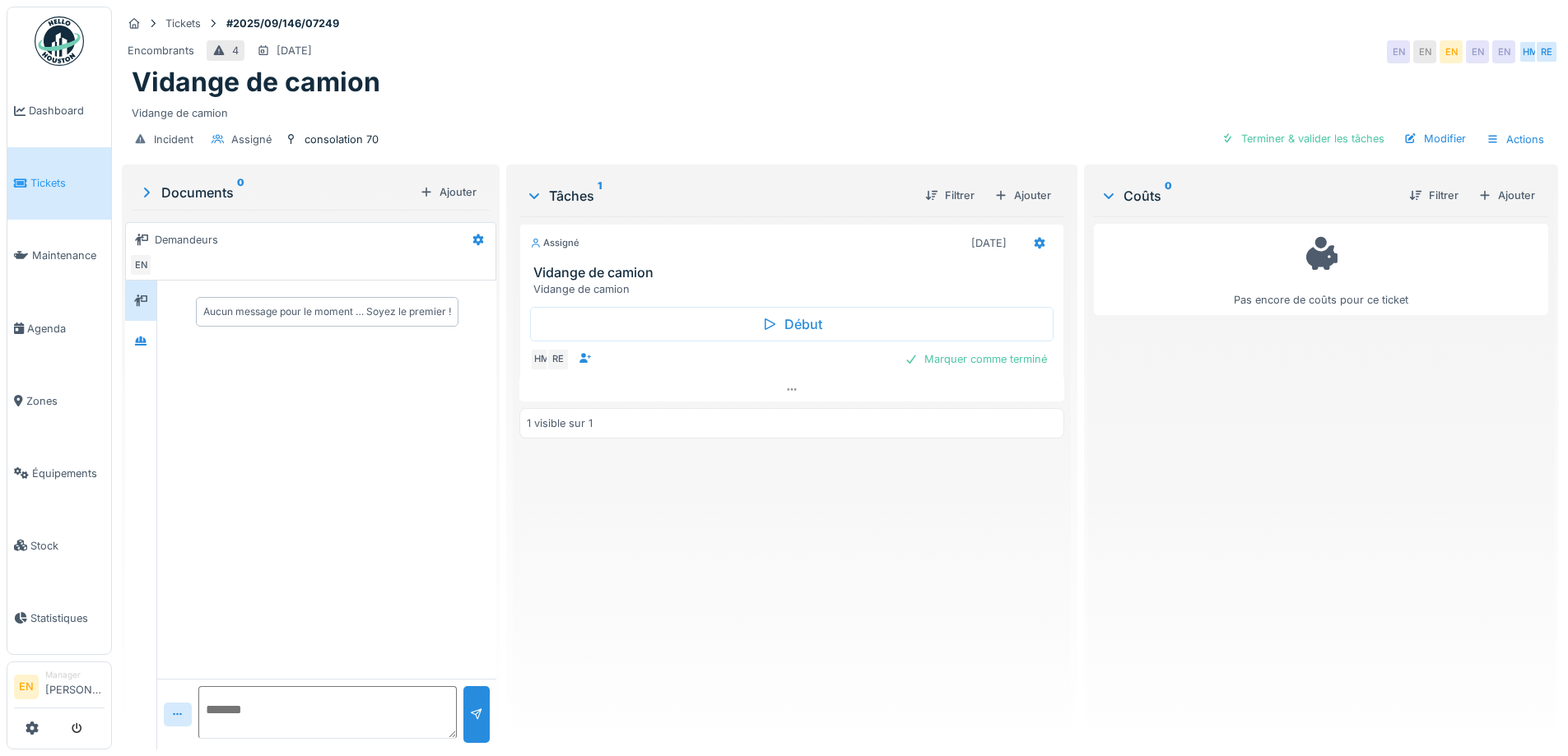
click at [802, 576] on div "Assigné [DATE] Vidange de camion Vidange de camion Début HM RE Marquer comme te…" at bounding box center [791, 476] width 544 height 520
click at [815, 566] on div "Assigné [DATE] Vidange de camion Vidange de camion Début HM RE Marquer comme te…" at bounding box center [791, 476] width 544 height 520
click at [817, 546] on div "Assigné [DATE] Vidange de camion Vidange de camion Début HM RE Marquer comme te…" at bounding box center [791, 476] width 544 height 520
click at [801, 38] on div "Encombrants 4 [DATE] EN EN EN EN EN HM RE" at bounding box center [840, 51] width 1437 height 29
click at [136, 351] on div at bounding box center [141, 341] width 25 height 21
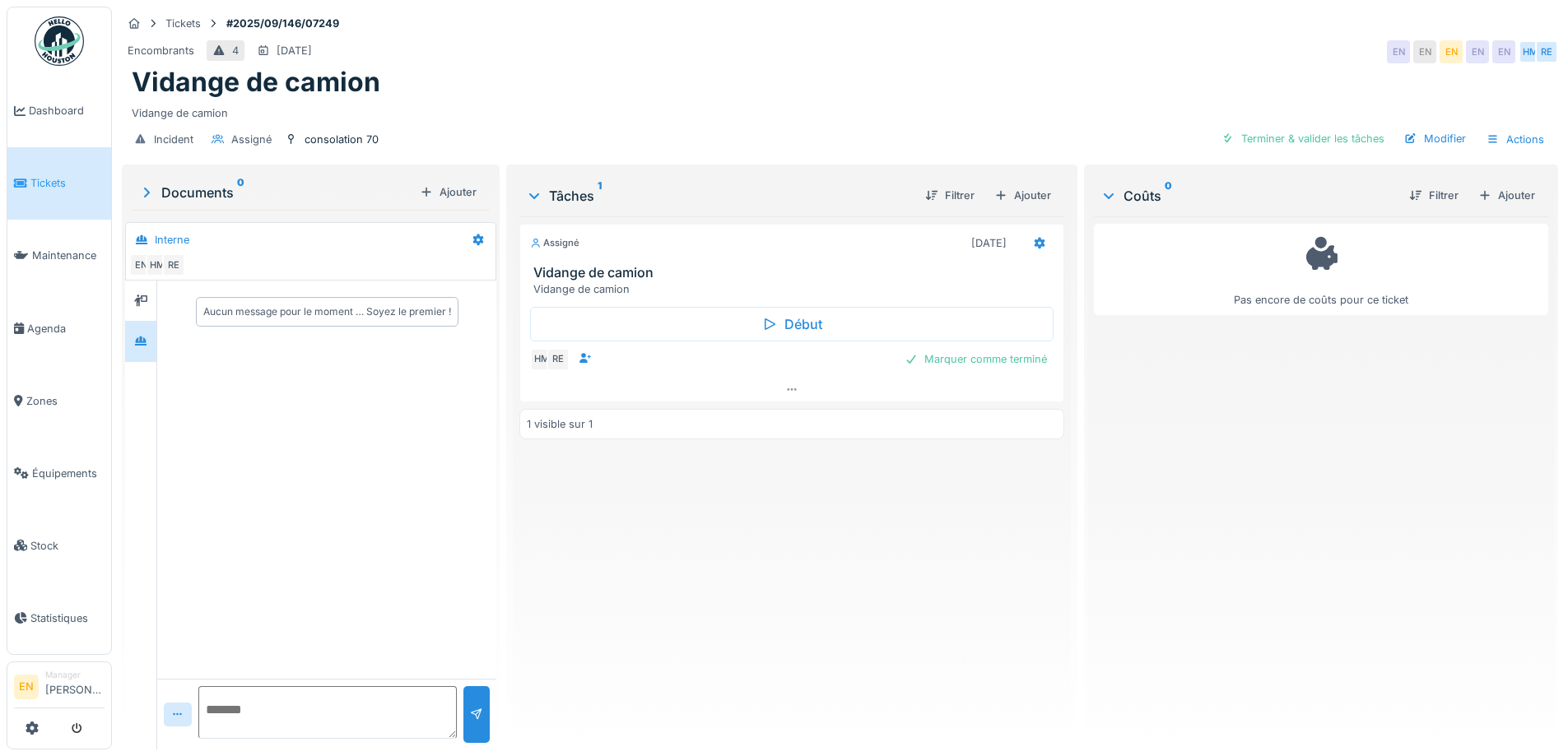
click at [791, 583] on div "Assigné [DATE] Vidange de camion Vidange de camion Début HM RE Marquer comme te…" at bounding box center [791, 476] width 544 height 520
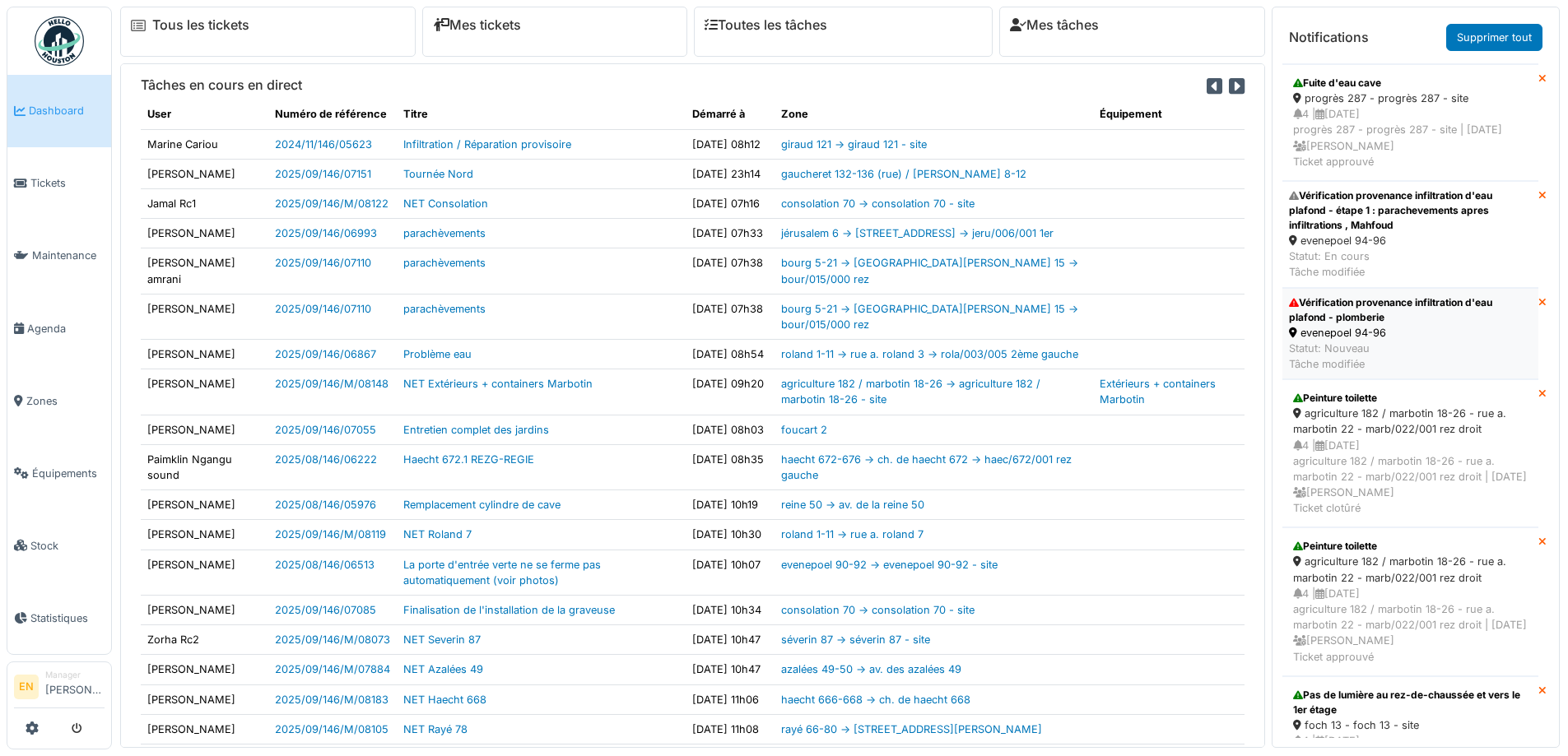
scroll to position [246, 0]
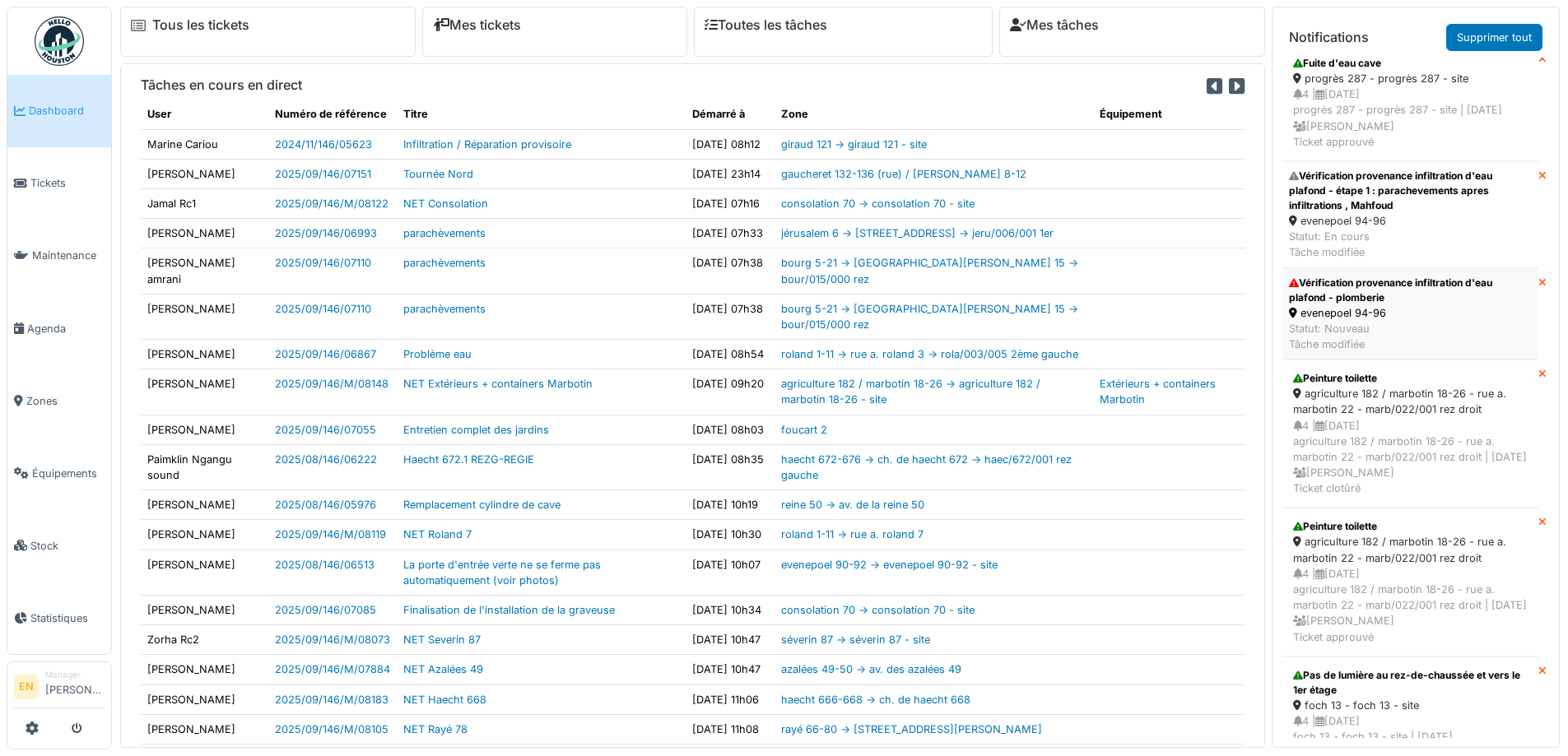
click at [1347, 321] on div "evenepoel 94-96" at bounding box center [1410, 312] width 243 height 16
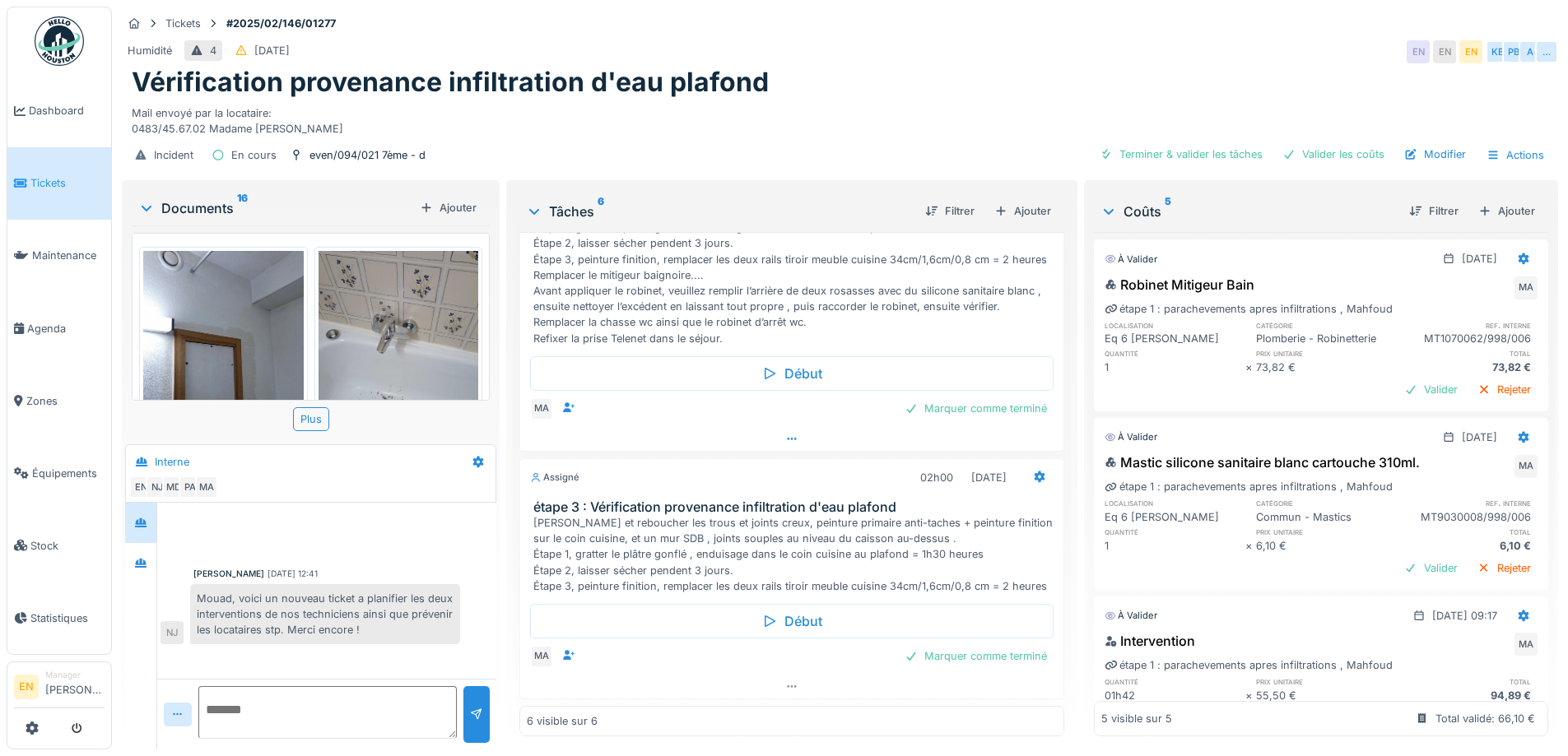
scroll to position [686, 0]
click at [1214, 44] on div "Humidité 4 10/02/2025 EN EN EN KE PB A …" at bounding box center [840, 51] width 1437 height 29
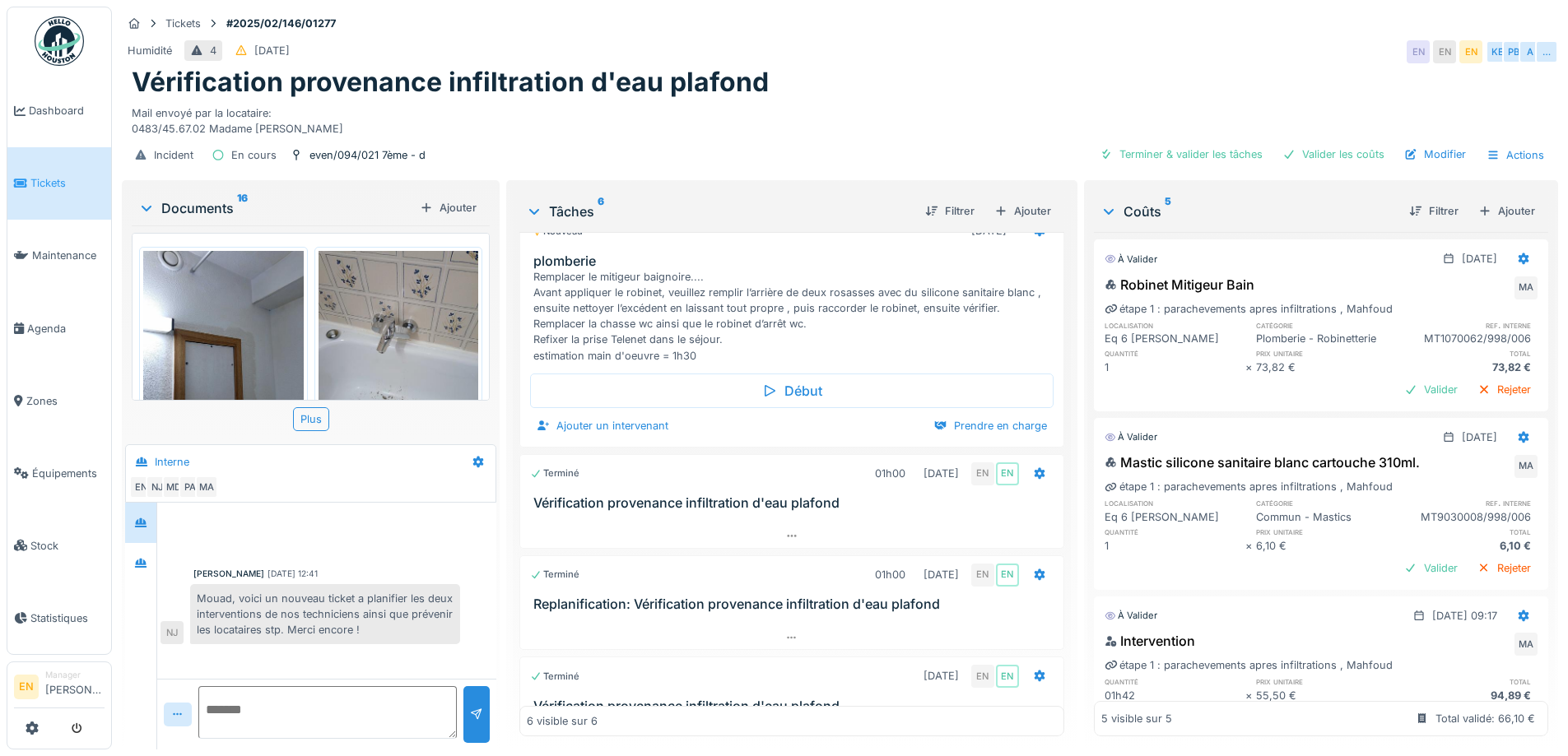
scroll to position [0, 0]
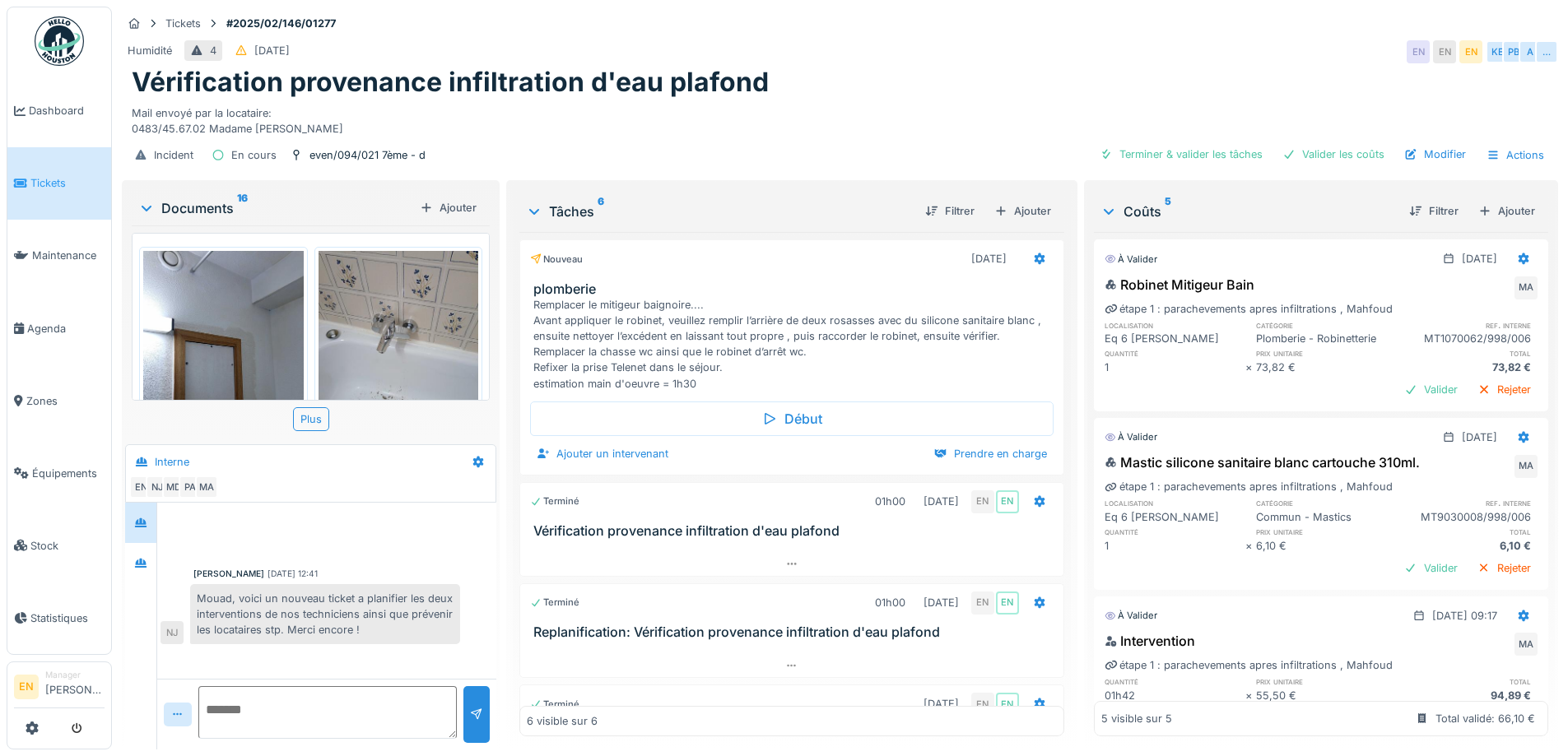
click at [1270, 36] on div "Tickets #2025/02/146/01277 Humidité 4 10/02/2025 EN EN EN KE PB A … Vérificatio…" at bounding box center [840, 92] width 1443 height 170
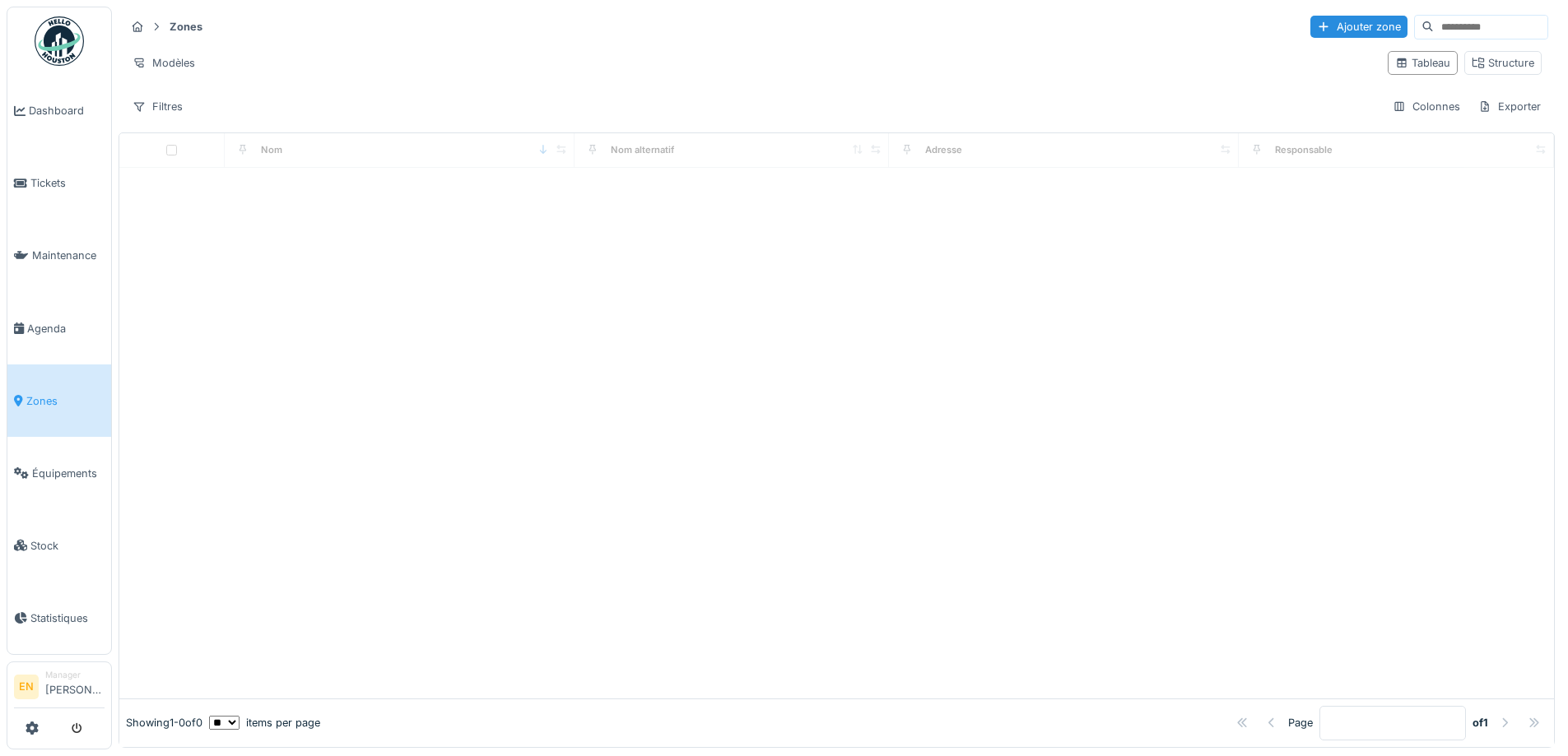
click at [1443, 17] on input at bounding box center [1491, 28] width 114 height 23
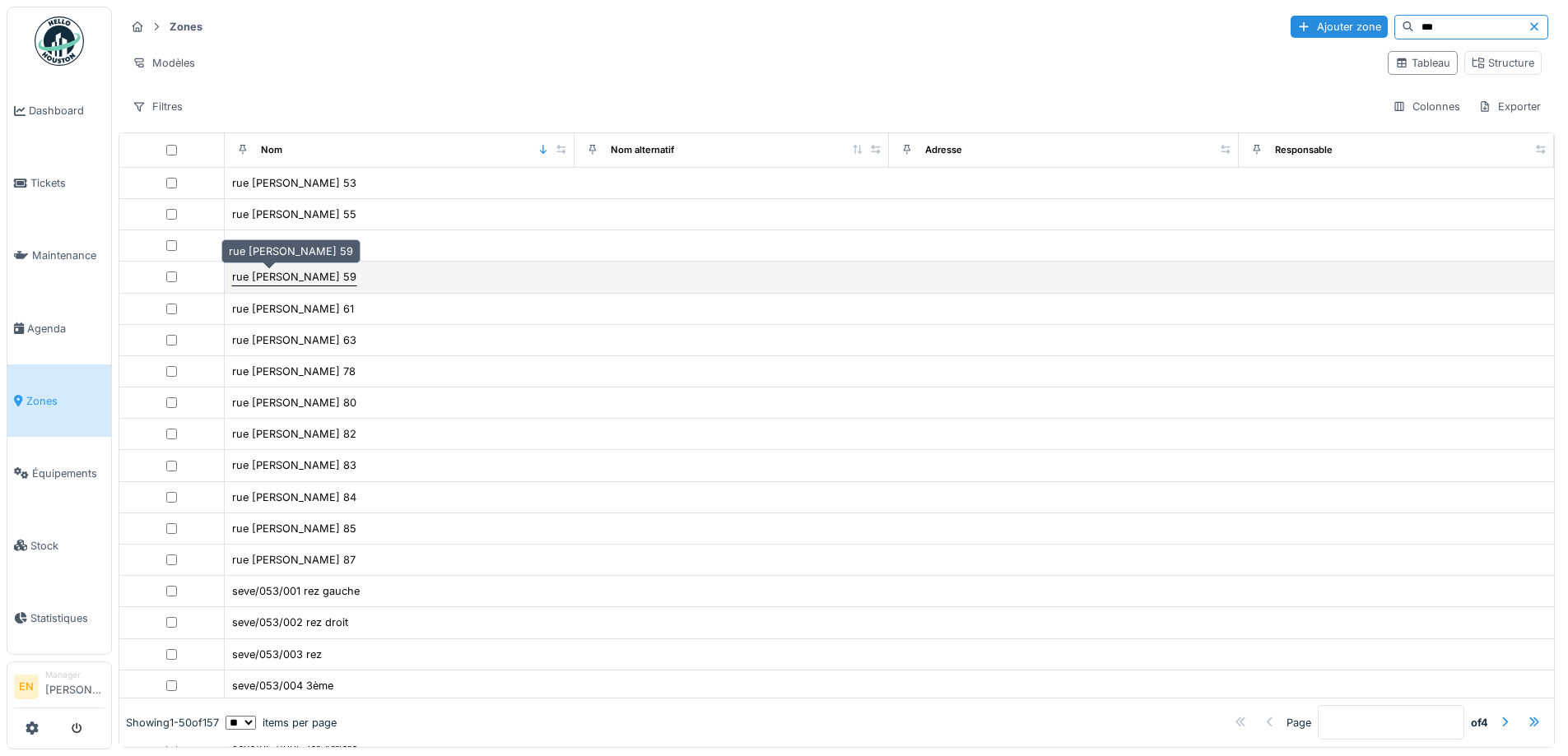
type input "***"
click at [278, 277] on div "rue [PERSON_NAME] 59" at bounding box center [294, 277] width 125 height 16
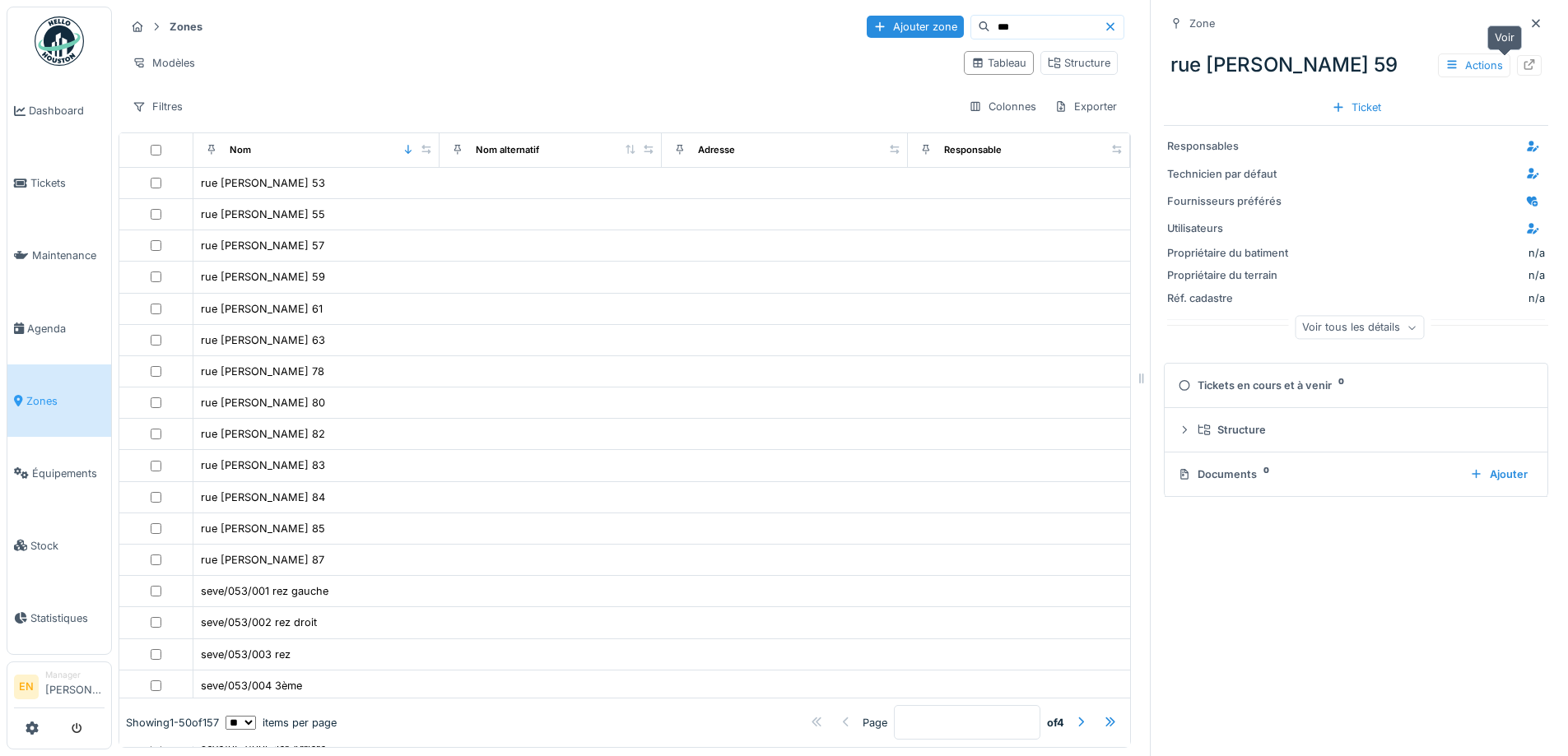
click at [1523, 68] on icon at bounding box center [1530, 64] width 13 height 11
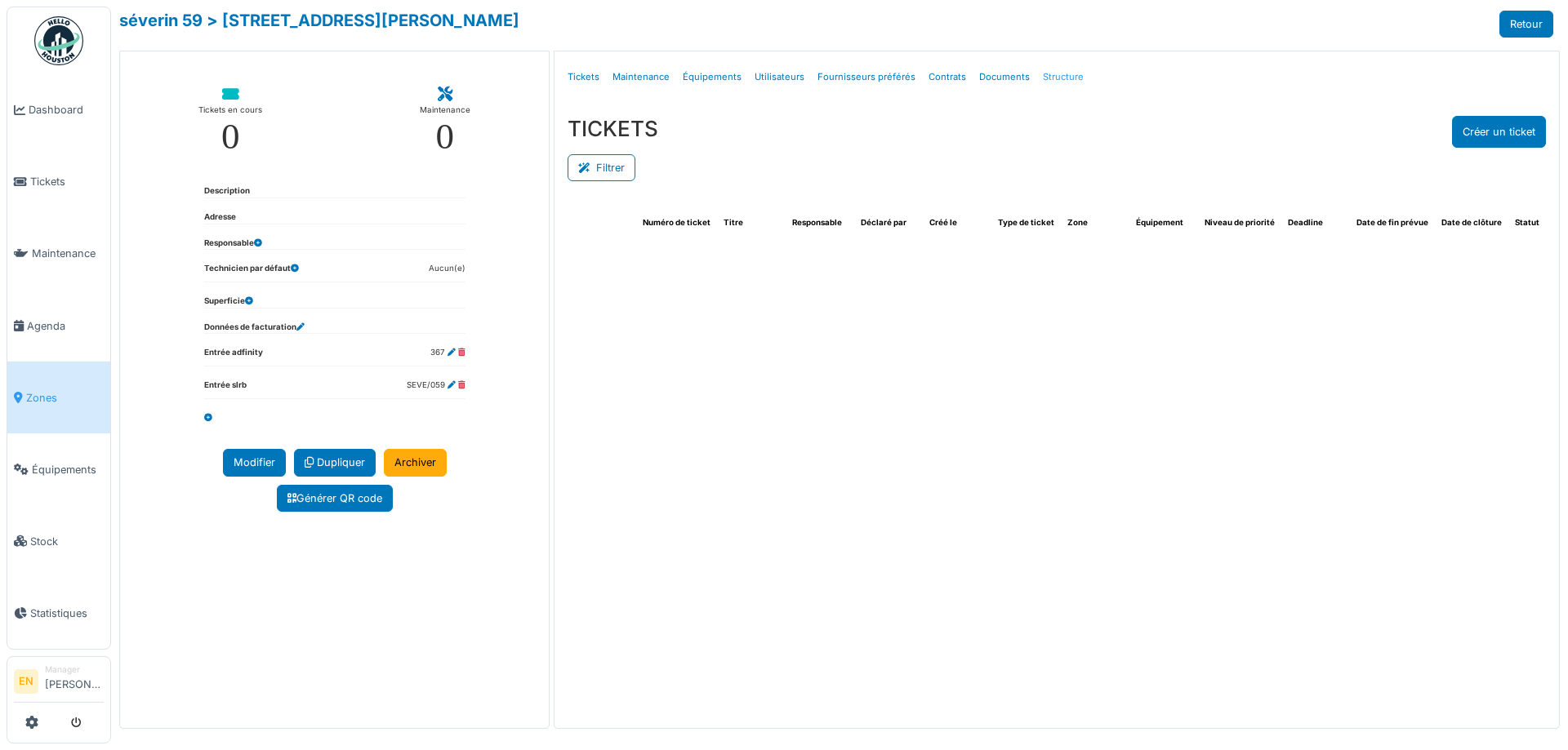
click at [1061, 76] on link "Structure" at bounding box center [1063, 77] width 54 height 38
select select "***"
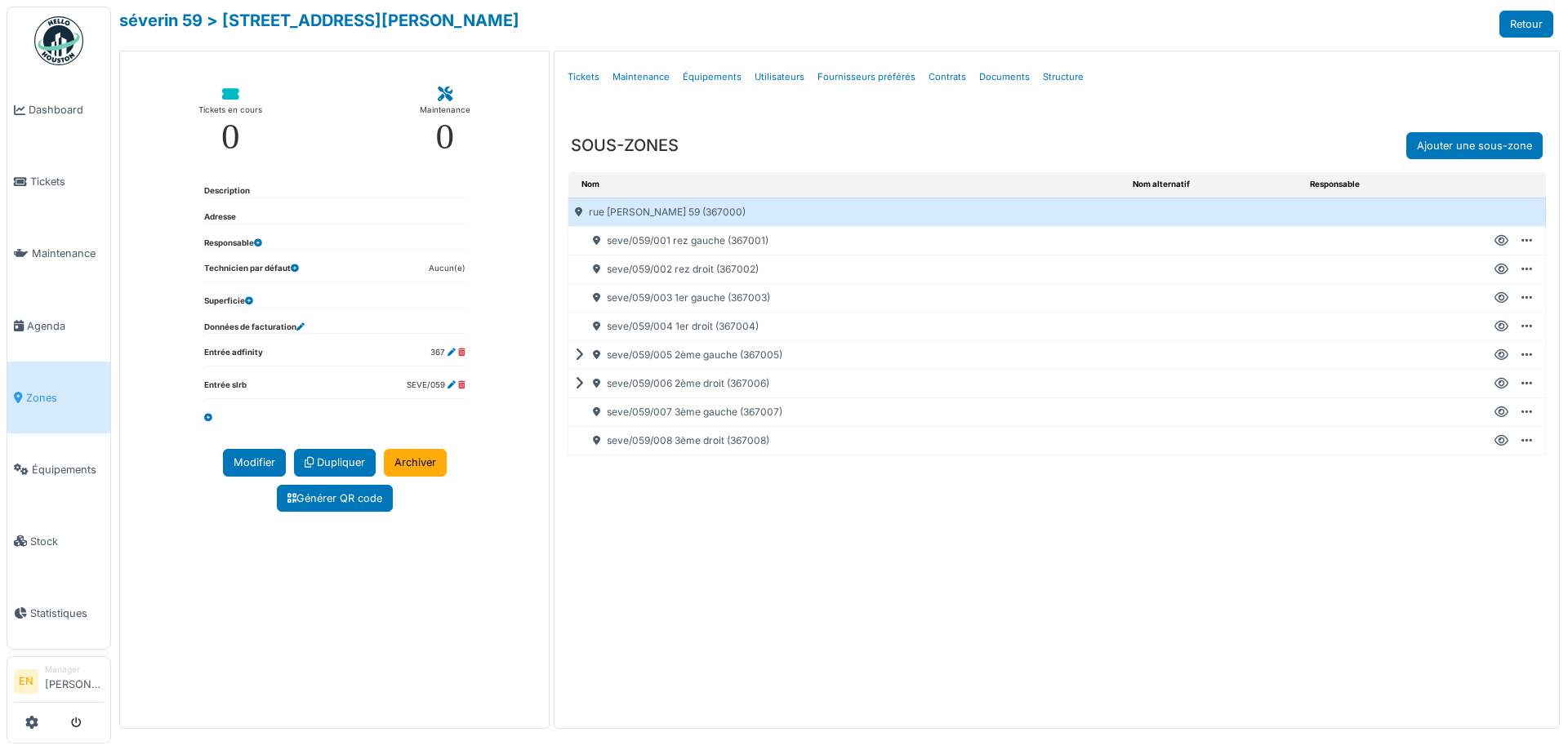
click at [1507, 298] on icon at bounding box center [1501, 298] width 14 height 1
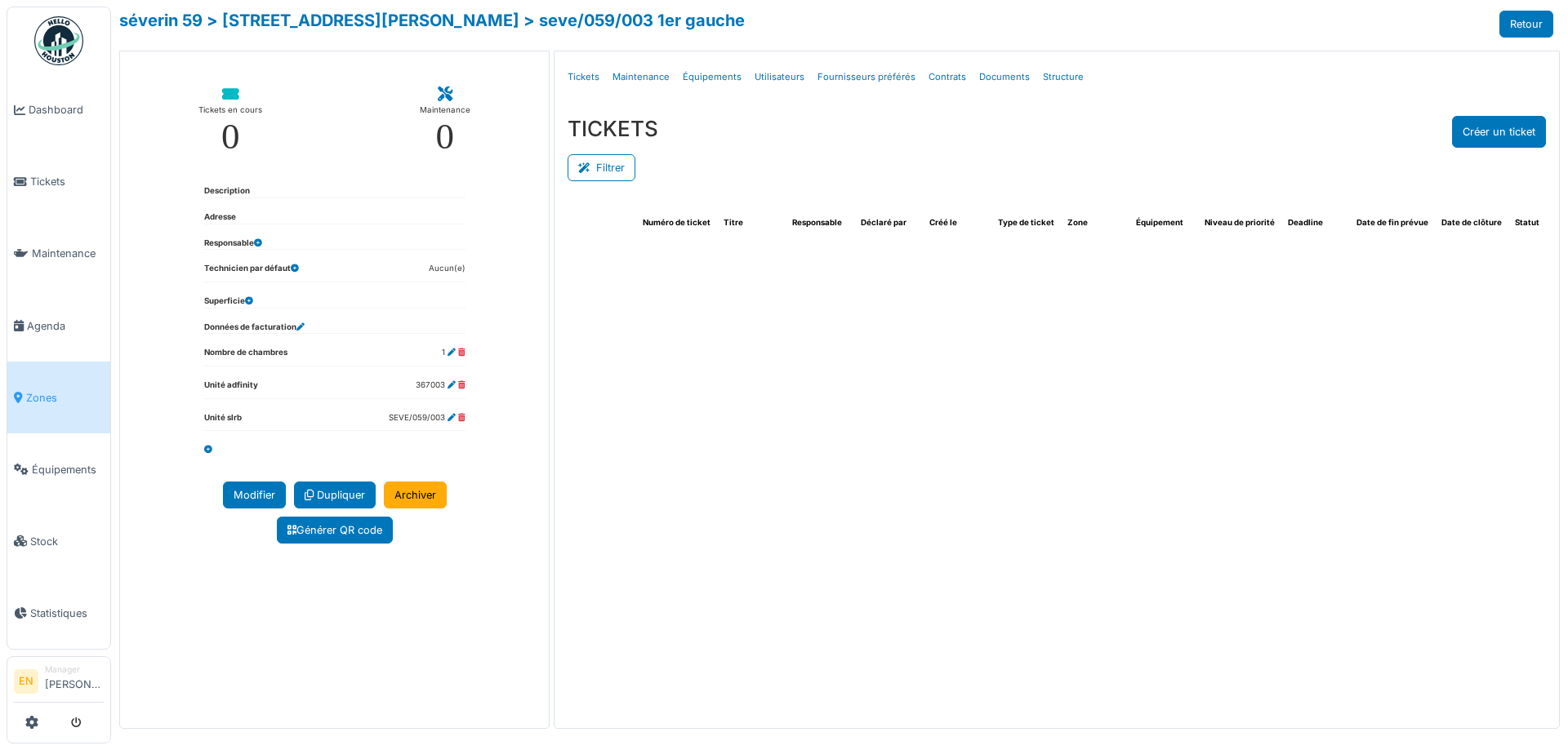
select select "***"
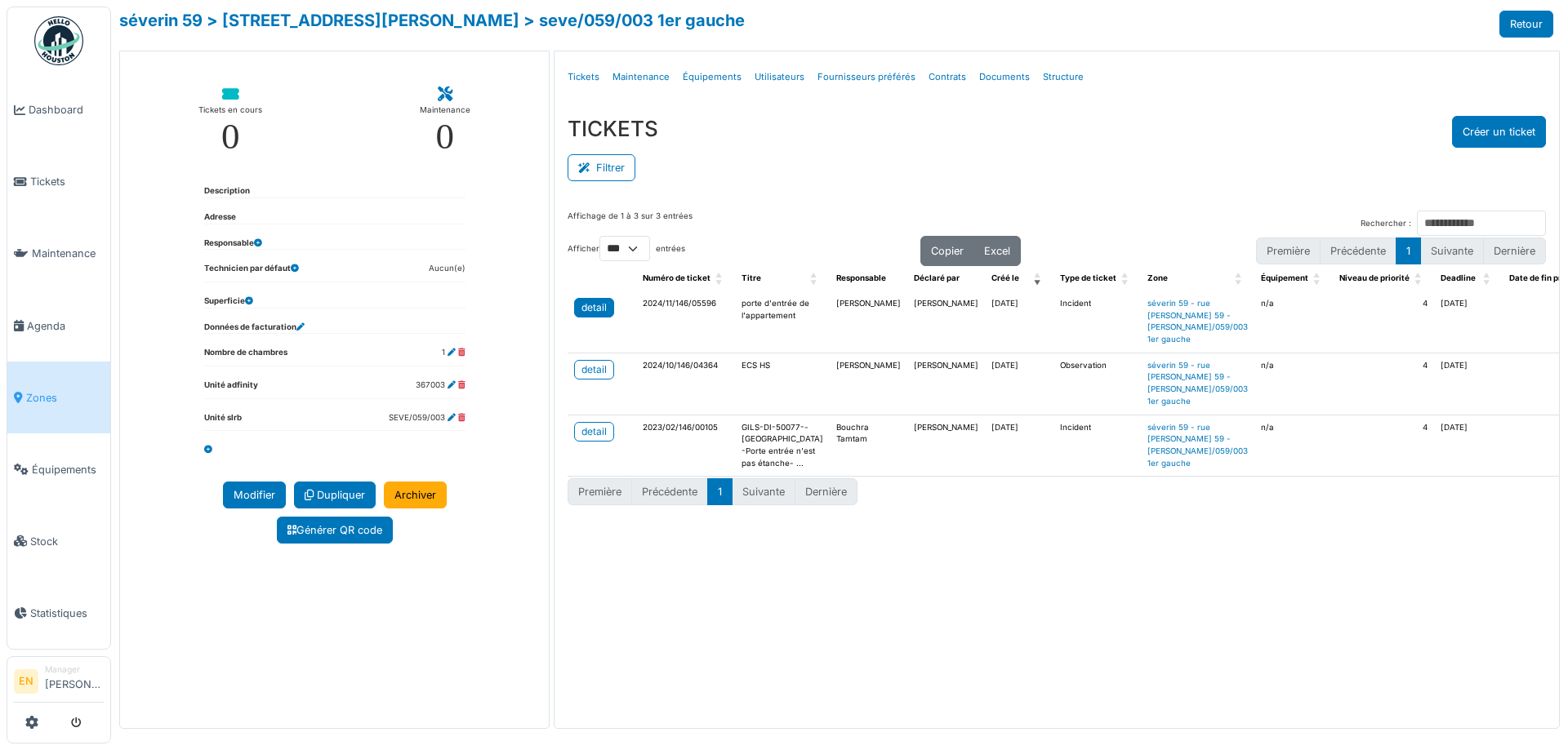
click at [601, 310] on div "detail" at bounding box center [594, 307] width 26 height 15
click at [1153, 154] on div "Filtrer" at bounding box center [1057, 166] width 978 height 36
click at [1241, 144] on div "TICKETS Créer un ticket" at bounding box center [1057, 132] width 978 height 31
click at [47, 395] on span "Zones" at bounding box center [66, 398] width 78 height 16
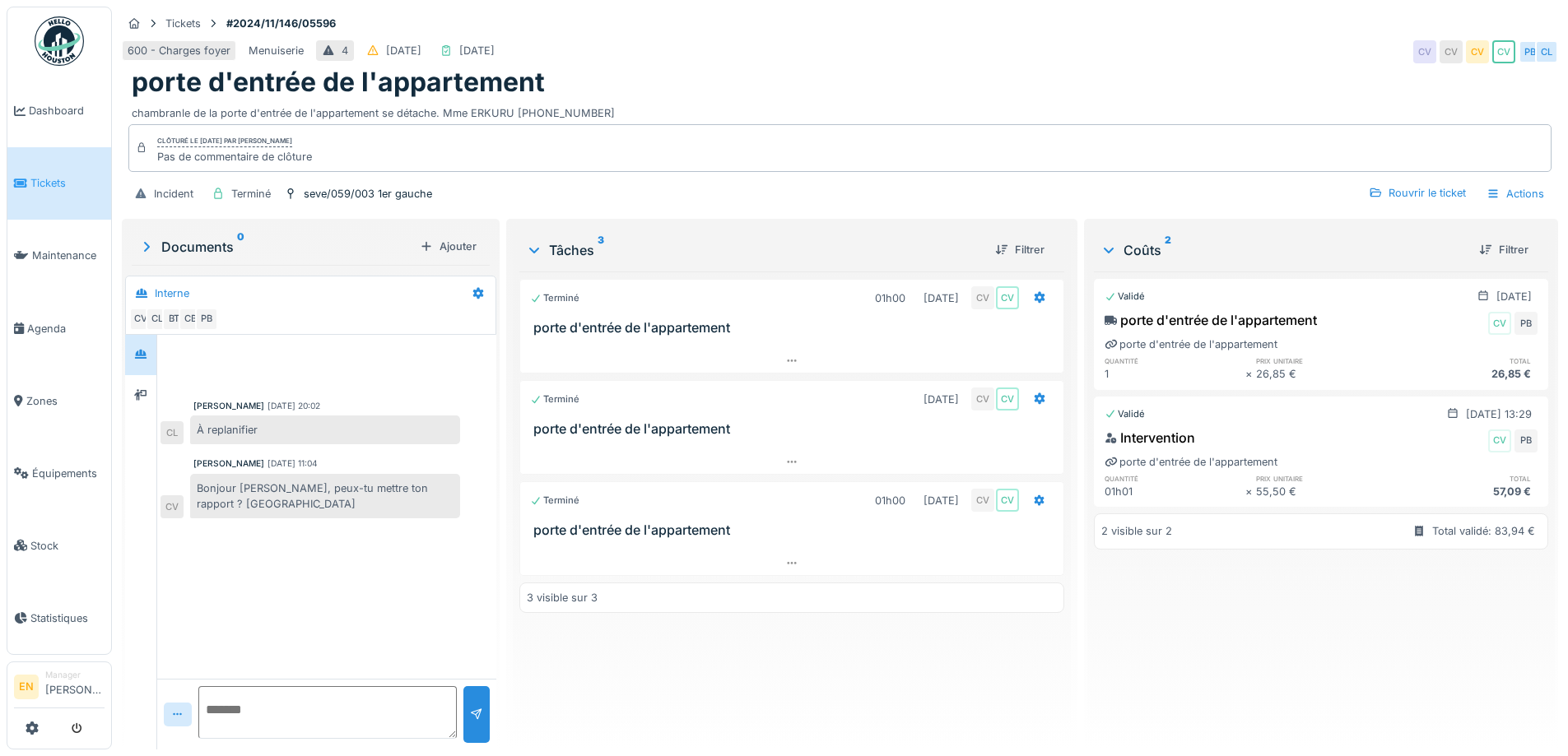
click at [744, 99] on div "chambranle de la porte d'entrée de l'appartement se détache. Mme ERKURU [PHONE_…" at bounding box center [840, 109] width 1417 height 23
click at [753, 97] on div "porte d'entrée de l'appartement" at bounding box center [840, 82] width 1417 height 31
drag, startPoint x: 445, startPoint y: 114, endPoint x: 598, endPoint y: 108, distance: 153.1
click at [598, 108] on div "chambranle de la porte d'entrée de l'appartement se détache. Mme ERKURU 0485.92…" at bounding box center [840, 109] width 1417 height 23
copy div "Mme ERKURU 0485.92.92.48"
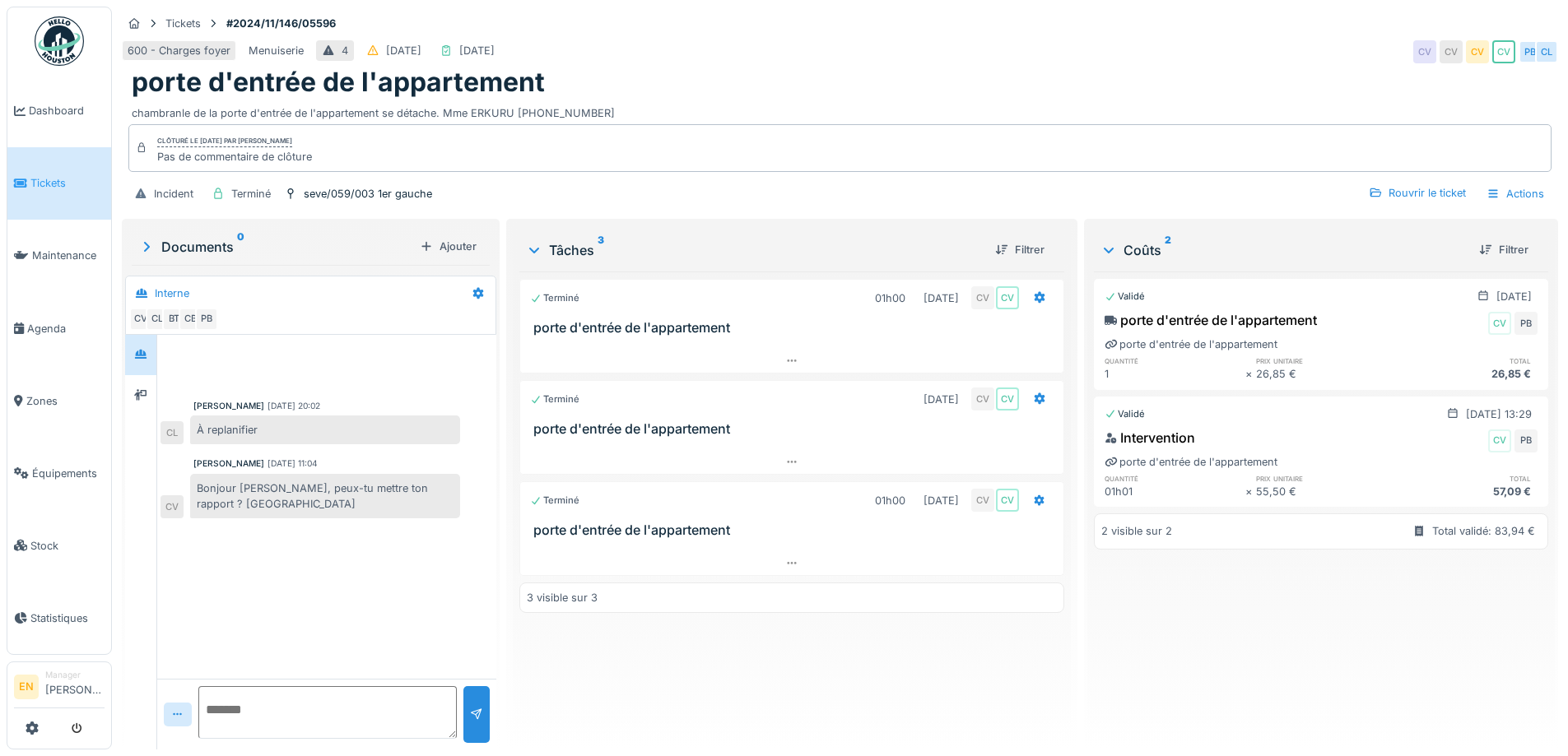
click at [1198, 48] on div "600 - Charges foyer Menuiserie 4 19/11/2024 07/02/2025 CV CV CV CV PB CL" at bounding box center [840, 51] width 1437 height 29
click at [1223, 11] on div "Tickets #2024/11/146/05596 600 - Charges foyer Menuiserie 4 19/11/2024 07/02/20…" at bounding box center [840, 111] width 1443 height 209
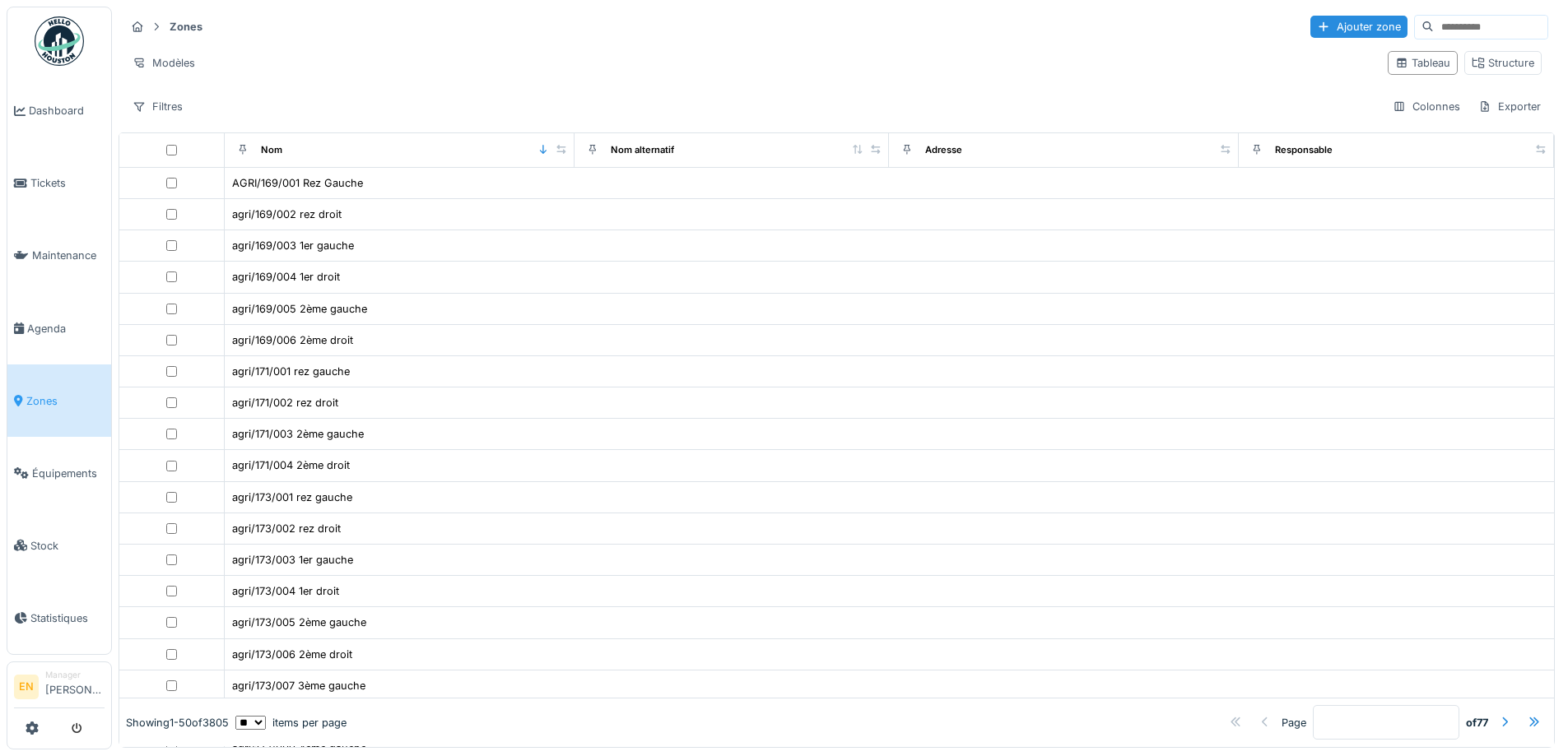
click at [1434, 23] on input at bounding box center [1491, 28] width 114 height 23
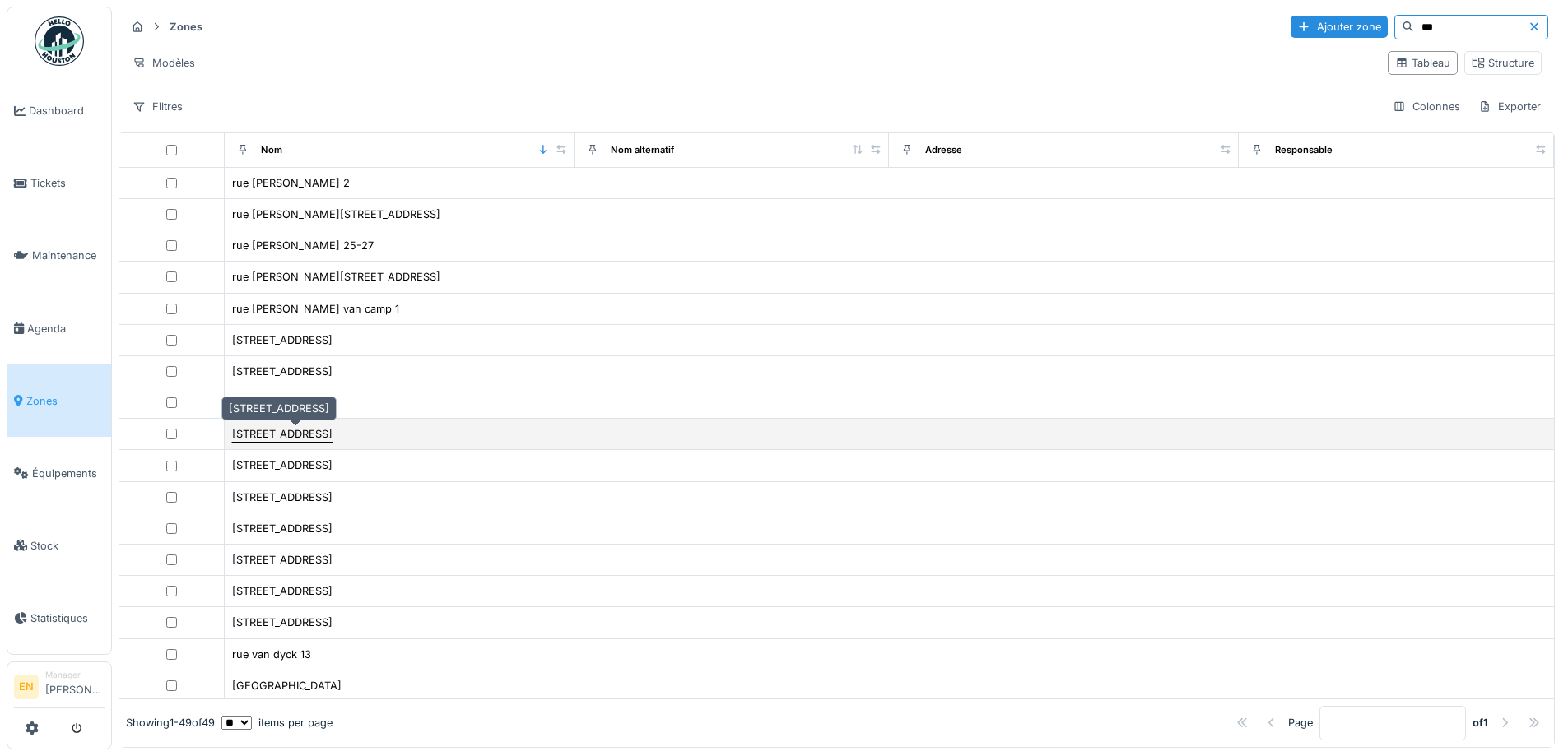
type input "***"
click at [333, 439] on div "rue van droogenbroeck 56" at bounding box center [283, 434] width 100 height 16
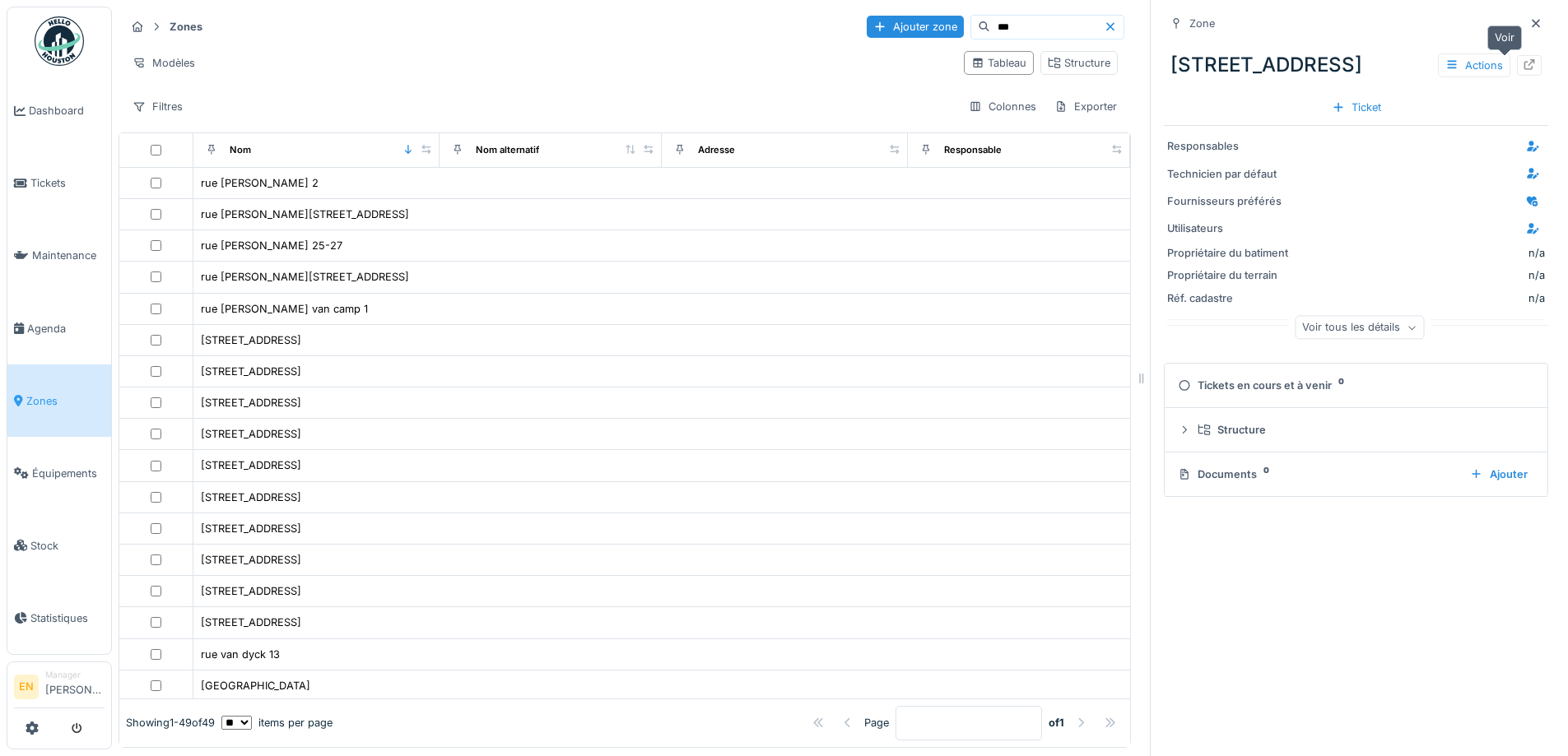
click at [1523, 63] on icon at bounding box center [1530, 64] width 13 height 11
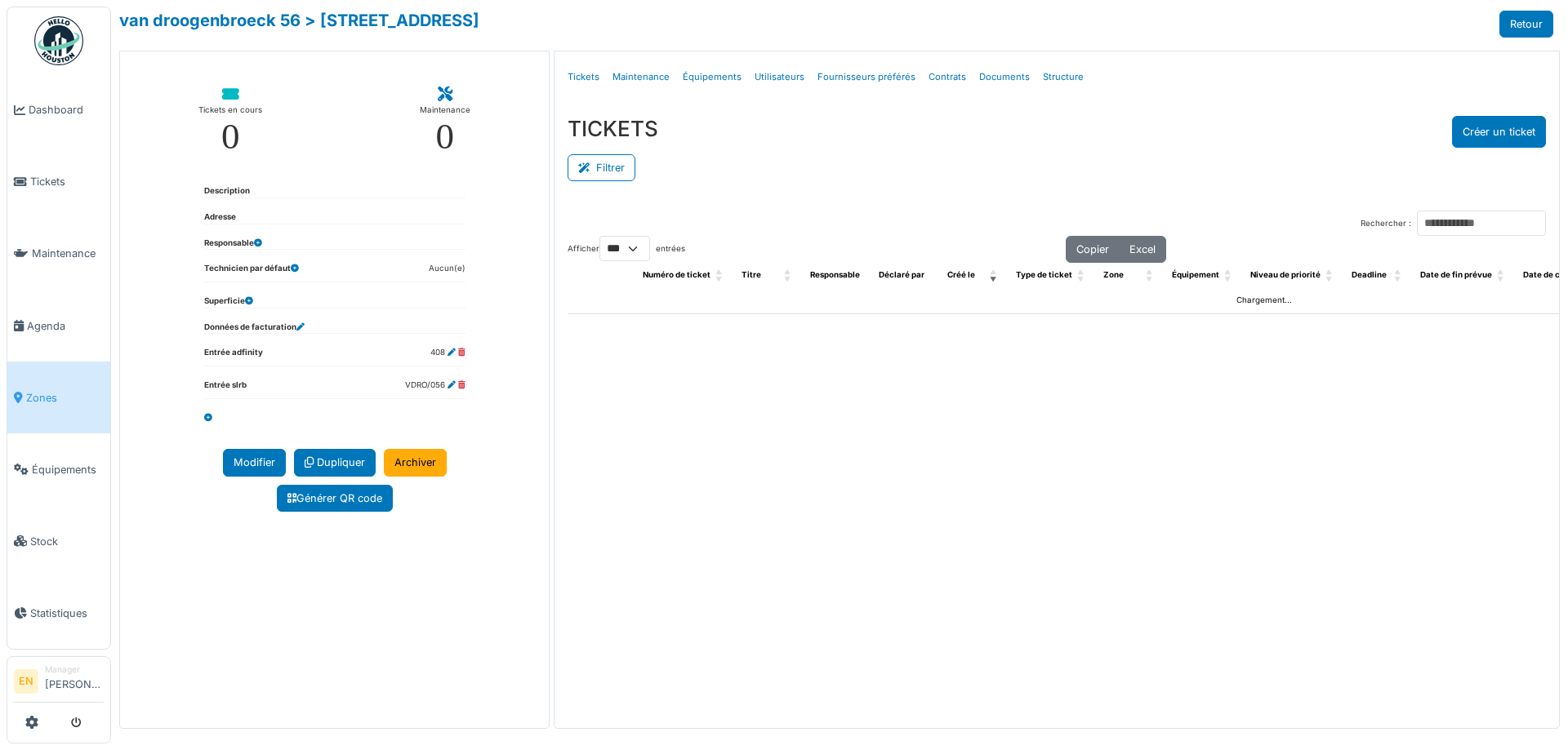
select select "***"
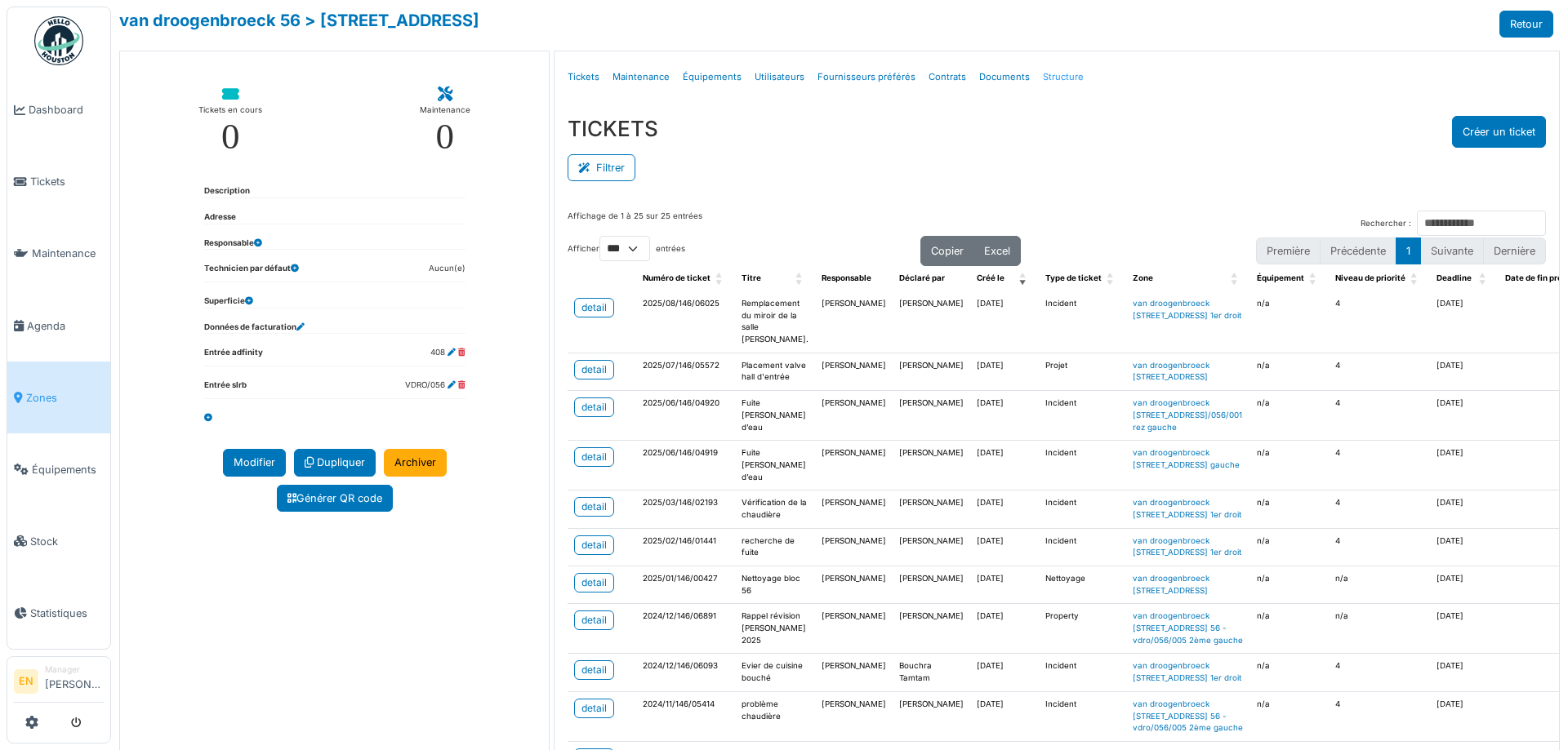
click at [1055, 75] on link "Structure" at bounding box center [1063, 77] width 54 height 38
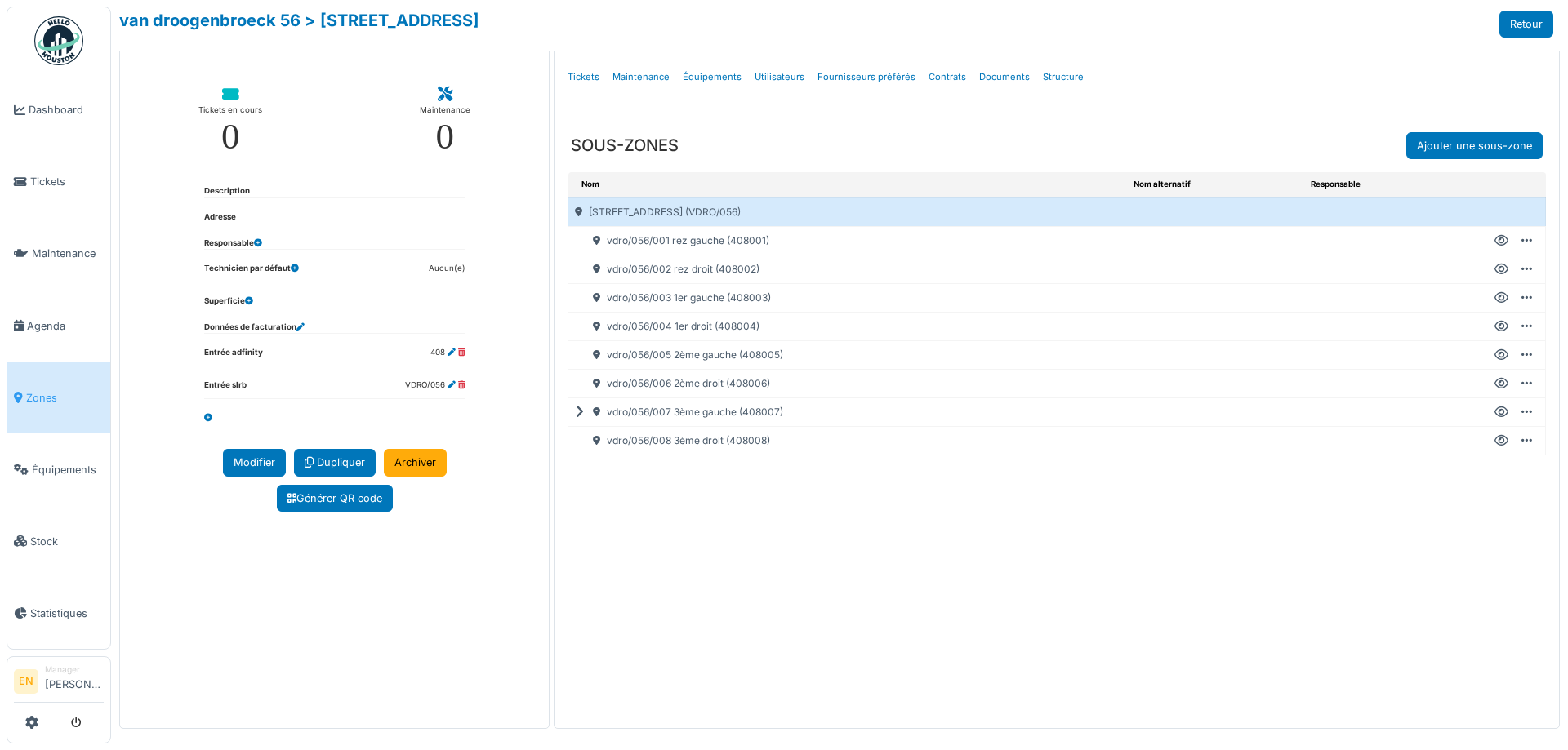
click at [1505, 384] on icon at bounding box center [1501, 384] width 14 height 1
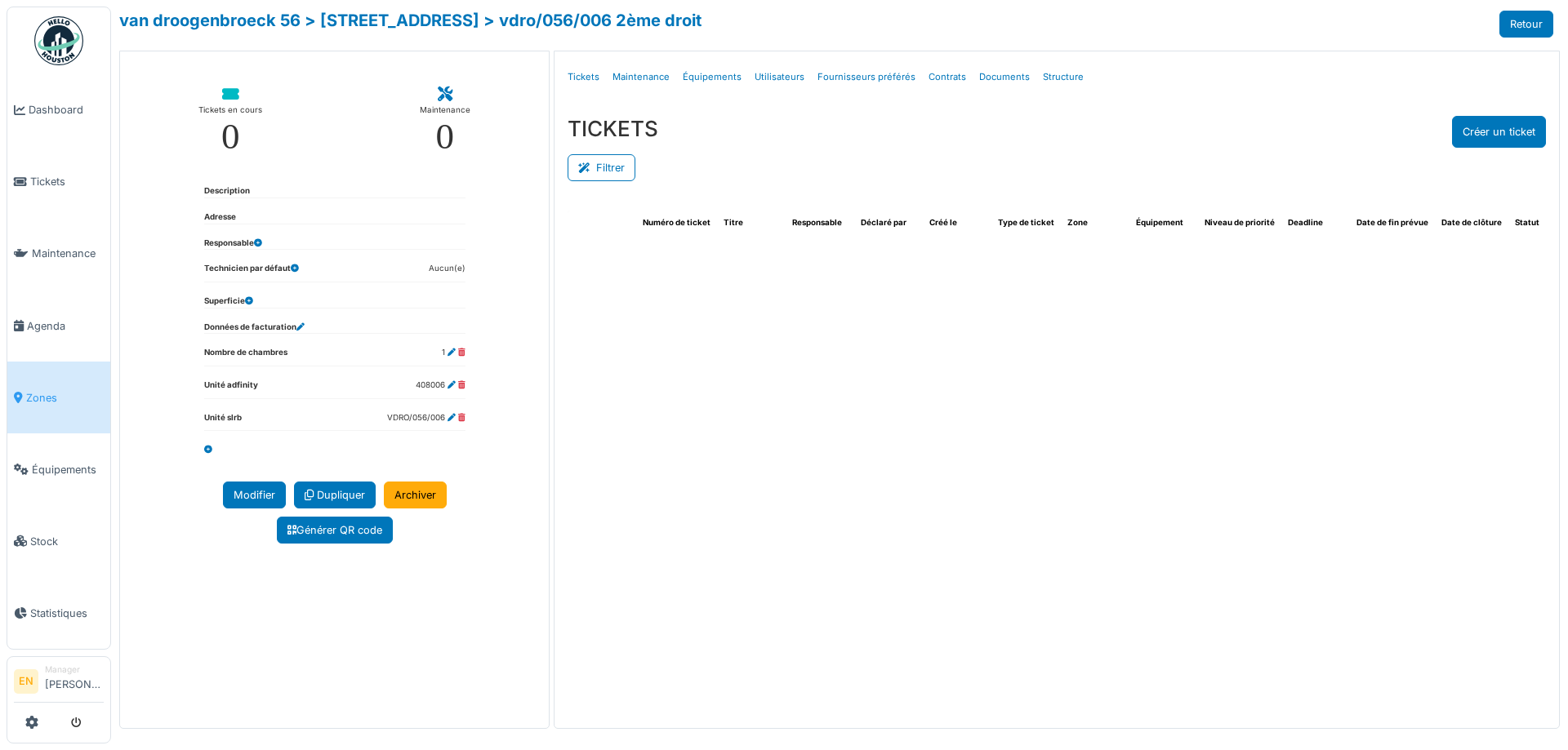
select select "***"
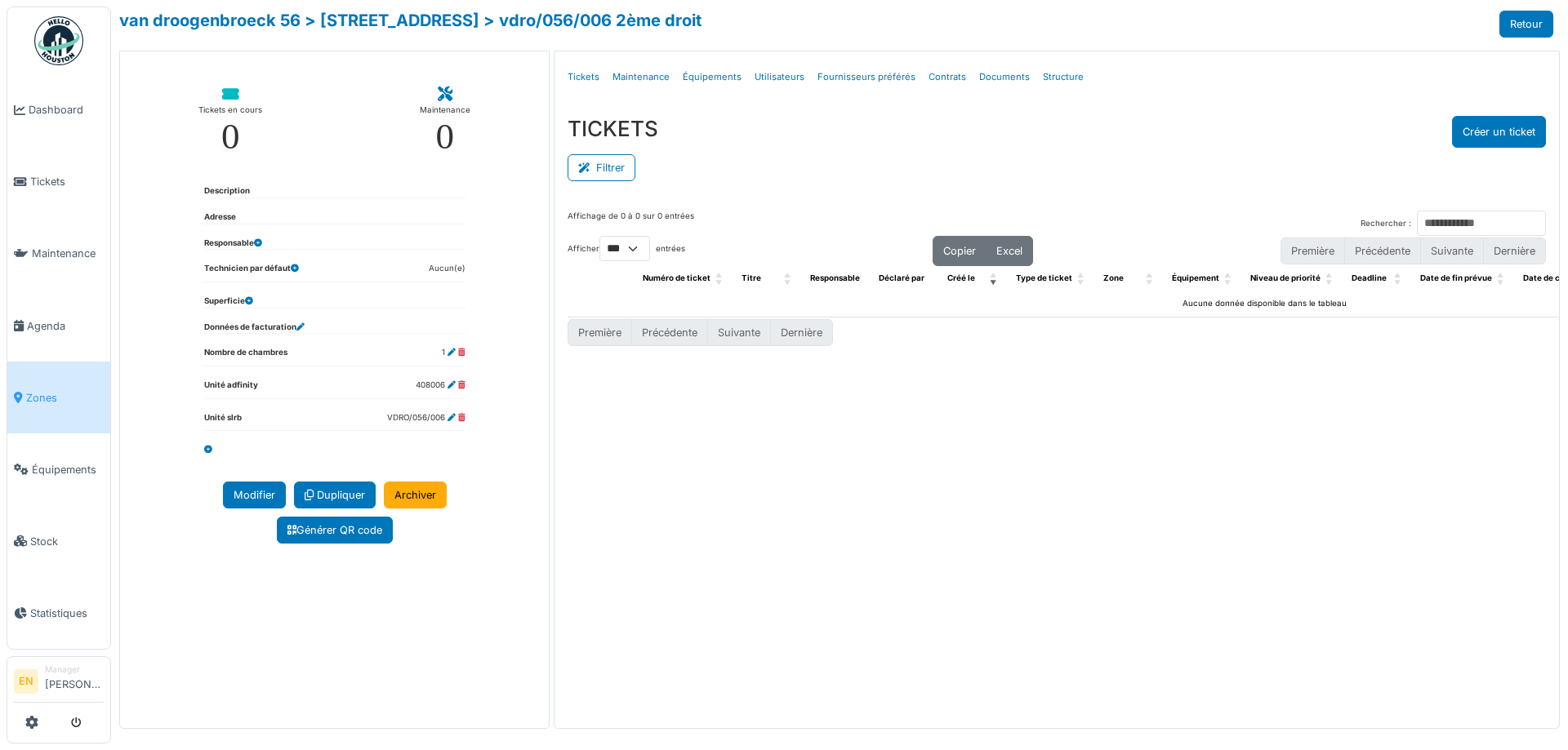
click at [807, 162] on div "Filtrer" at bounding box center [1057, 166] width 978 height 36
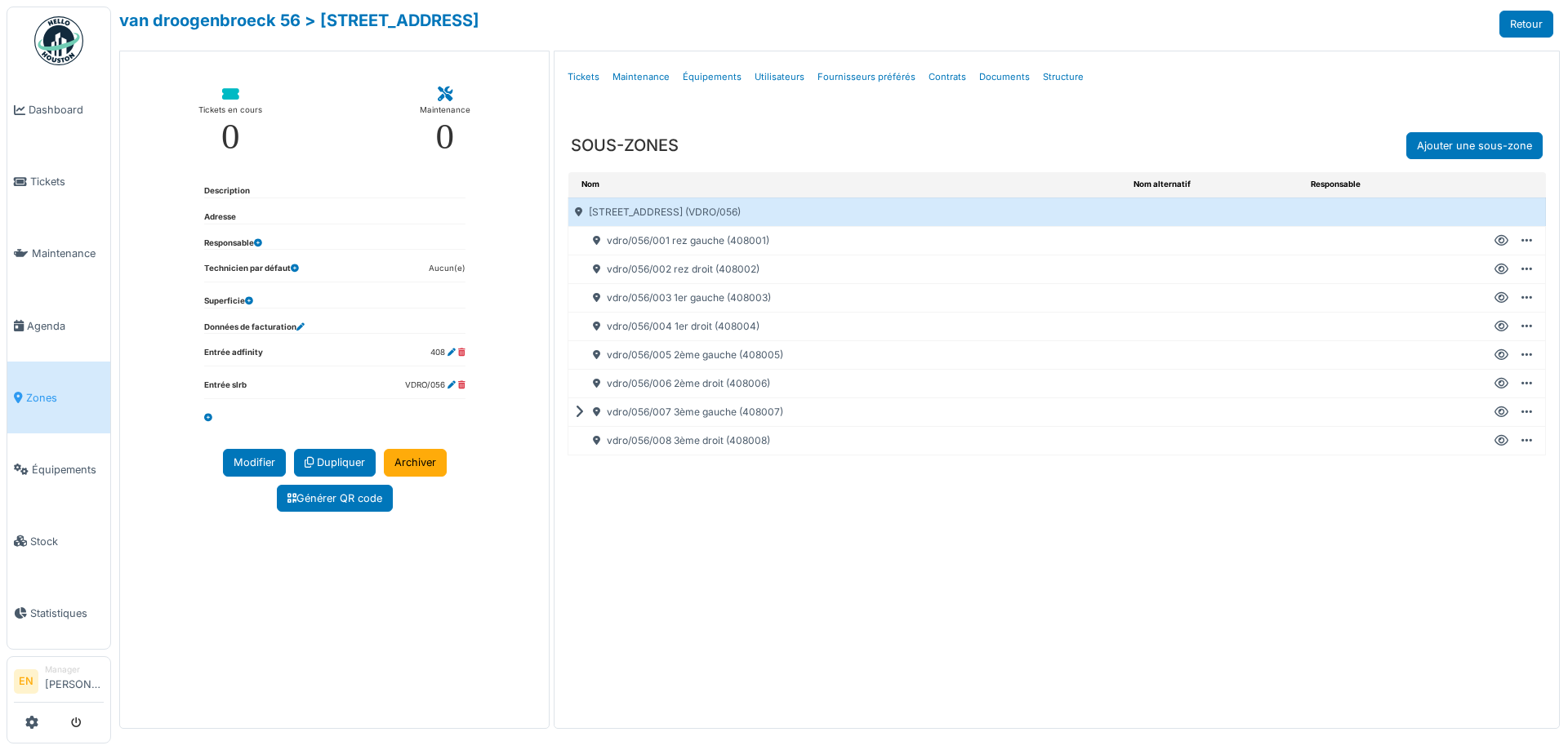
click at [632, 570] on div "Nom Nom alternatif Responsable rue van droogenbroeck 56 (VDRO/056) vdro/056/001…" at bounding box center [1056, 434] width 1004 height 525
click at [635, 534] on div "Nom Nom alternatif Responsable rue van droogenbroeck 56 (VDRO/056) vdro/056/001…" at bounding box center [1056, 434] width 1004 height 525
click at [1258, 86] on ul "Détails Tickets Maintenance Équipements Utilisateurs Fournisseurs préférés Cont…" at bounding box center [1057, 77] width 992 height 38
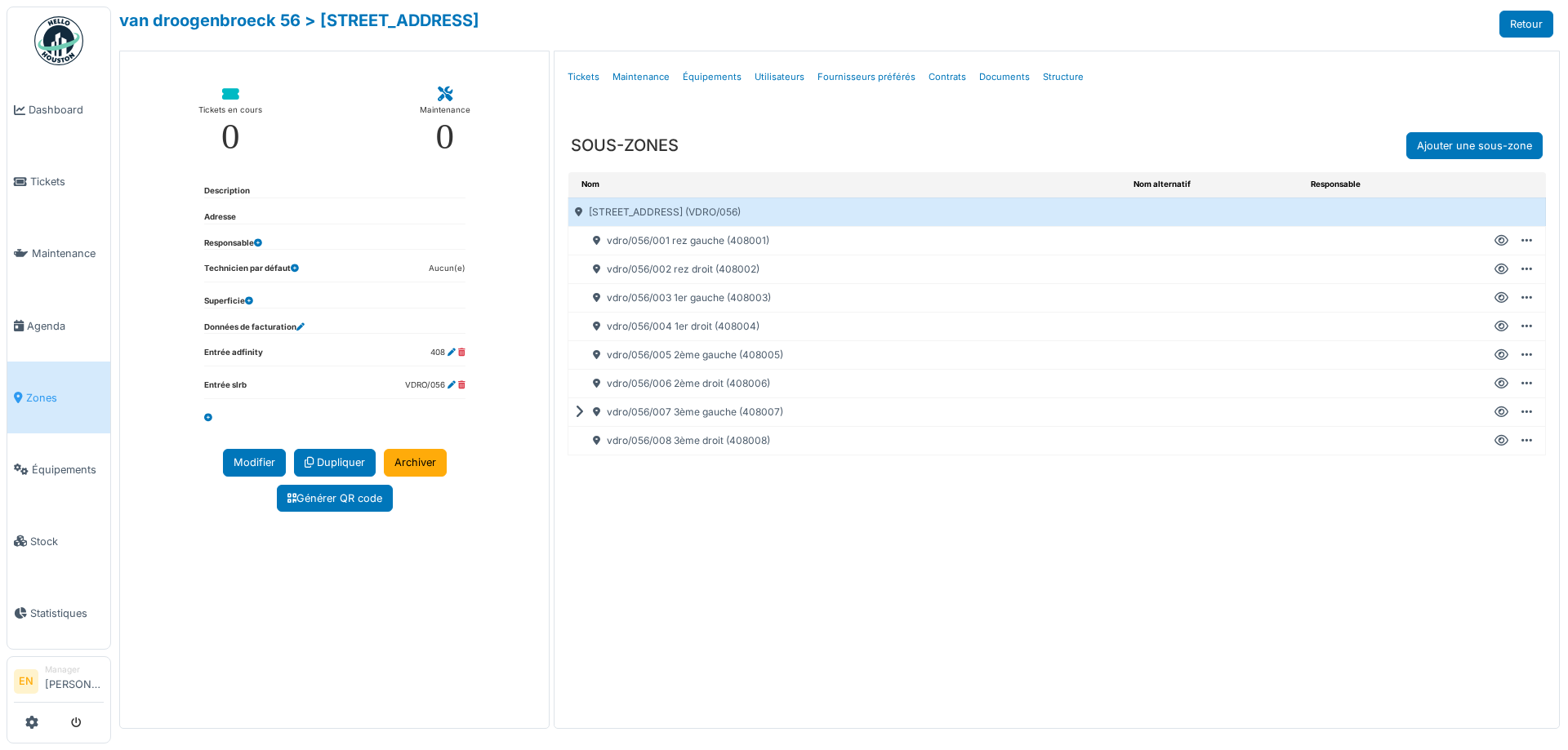
click at [403, 678] on div "Tickets en cours 0 Maintenance 0 Description Adresse Responsable Technicien par…" at bounding box center [334, 390] width 430 height 678
click at [701, 641] on div "Nom Nom alternatif Responsable rue van droogenbroeck 56 (VDRO/056) vdro/056/001…" at bounding box center [1056, 434] width 1004 height 525
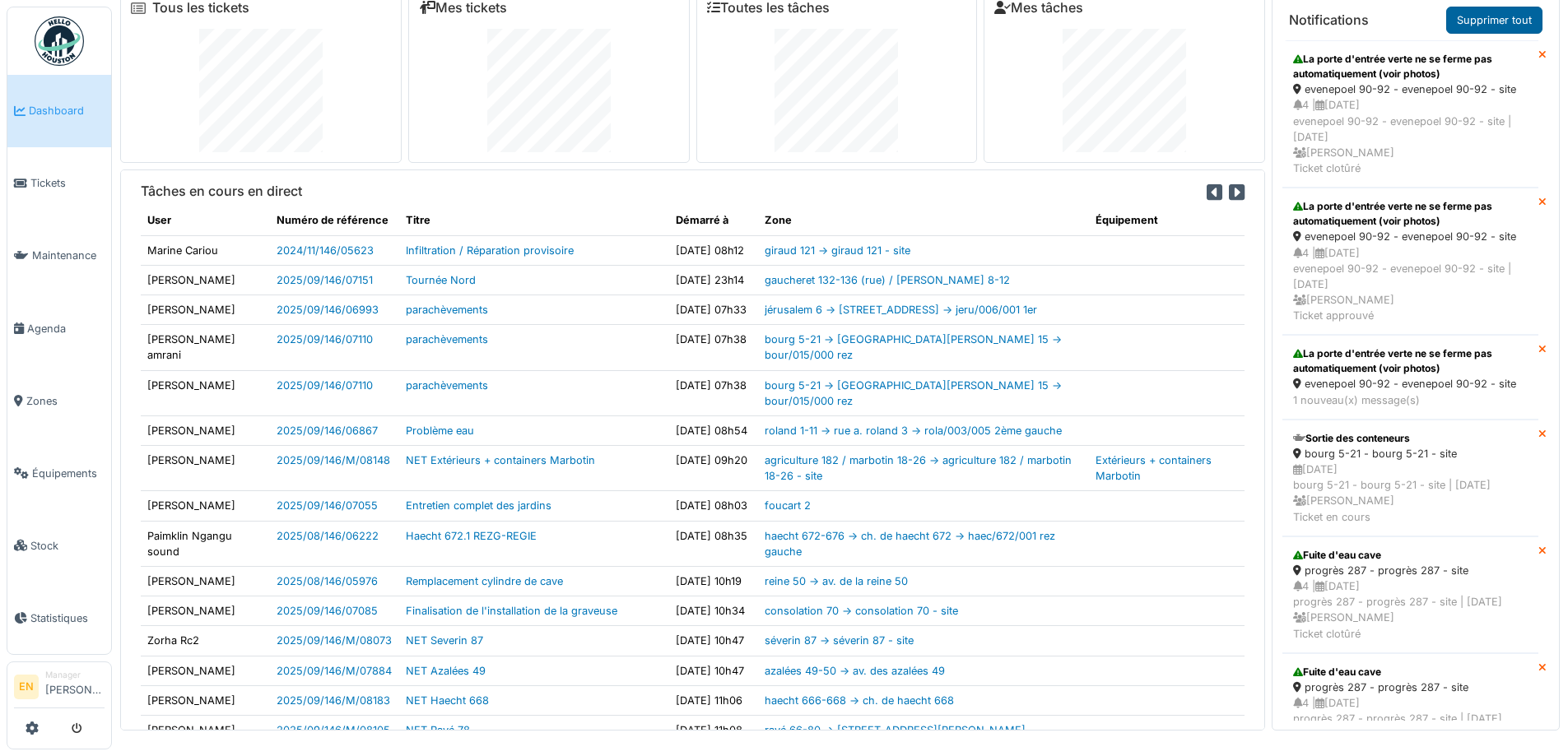
click at [1498, 19] on link "Supprimer tout" at bounding box center [1494, 20] width 96 height 28
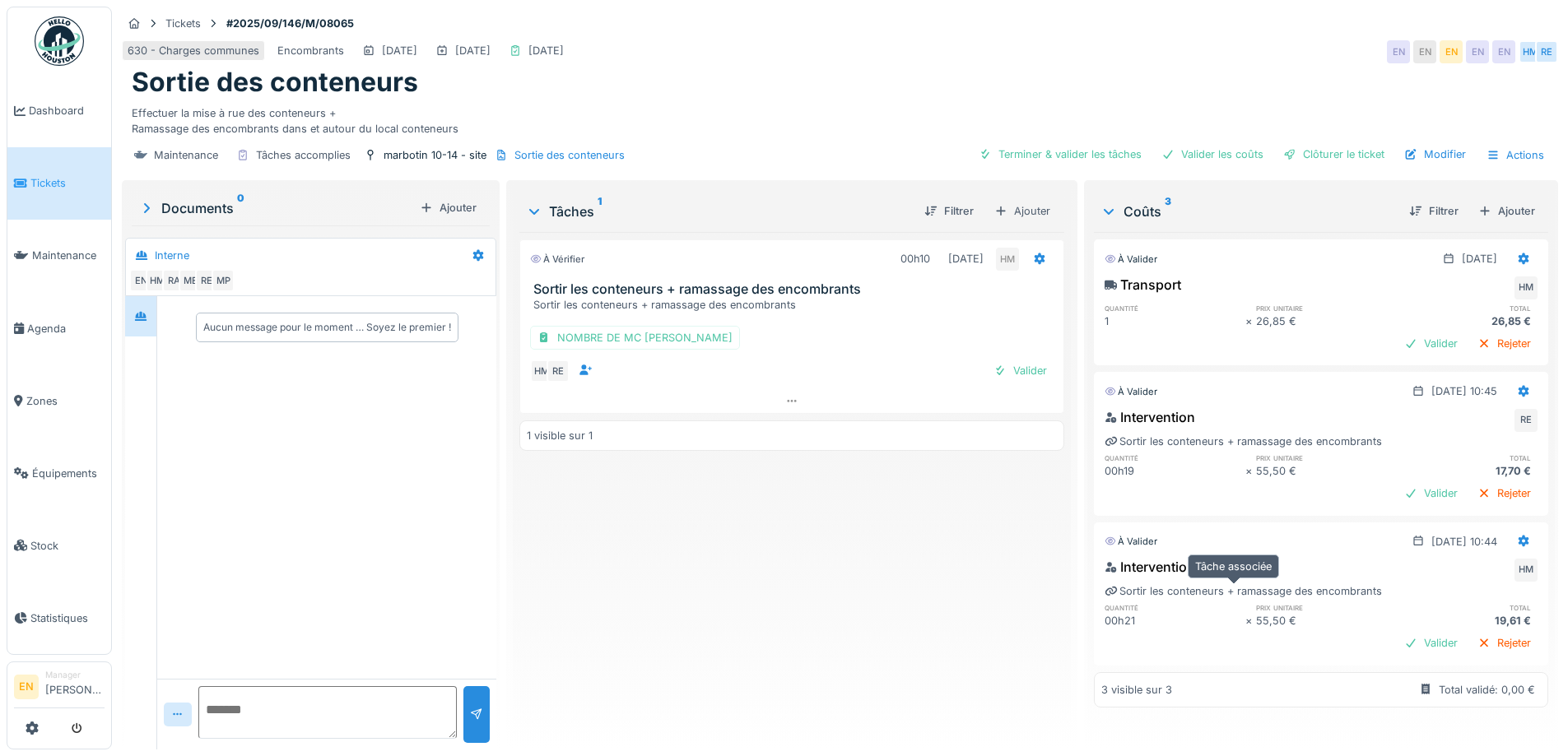
scroll to position [13, 0]
click at [803, 588] on div "À vérifier 00h10 [DATE] HM Sortir les conteneurs + ramassage des encombrants So…" at bounding box center [791, 485] width 544 height 505
click at [1328, 143] on div "Clôturer le ticket" at bounding box center [1334, 154] width 115 height 23
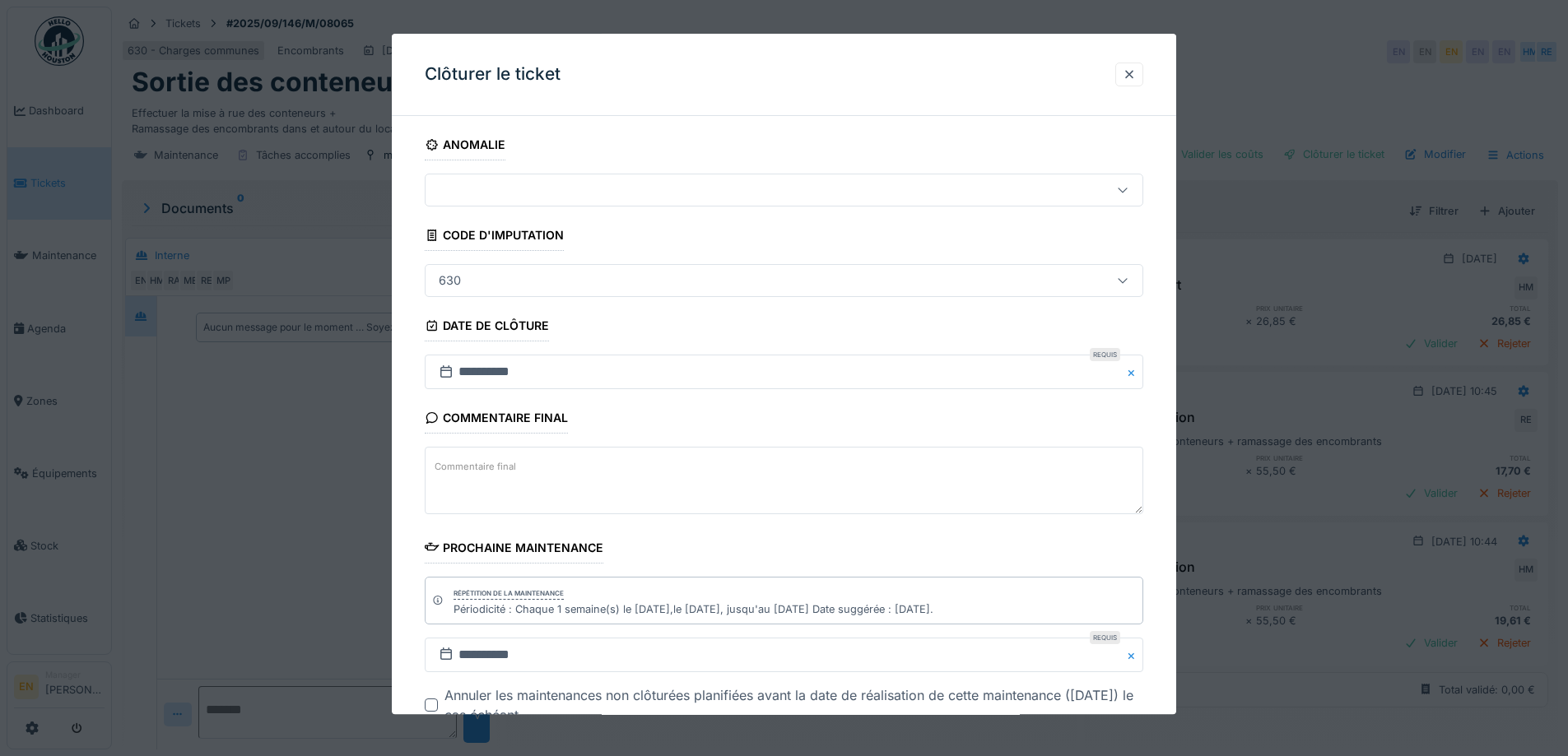
scroll to position [111, 0]
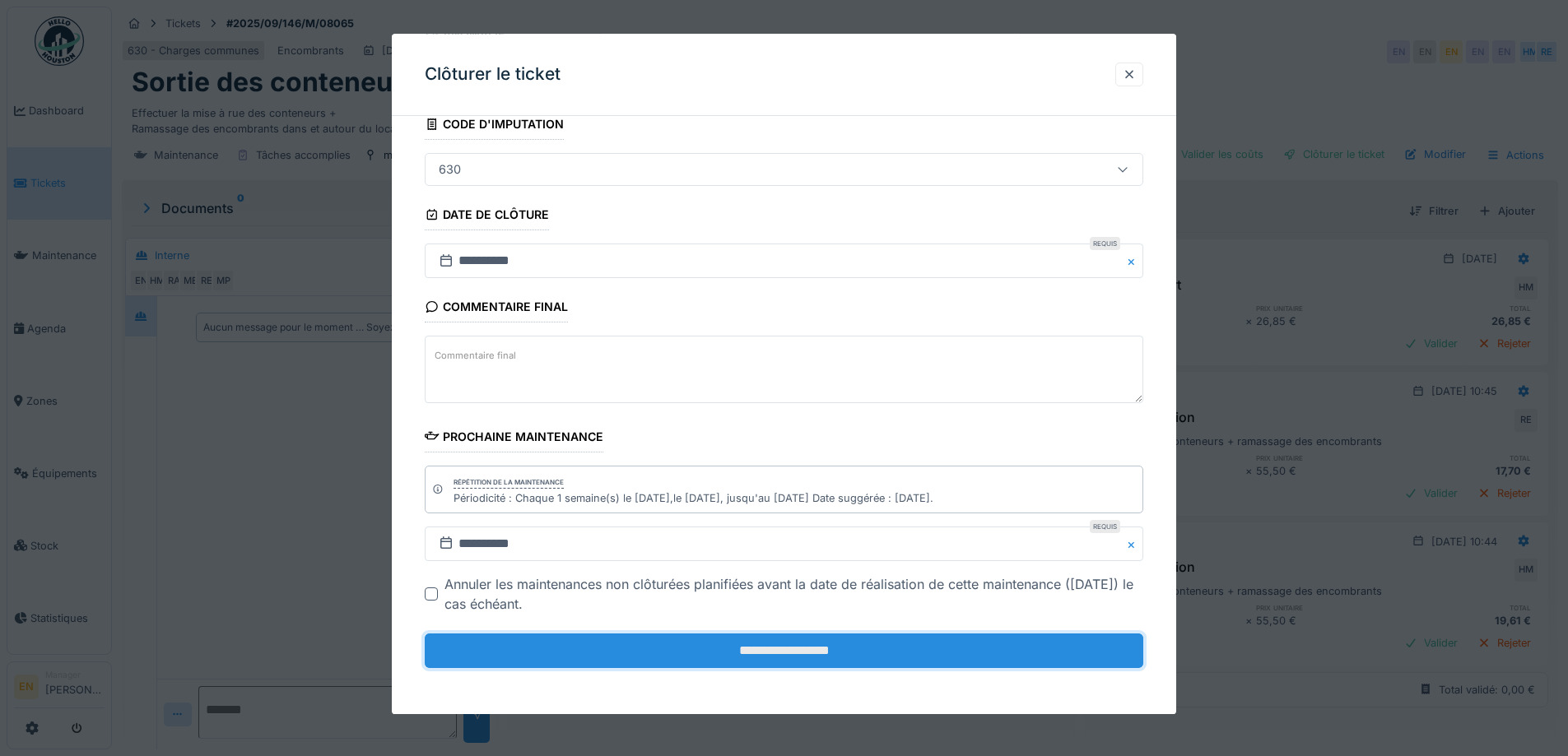
click at [779, 651] on input "**********" at bounding box center [784, 650] width 719 height 34
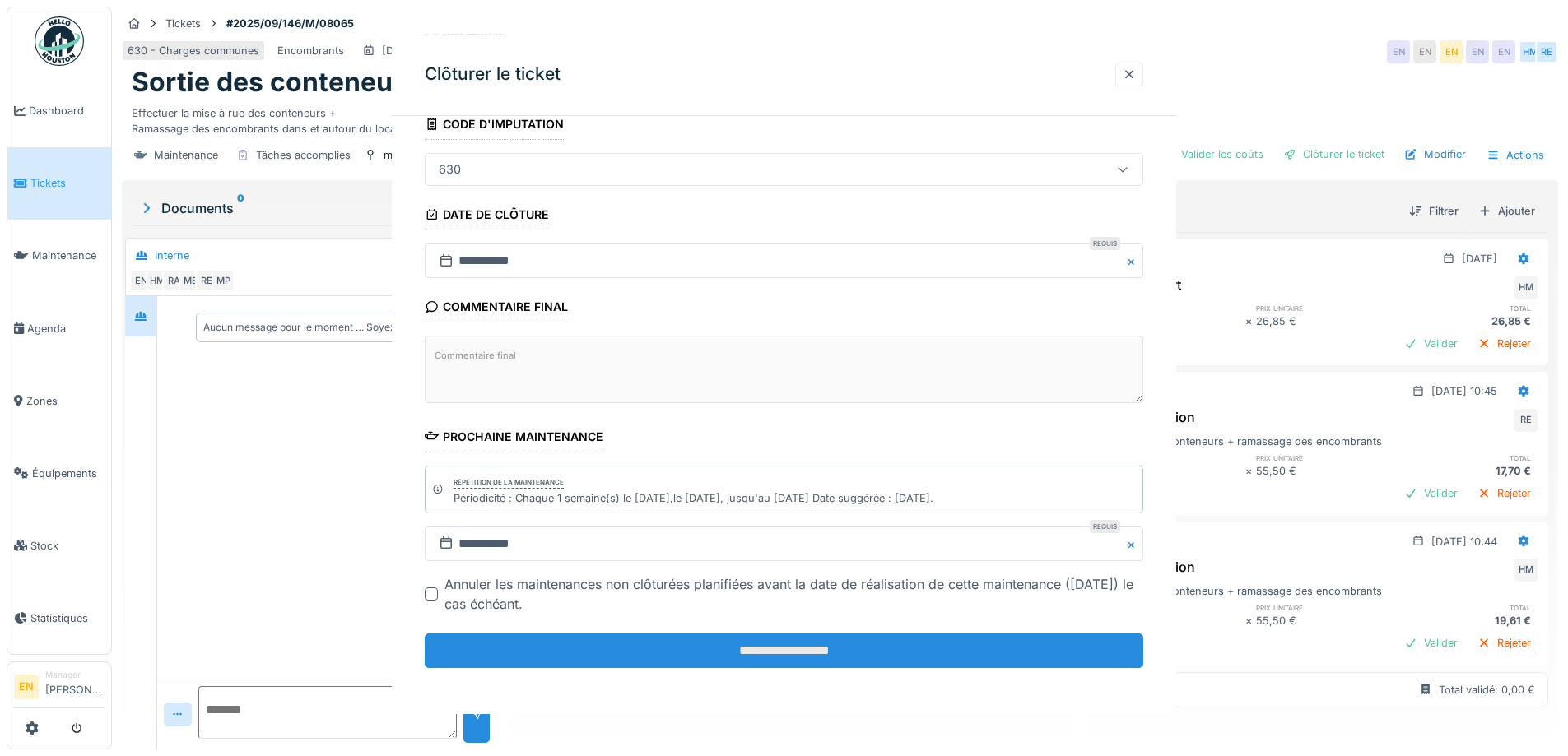
scroll to position [0, 0]
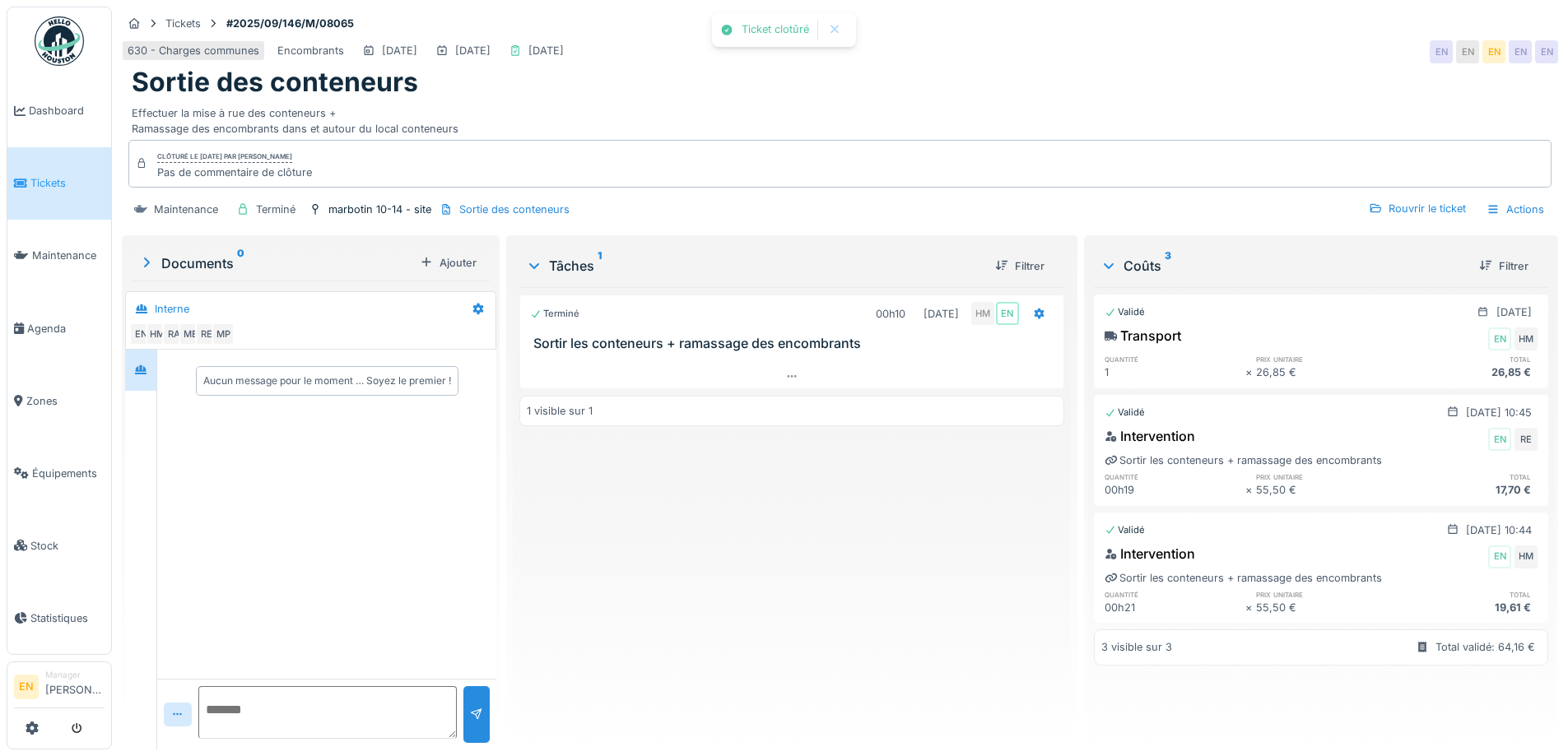
click at [787, 651] on div "Terminé 00h10 16/09/2025 HM EN Sortir les conteneurs + ramassage des encombrant…" at bounding box center [791, 512] width 544 height 449
click at [807, 658] on div "Terminé 00h10 16/09/2025 HM EN Sortir les conteneurs + ramassage des encombrant…" at bounding box center [791, 512] width 544 height 449
click at [802, 654] on div "Terminé 00h10 16/09/2025 HM EN Sortir les conteneurs + ramassage des encombrant…" at bounding box center [791, 512] width 544 height 449
click at [59, 46] on img at bounding box center [59, 41] width 49 height 49
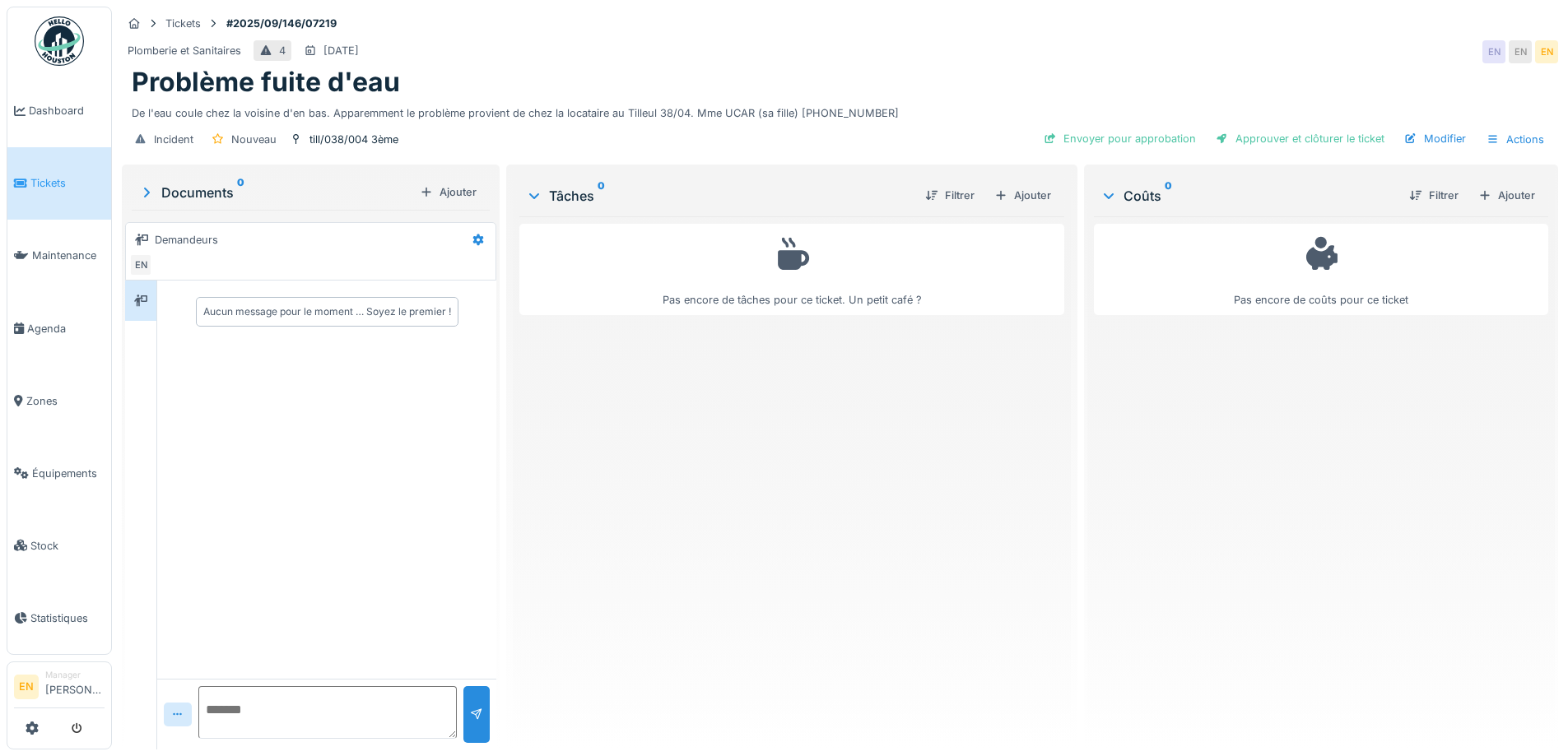
click at [939, 68] on div "Problème fuite d'eau" at bounding box center [840, 82] width 1417 height 31
click at [906, 53] on div "Plomberie et Sanitaires 4 [DATE] EN EN EN" at bounding box center [840, 51] width 1437 height 29
click at [354, 138] on div "till/038/004 3ème" at bounding box center [354, 140] width 89 height 16
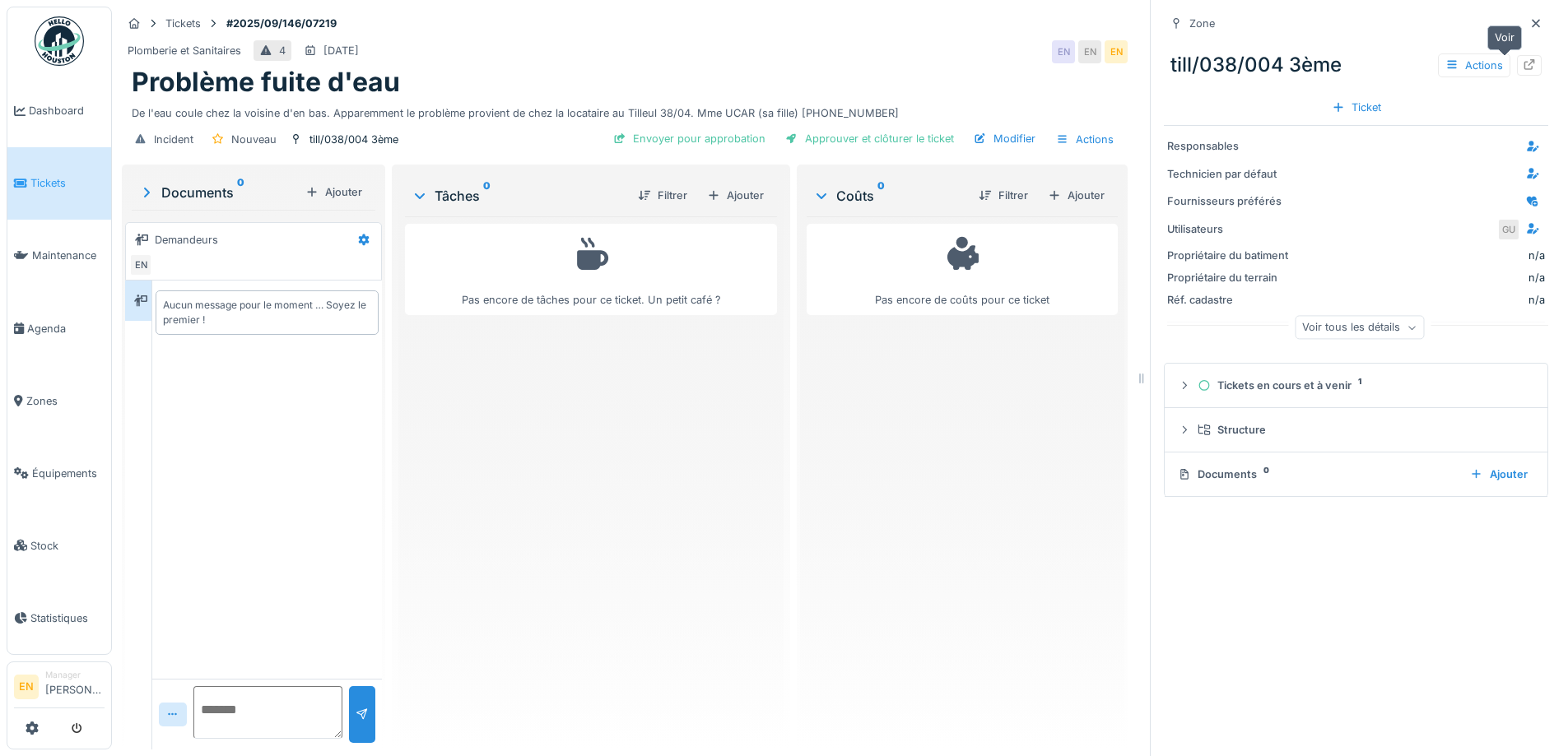
click at [1525, 70] on icon at bounding box center [1530, 64] width 11 height 11
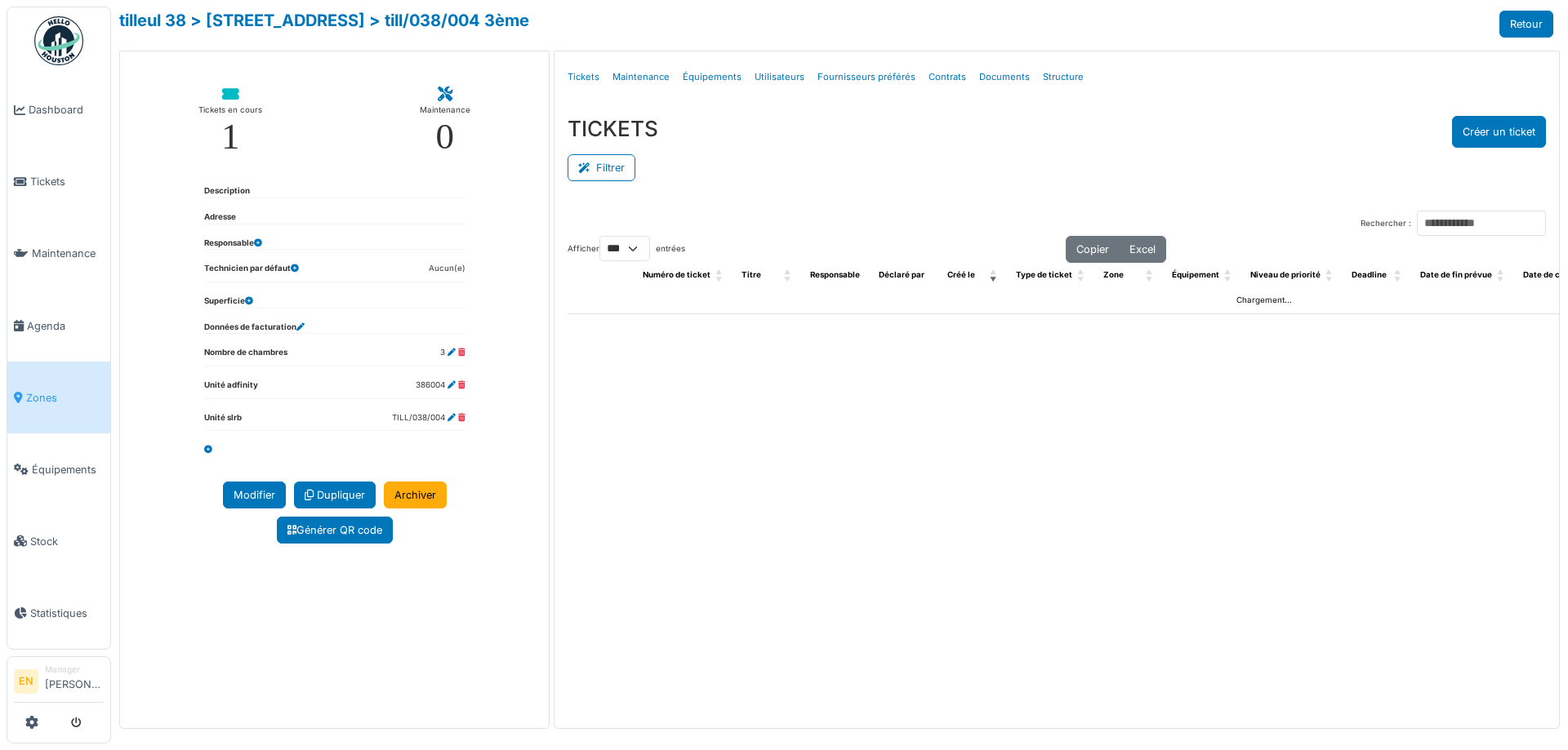
select select "***"
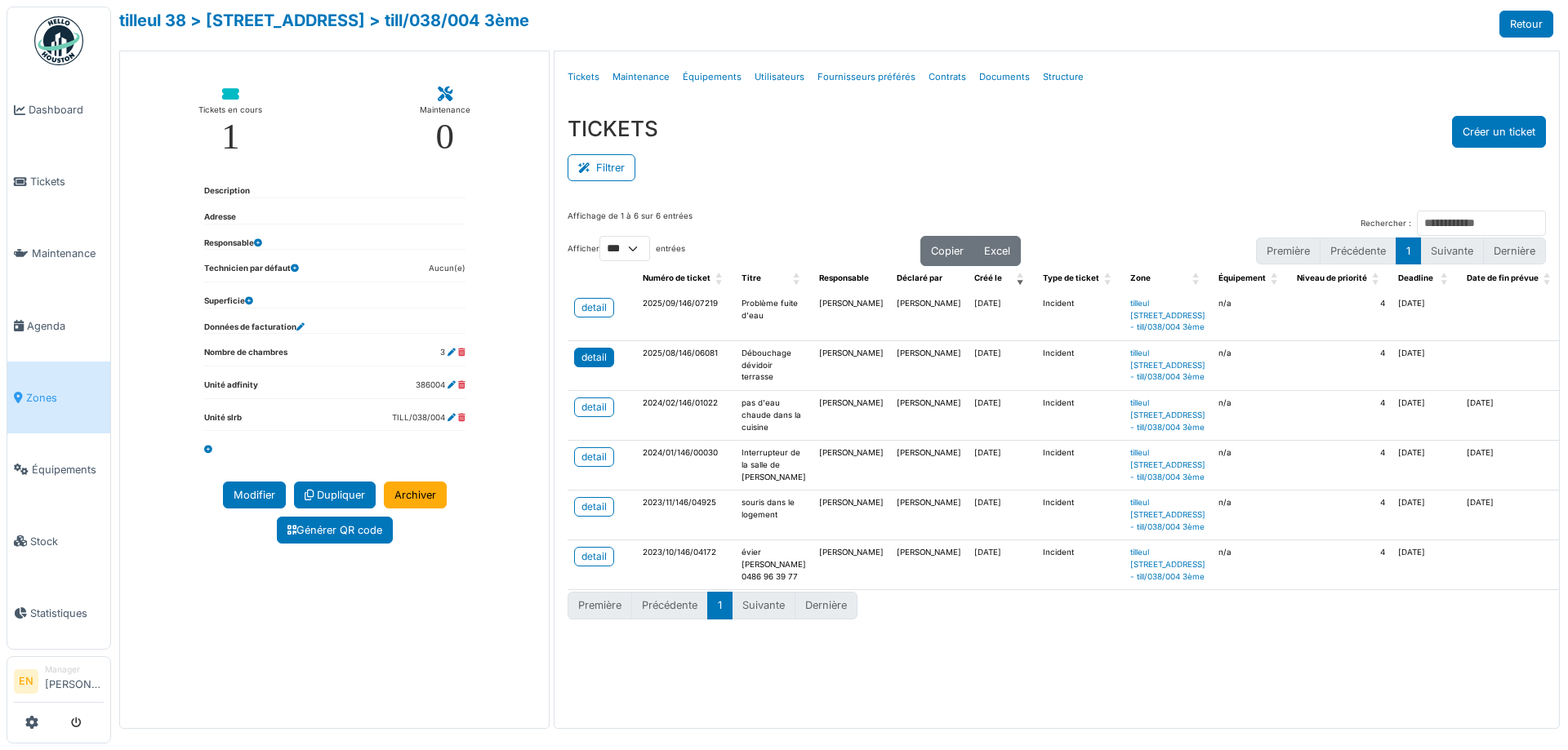
click at [597, 365] on div "detail" at bounding box center [594, 358] width 26 height 15
click at [1248, 135] on div "TICKETS Créer un ticket" at bounding box center [1057, 132] width 978 height 31
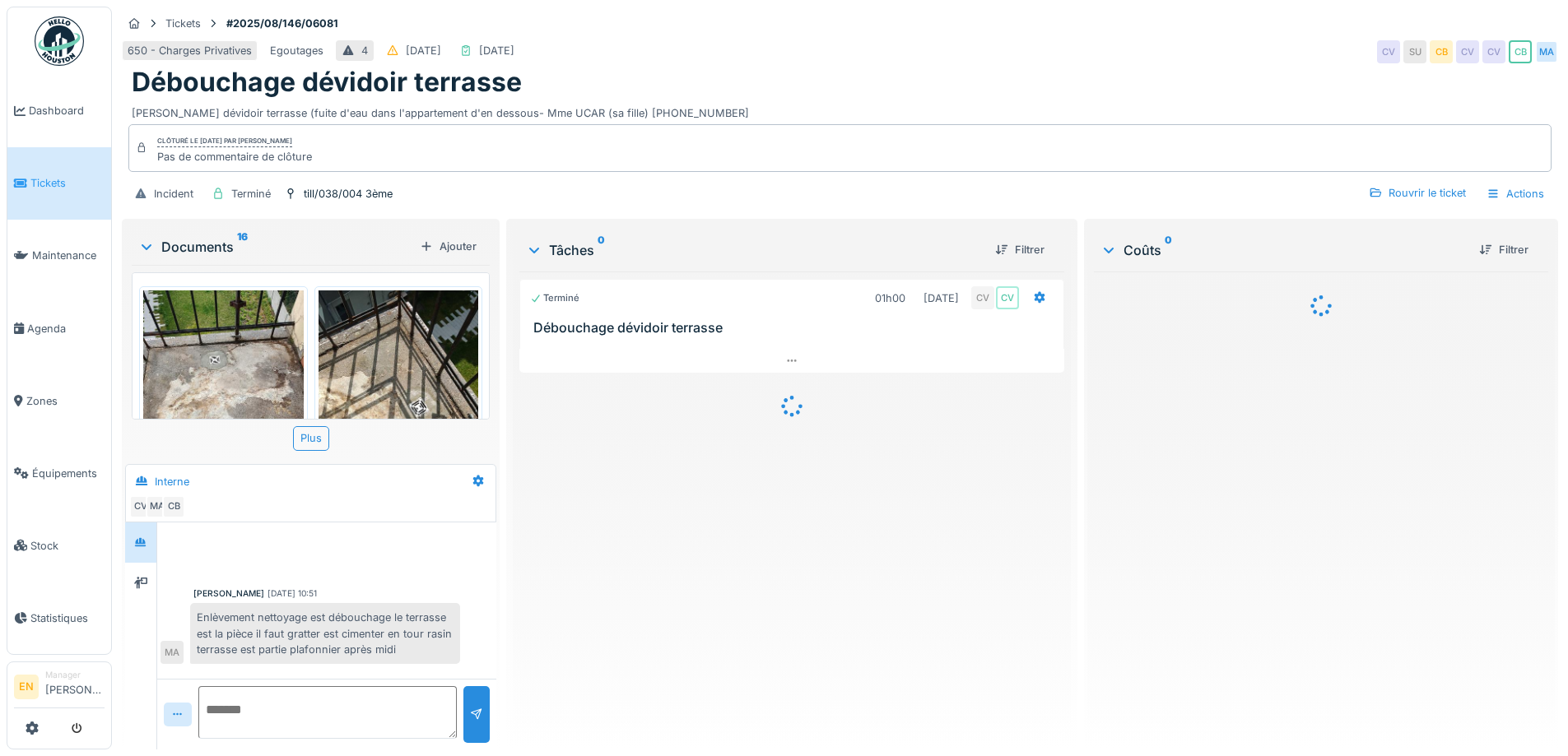
scroll to position [198, 0]
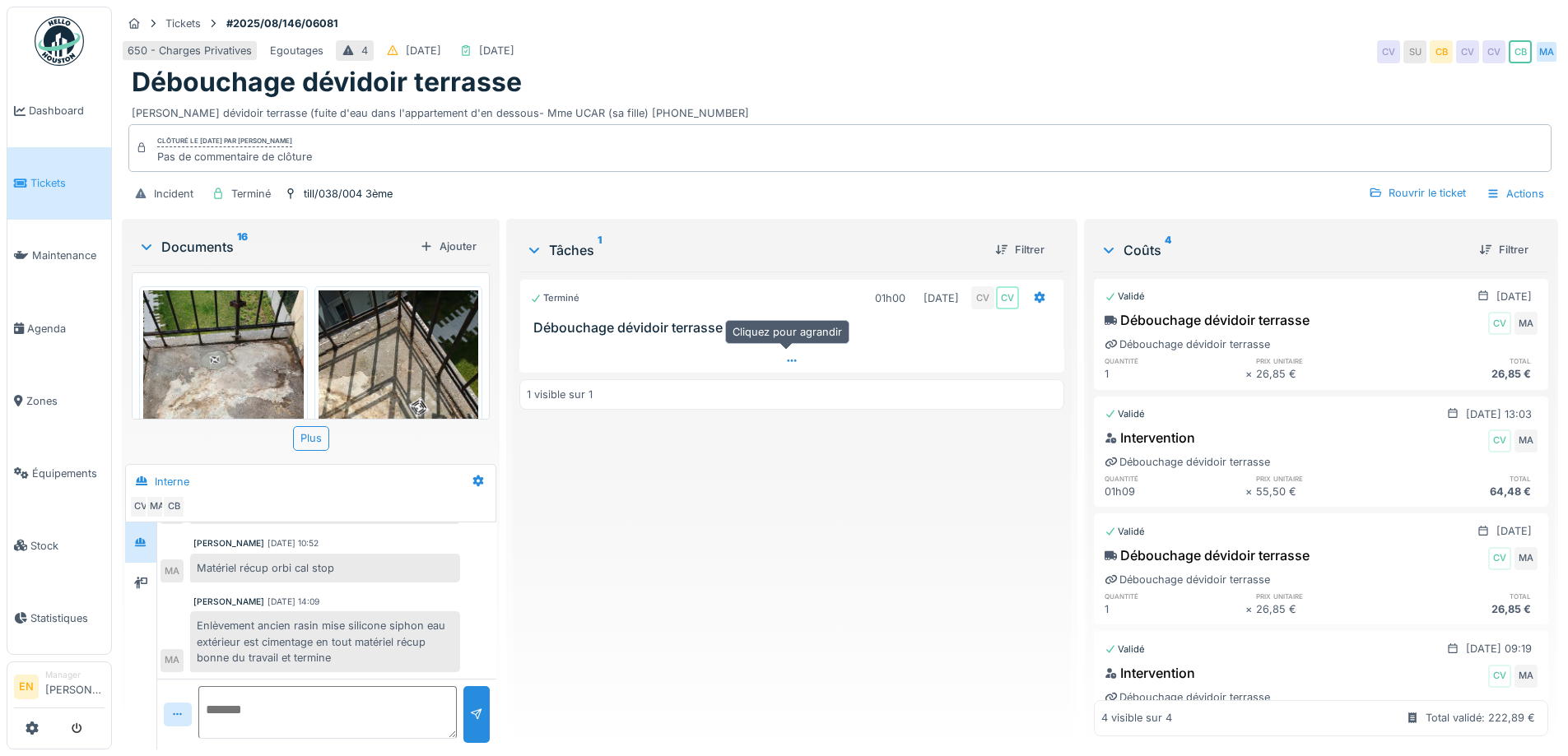
click at [786, 355] on icon at bounding box center [792, 360] width 13 height 11
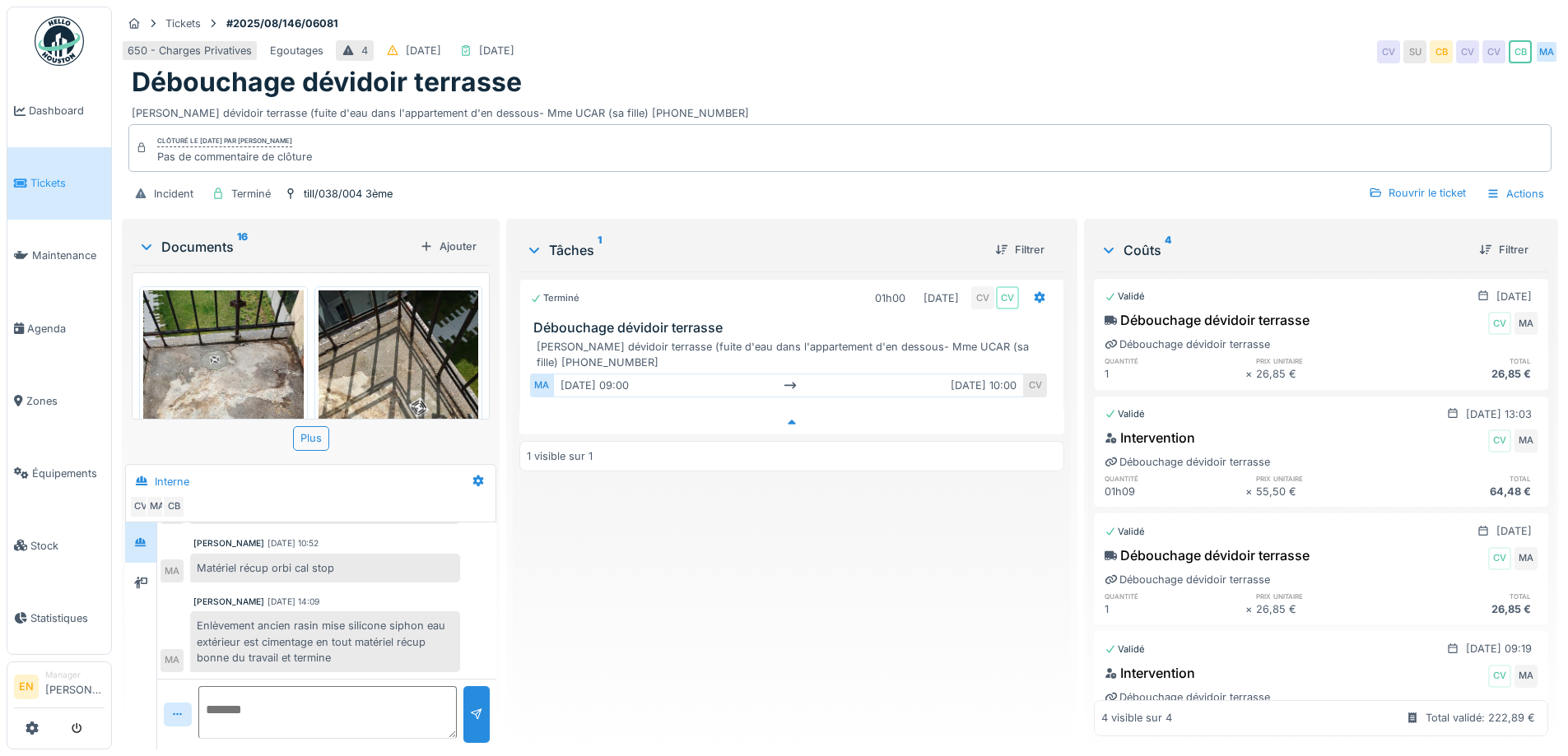
scroll to position [13, 0]
click at [685, 581] on div "Terminé 01h00 [DATE] CV CV Débouchage dévidoir terrasse Débouchage dévidoir ter…" at bounding box center [791, 504] width 544 height 464
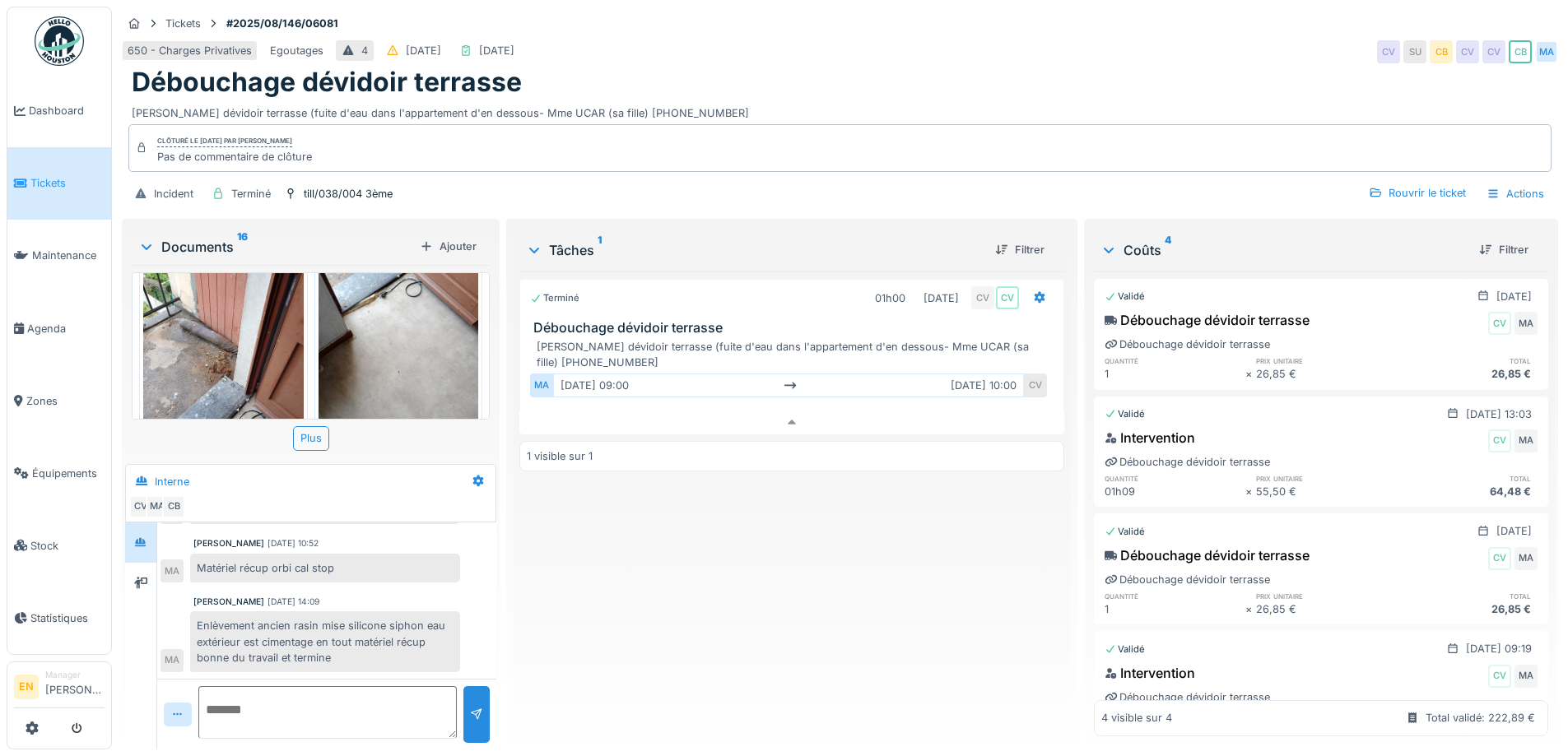
scroll to position [1834, 0]
click at [704, 593] on div "Terminé 01h00 [DATE] CV CV Débouchage dévidoir terrasse Débouchage dévidoir ter…" at bounding box center [791, 504] width 544 height 464
click at [684, 609] on div "Terminé 01h00 [DATE] CV CV Débouchage dévidoir terrasse Débouchage dévidoir ter…" at bounding box center [791, 504] width 544 height 464
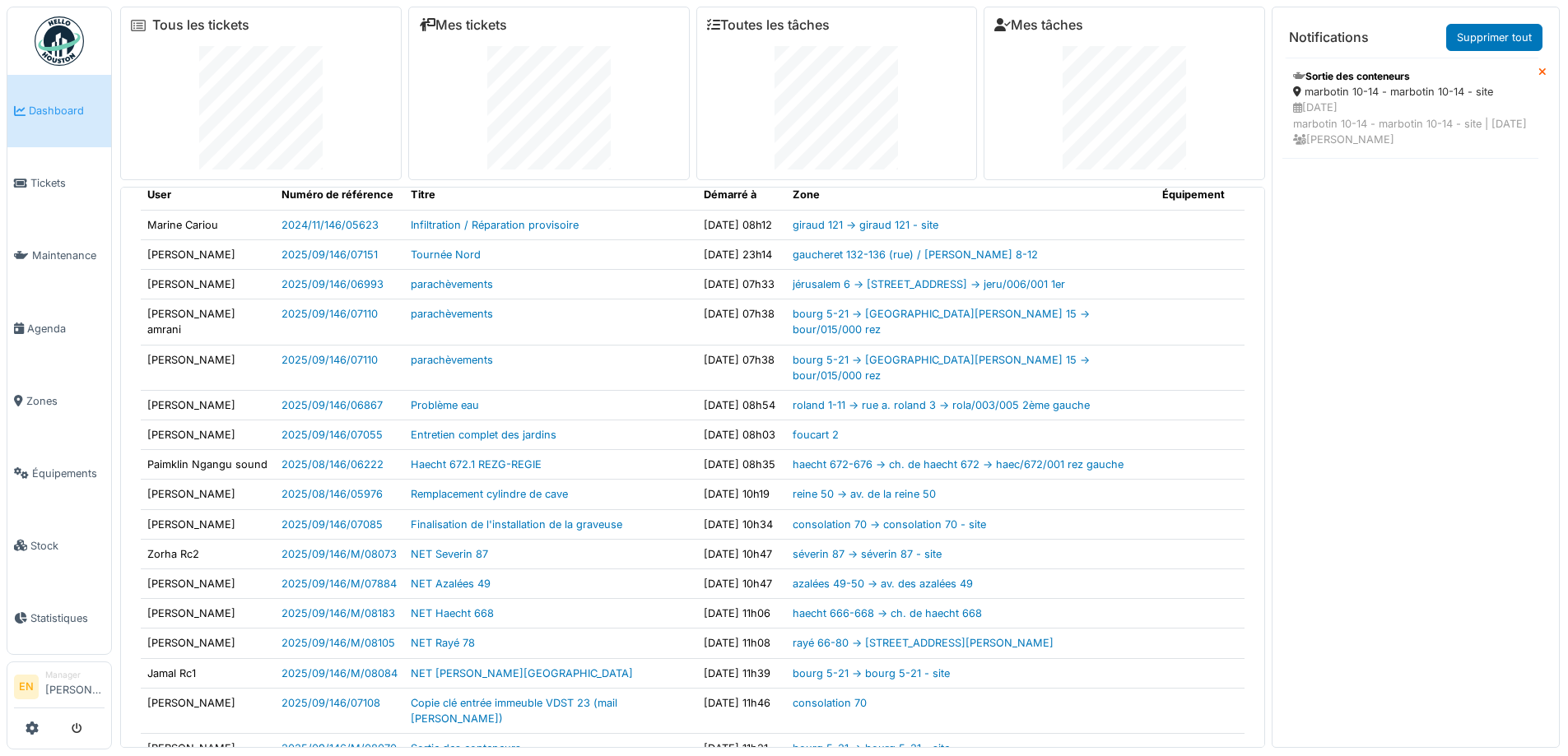
scroll to position [63, 0]
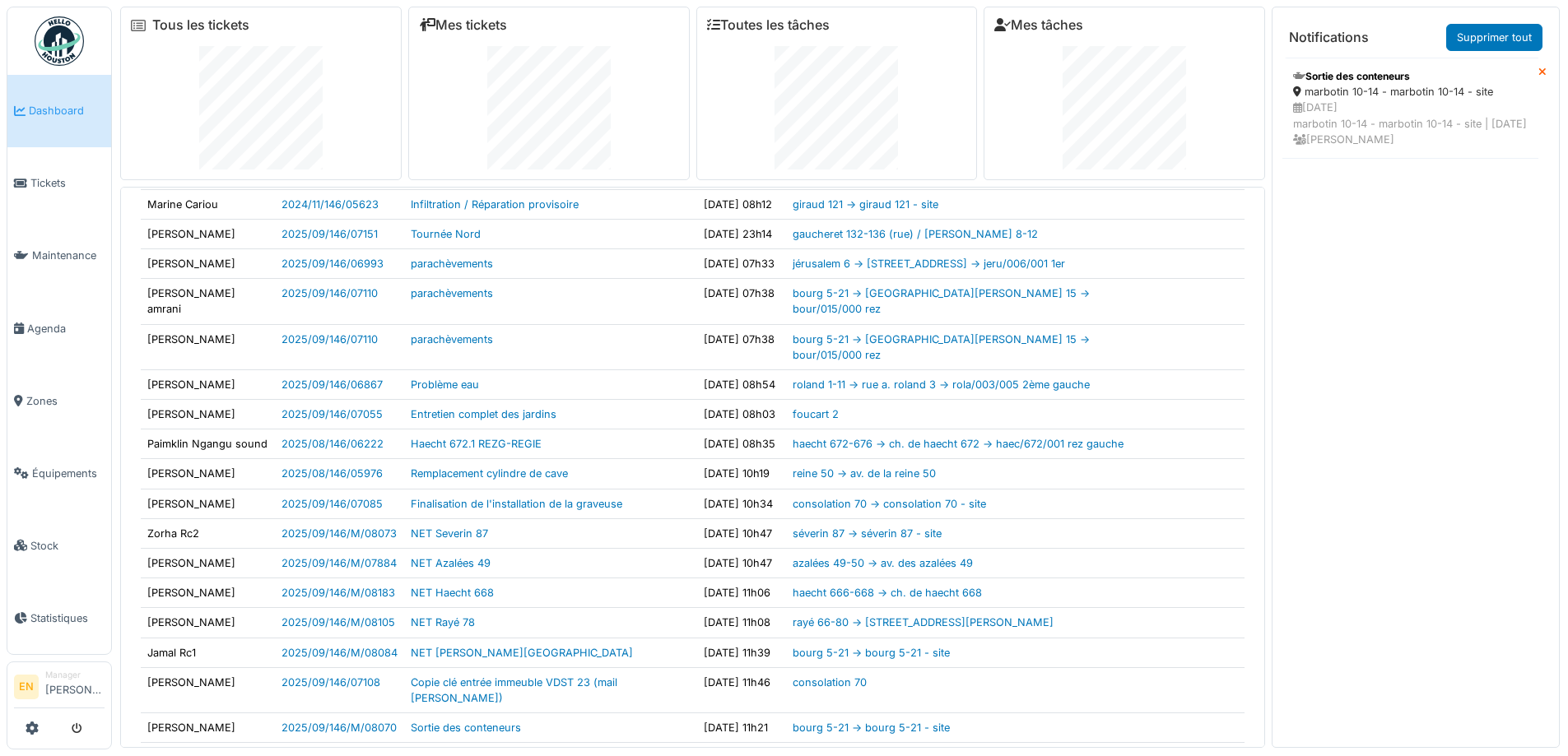
click at [60, 45] on img at bounding box center [59, 41] width 49 height 49
